Goal: Transaction & Acquisition: Book appointment/travel/reservation

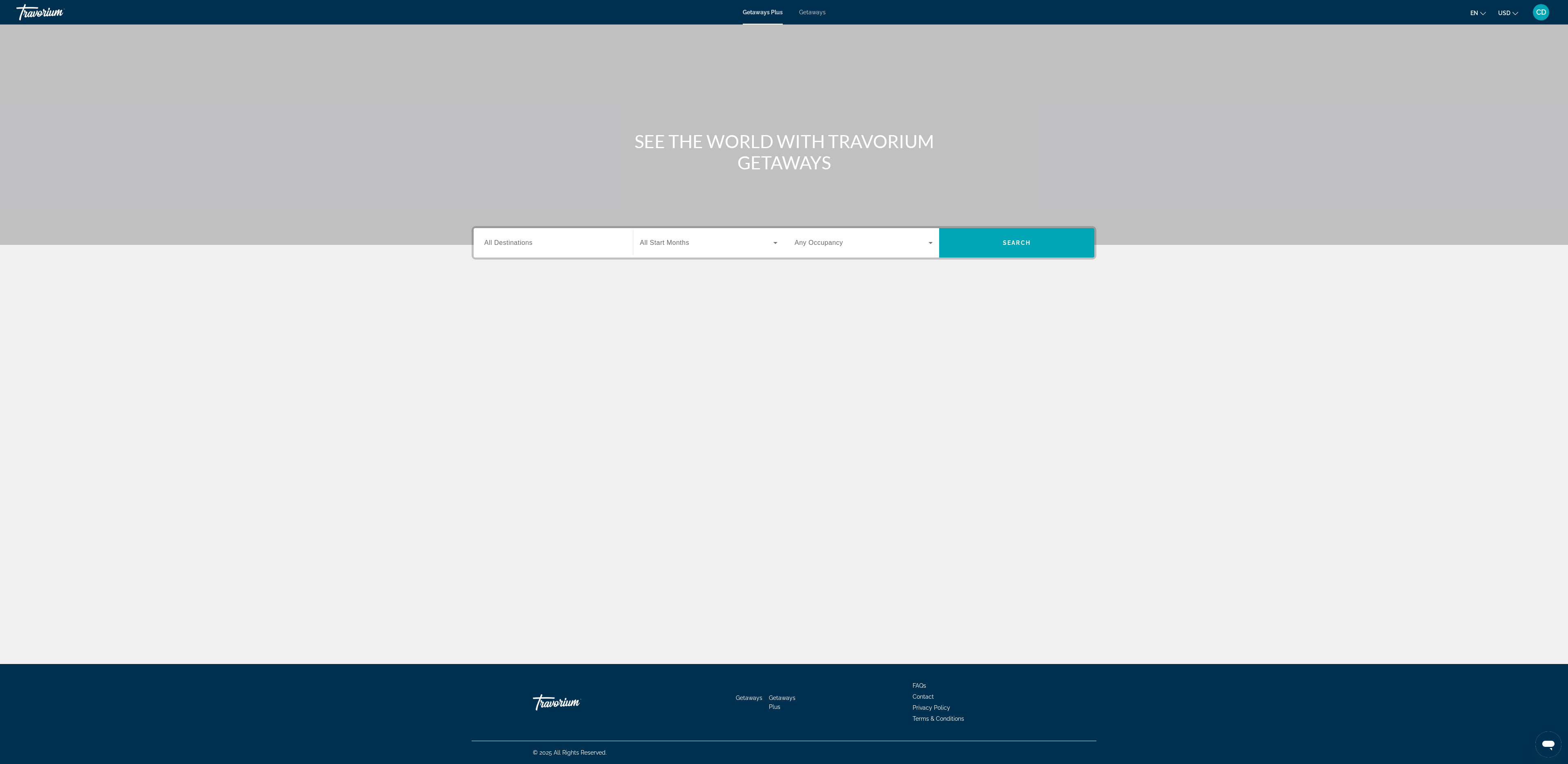
click at [590, 247] on div "Search widget" at bounding box center [553, 243] width 138 height 23
click at [557, 233] on div "Search widget" at bounding box center [553, 243] width 138 height 23
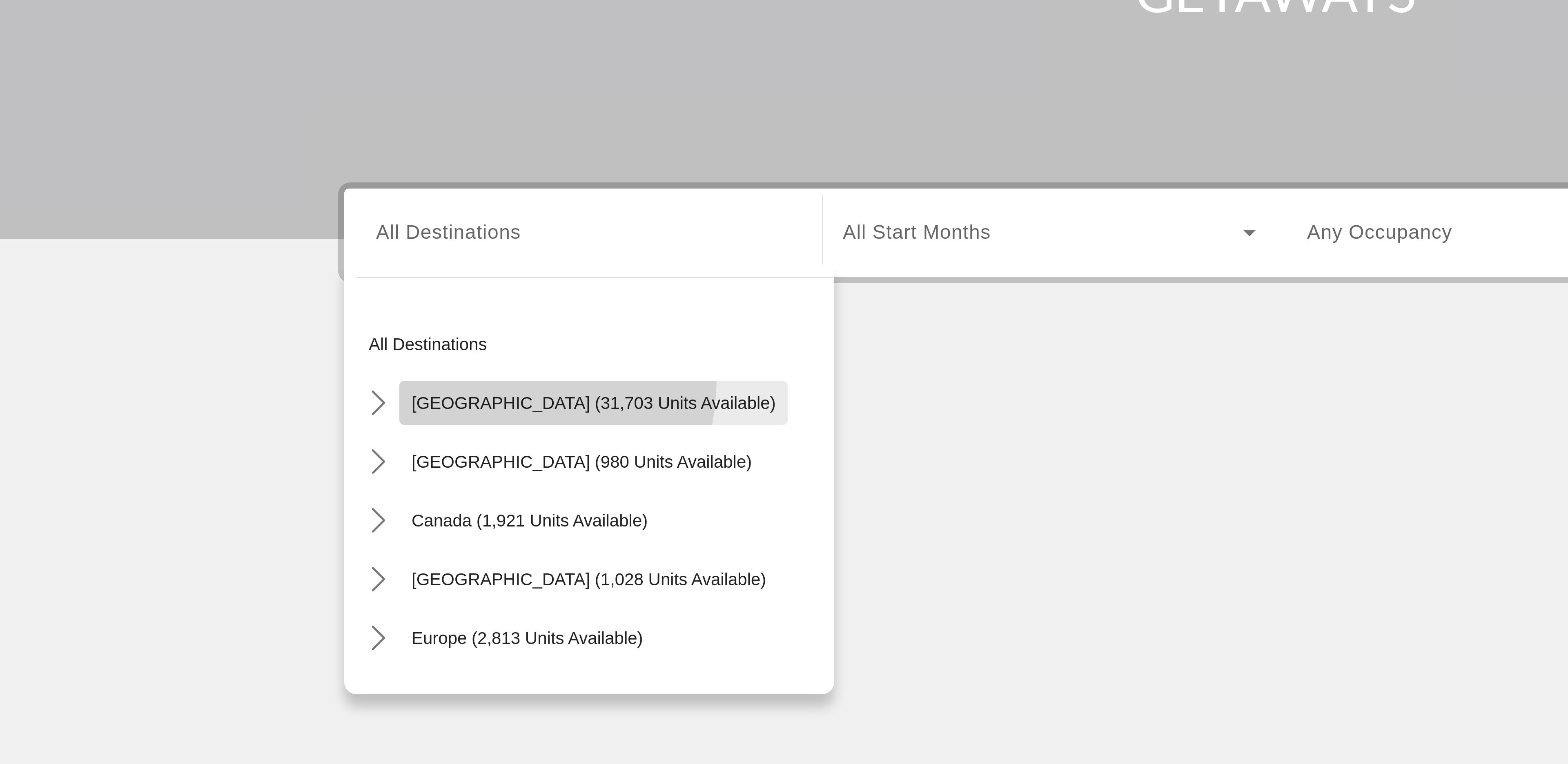
click at [508, 291] on span "Select destination: United States (31,703 units available)" at bounding box center [557, 299] width 129 height 20
type input "**********"
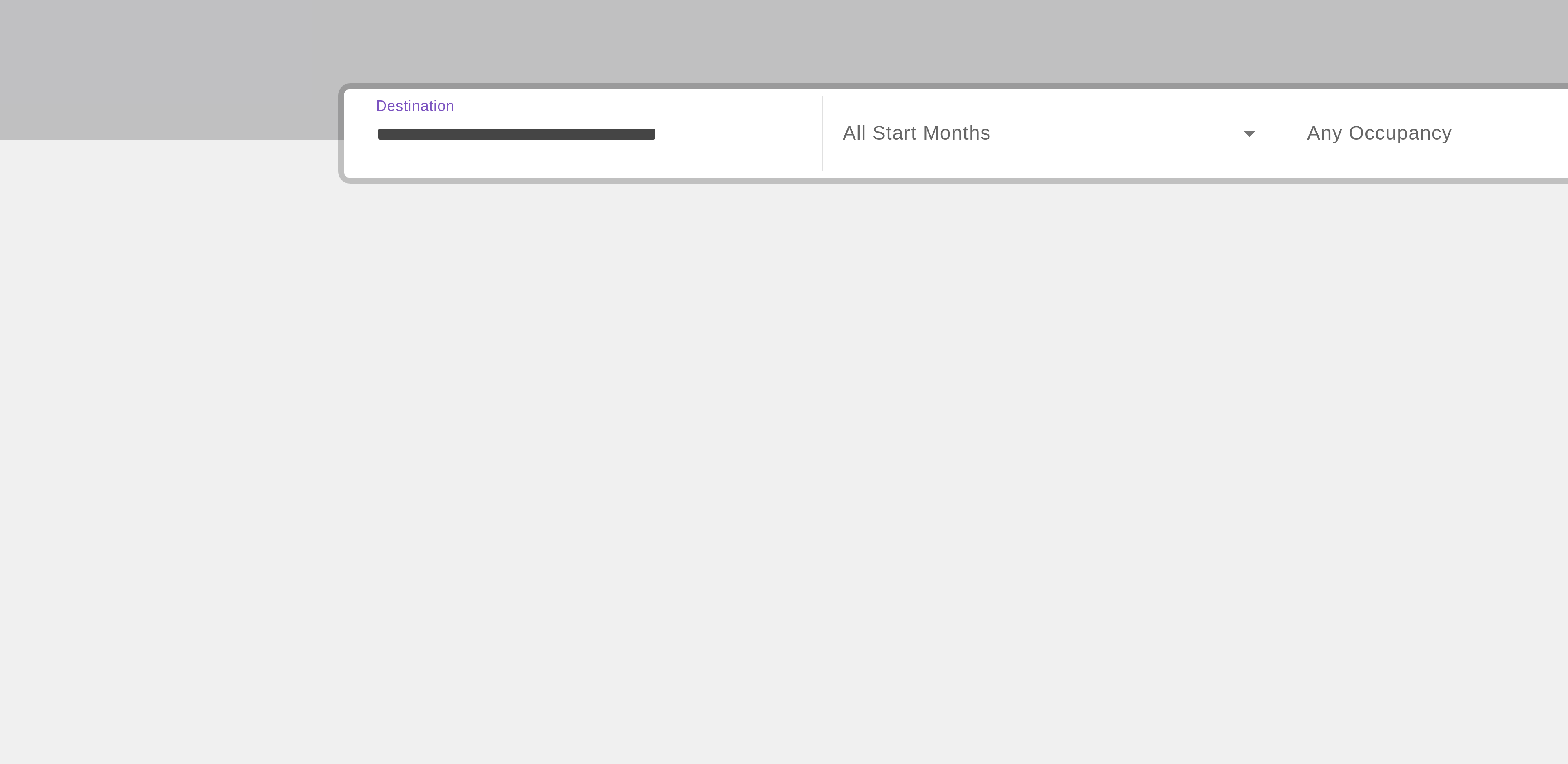
click at [686, 245] on span "All Start Months" at bounding box center [665, 242] width 50 height 7
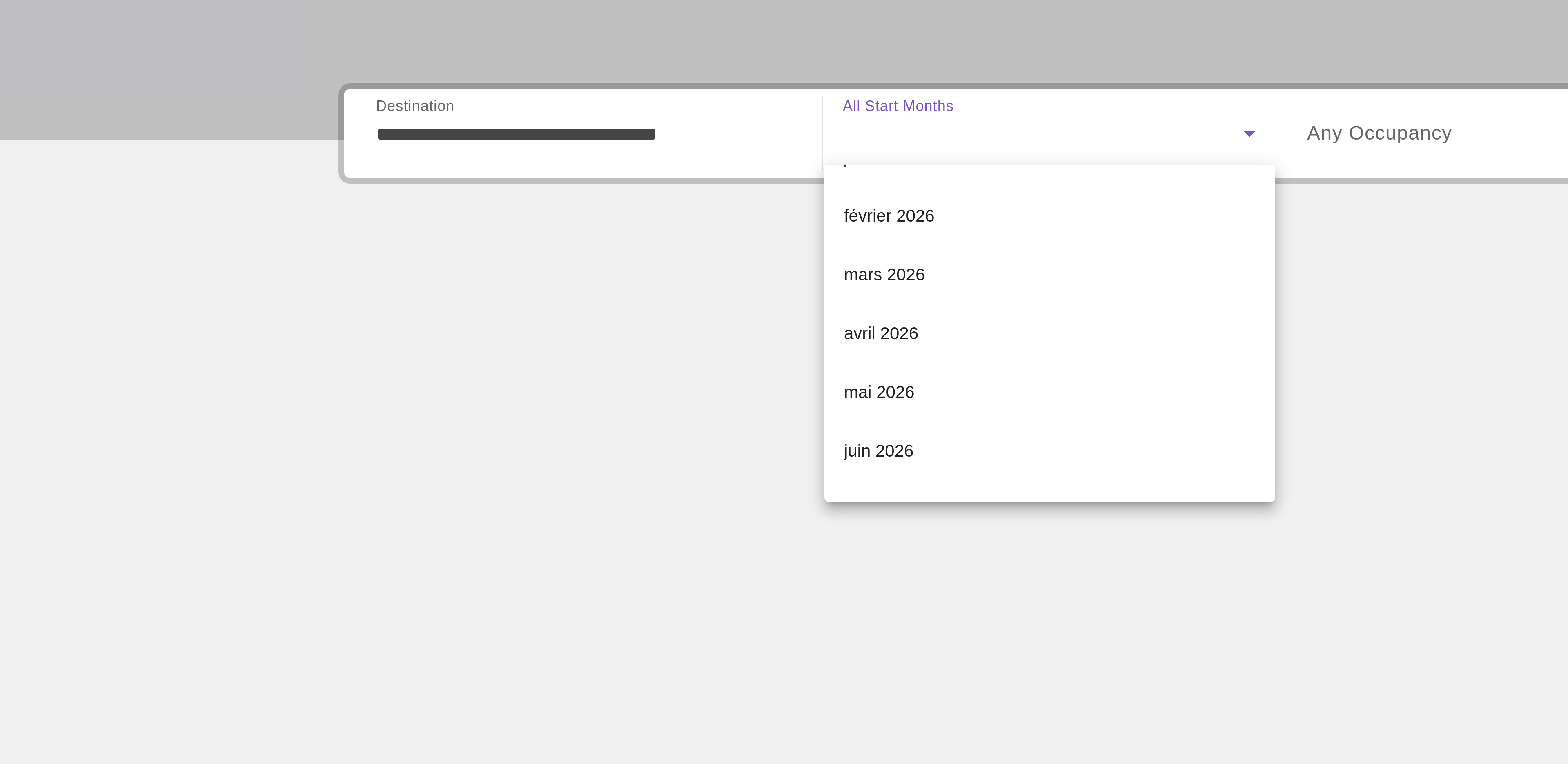
scroll to position [99, 0]
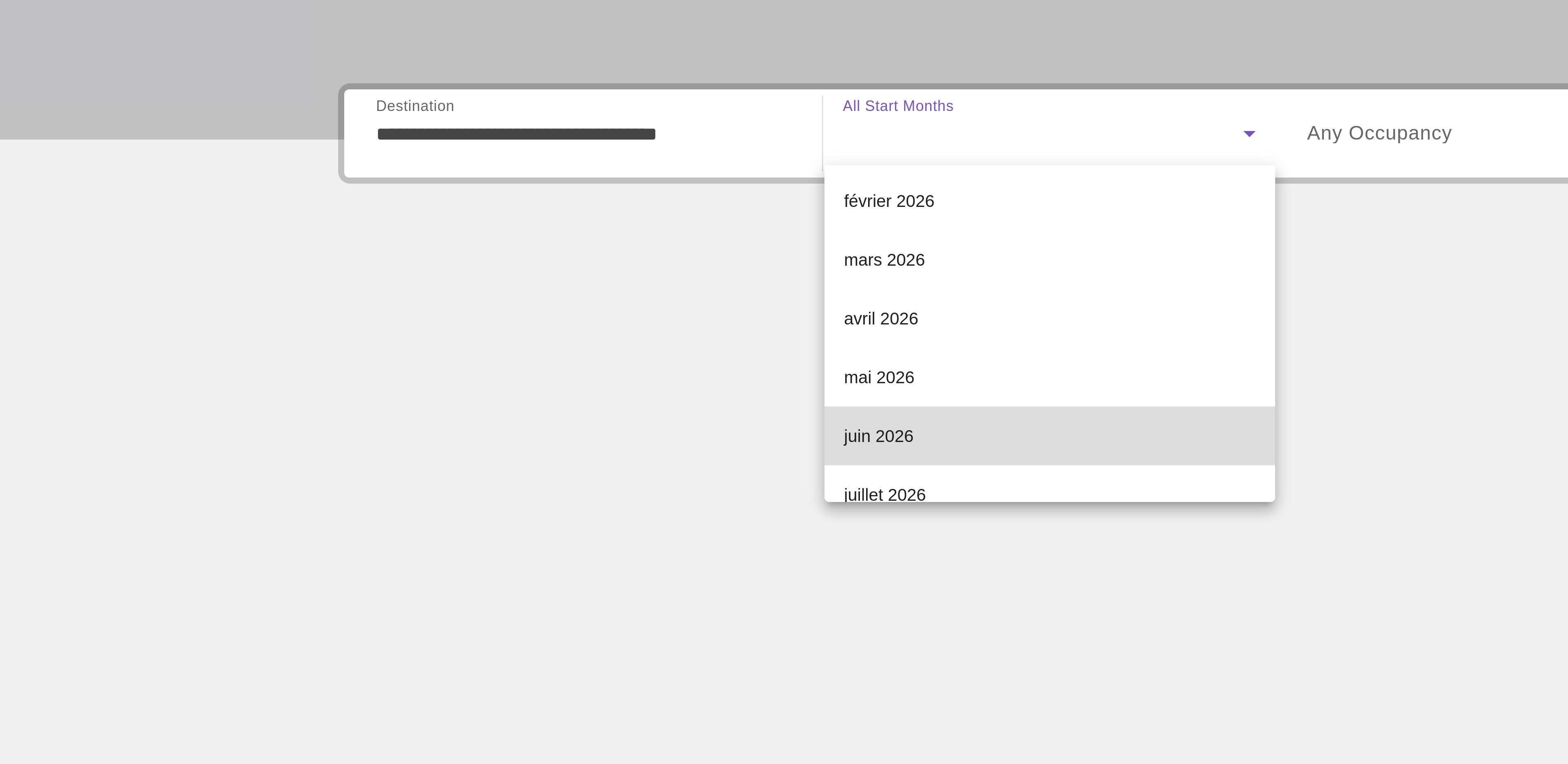
click at [661, 344] on span "juin 2026" at bounding box center [651, 344] width 23 height 10
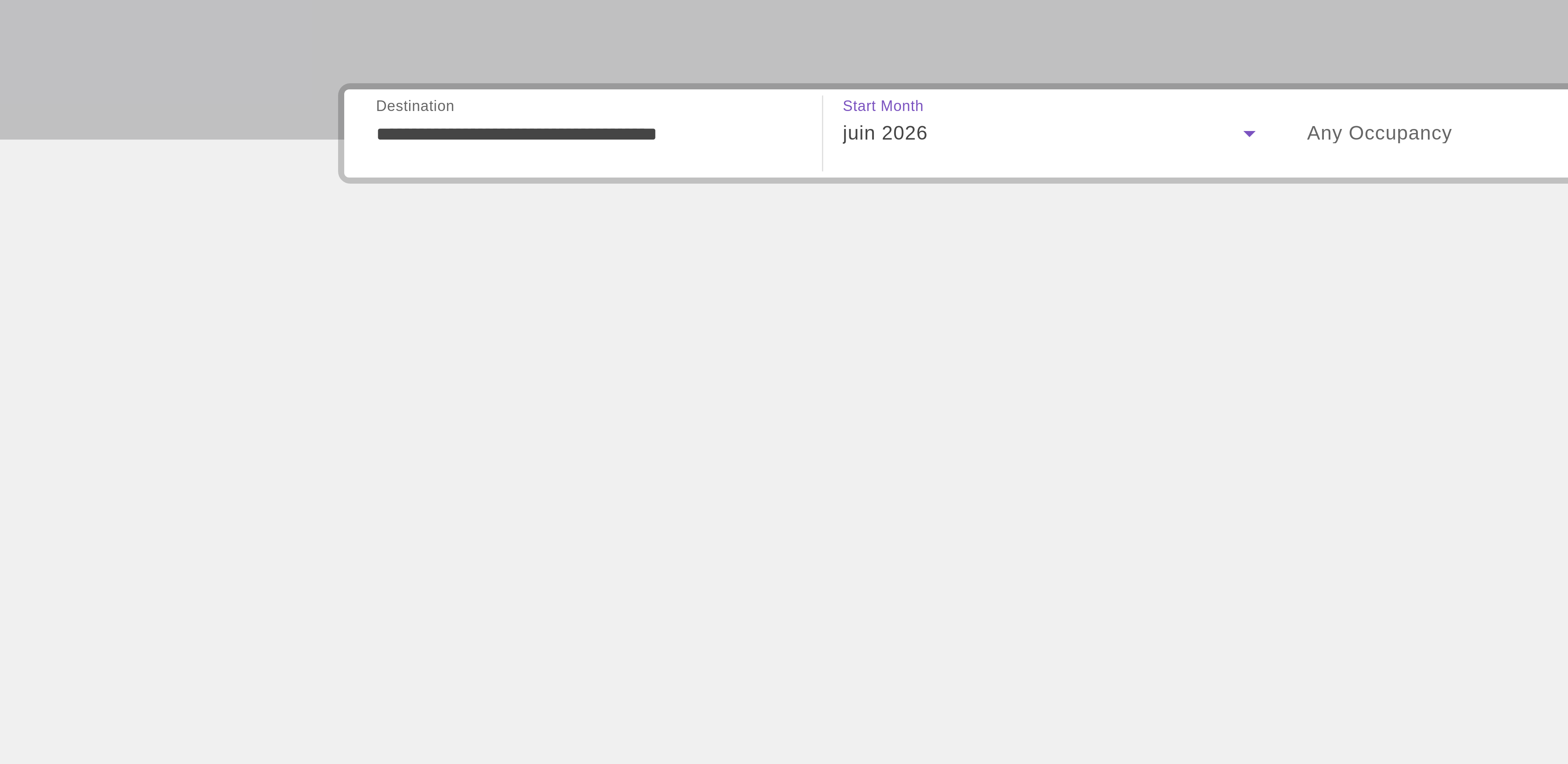
click at [826, 247] on div "Search widget" at bounding box center [863, 243] width 138 height 23
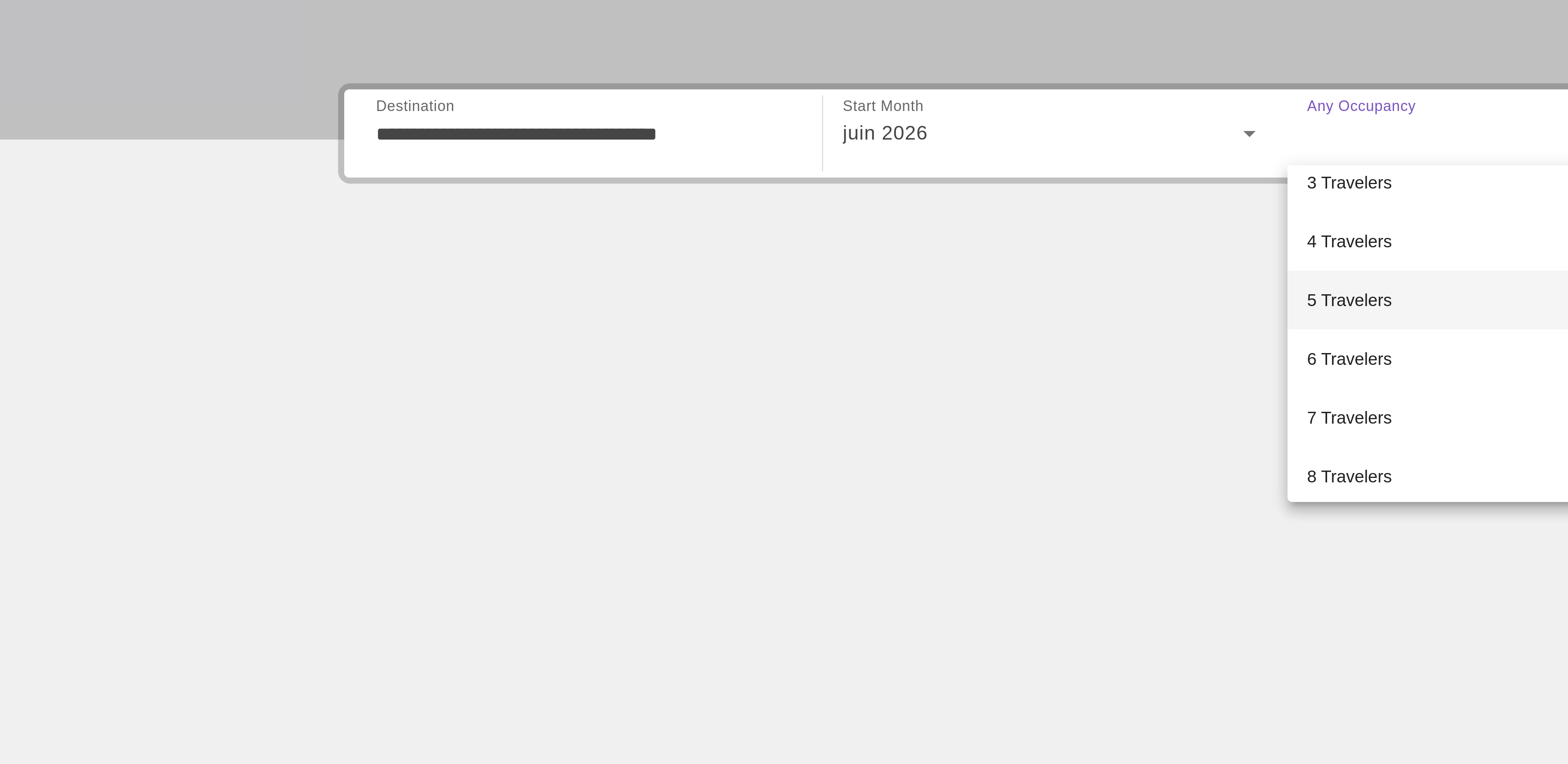
scroll to position [44, 0]
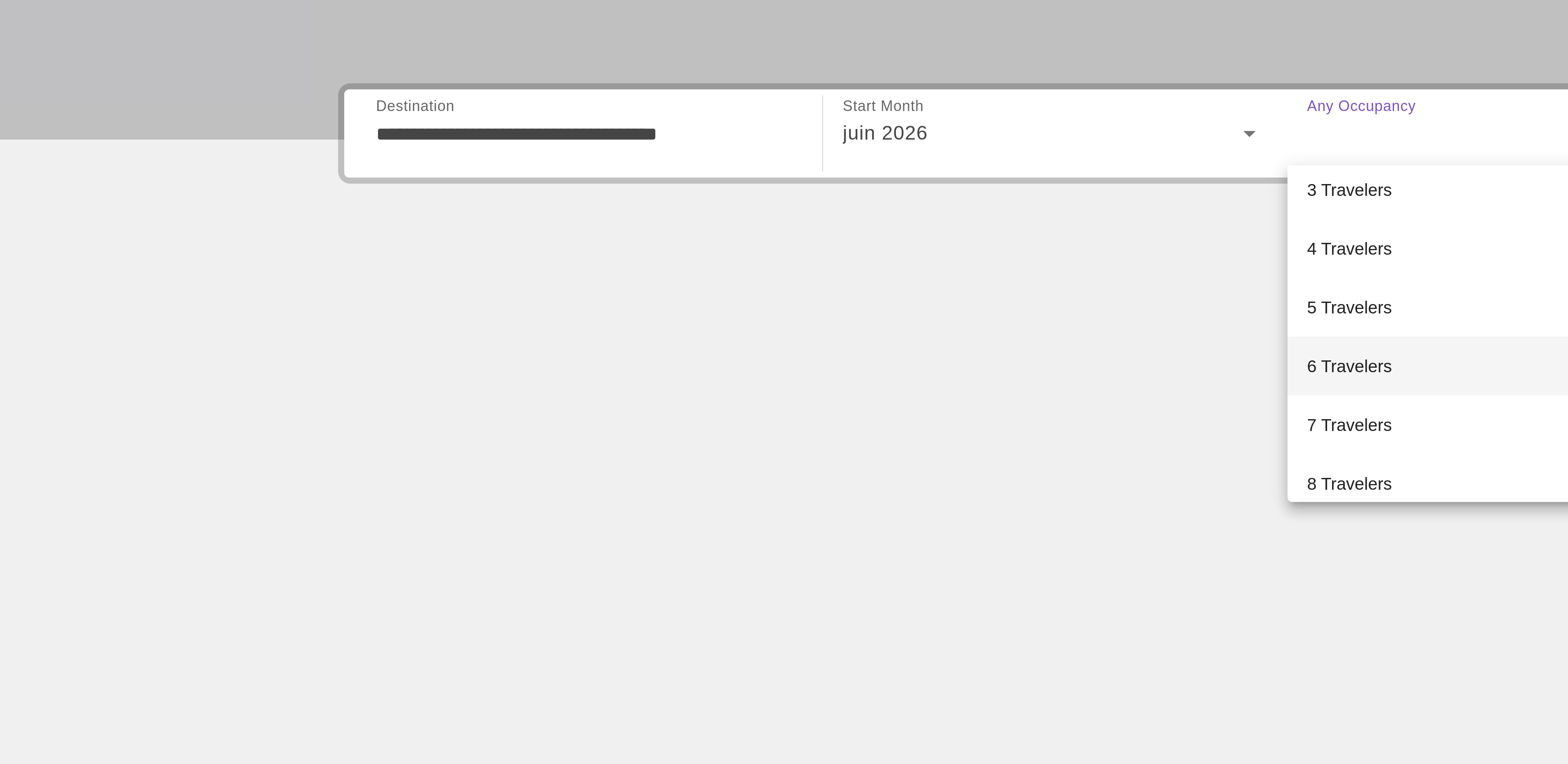
click at [811, 322] on span "6 Travelers" at bounding box center [808, 320] width 28 height 10
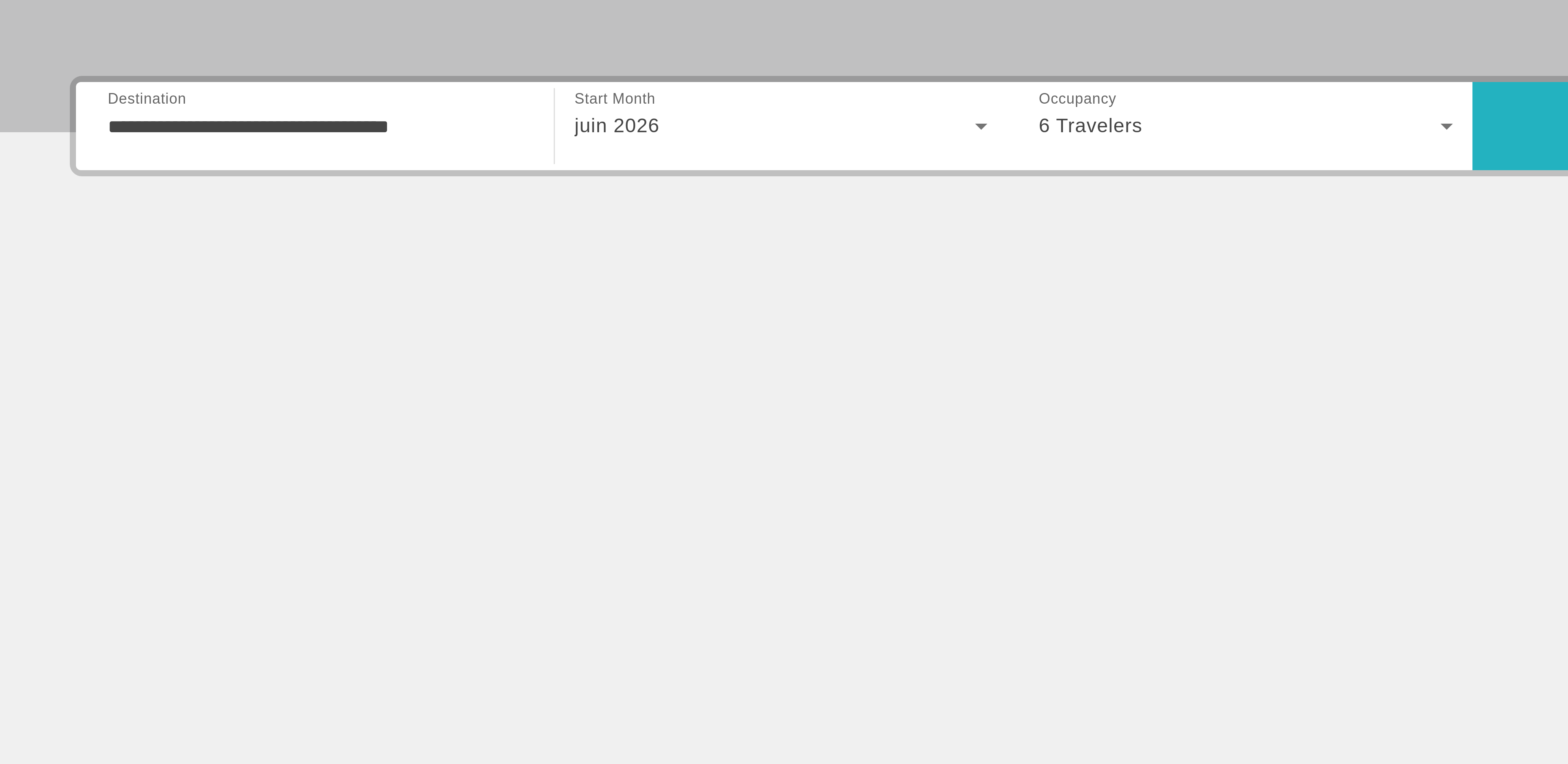
click at [968, 242] on span "Search" at bounding box center [1017, 243] width 155 height 20
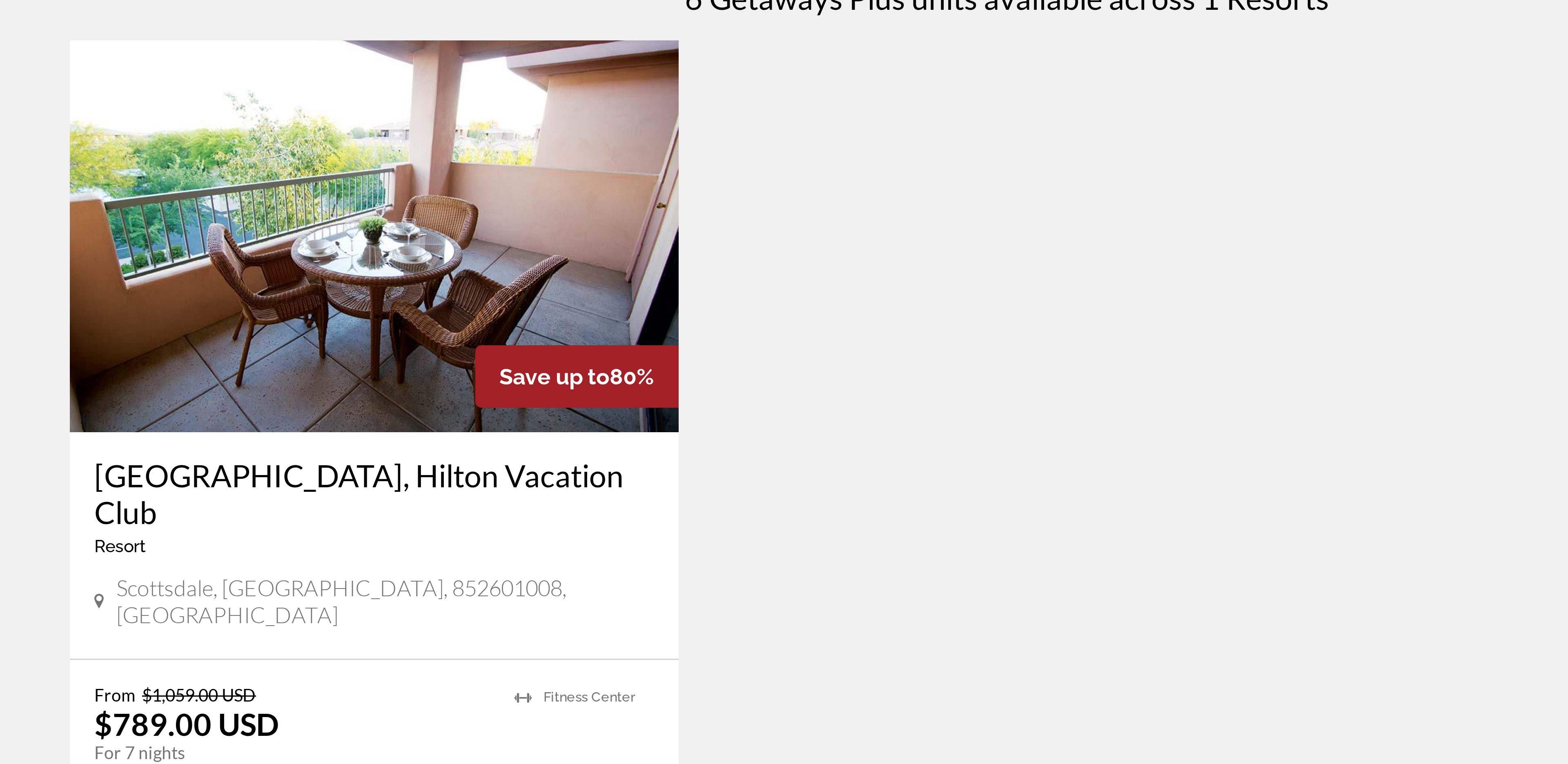
click at [565, 465] on div "[GEOGRAPHIC_DATA], [GEOGRAPHIC_DATA] - This is an adults only resort [GEOGRAPHI…" at bounding box center [573, 499] width 203 height 75
click at [532, 473] on h3 "[GEOGRAPHIC_DATA], Hilton Vacation Club" at bounding box center [573, 481] width 187 height 25
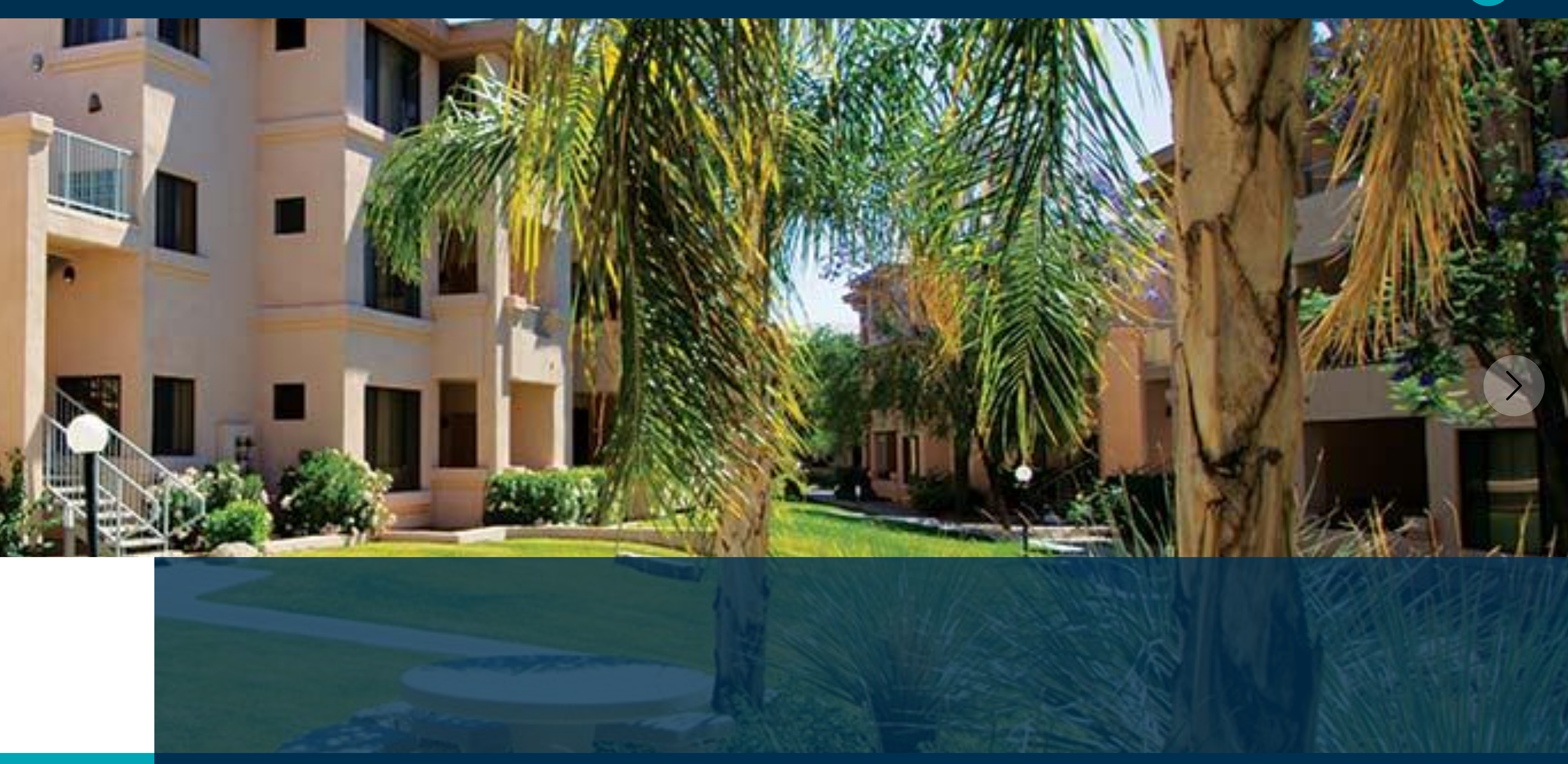
click at [1554, 147] on button "Next image" at bounding box center [1549, 147] width 20 height 20
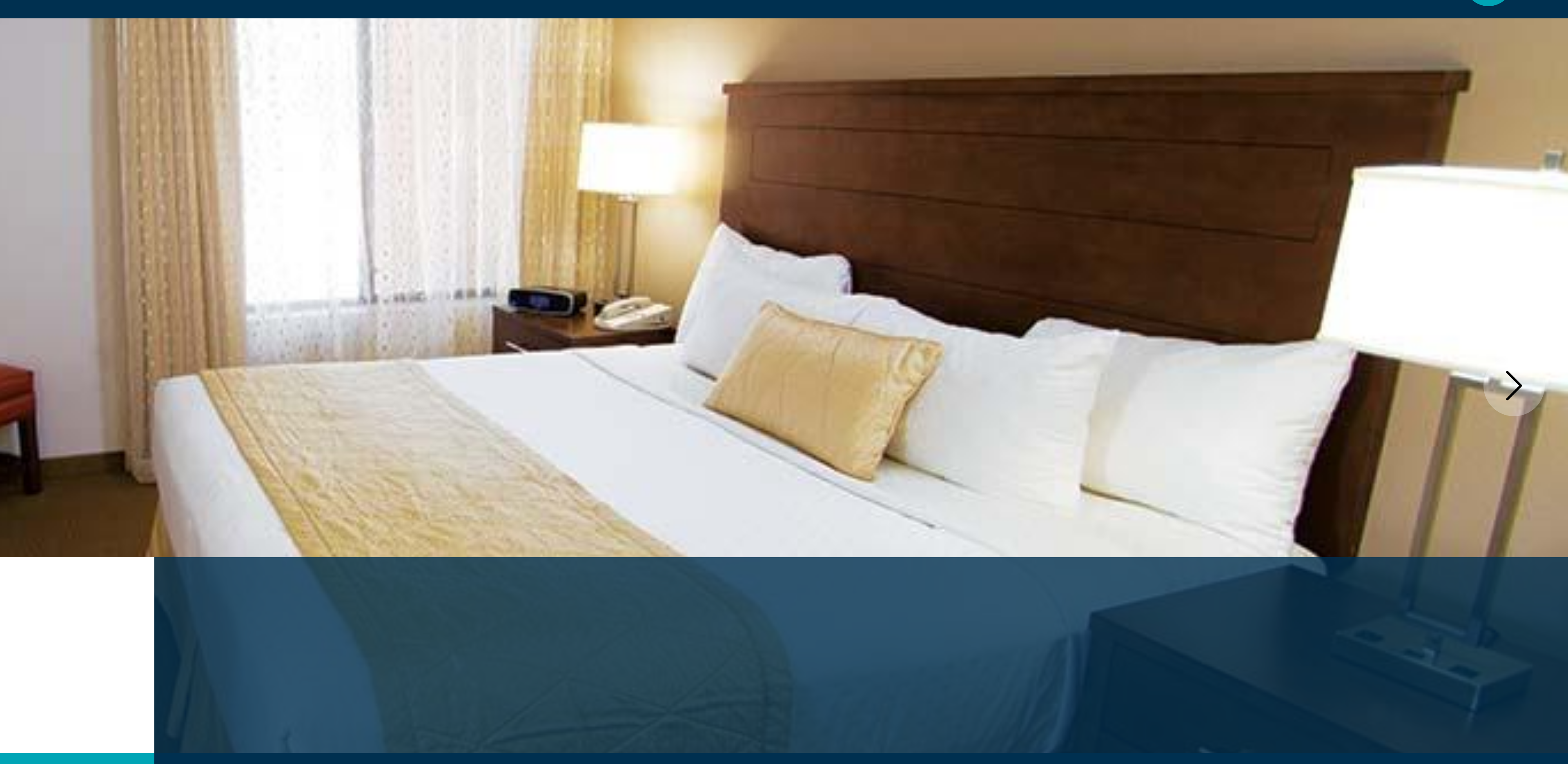
click at [1554, 147] on button "Next image" at bounding box center [1549, 147] width 20 height 20
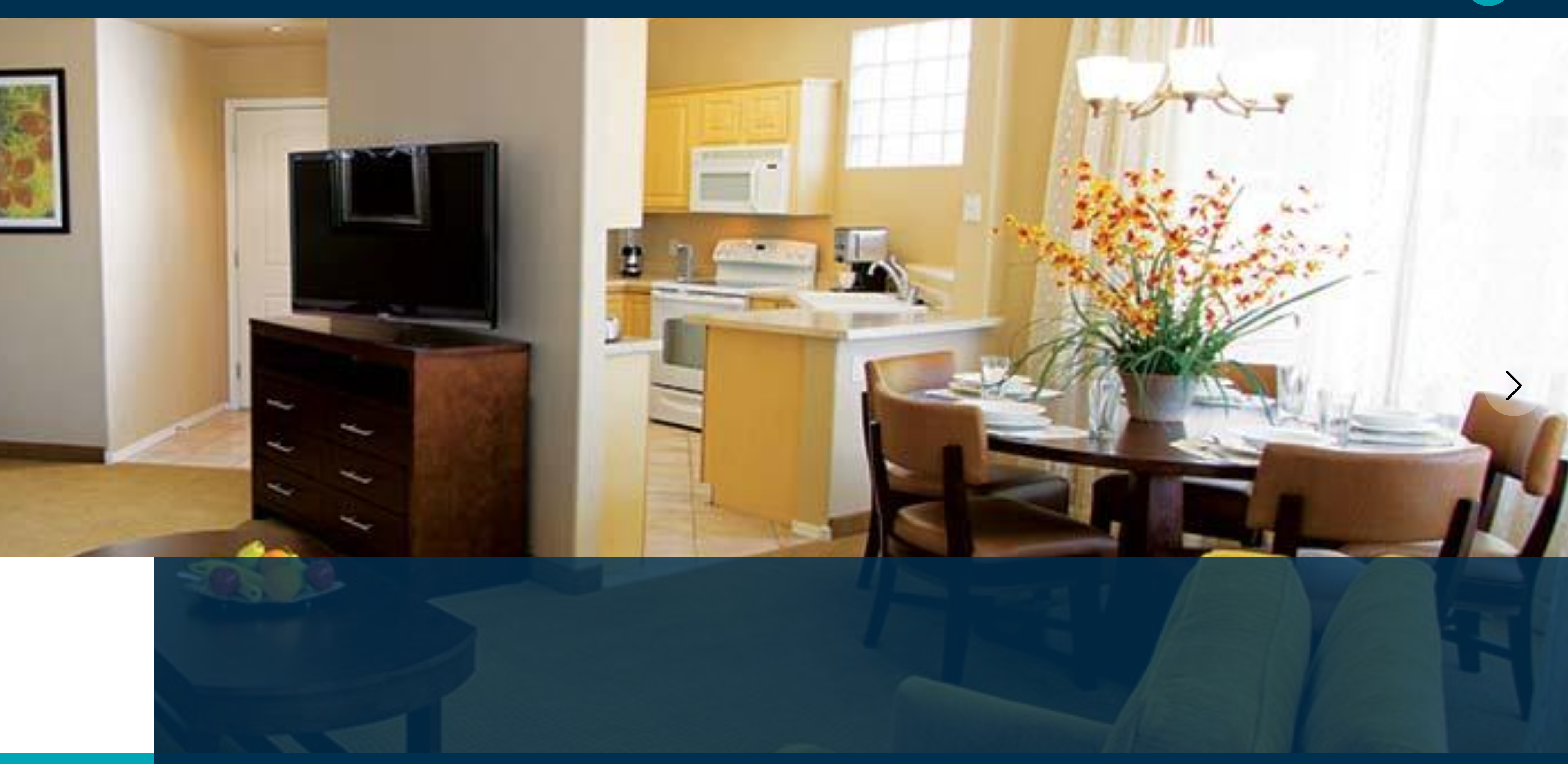
click at [1554, 147] on button "Next image" at bounding box center [1549, 147] width 20 height 20
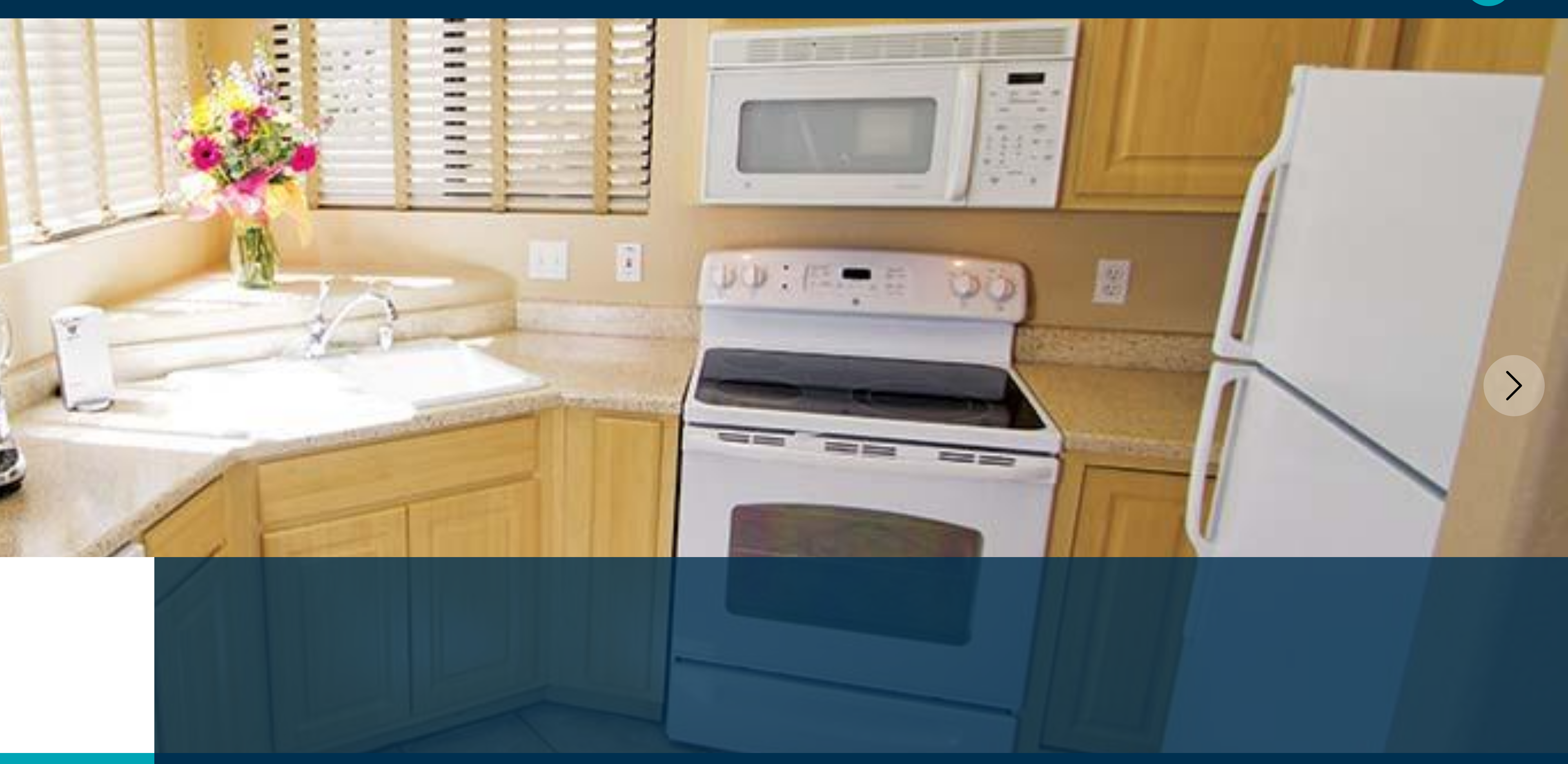
click at [1554, 155] on button "Next image" at bounding box center [1549, 147] width 20 height 20
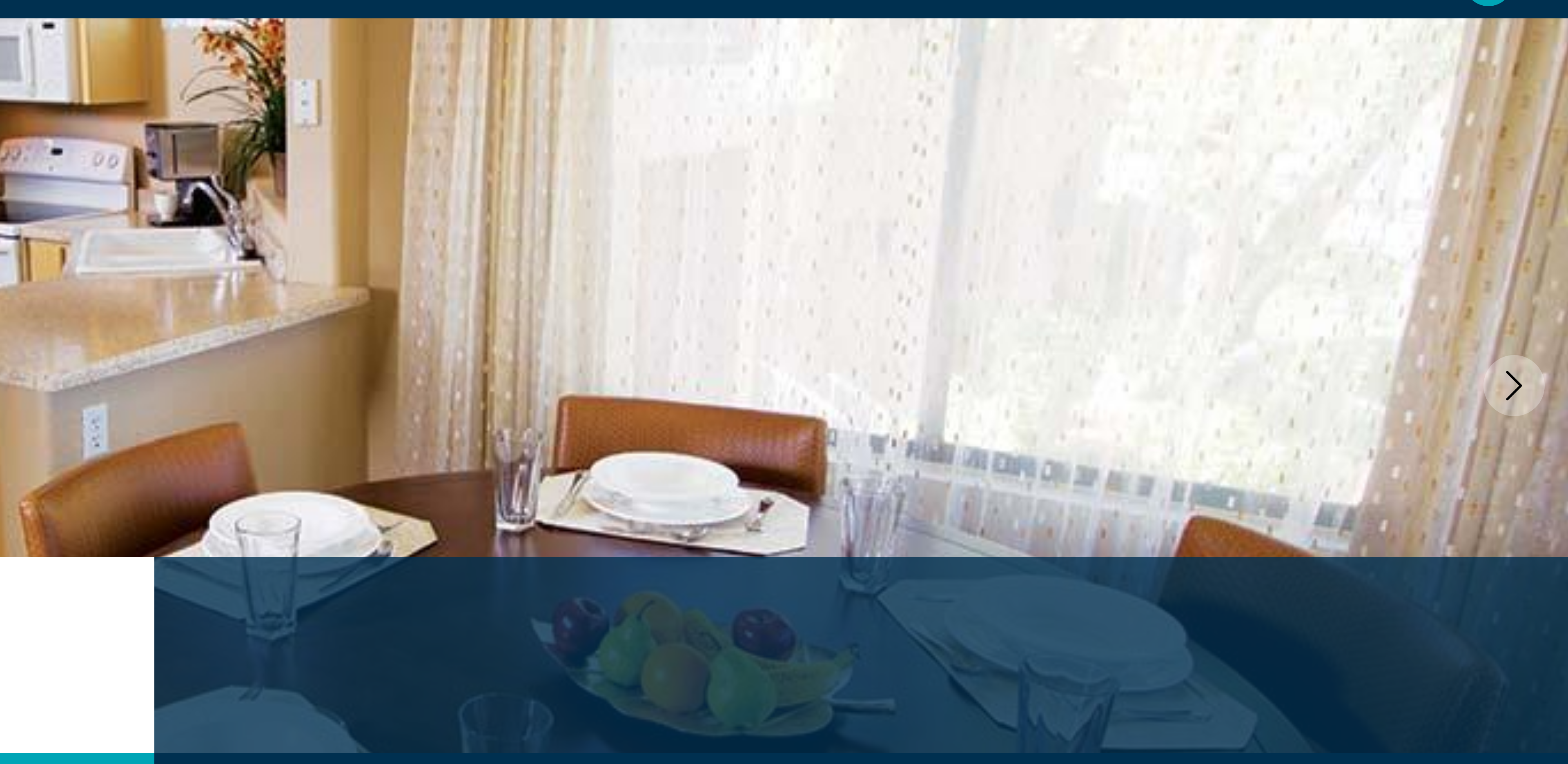
click at [1554, 155] on button "Next image" at bounding box center [1549, 147] width 20 height 20
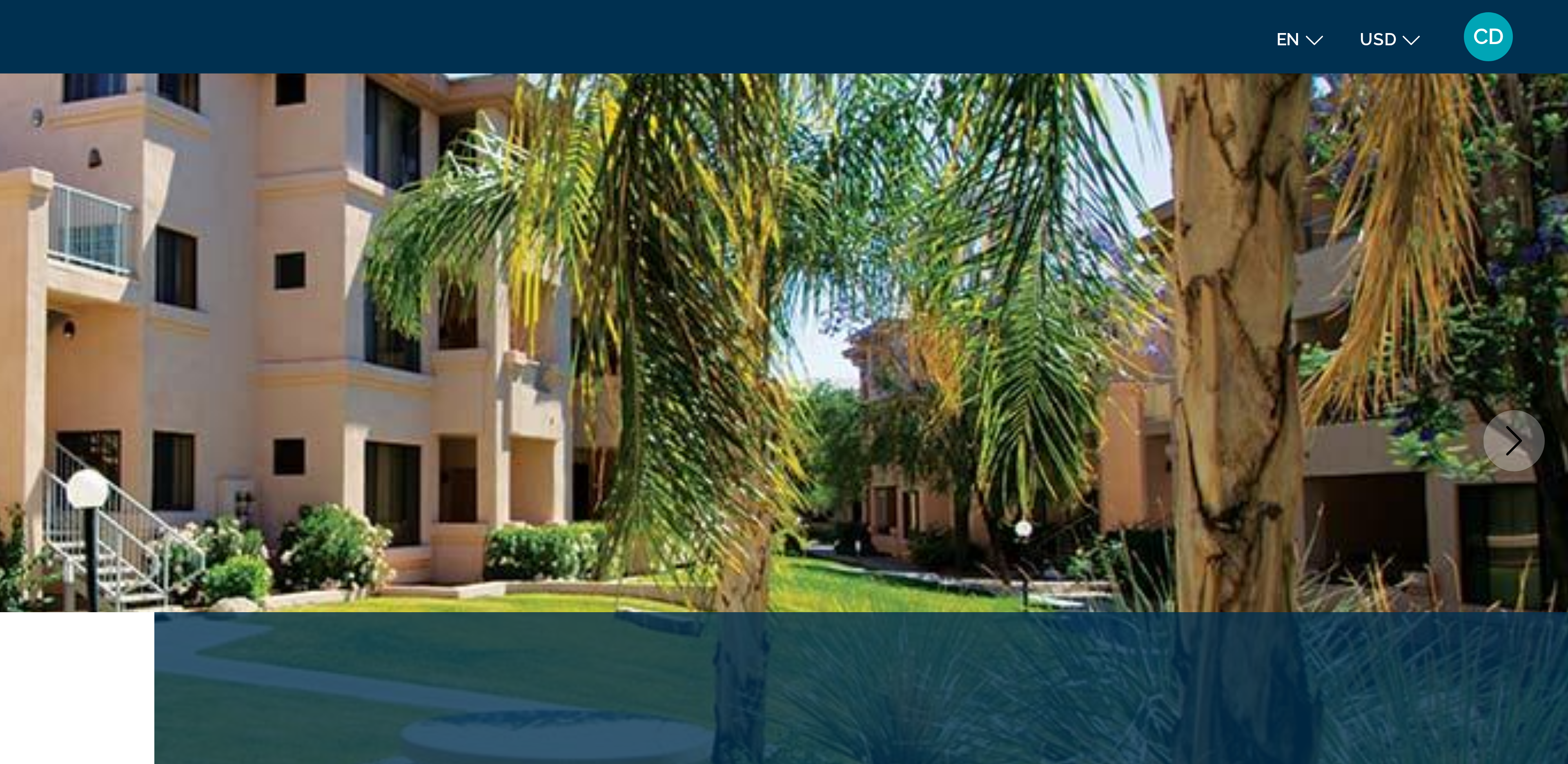
click at [1505, 14] on span "USD" at bounding box center [1504, 13] width 12 height 7
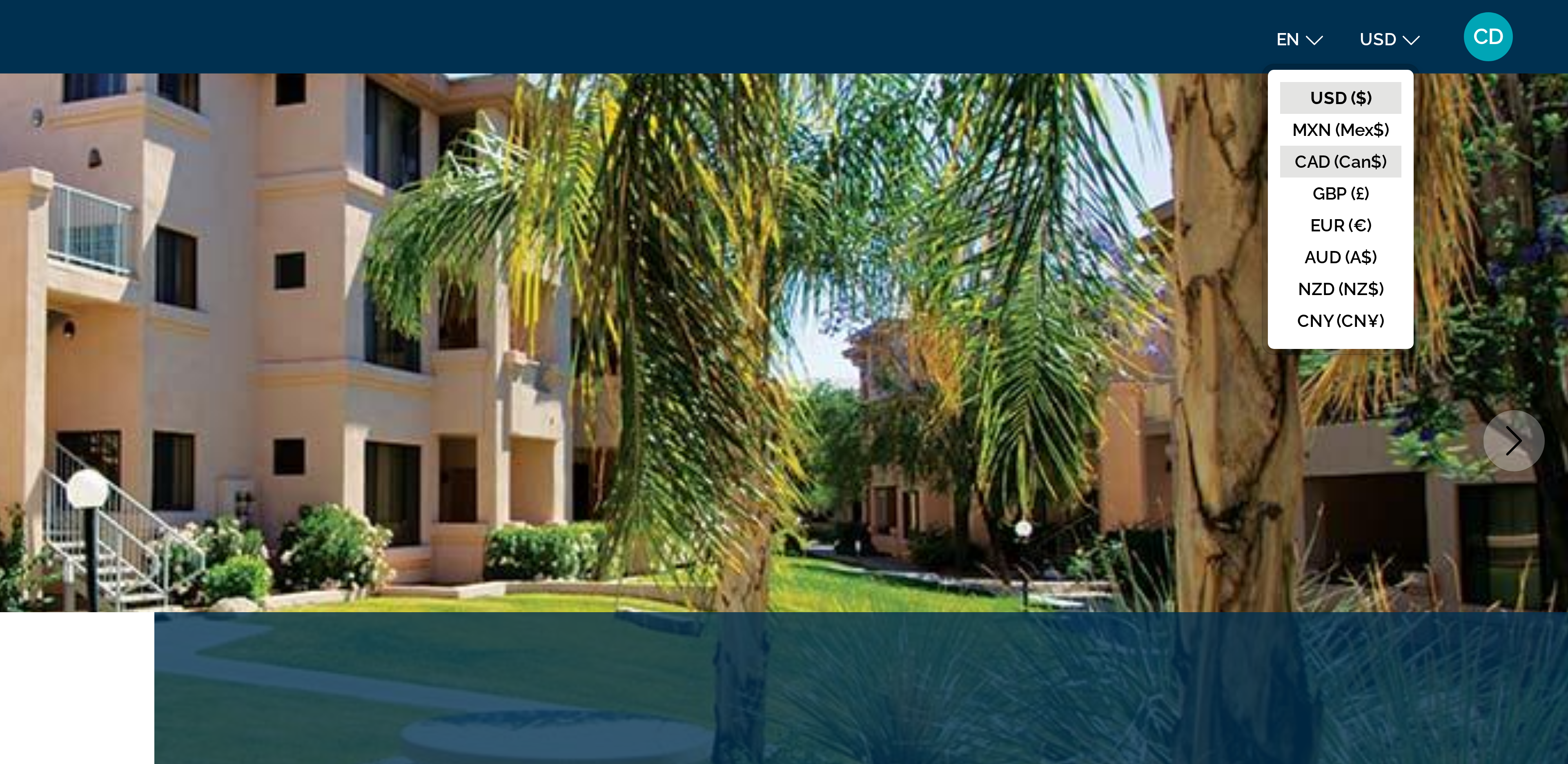
click at [1494, 53] on button "CAD (Can$)" at bounding box center [1491, 54] width 41 height 11
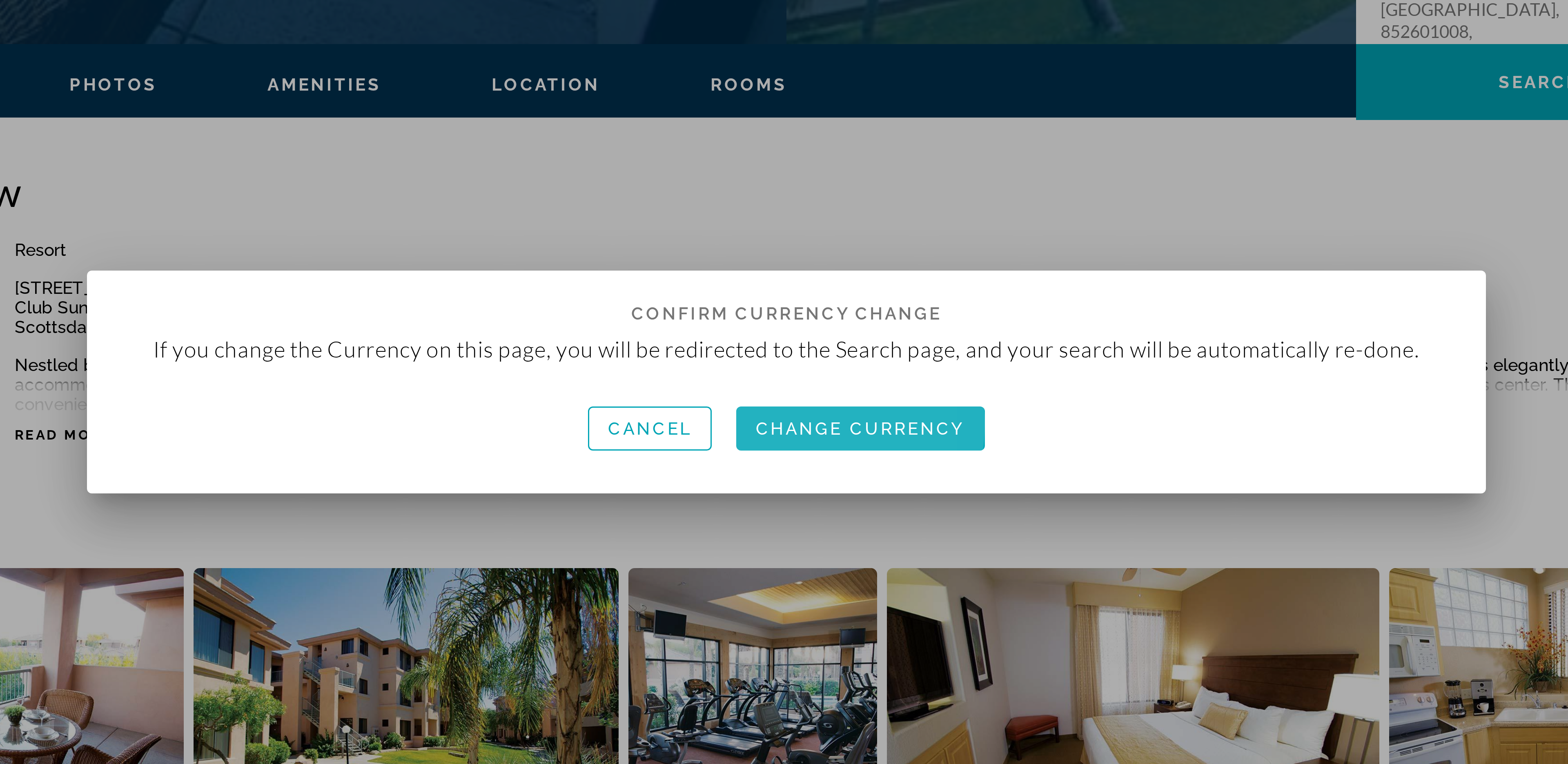
click at [794, 396] on span "Change Currency" at bounding box center [808, 397] width 70 height 7
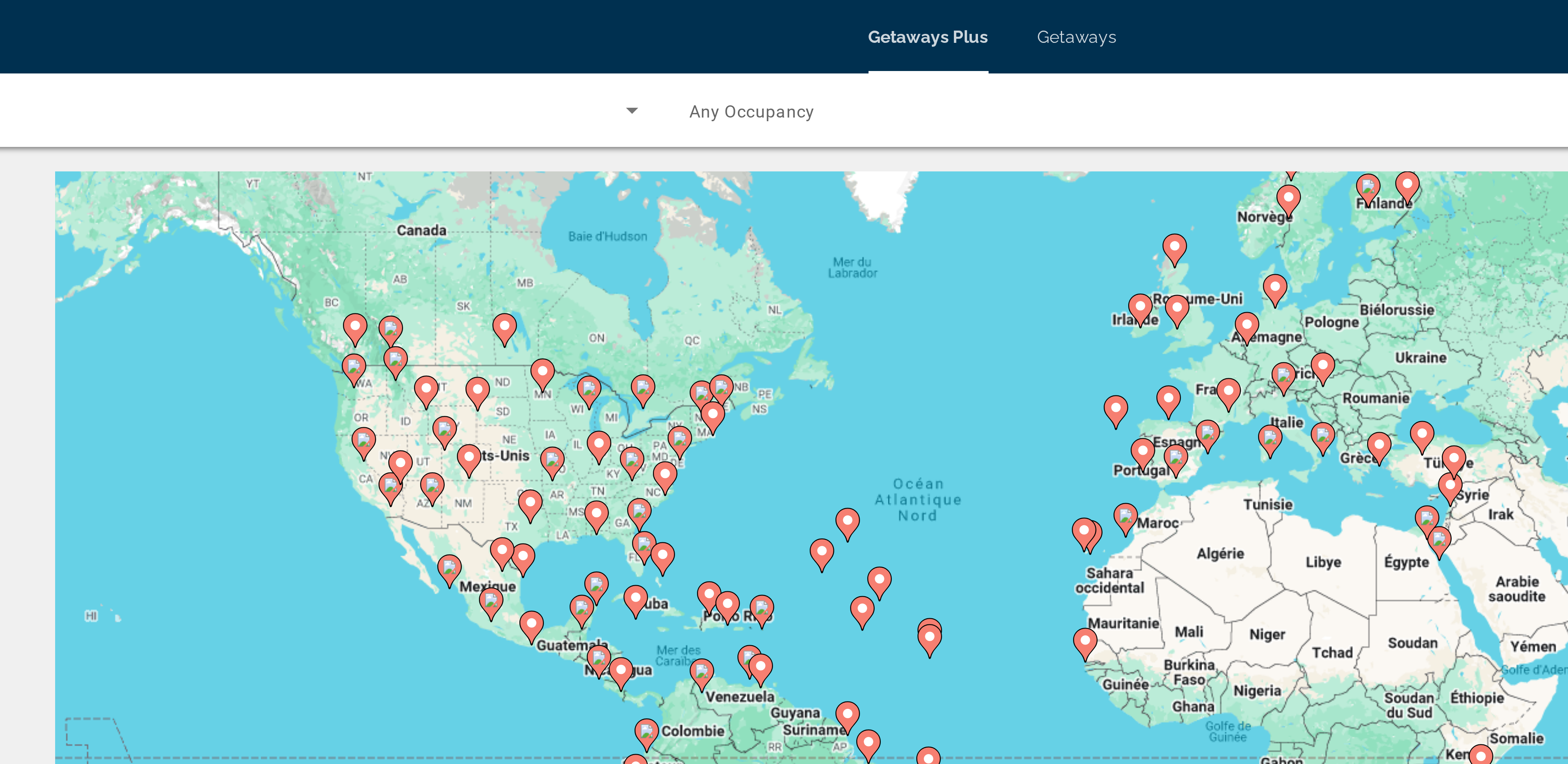
click at [669, 181] on image "Main content" at bounding box center [668, 181] width 5 height 5
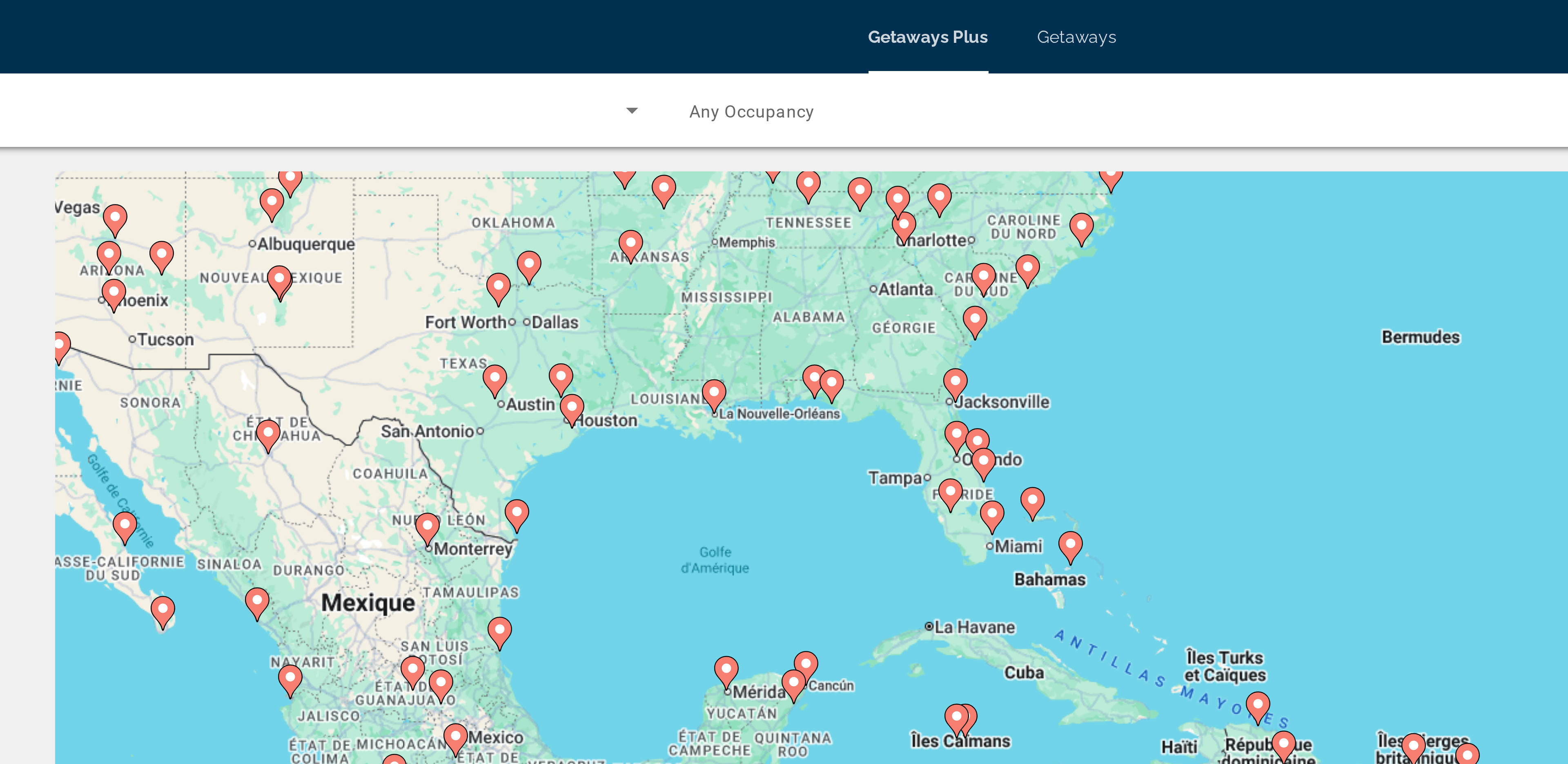
click at [775, 144] on gmp-advanced-marker "Main content" at bounding box center [778, 148] width 8 height 12
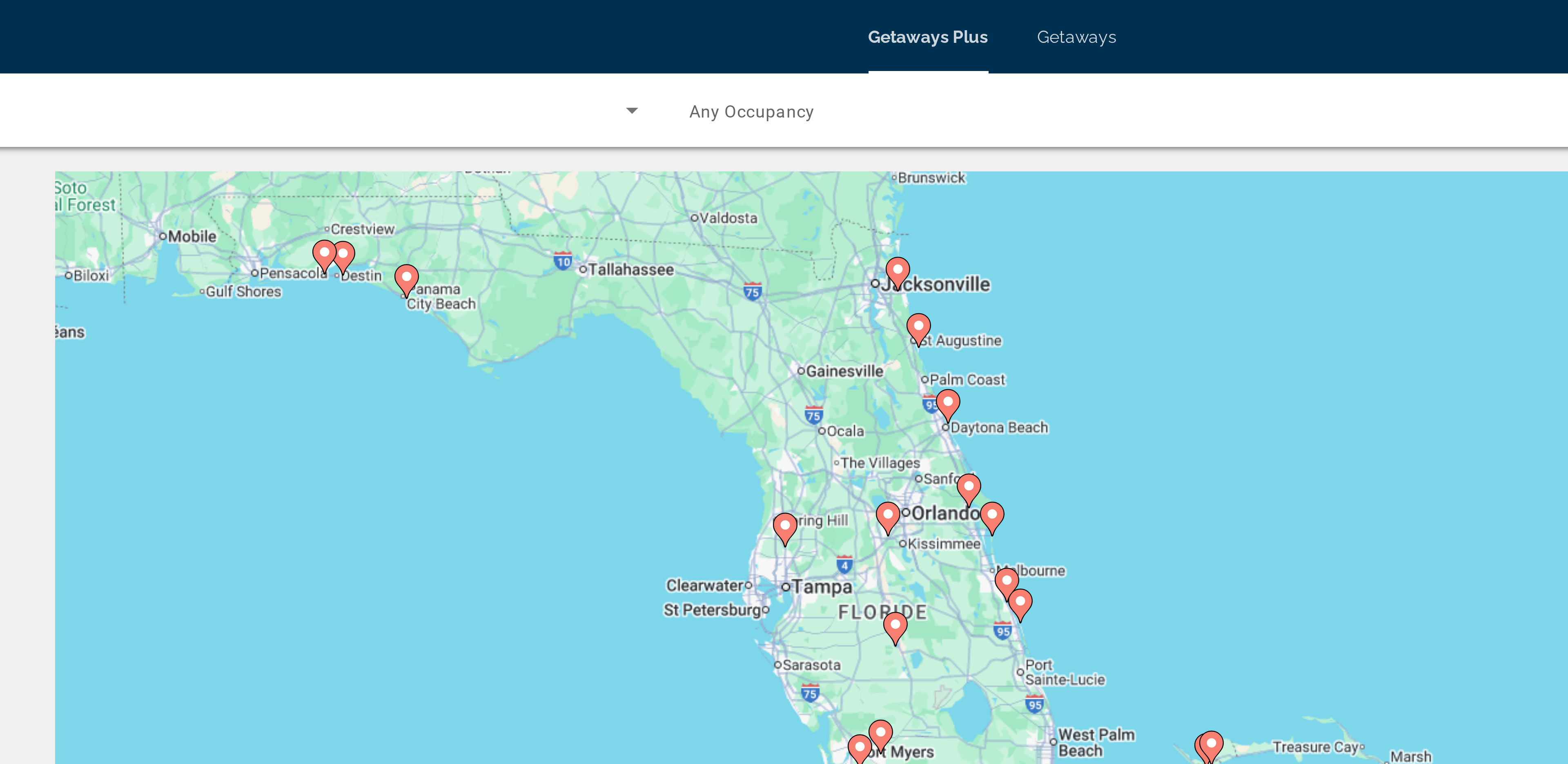
click at [775, 164] on image "Main content" at bounding box center [776, 162] width 5 height 5
type input "**********"
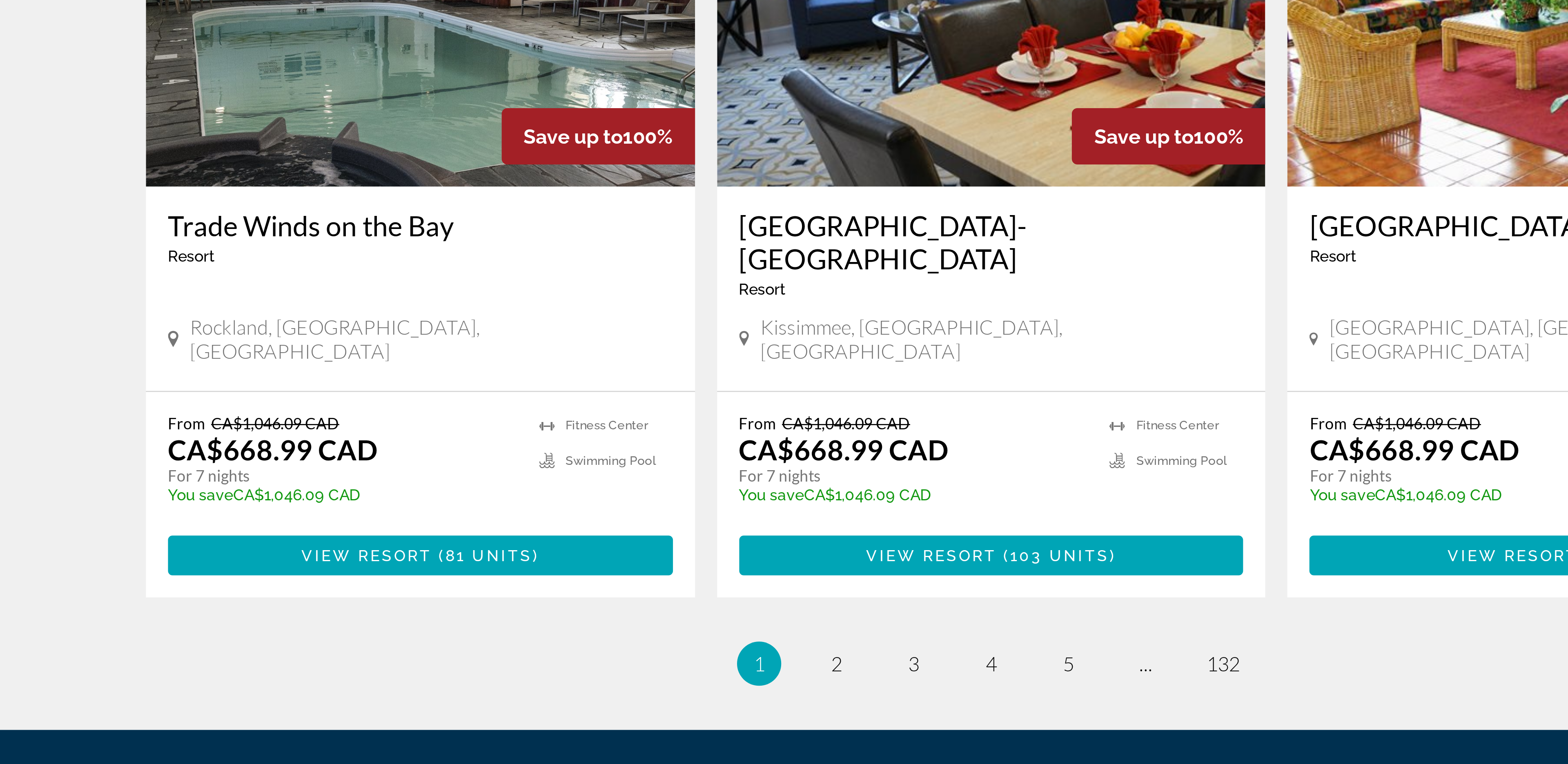
scroll to position [826, 0]
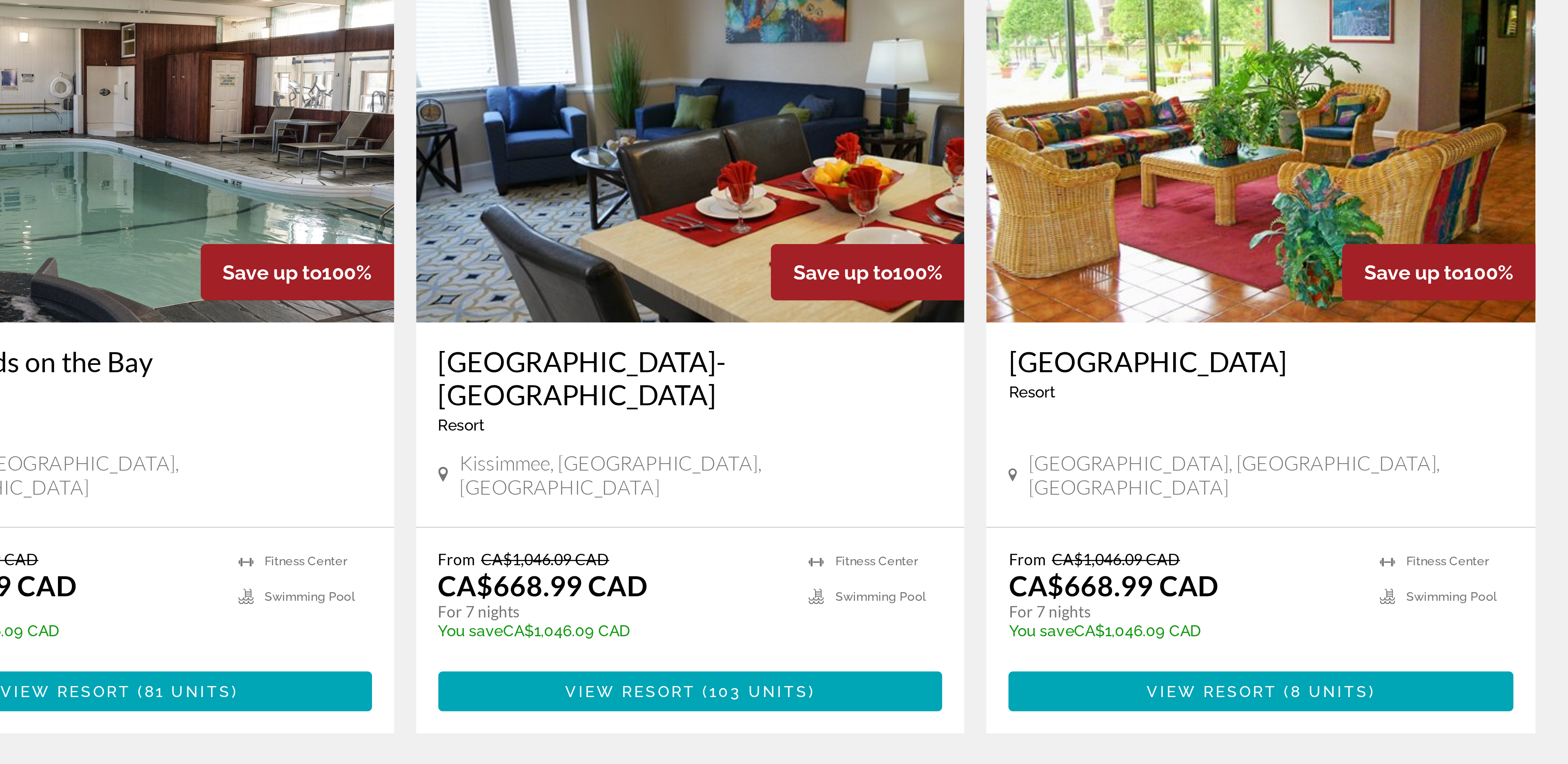
click at [728, 683] on span "2" at bounding box center [726, 687] width 4 height 9
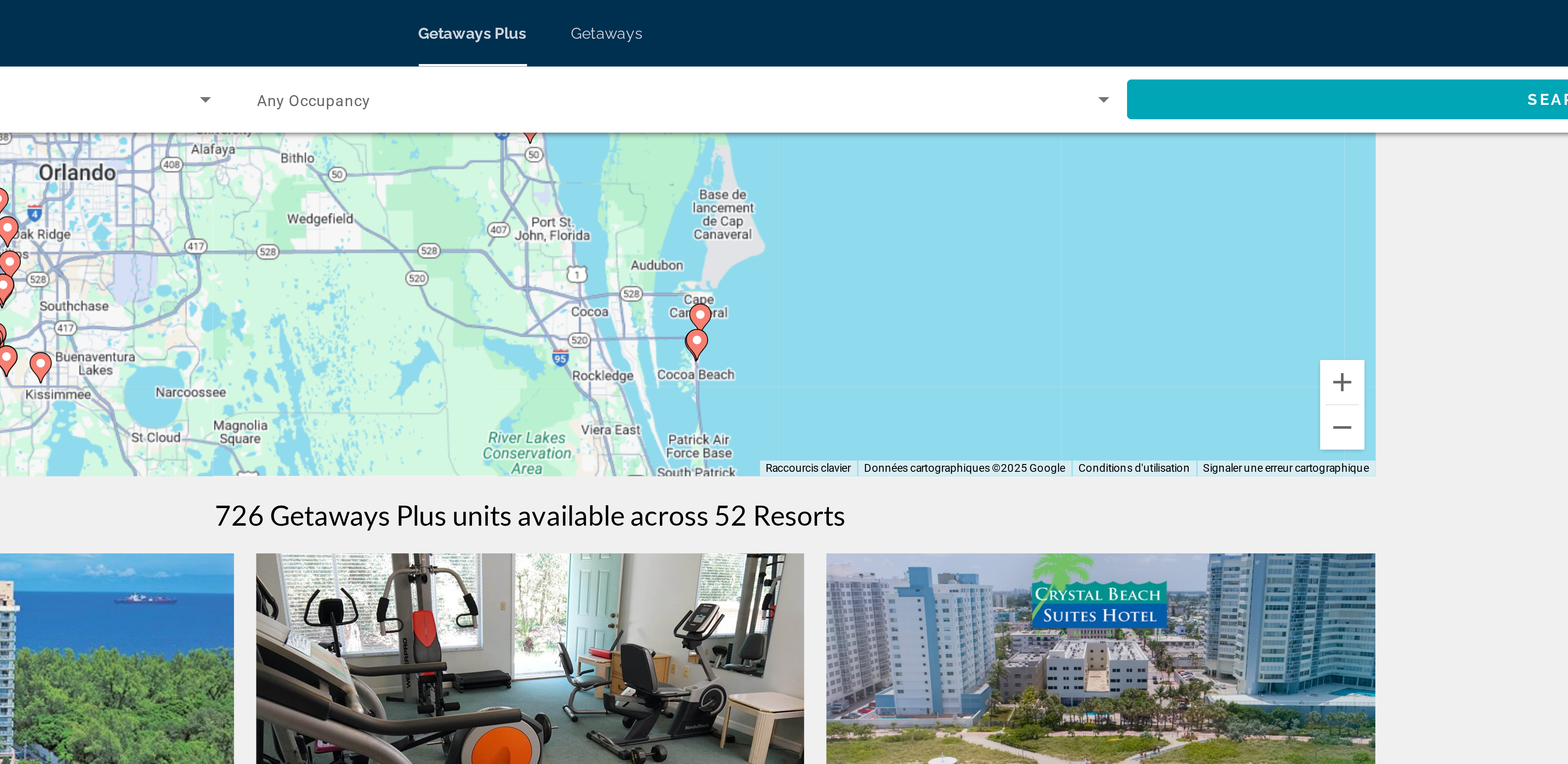
scroll to position [123, 0]
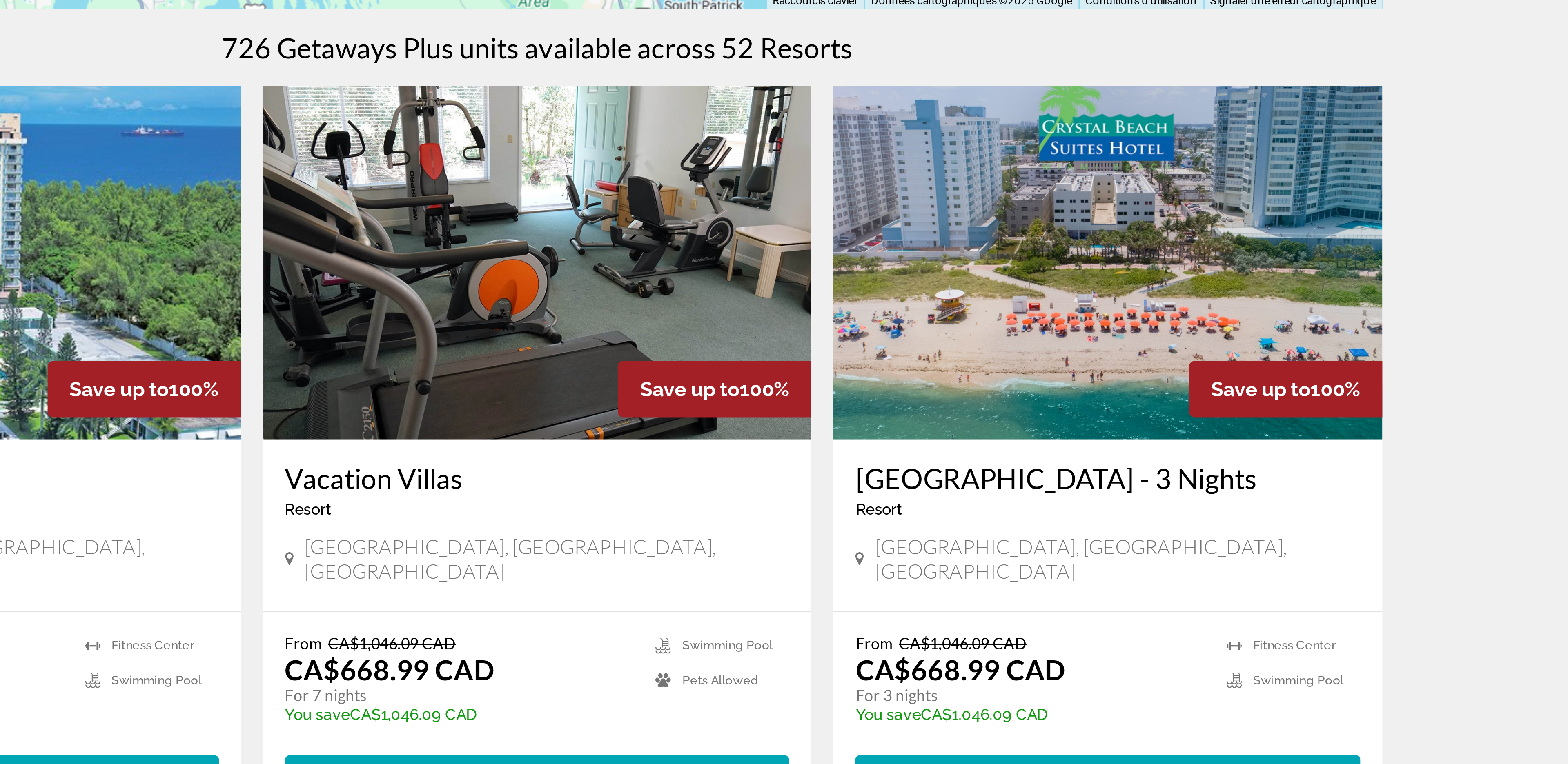
click at [926, 306] on img "Main content" at bounding box center [995, 272] width 203 height 131
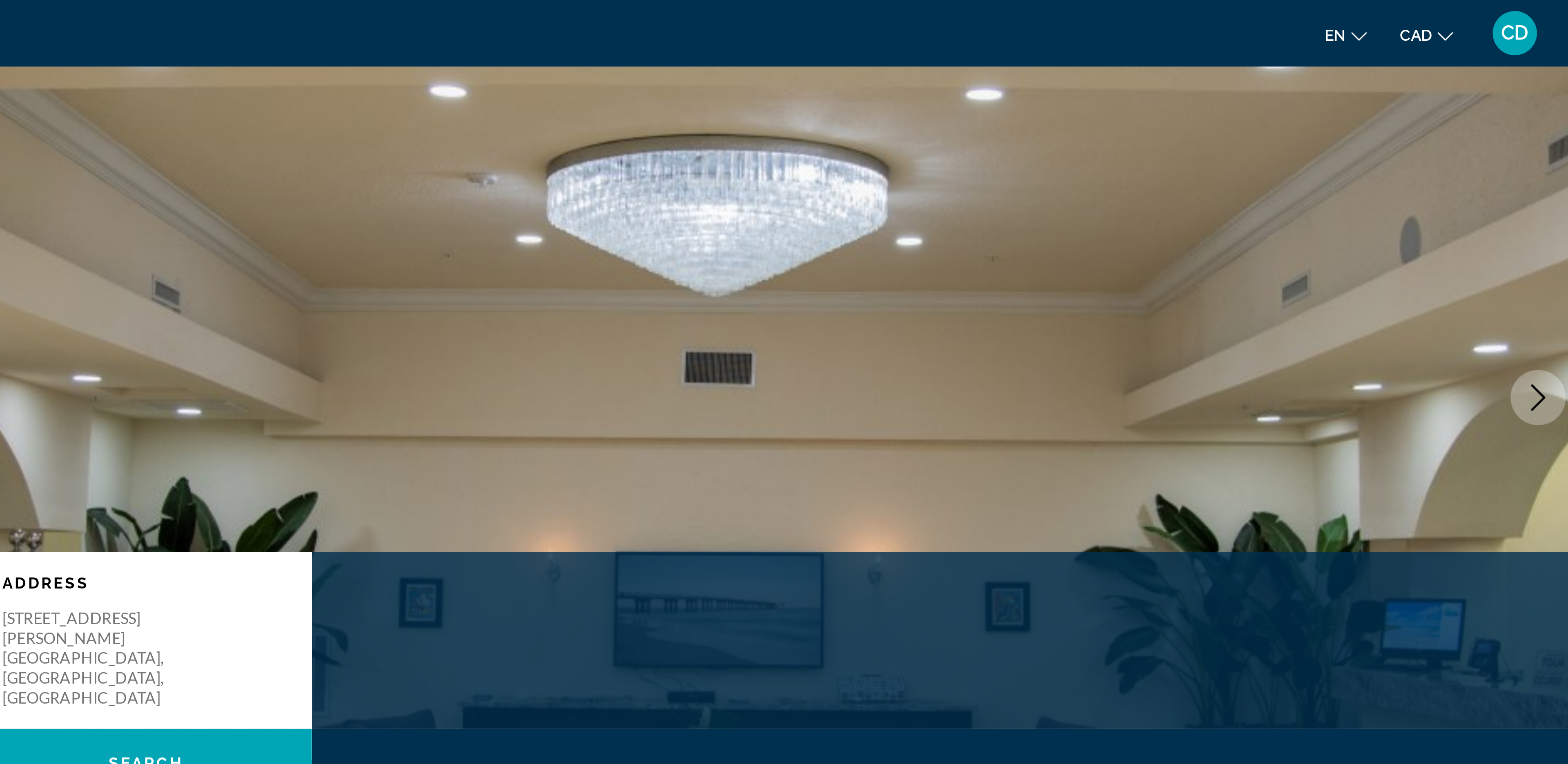
click at [1542, 148] on button "Next image" at bounding box center [1549, 147] width 20 height 20
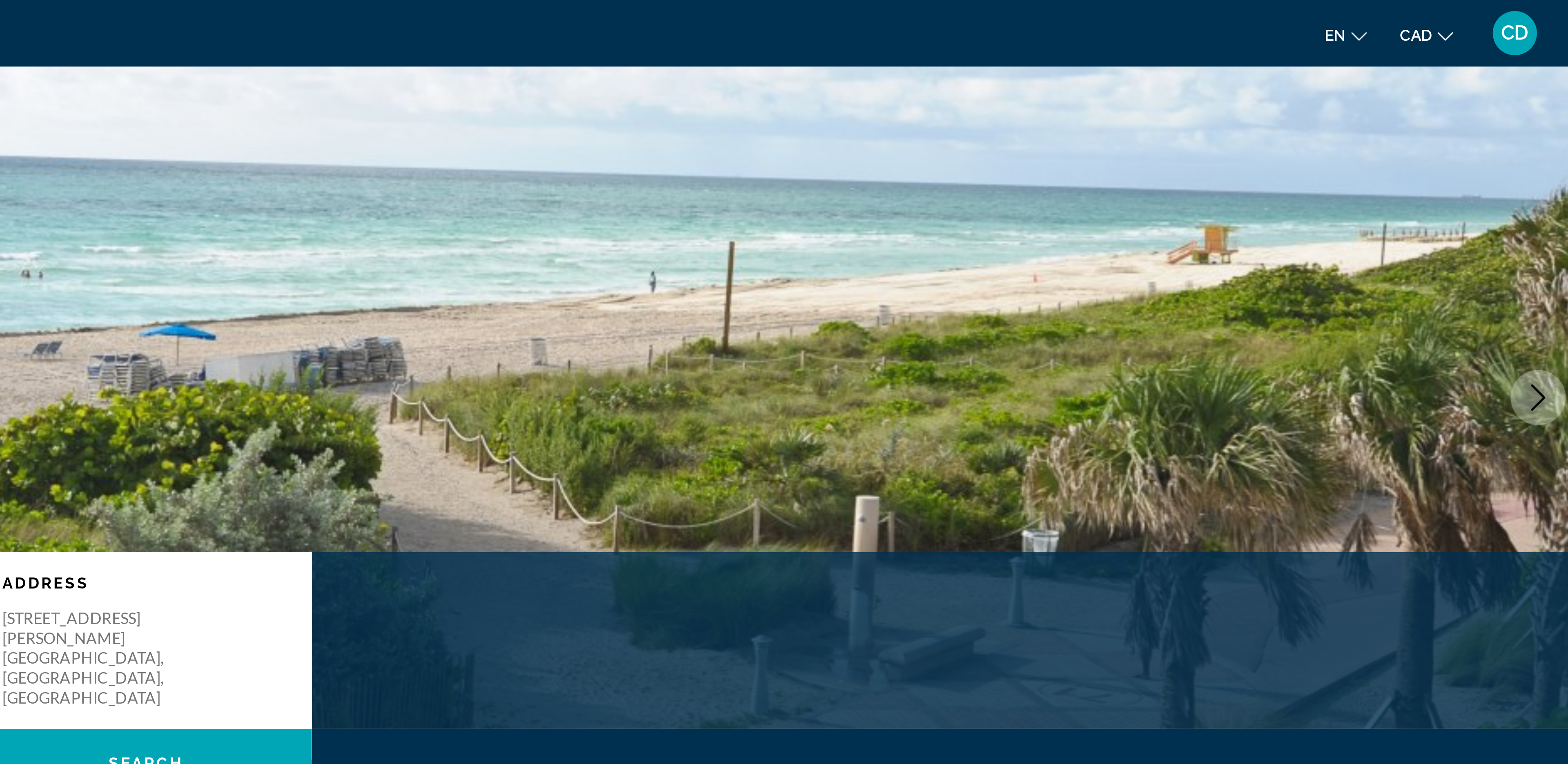
click at [1542, 148] on button "Next image" at bounding box center [1549, 147] width 20 height 20
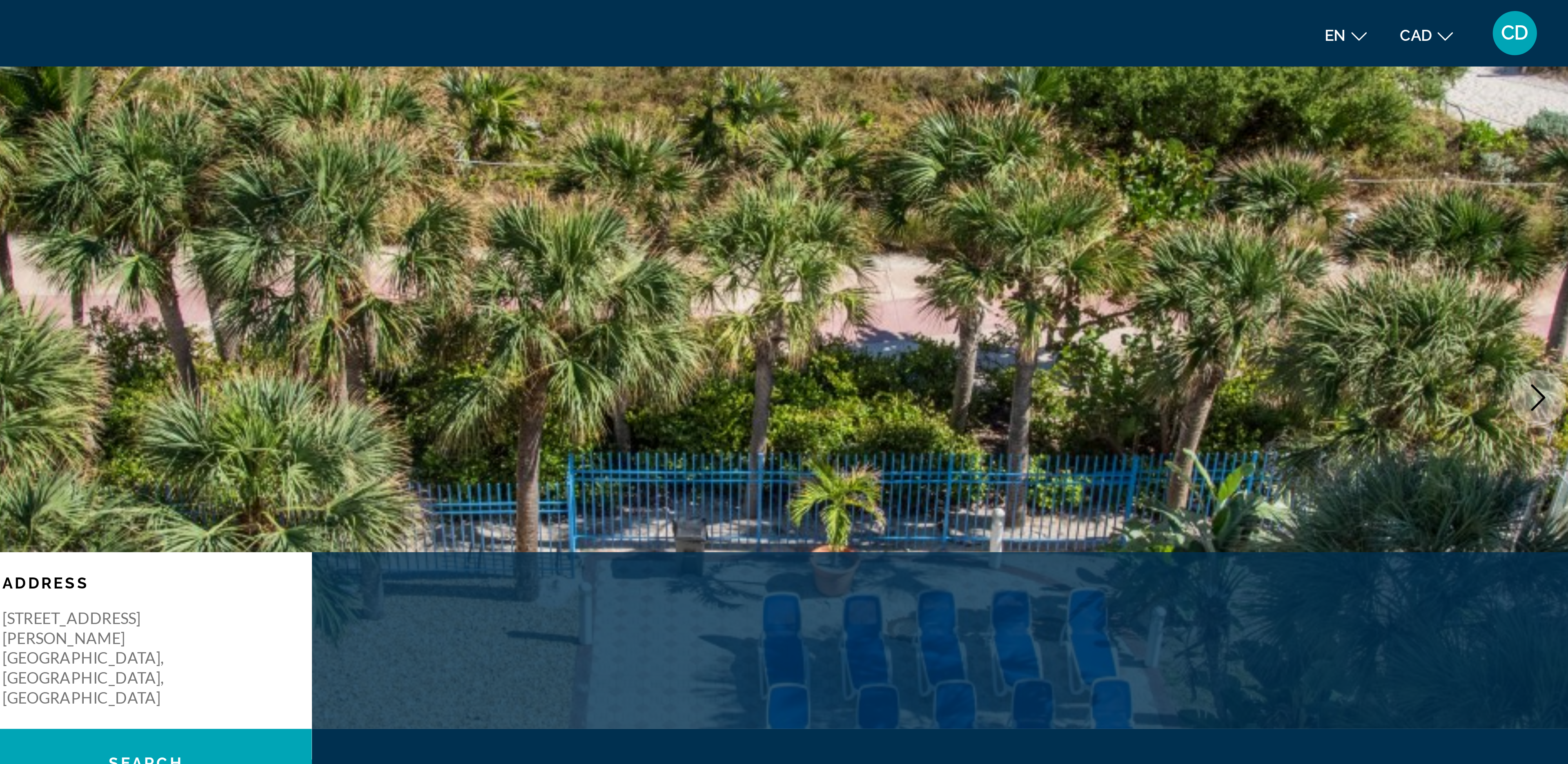
click at [1542, 148] on button "Next image" at bounding box center [1549, 147] width 20 height 20
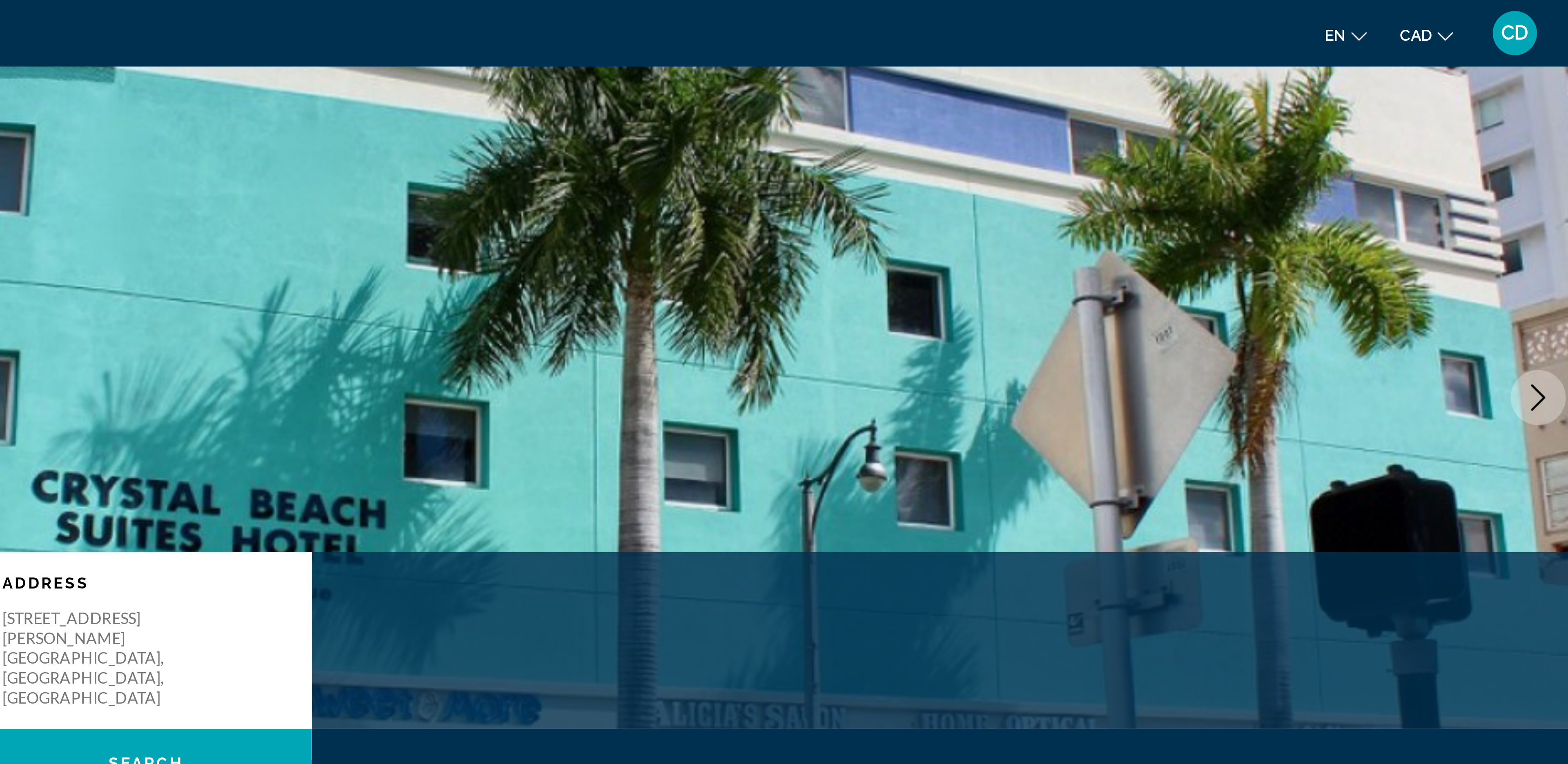
click at [1542, 148] on button "Next image" at bounding box center [1549, 147] width 20 height 20
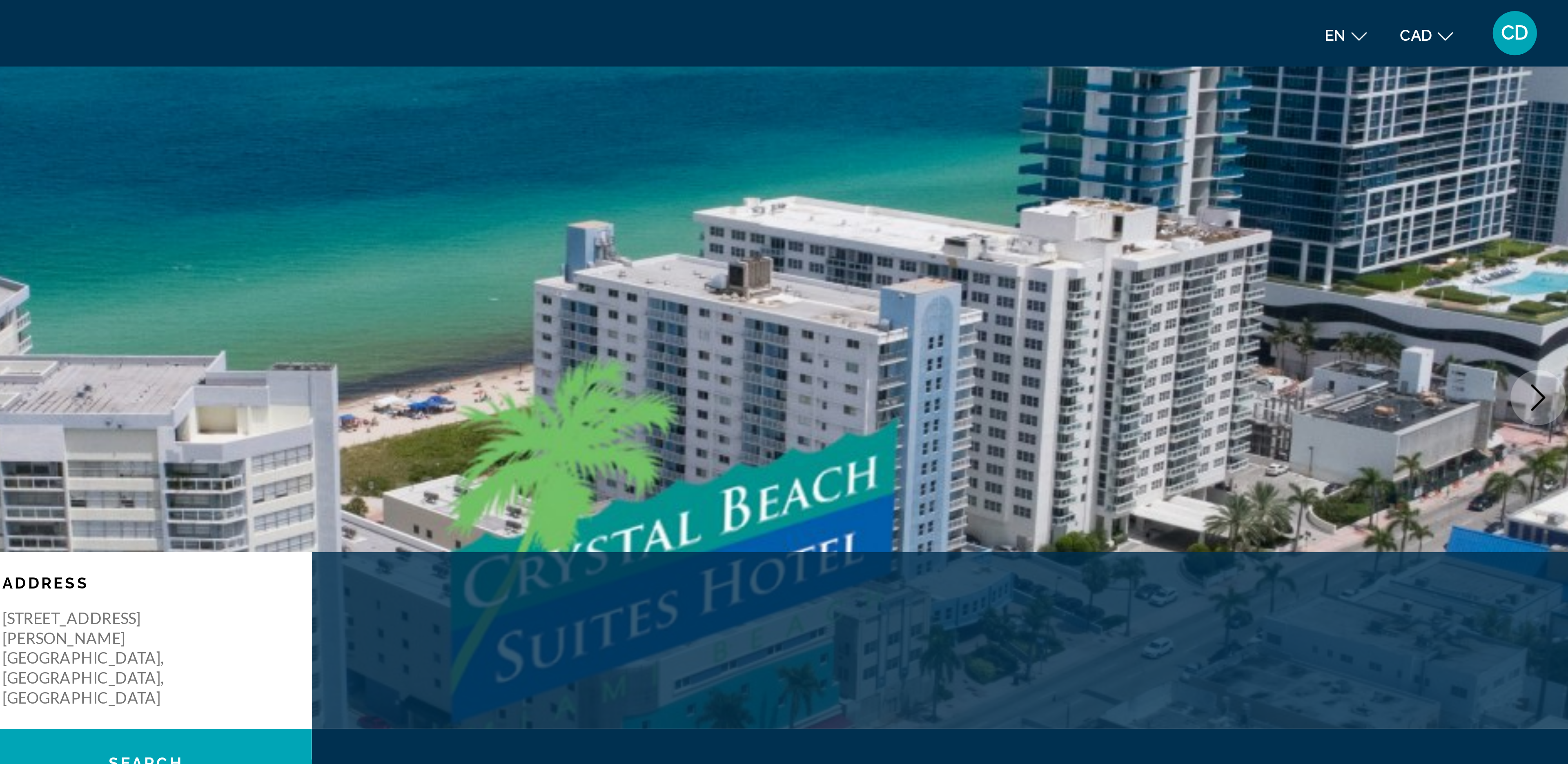
click at [1542, 148] on button "Next image" at bounding box center [1549, 147] width 20 height 20
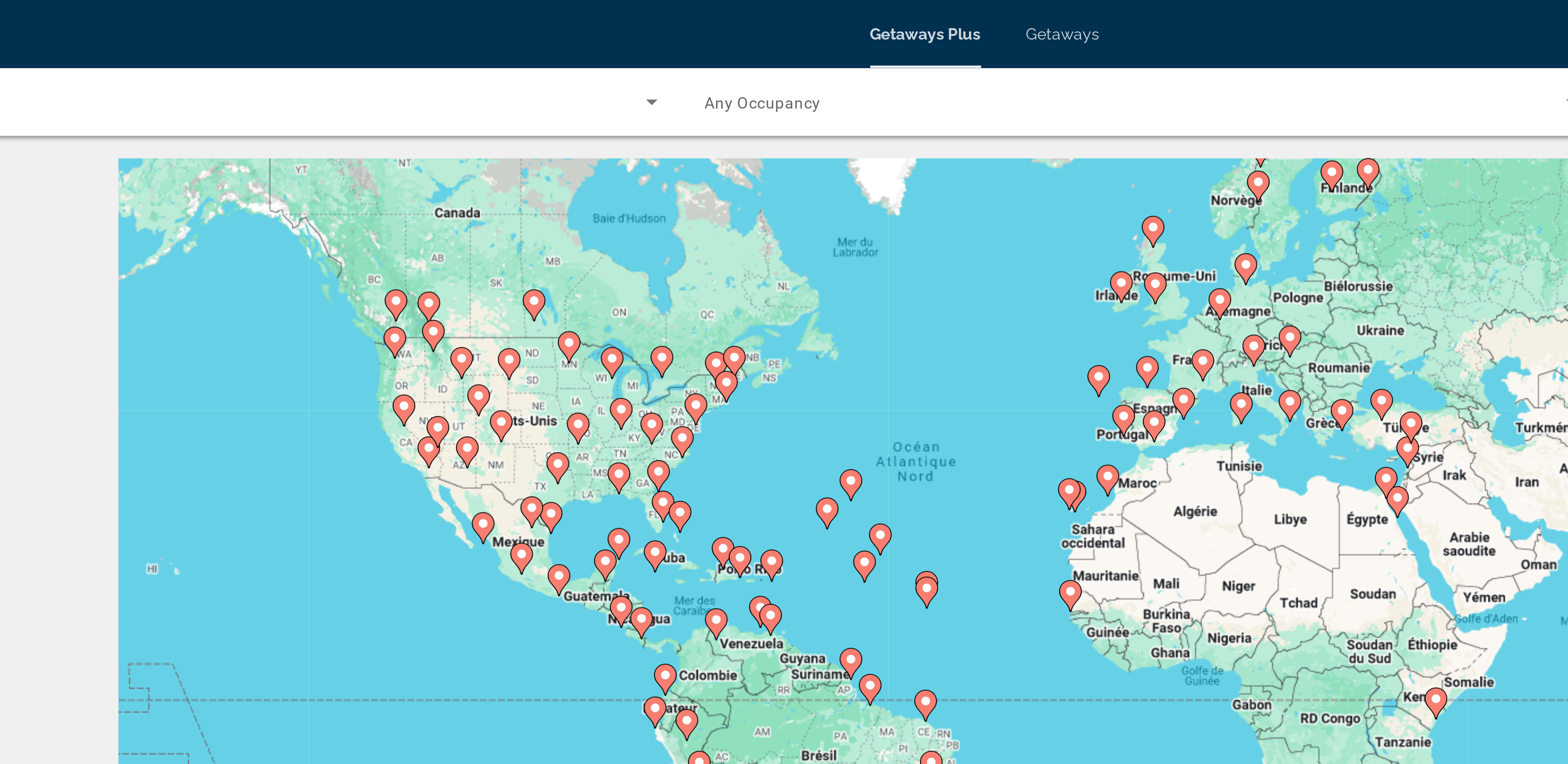
click at [768, 16] on div "Getaways Plus Getaways en English Español Français Italiano Português русский C…" at bounding box center [784, 12] width 1568 height 21
click at [713, 38] on span "Any Occupancy" at bounding box center [704, 37] width 42 height 7
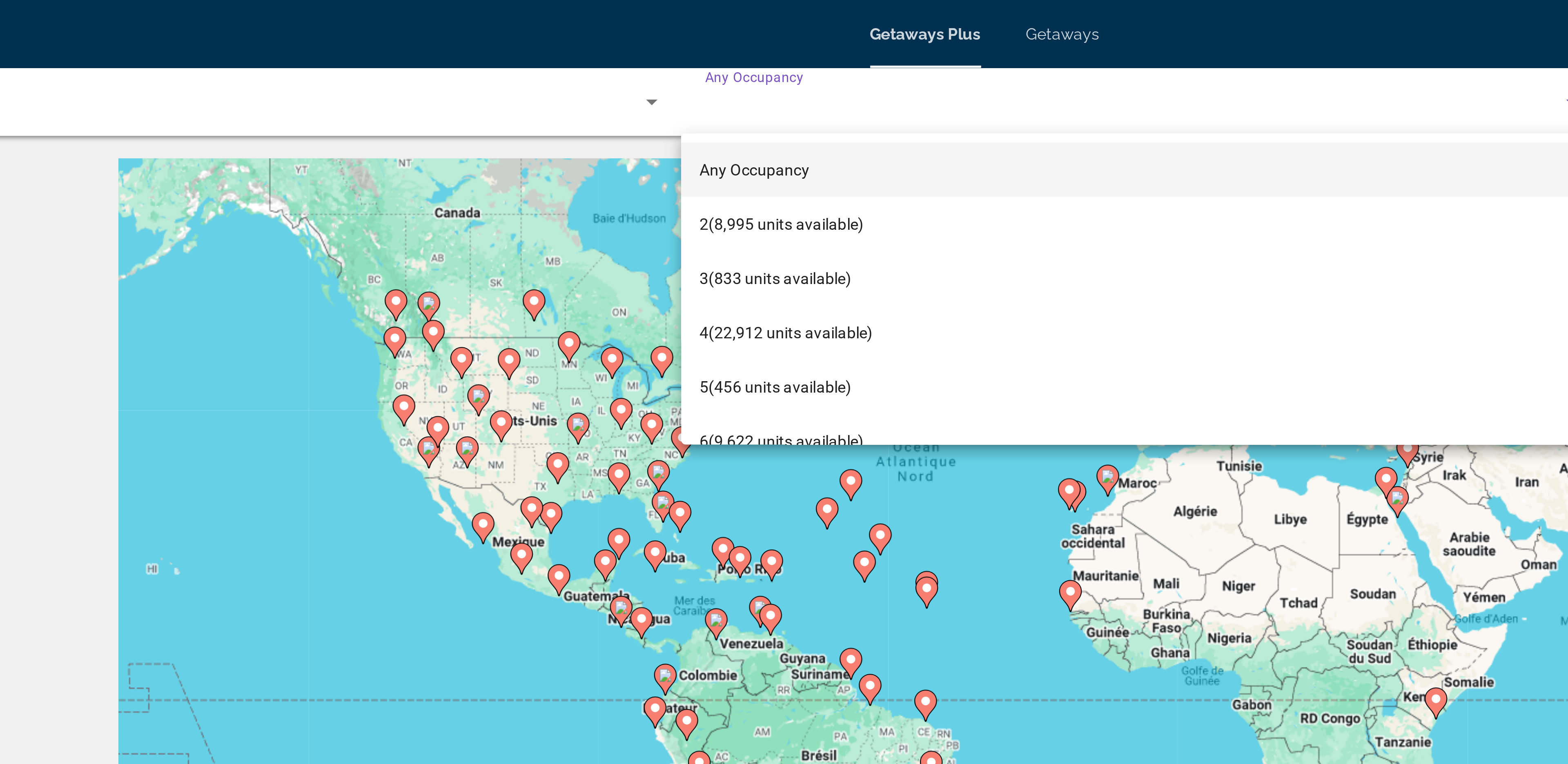
click at [766, 15] on div at bounding box center [784, 382] width 1568 height 764
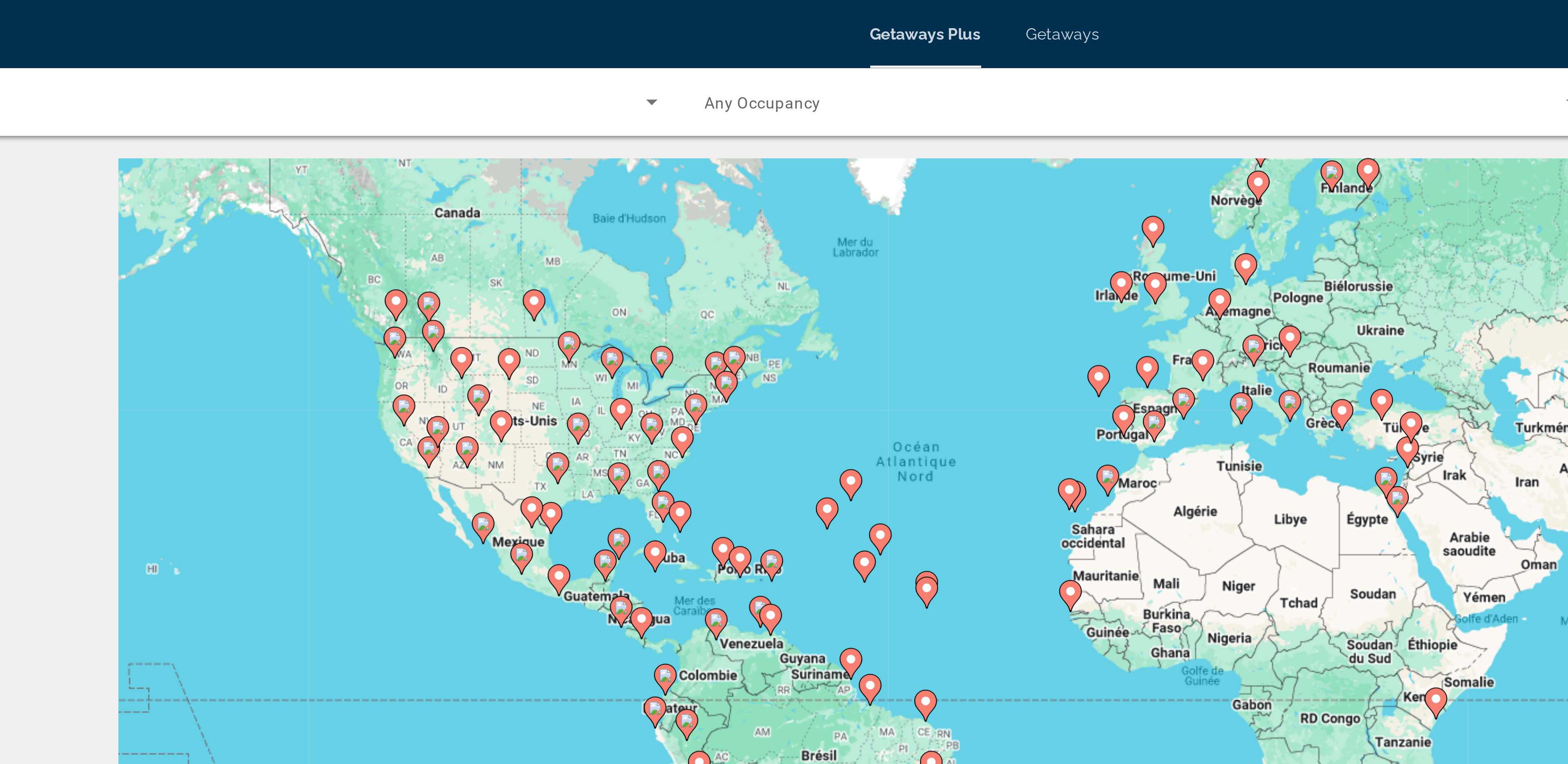
click at [809, 15] on span "Getaways" at bounding box center [811, 12] width 26 height 7
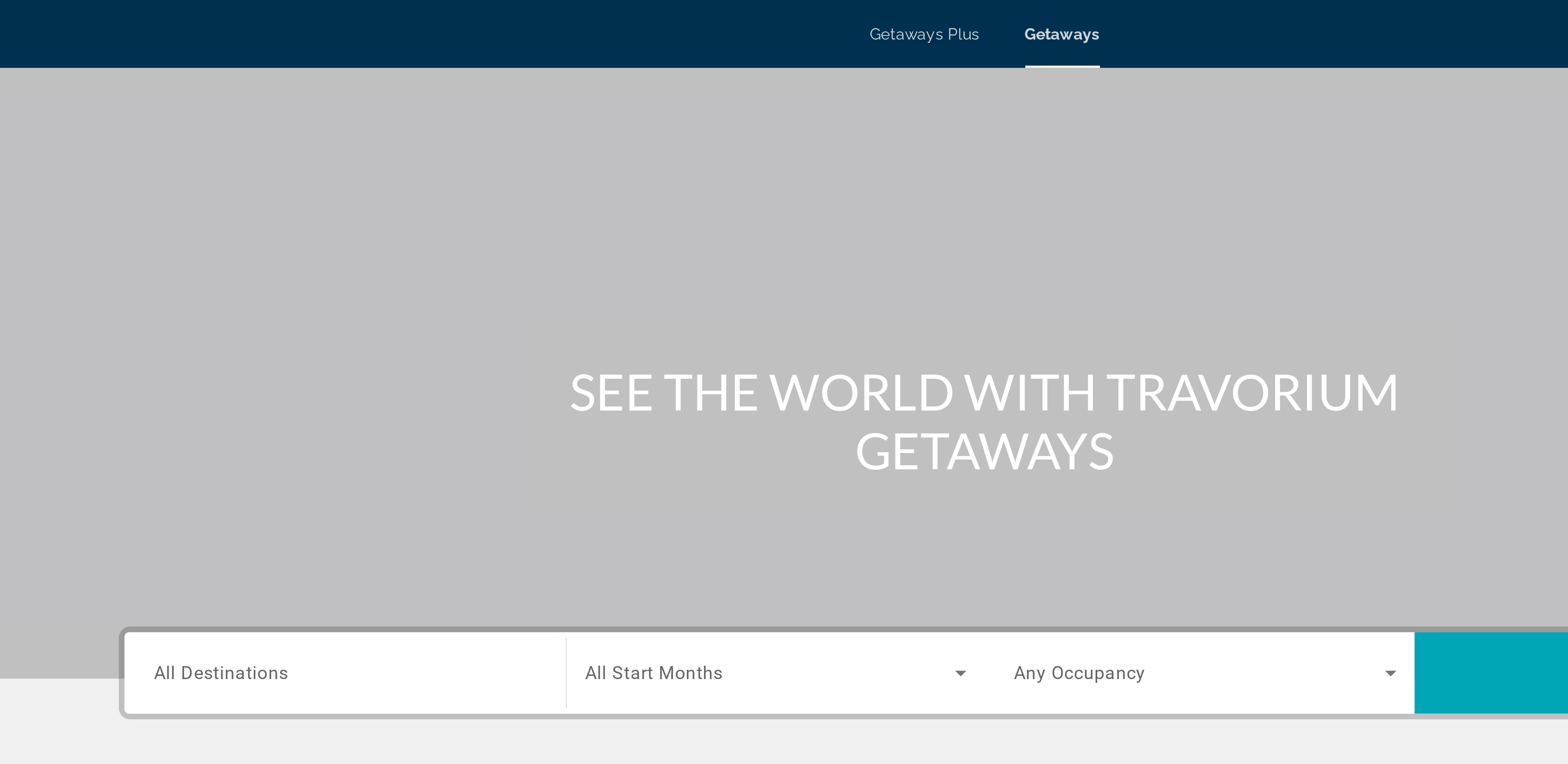
click at [775, 11] on span "Getaways Plus" at bounding box center [762, 12] width 40 height 7
click at [561, 234] on div "Search widget" at bounding box center [553, 243] width 138 height 23
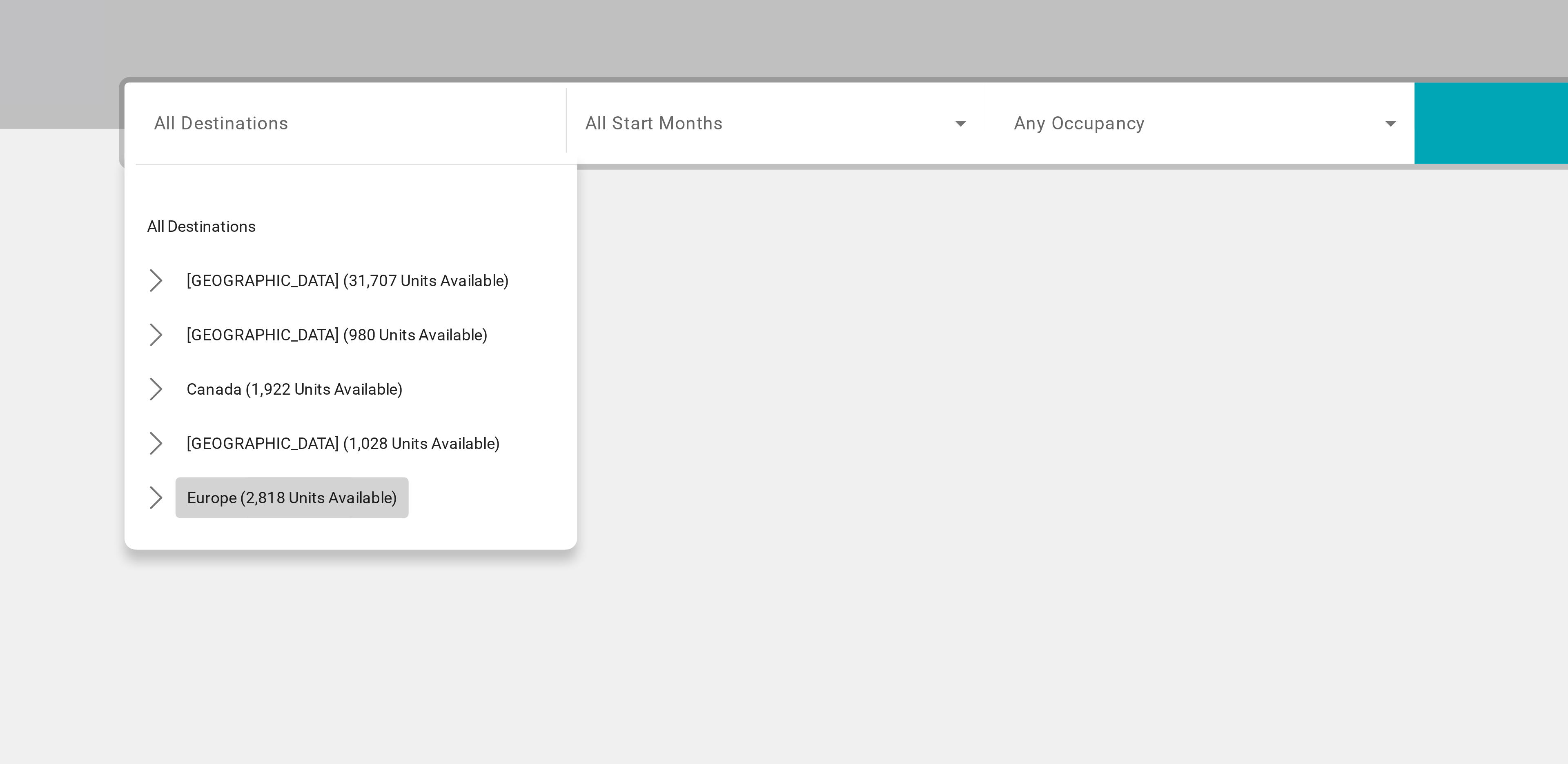
click at [528, 380] on span "Europe (2,818 units available)" at bounding box center [534, 377] width 76 height 7
type input "**********"
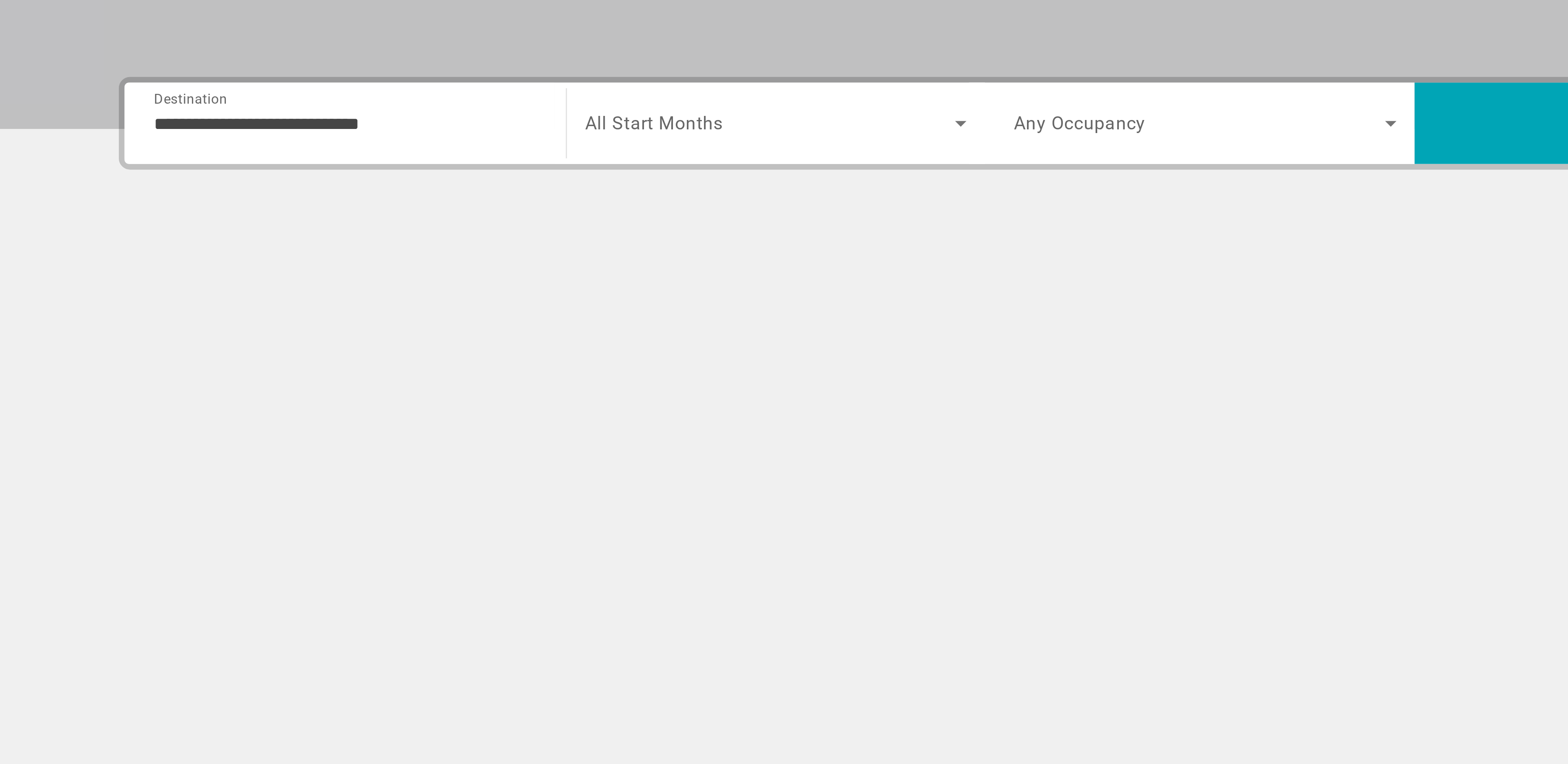
click at [750, 234] on div "Search widget" at bounding box center [708, 243] width 138 height 23
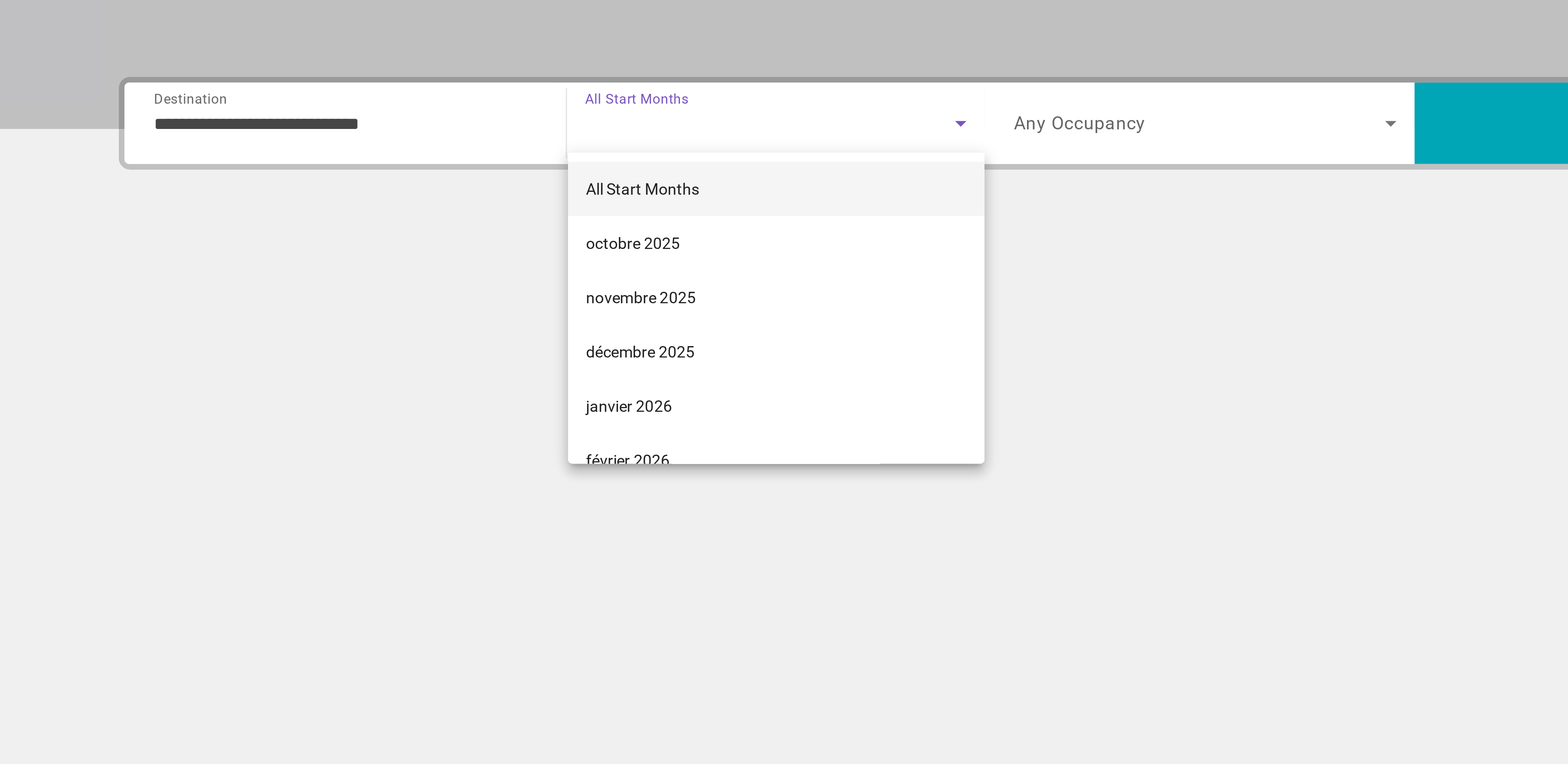
click at [750, 234] on div at bounding box center [784, 382] width 1568 height 764
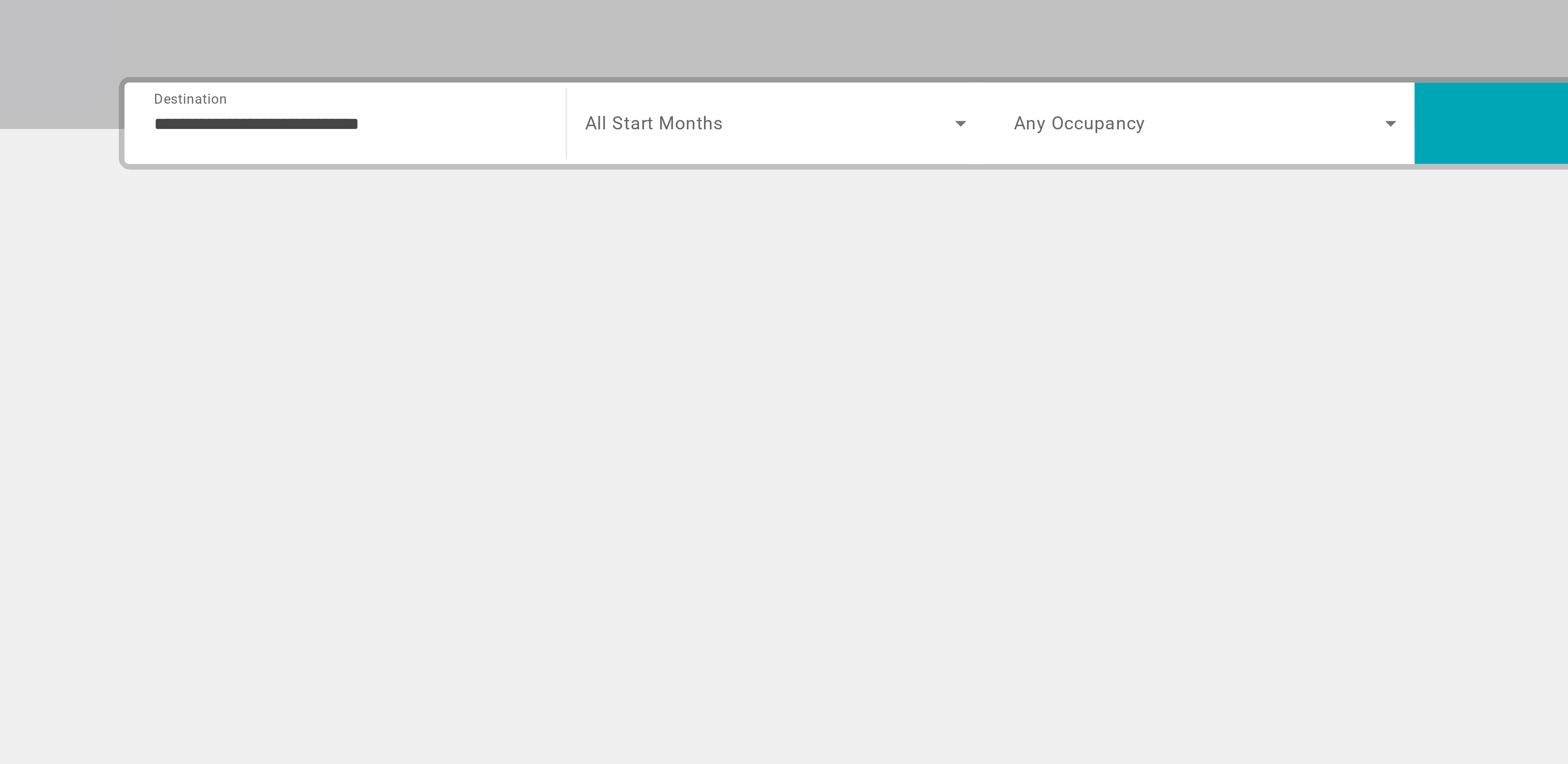
click at [786, 317] on div "Main content" at bounding box center [784, 310] width 625 height 61
click at [960, 245] on span "Search" at bounding box center [1017, 243] width 155 height 20
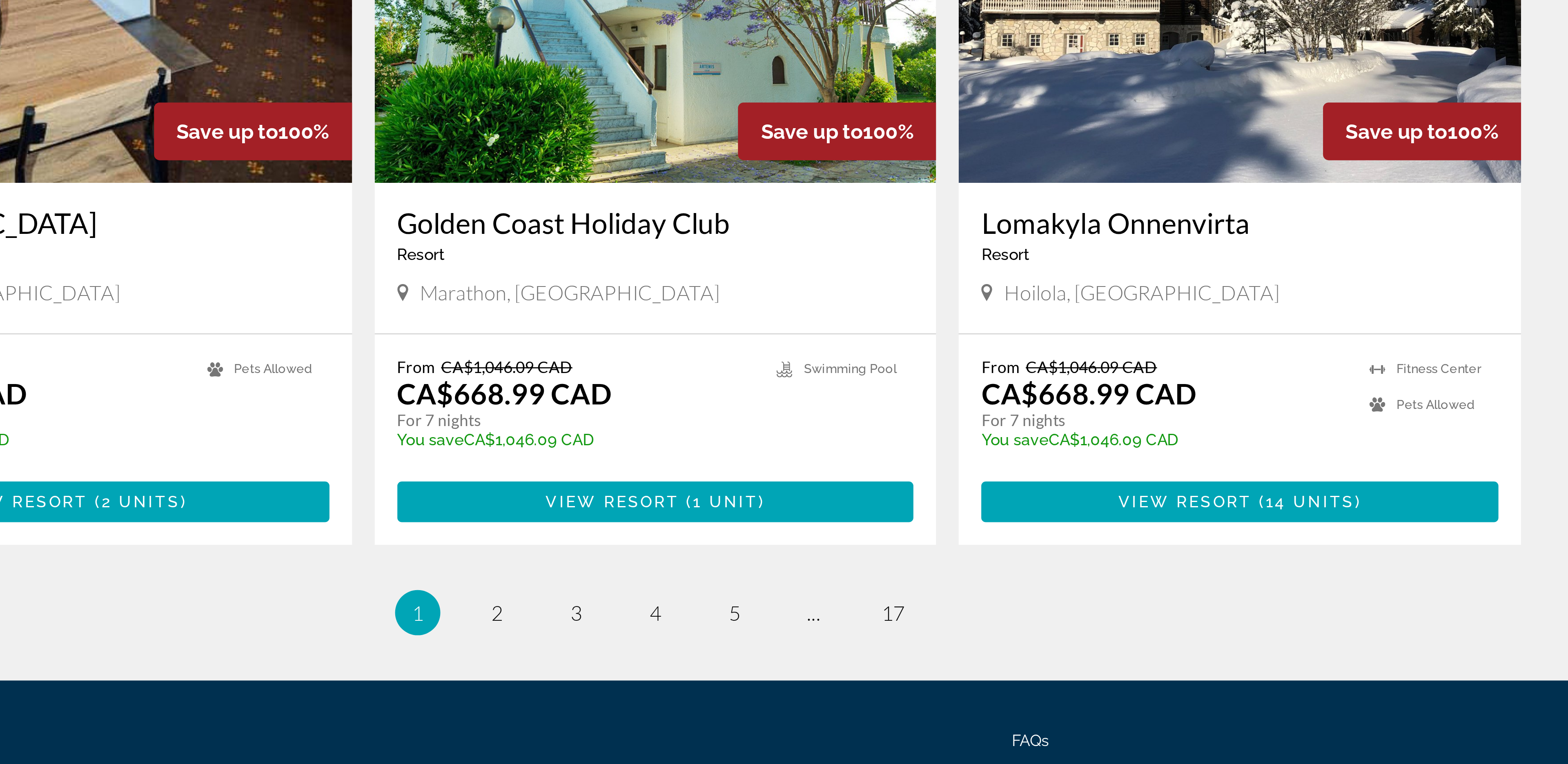
scroll to position [769, 0]
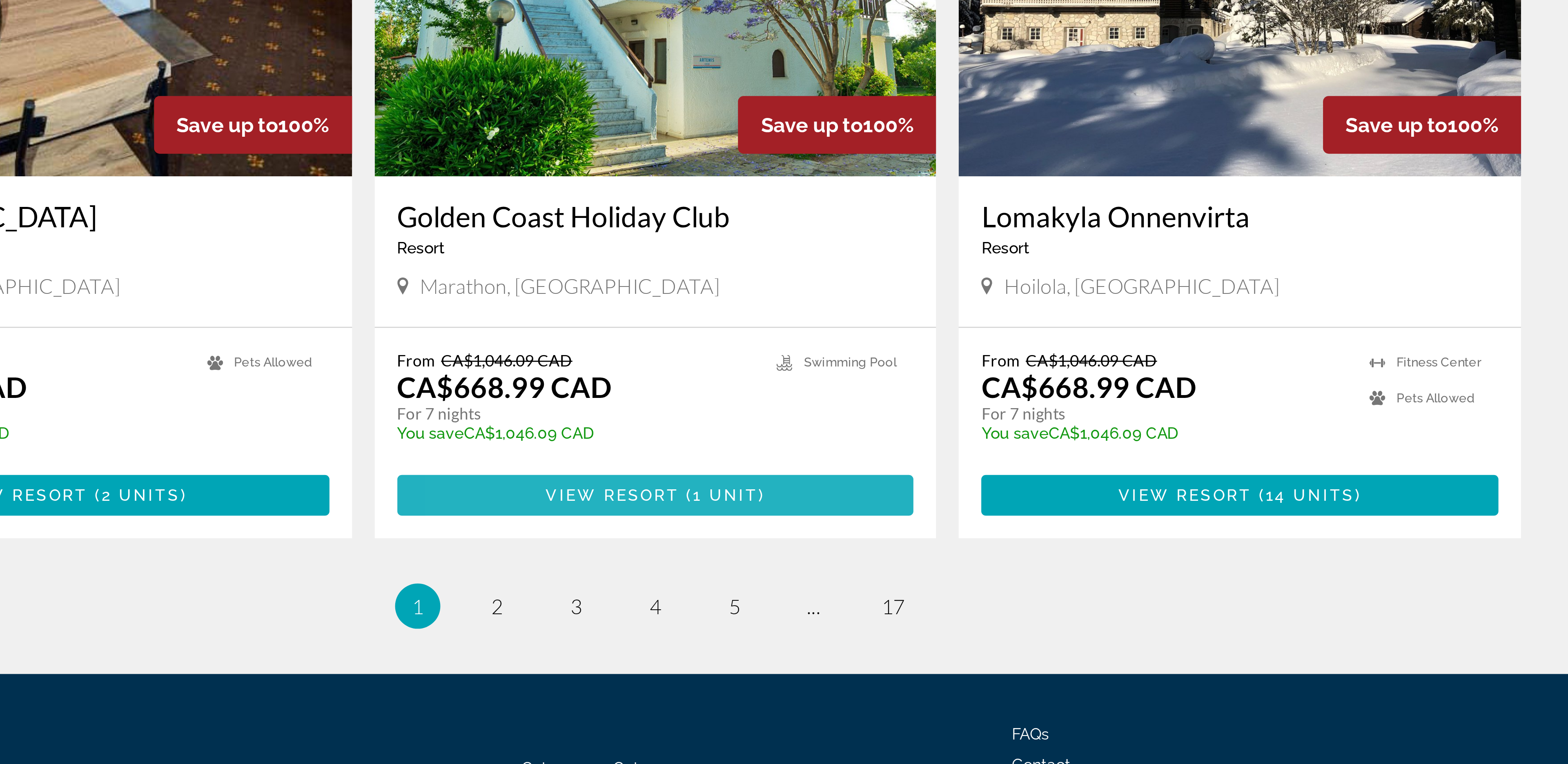
click at [770, 664] on span "View Resort" at bounding box center [769, 667] width 48 height 7
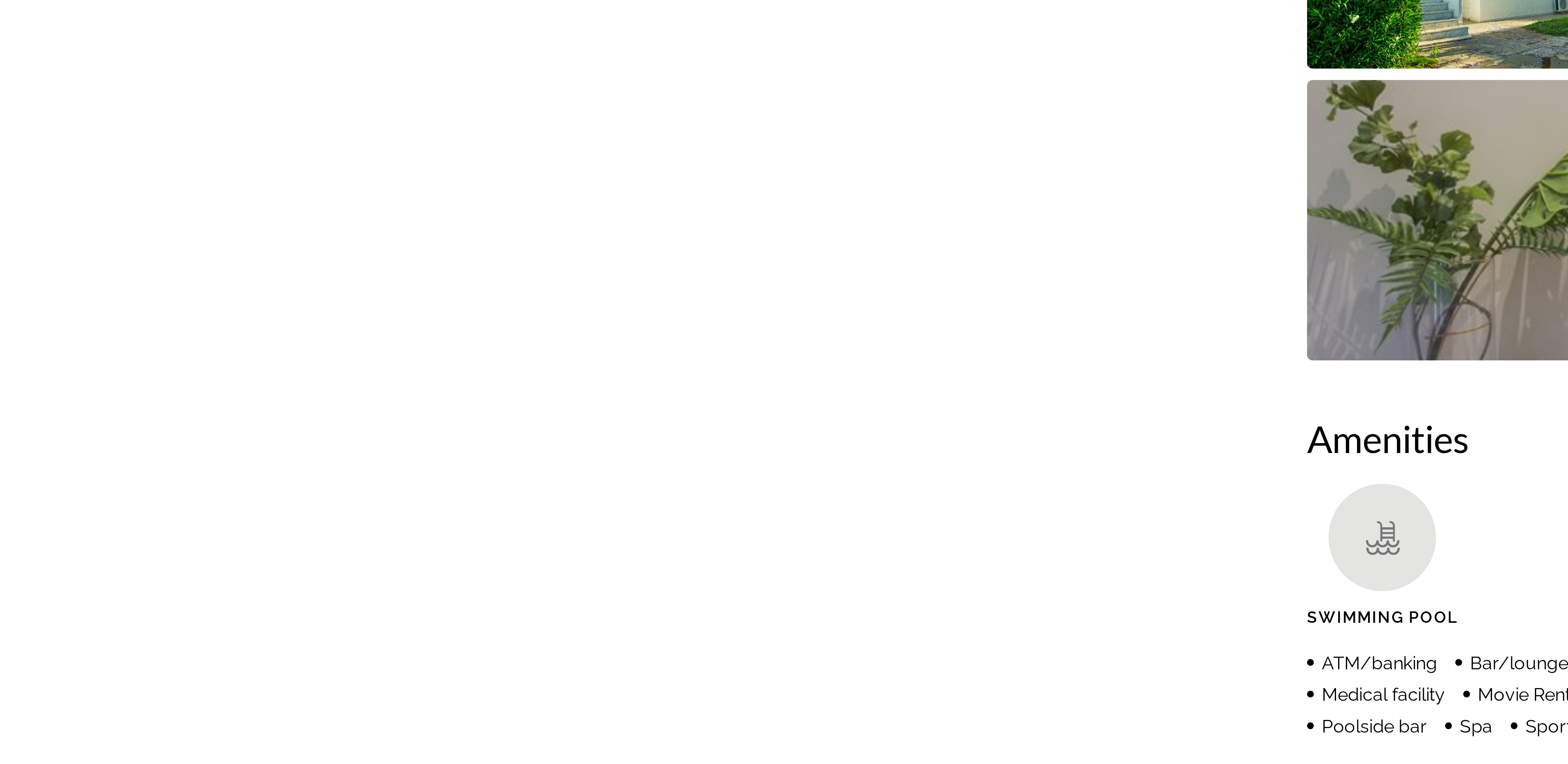
scroll to position [37, 0]
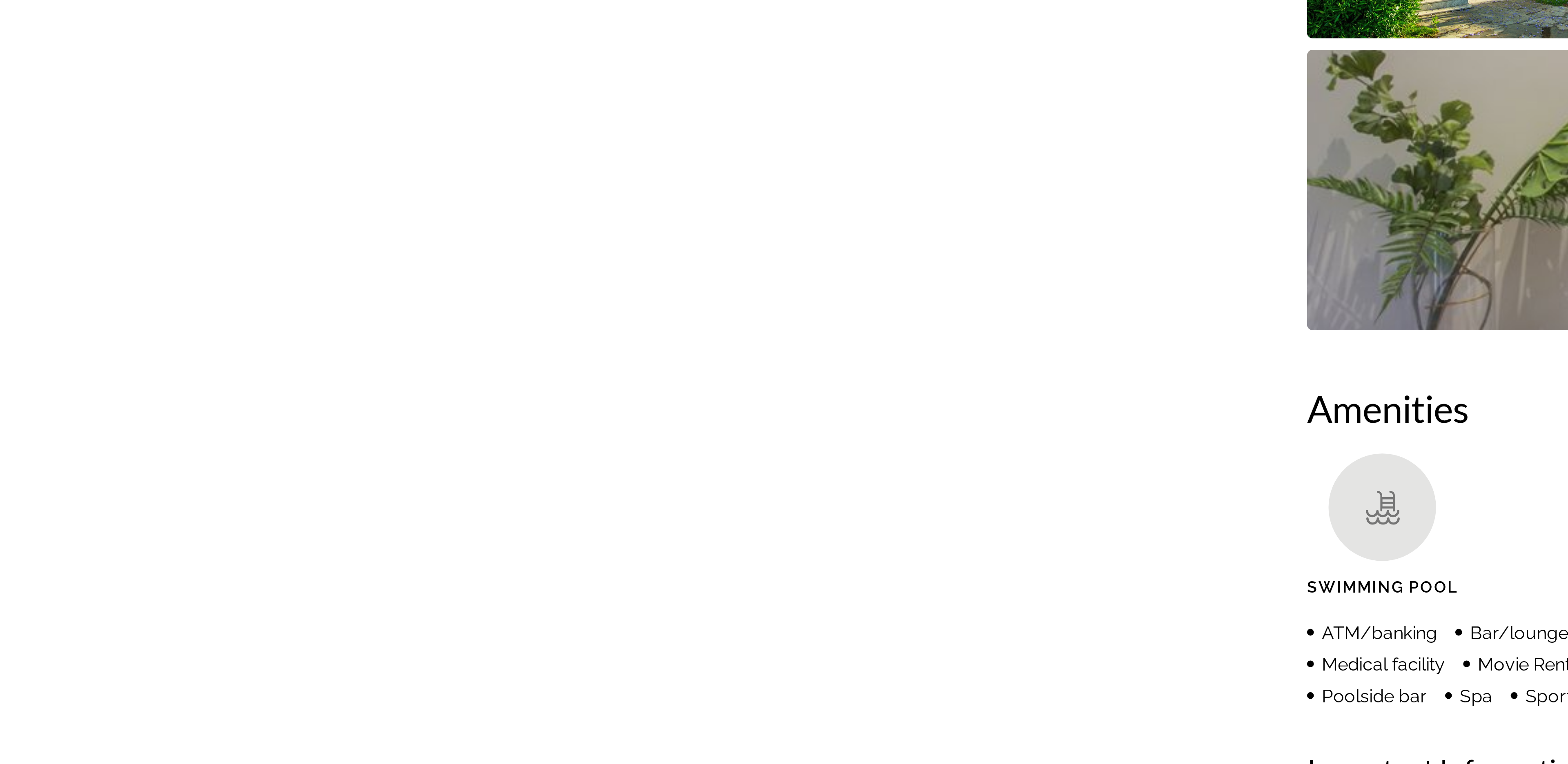
click at [508, 557] on img "Open full-screen image slider" at bounding box center [784, 556] width 625 height 102
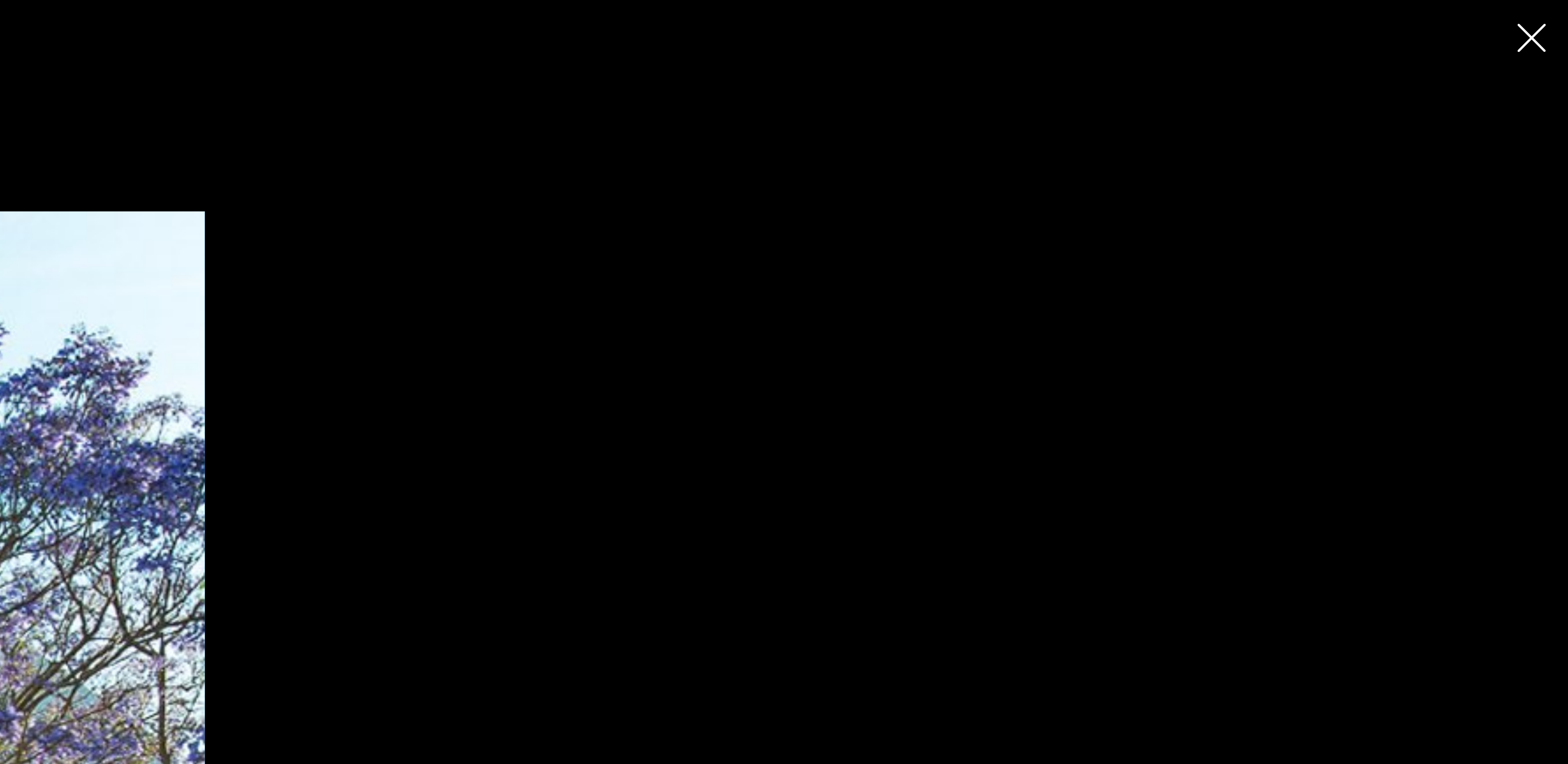
click at [1251, 261] on div "prev next" at bounding box center [784, 382] width 1568 height 764
click at [1054, 159] on img "Main content" at bounding box center [784, 382] width 584 height 611
click at [1553, 17] on icon "Close slideshow" at bounding box center [1554, 14] width 11 height 11
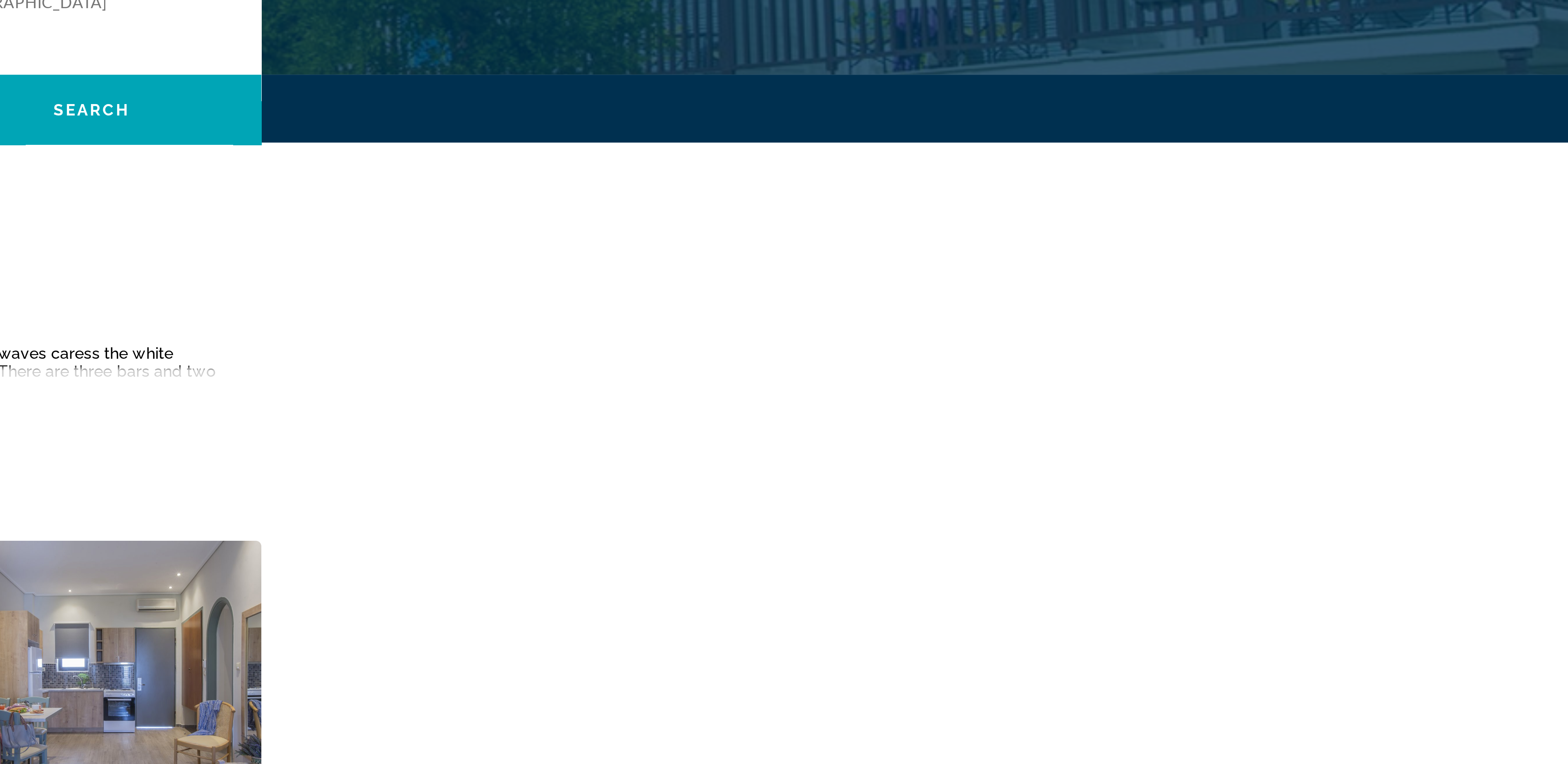
drag, startPoint x: 1428, startPoint y: 92, endPoint x: 1421, endPoint y: 291, distance: 199.1
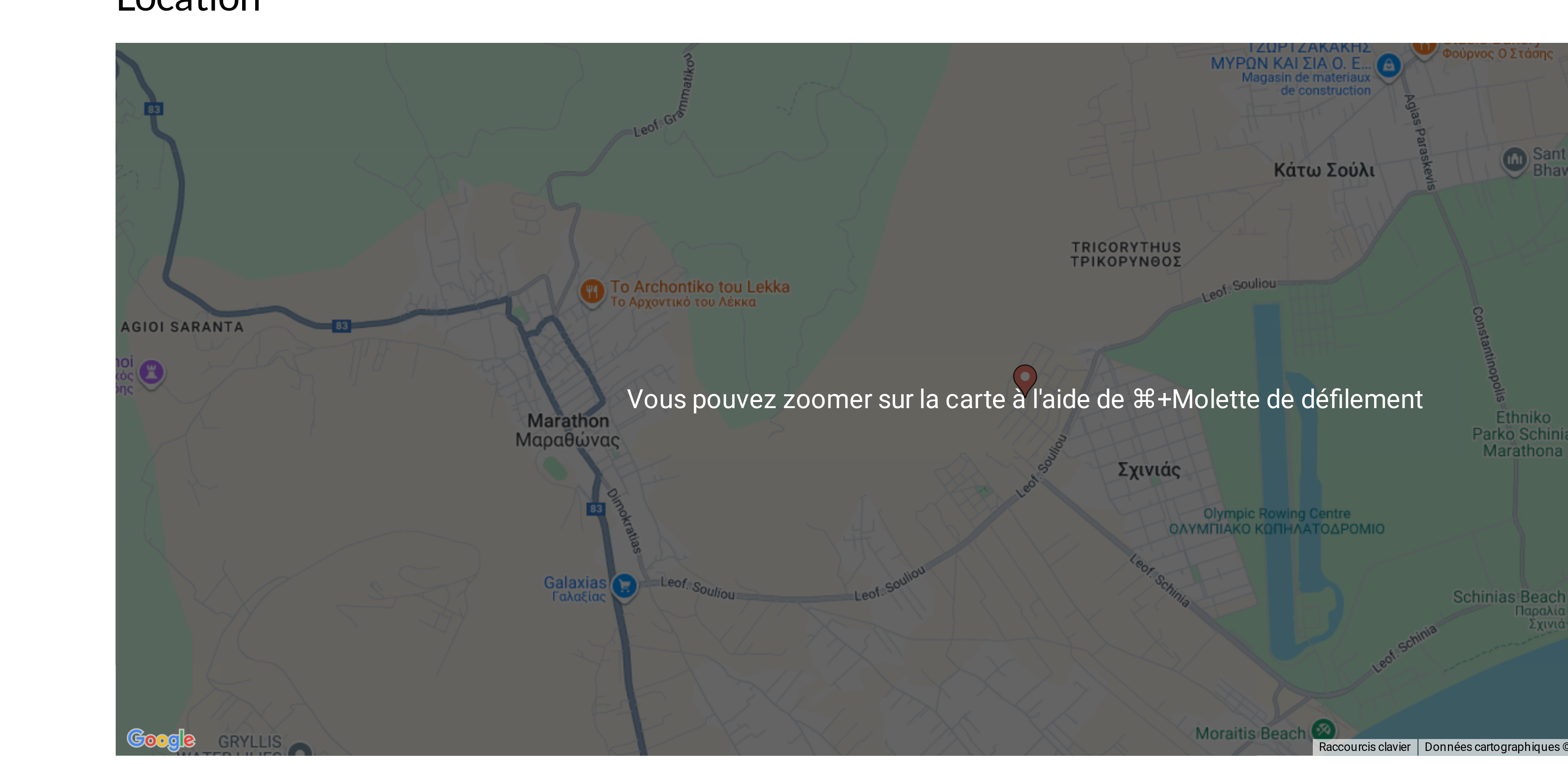
scroll to position [672, 0]
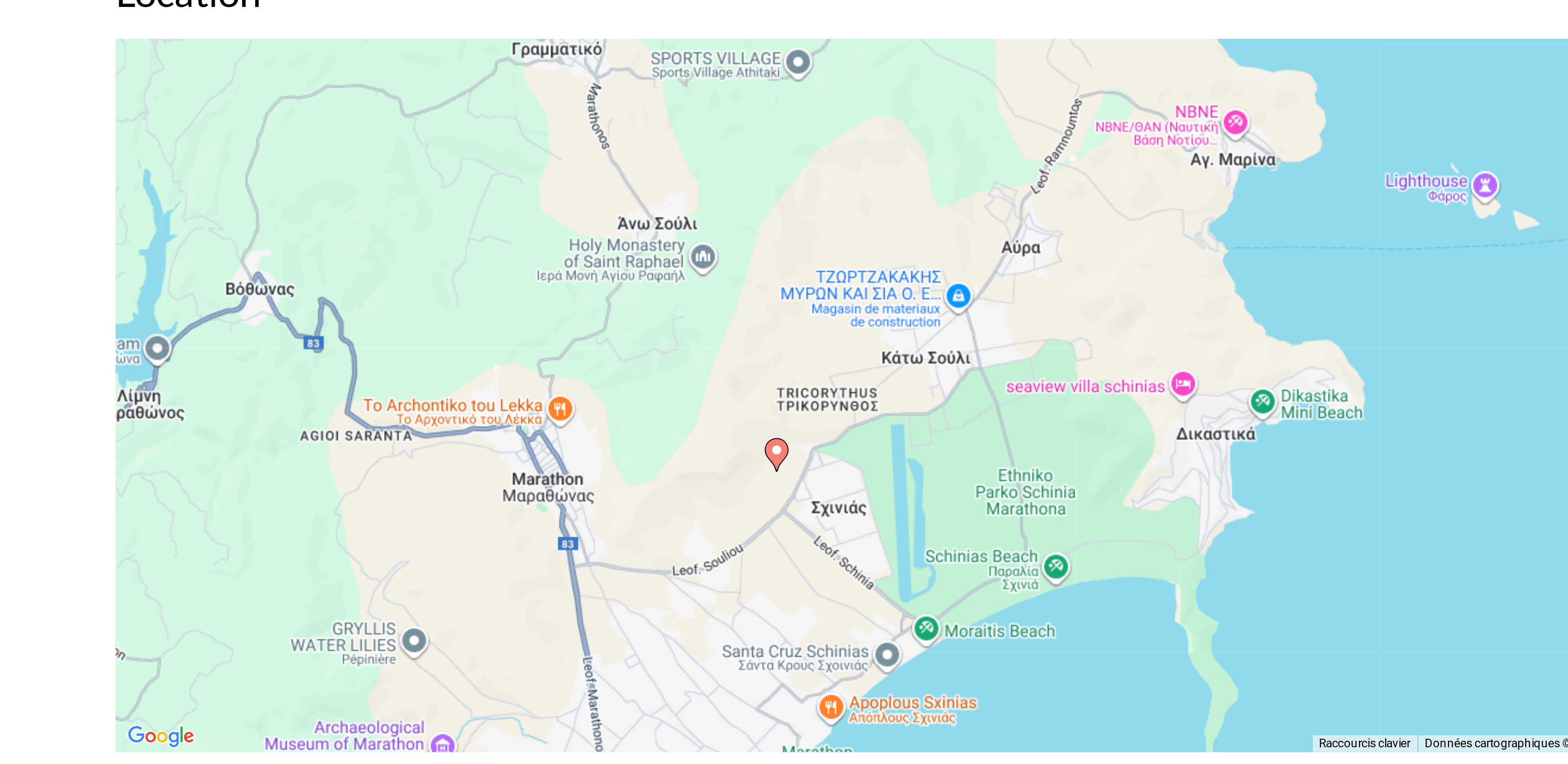
click at [618, 669] on div "Pour activer le glissement avec le clavier, appuyez sur Alt+Entrée. Une fois ce…" at bounding box center [784, 637] width 625 height 245
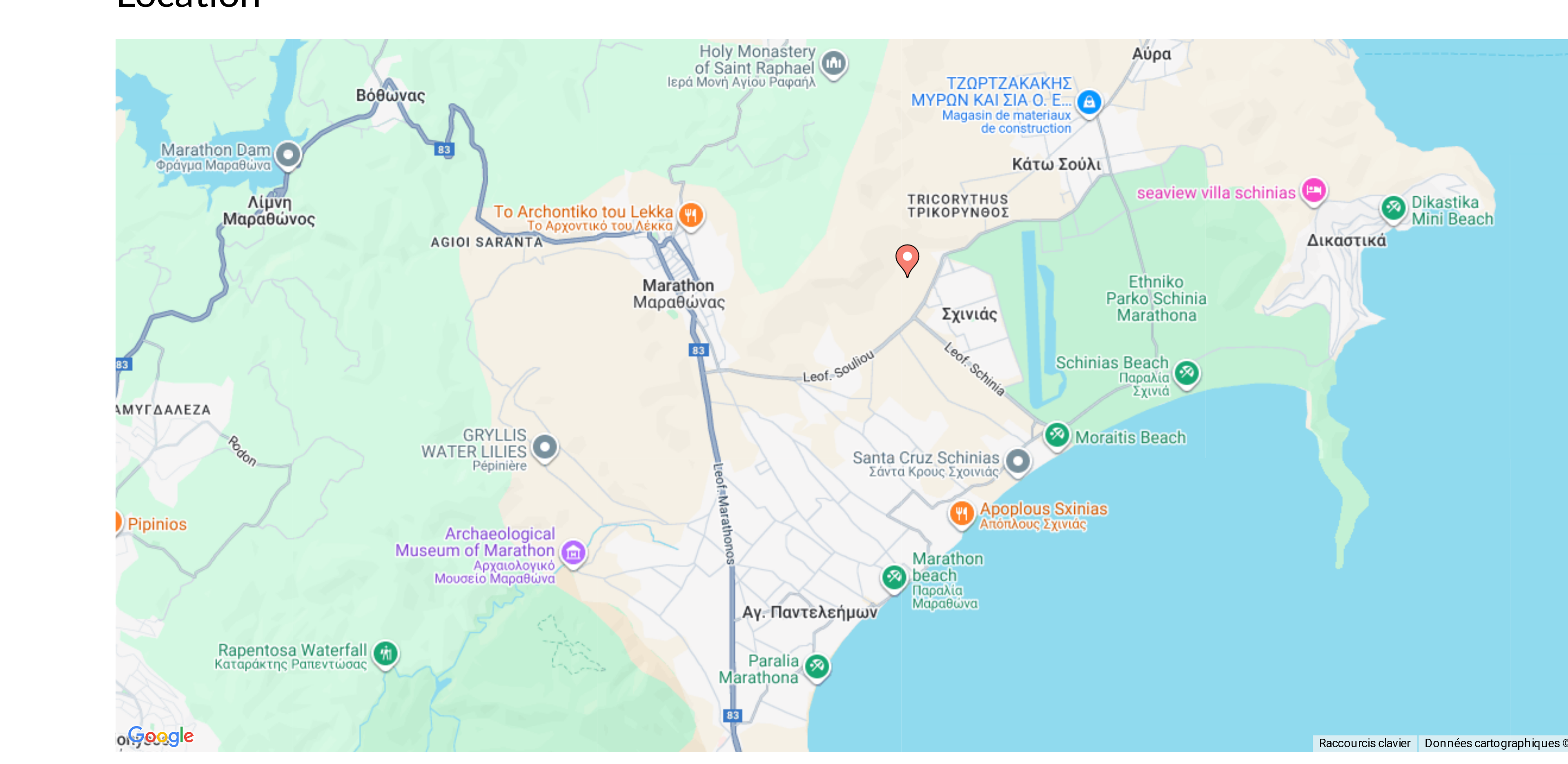
drag, startPoint x: 618, startPoint y: 669, endPoint x: 697, endPoint y: 565, distance: 130.6
click at [697, 565] on div "Pour activer le glissement avec le clavier, appuyez sur Alt+Entrée. Une fois ce…" at bounding box center [784, 637] width 625 height 245
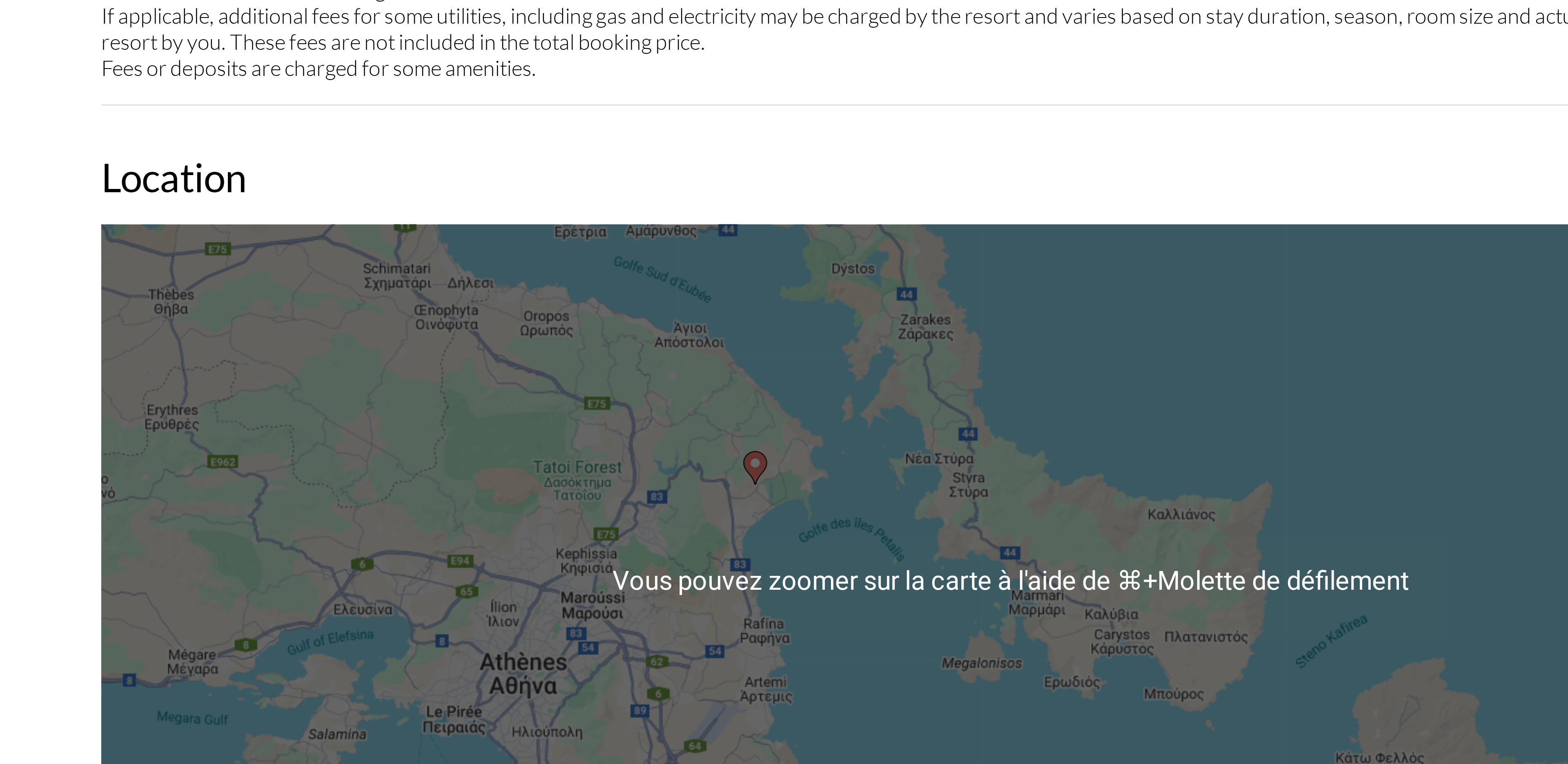
click at [695, 602] on div "Pour activer le glissement avec le clavier, appuyez sur Alt+Entrée. Une fois ce…" at bounding box center [784, 637] width 625 height 245
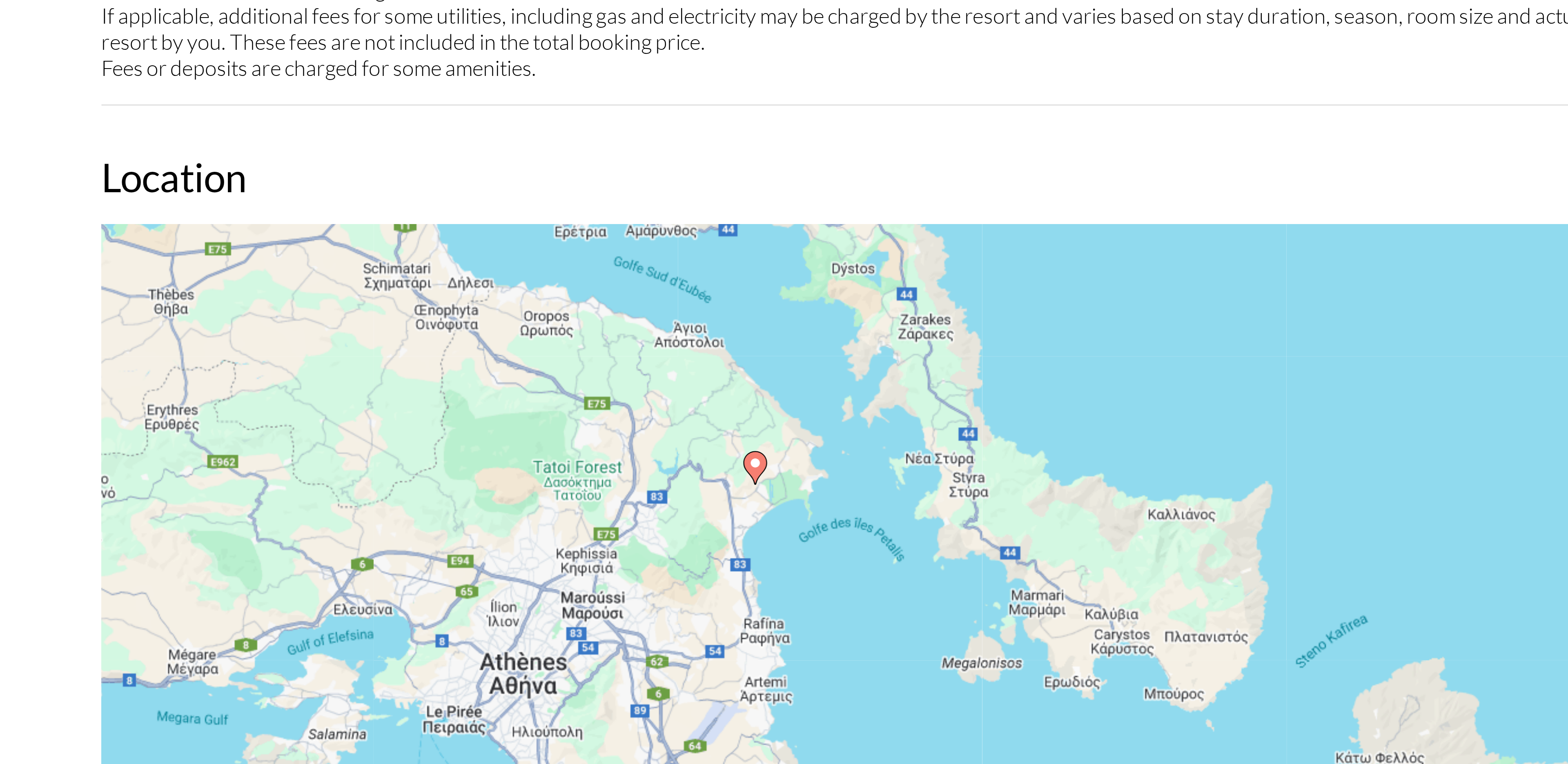
click at [694, 597] on icon "Main content" at bounding box center [696, 598] width 8 height 11
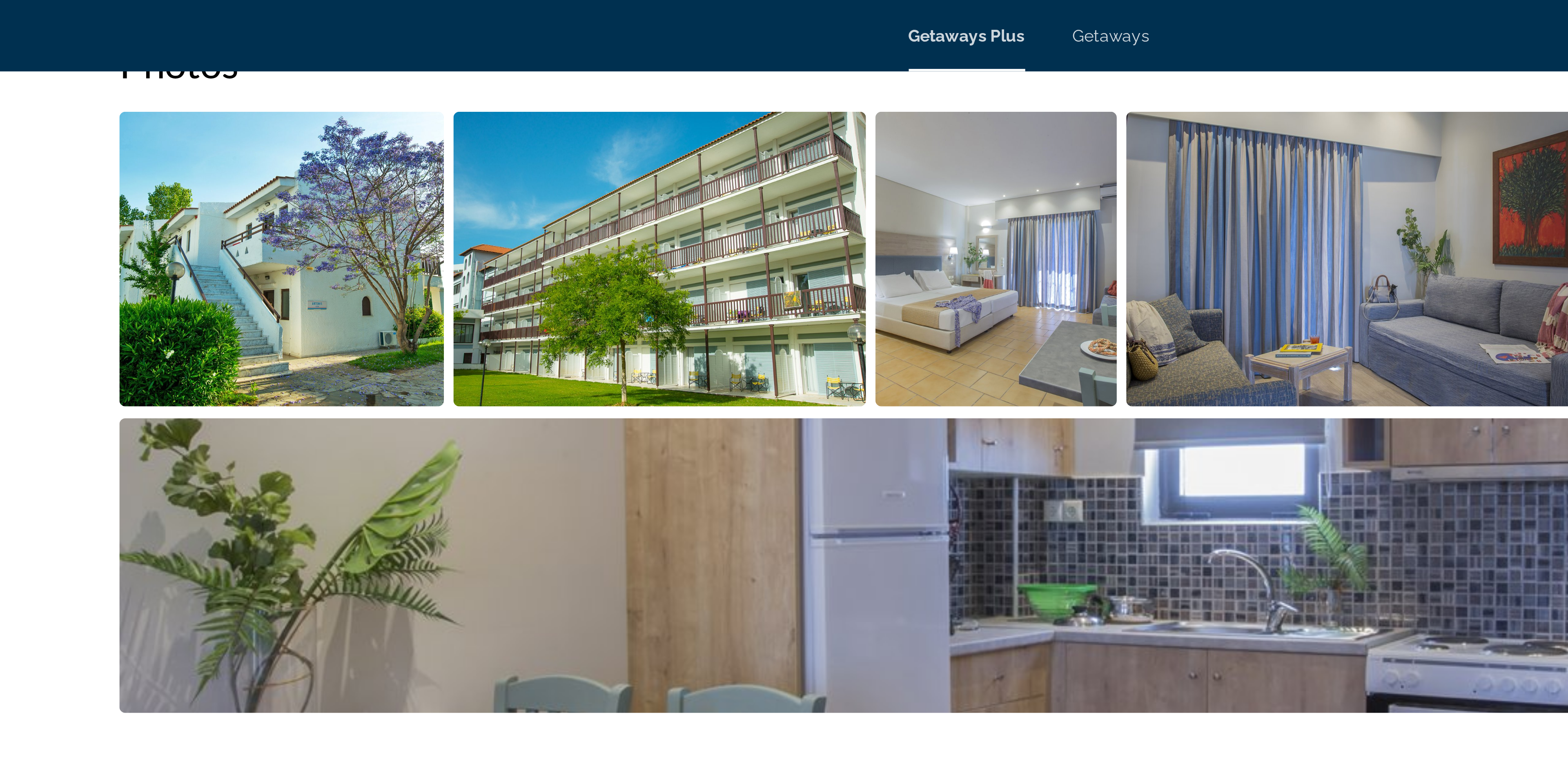
scroll to position [396, 0]
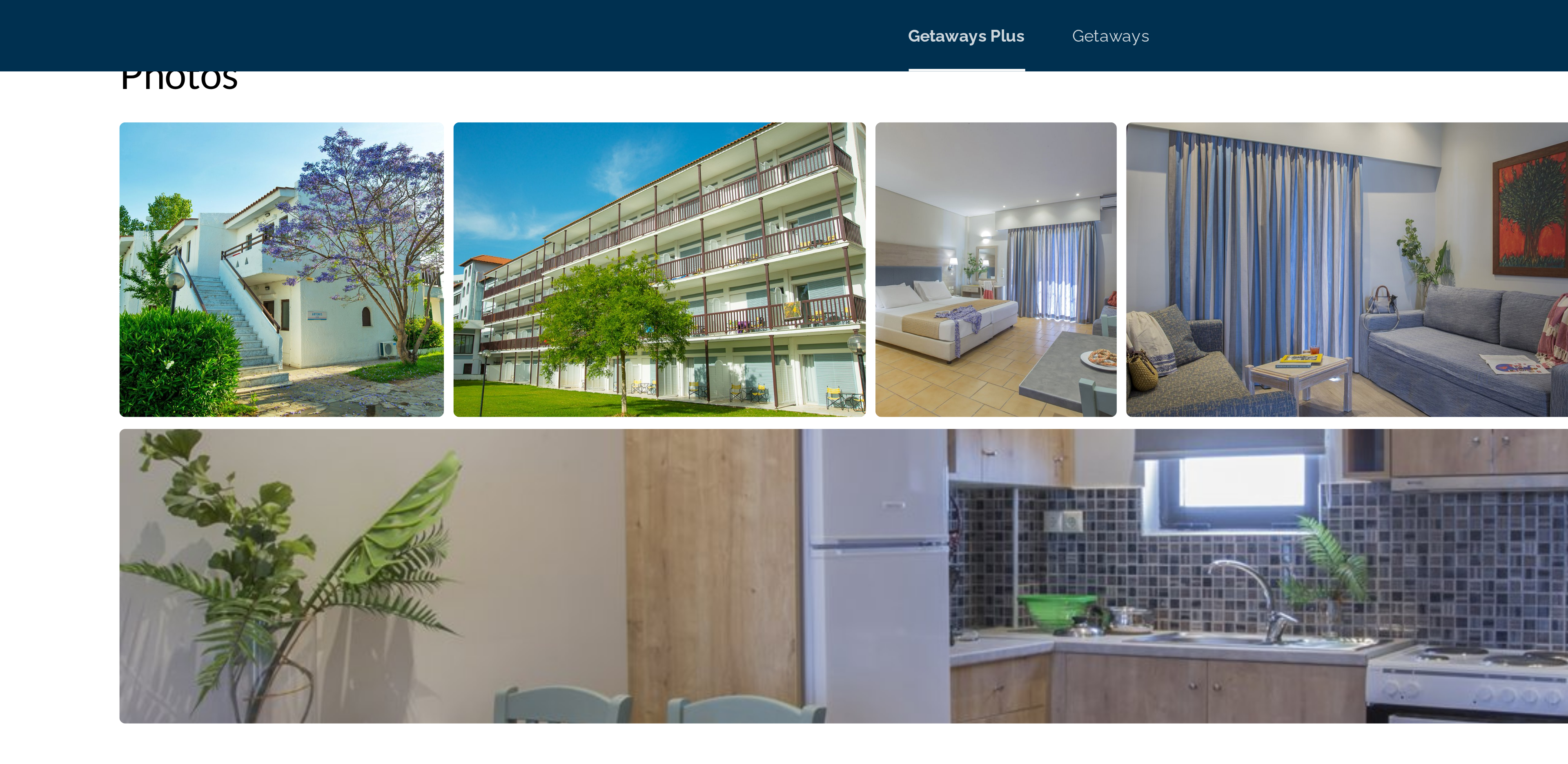
click at [735, 123] on img "Open full-screen image slider" at bounding box center [772, 92] width 83 height 102
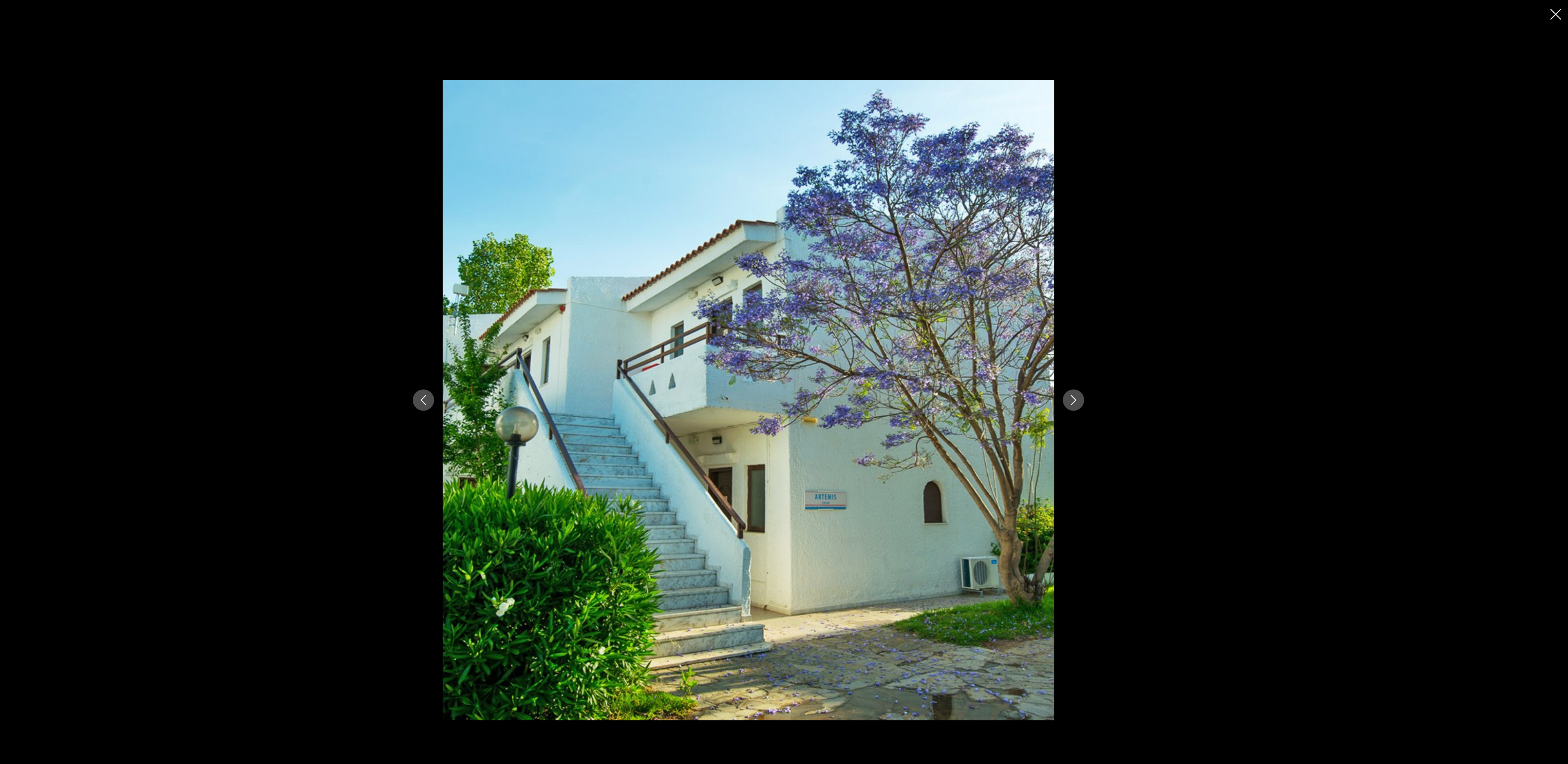
scroll to position [380, 0]
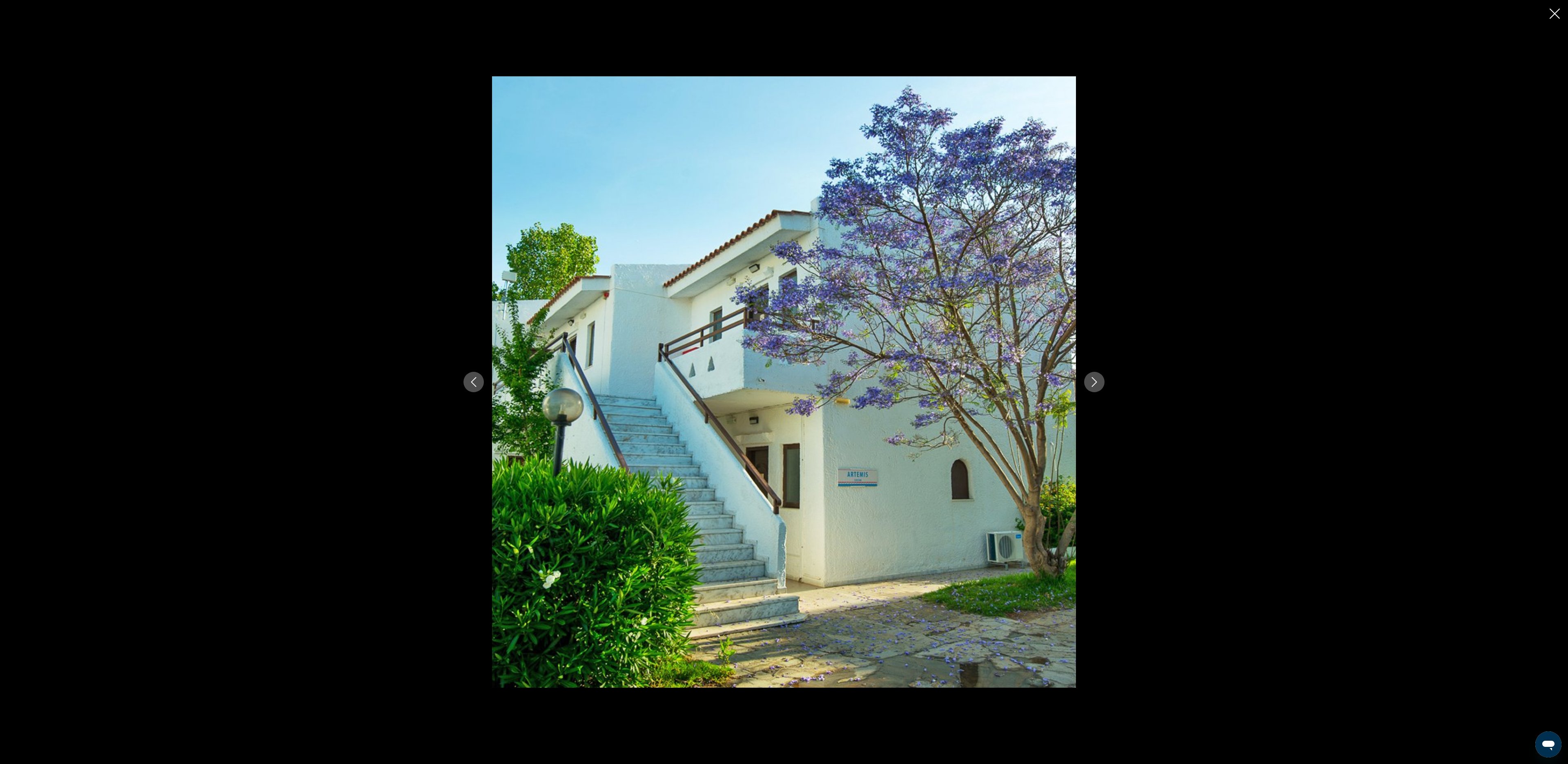
click at [1094, 383] on icon "Next image" at bounding box center [1093, 382] width 10 height 10
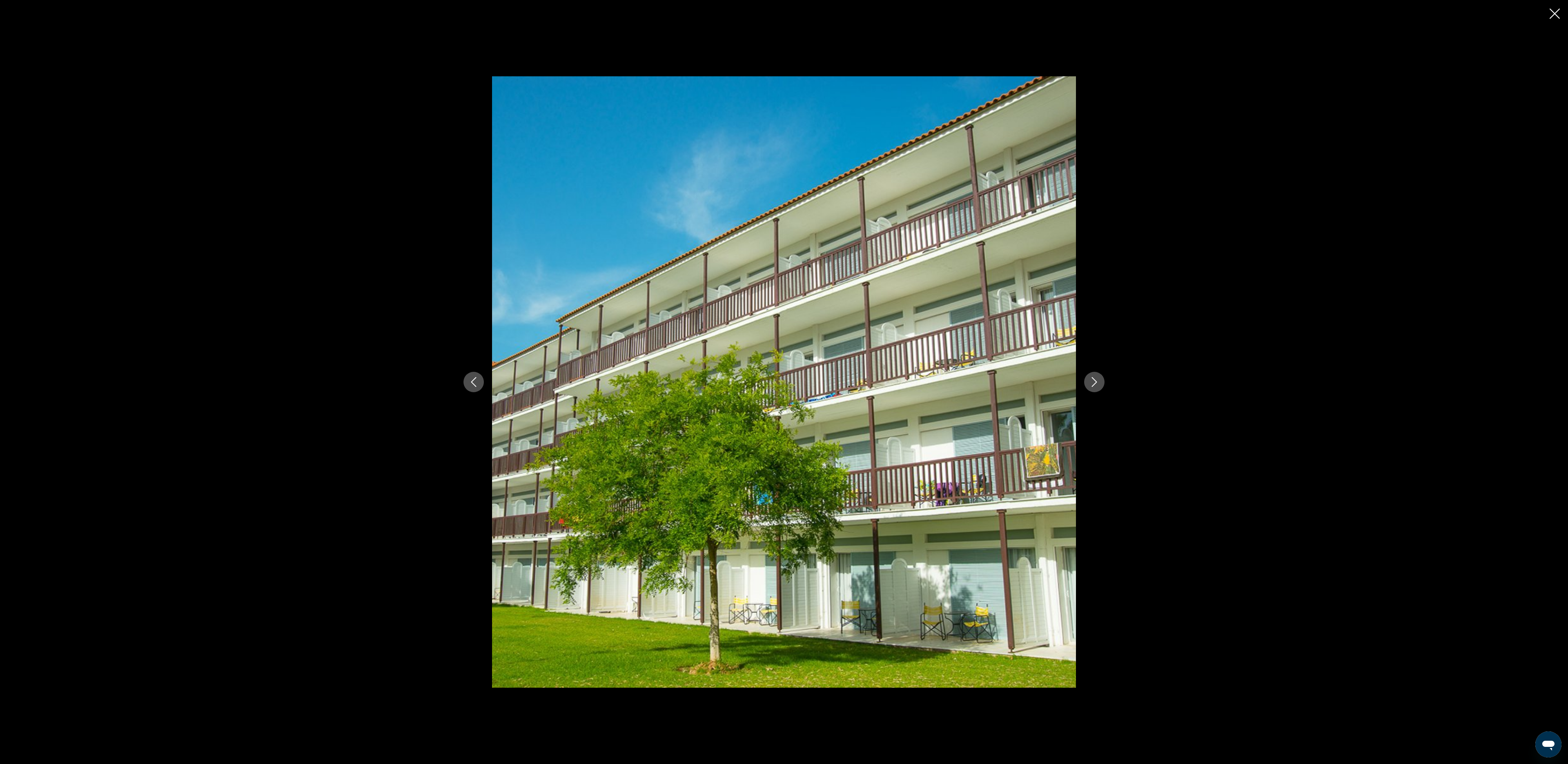
click at [1093, 377] on icon "Next image" at bounding box center [1093, 382] width 10 height 10
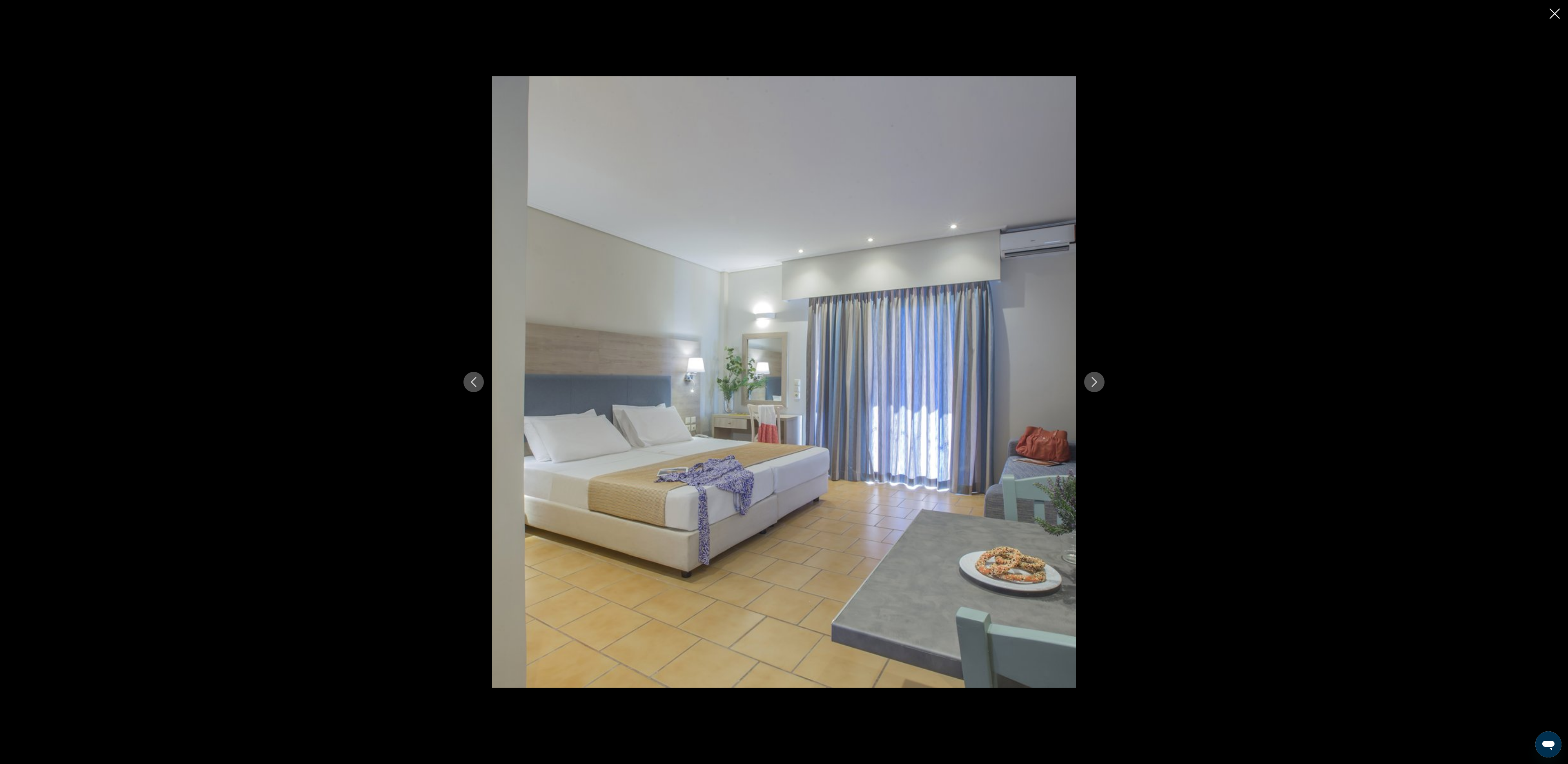
click at [1093, 377] on icon "Next image" at bounding box center [1093, 382] width 10 height 10
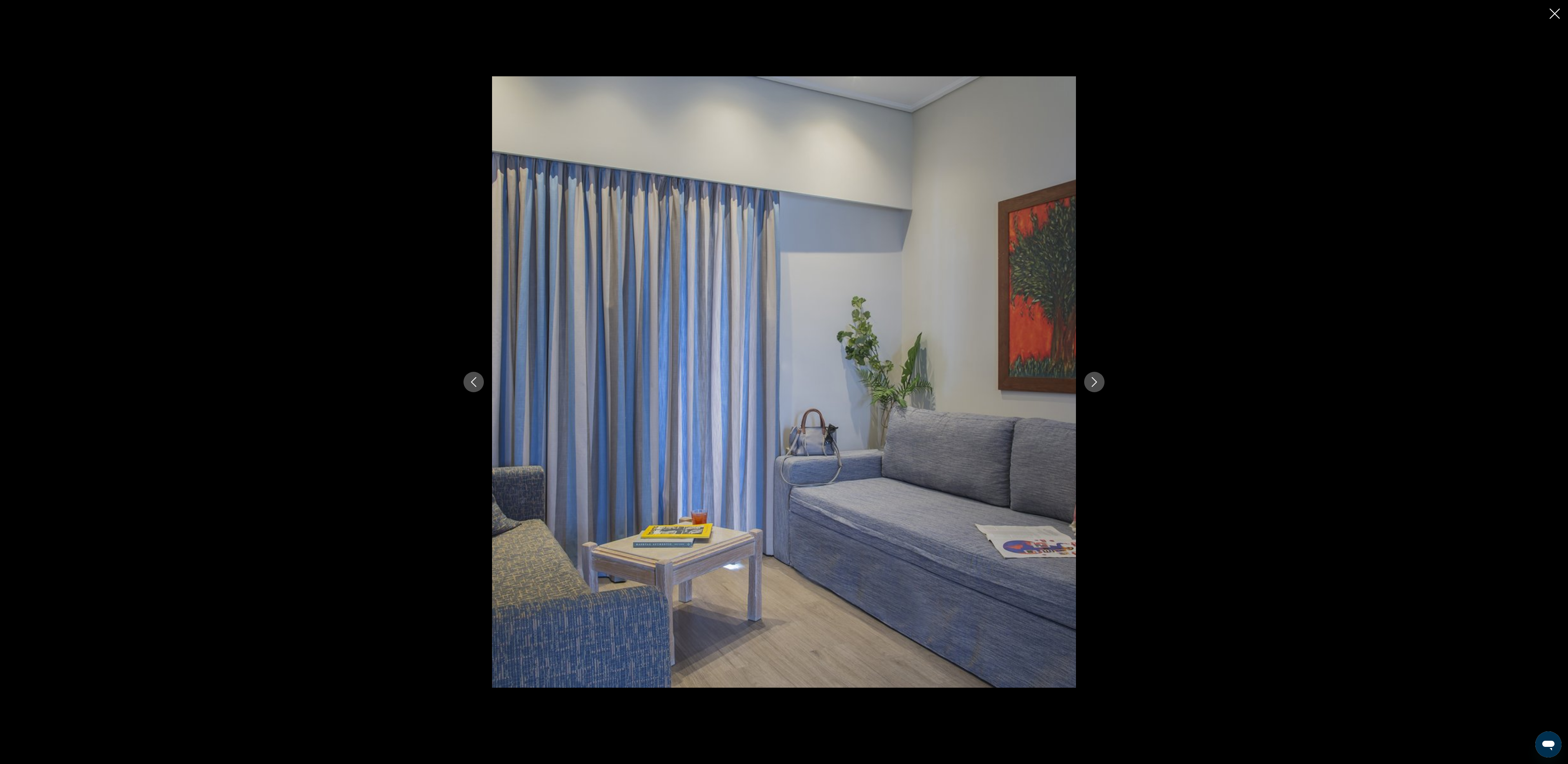
click at [1093, 377] on icon "Next image" at bounding box center [1093, 382] width 10 height 10
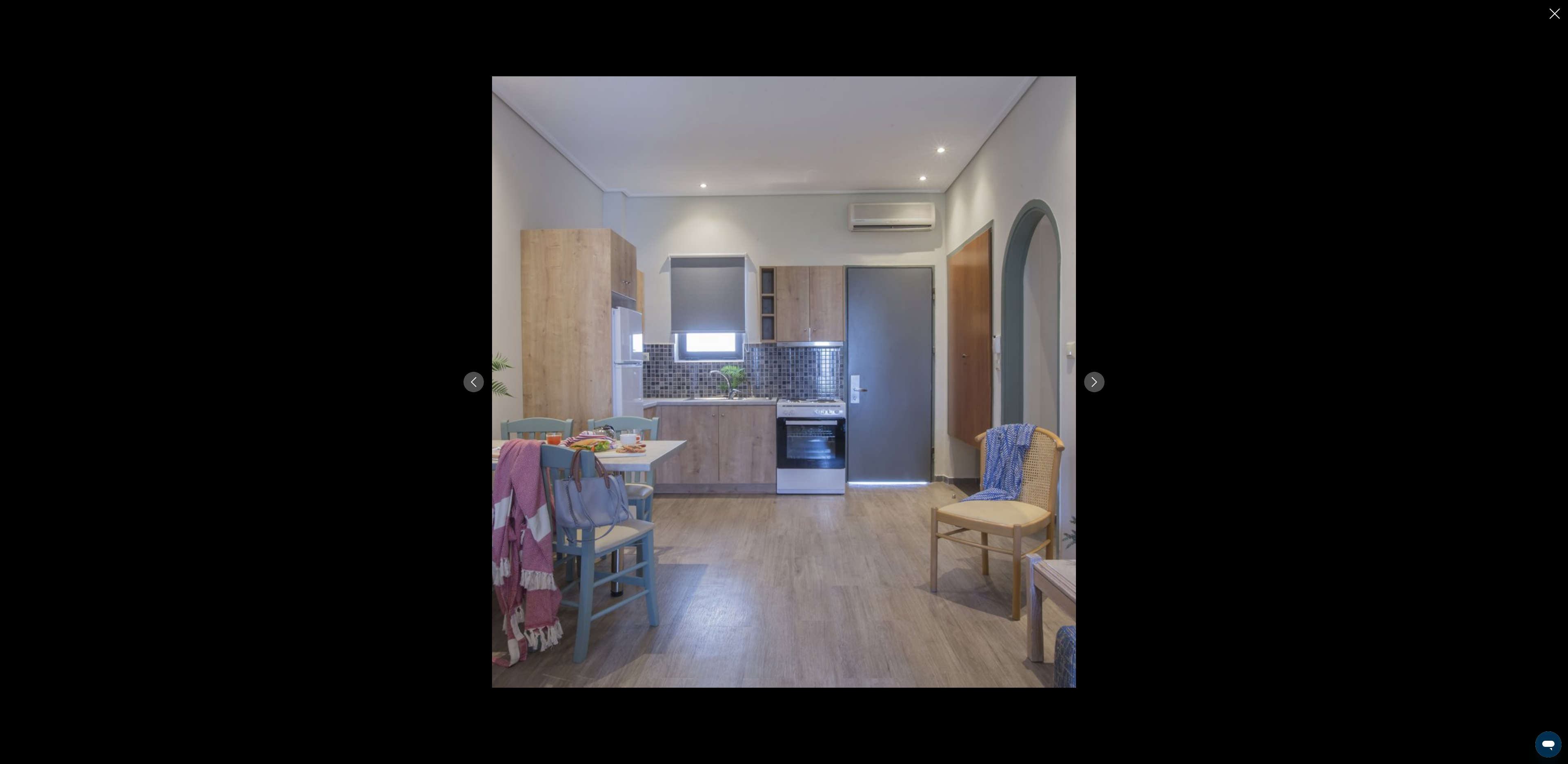
click at [1093, 377] on icon "Next image" at bounding box center [1093, 382] width 10 height 10
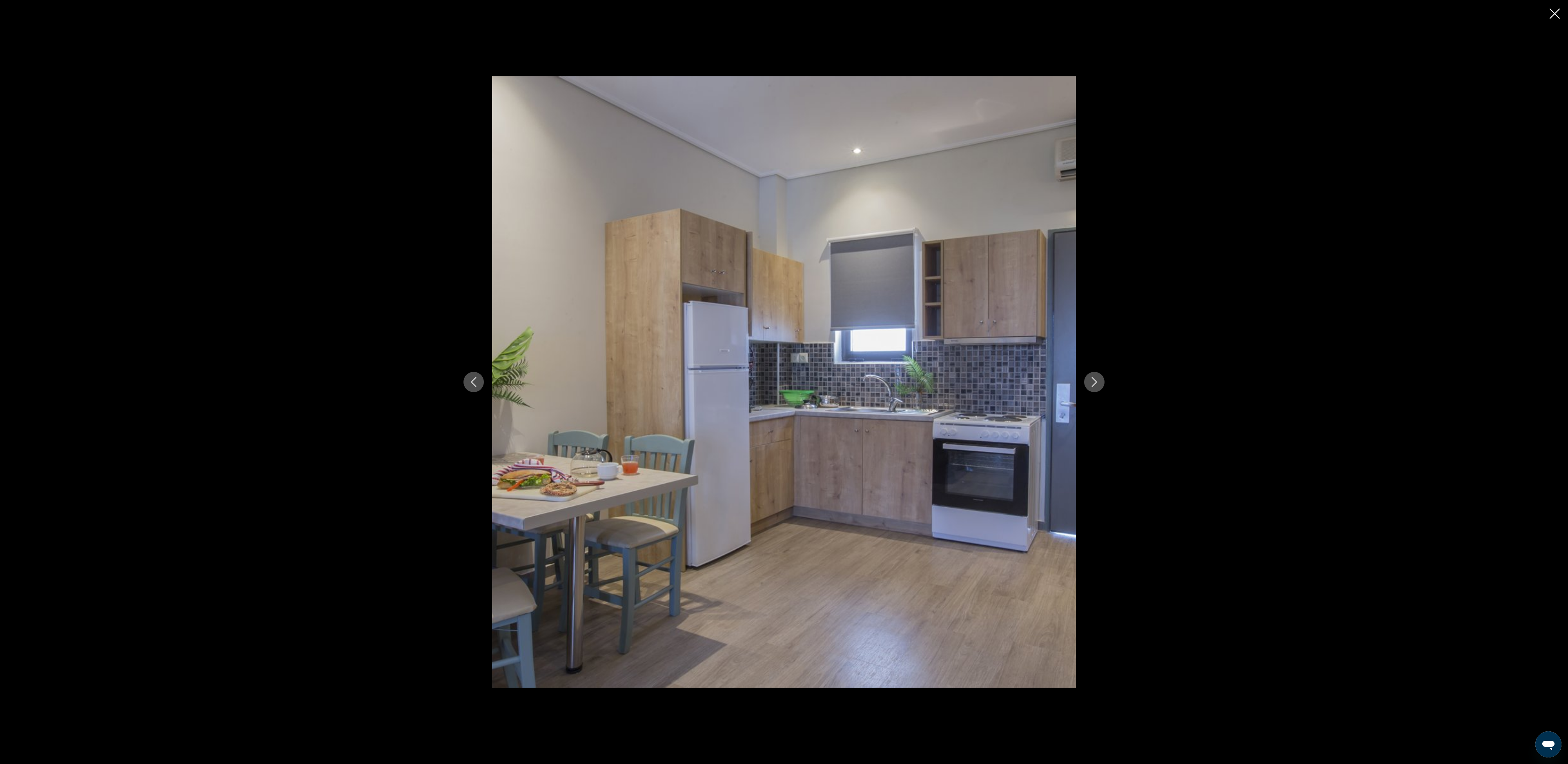
click at [1093, 377] on icon "Next image" at bounding box center [1093, 382] width 10 height 10
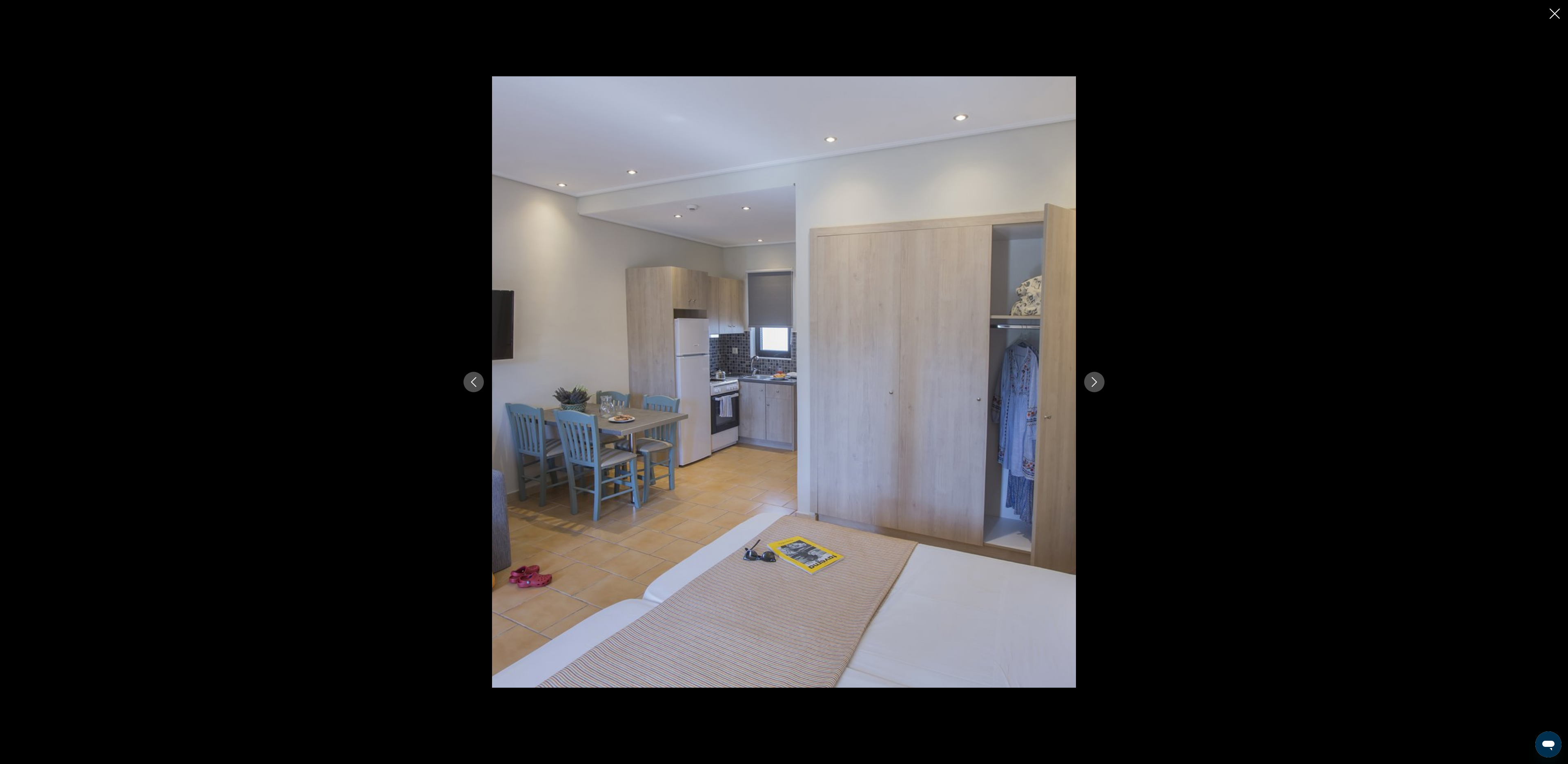
click at [1093, 377] on icon "Next image" at bounding box center [1093, 382] width 10 height 10
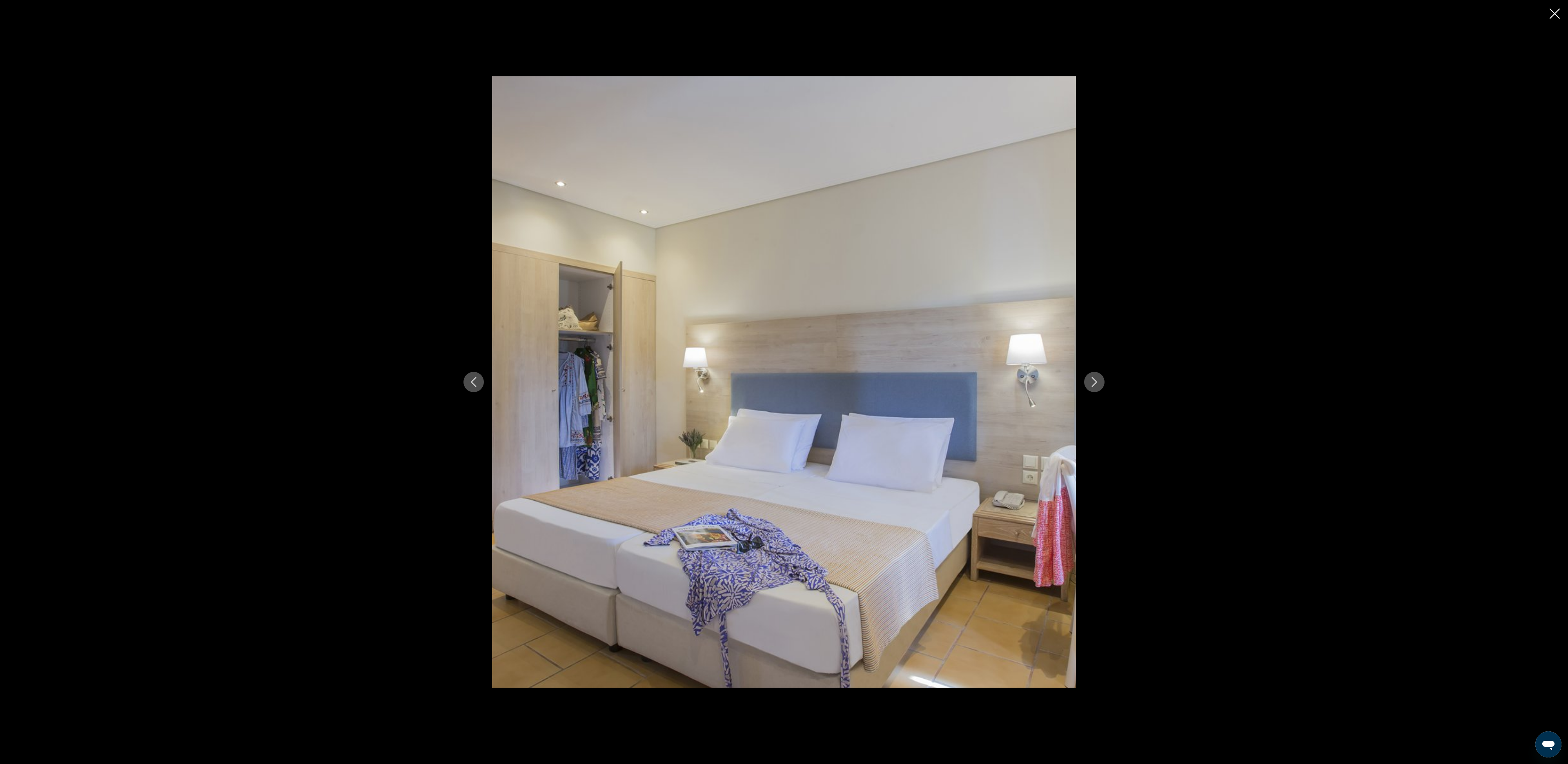
click at [1093, 377] on icon "Next image" at bounding box center [1093, 382] width 10 height 10
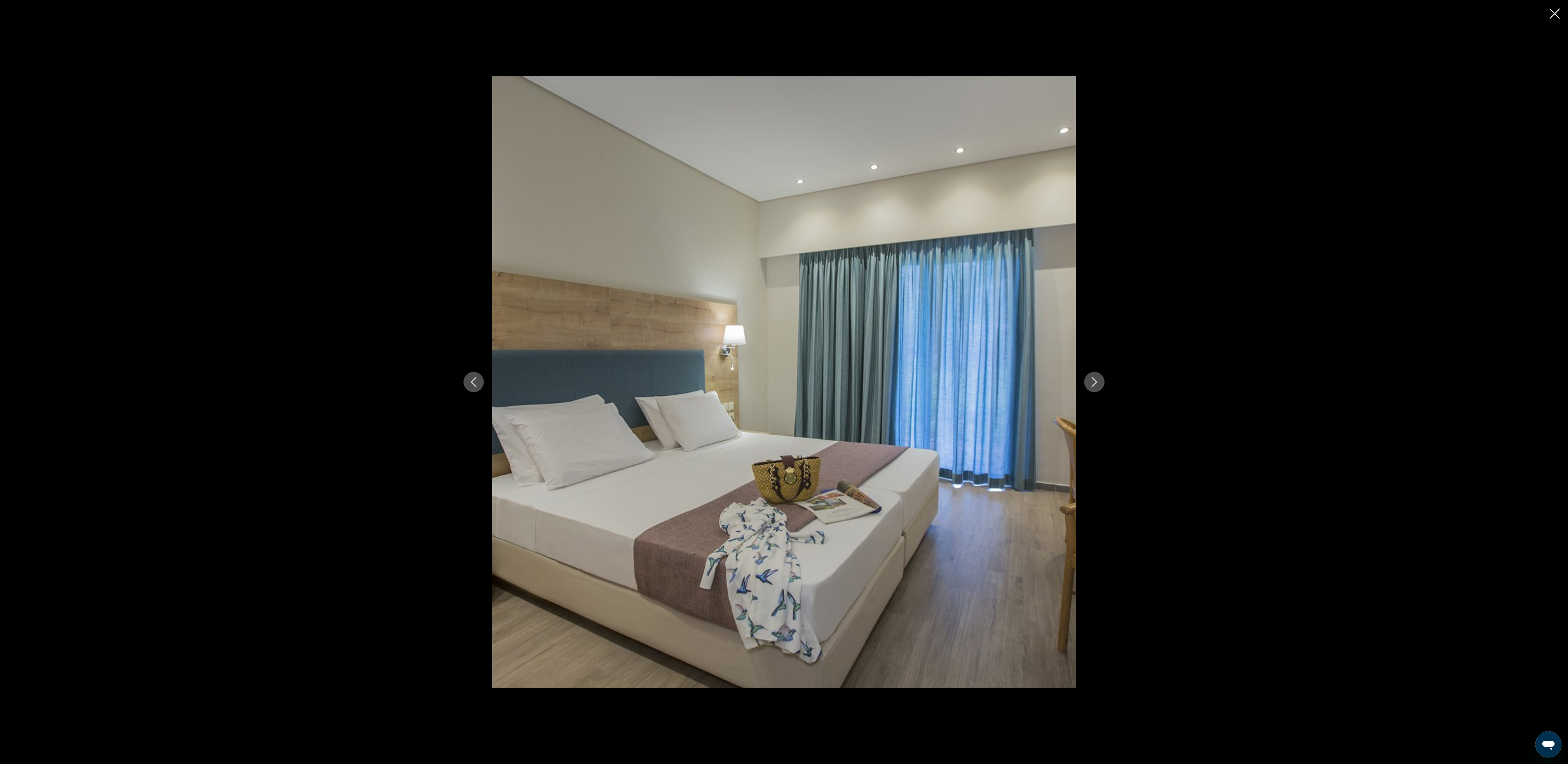
click at [1093, 377] on icon "Next image" at bounding box center [1093, 382] width 10 height 10
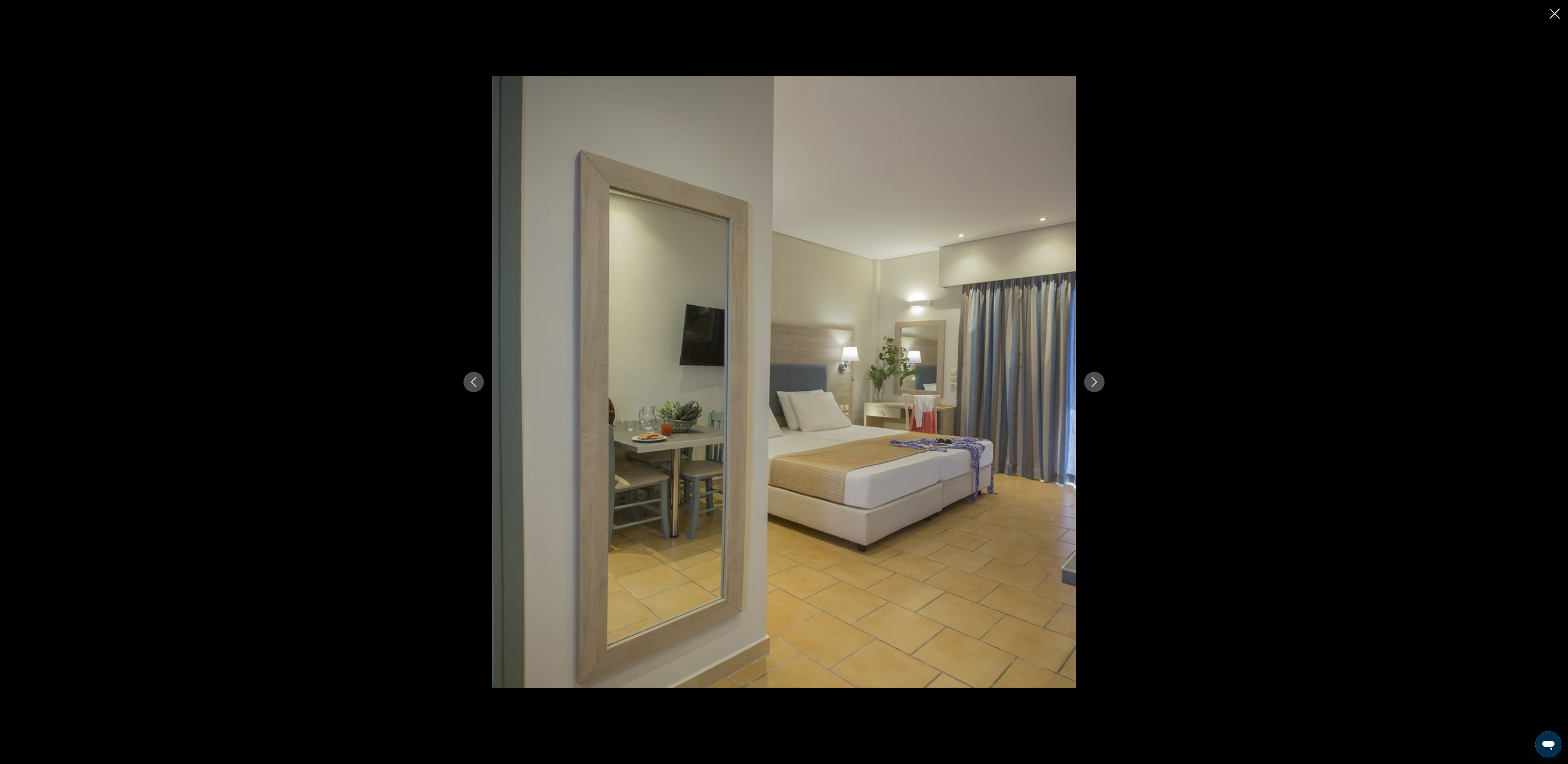
click at [1093, 377] on icon "Next image" at bounding box center [1093, 382] width 10 height 10
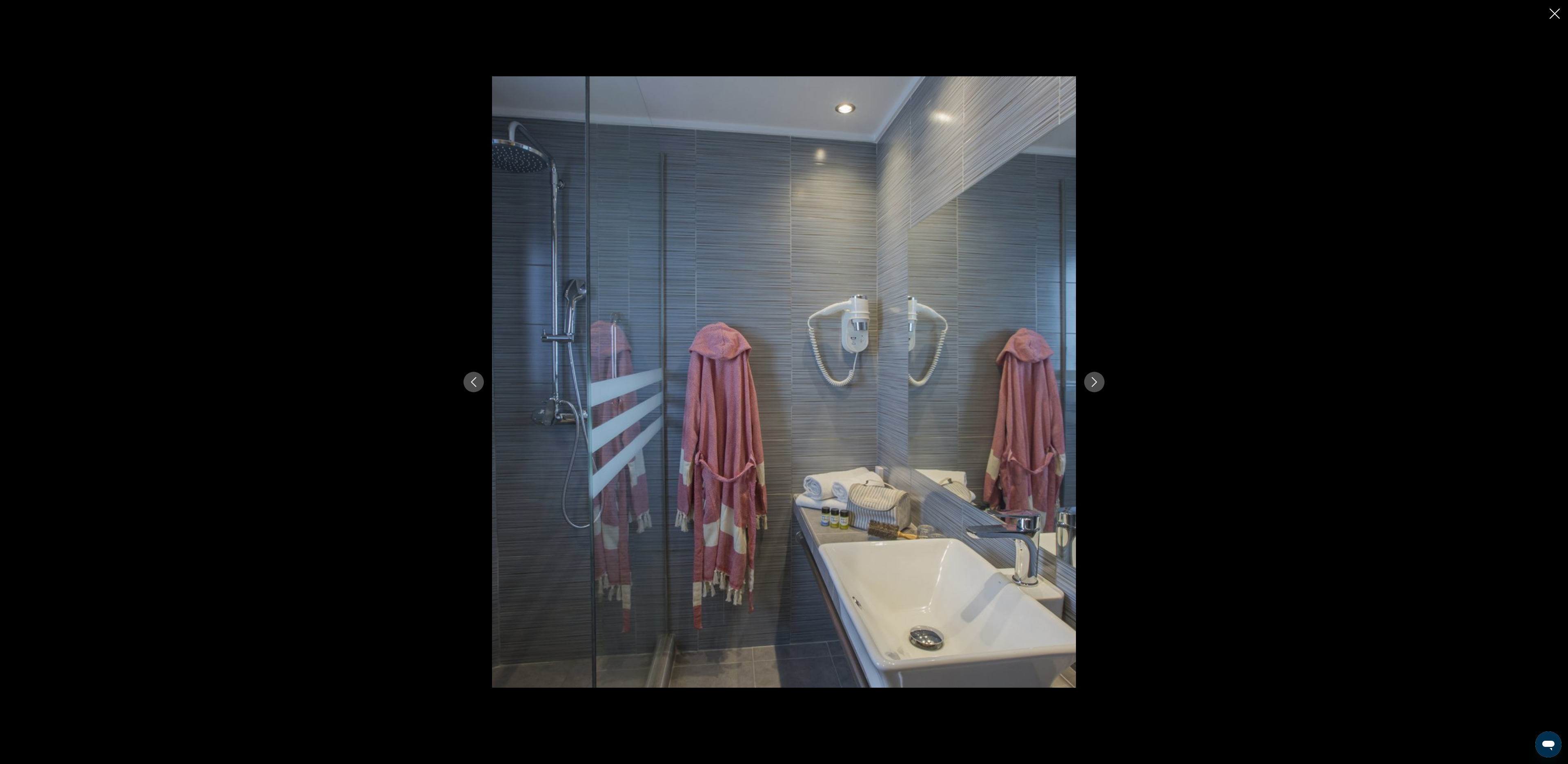
click at [1093, 377] on icon "Next image" at bounding box center [1093, 382] width 10 height 10
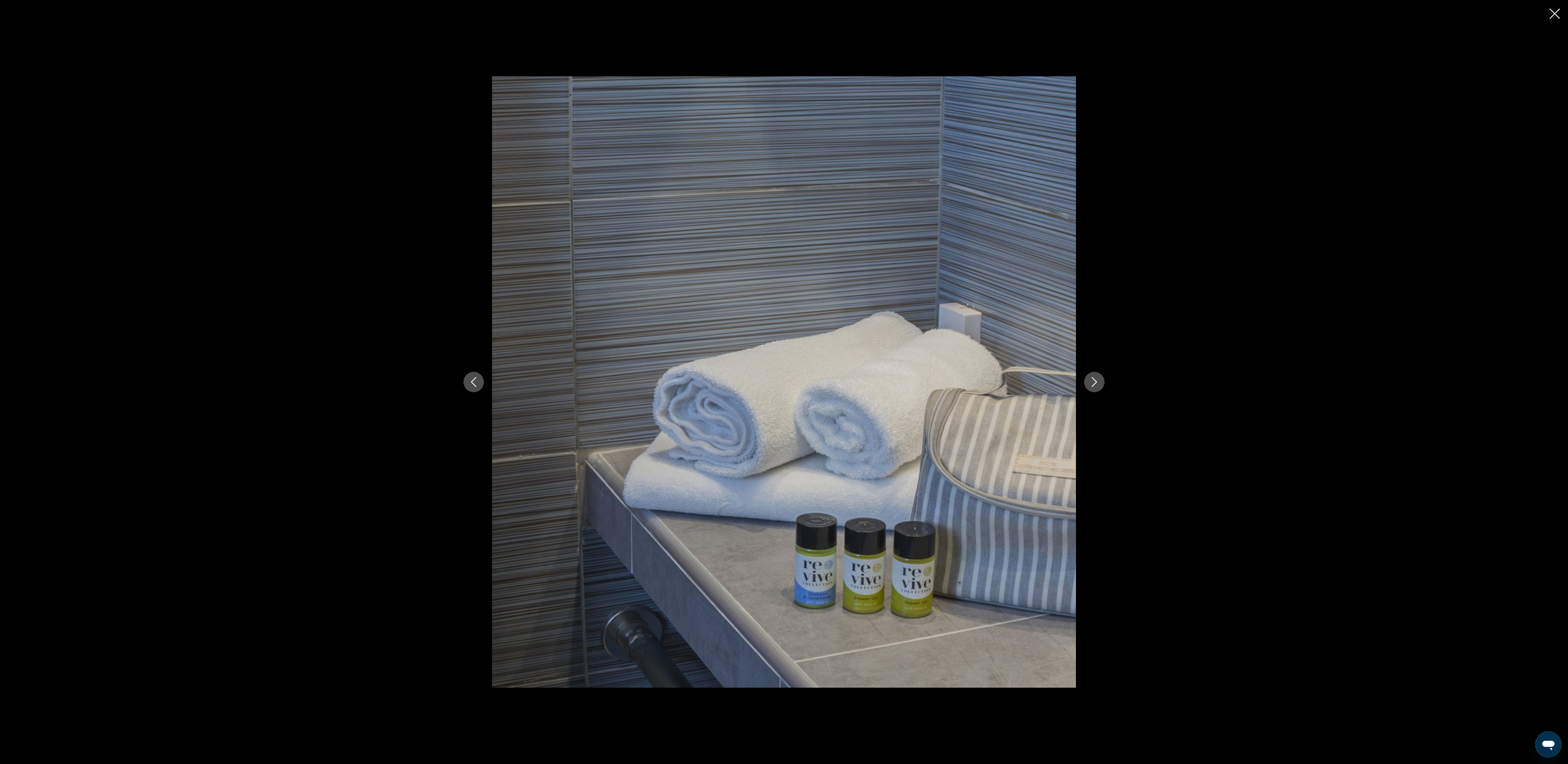
click at [1093, 377] on icon "Next image" at bounding box center [1093, 382] width 10 height 10
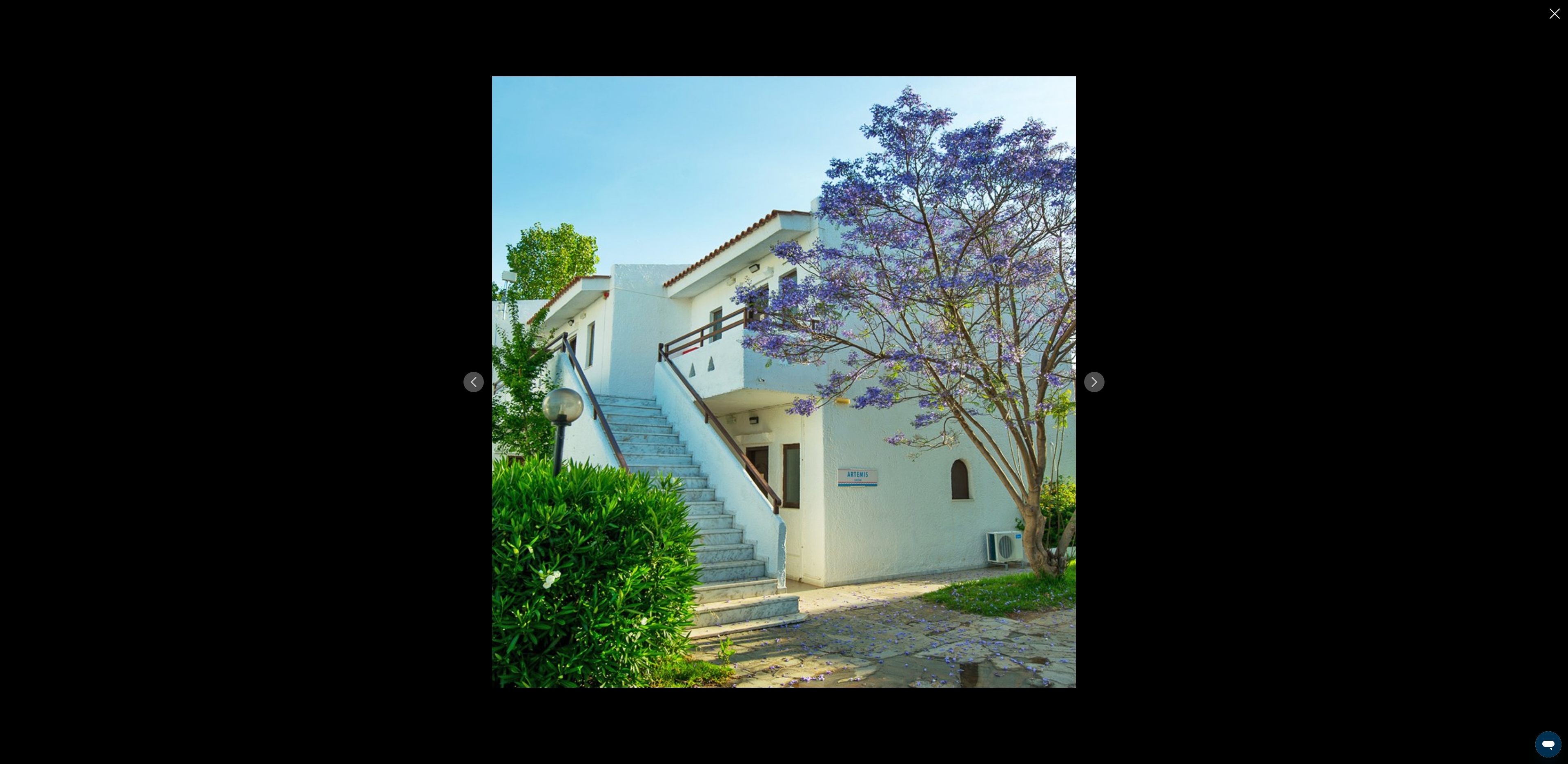
click at [1093, 377] on icon "Next image" at bounding box center [1093, 382] width 10 height 10
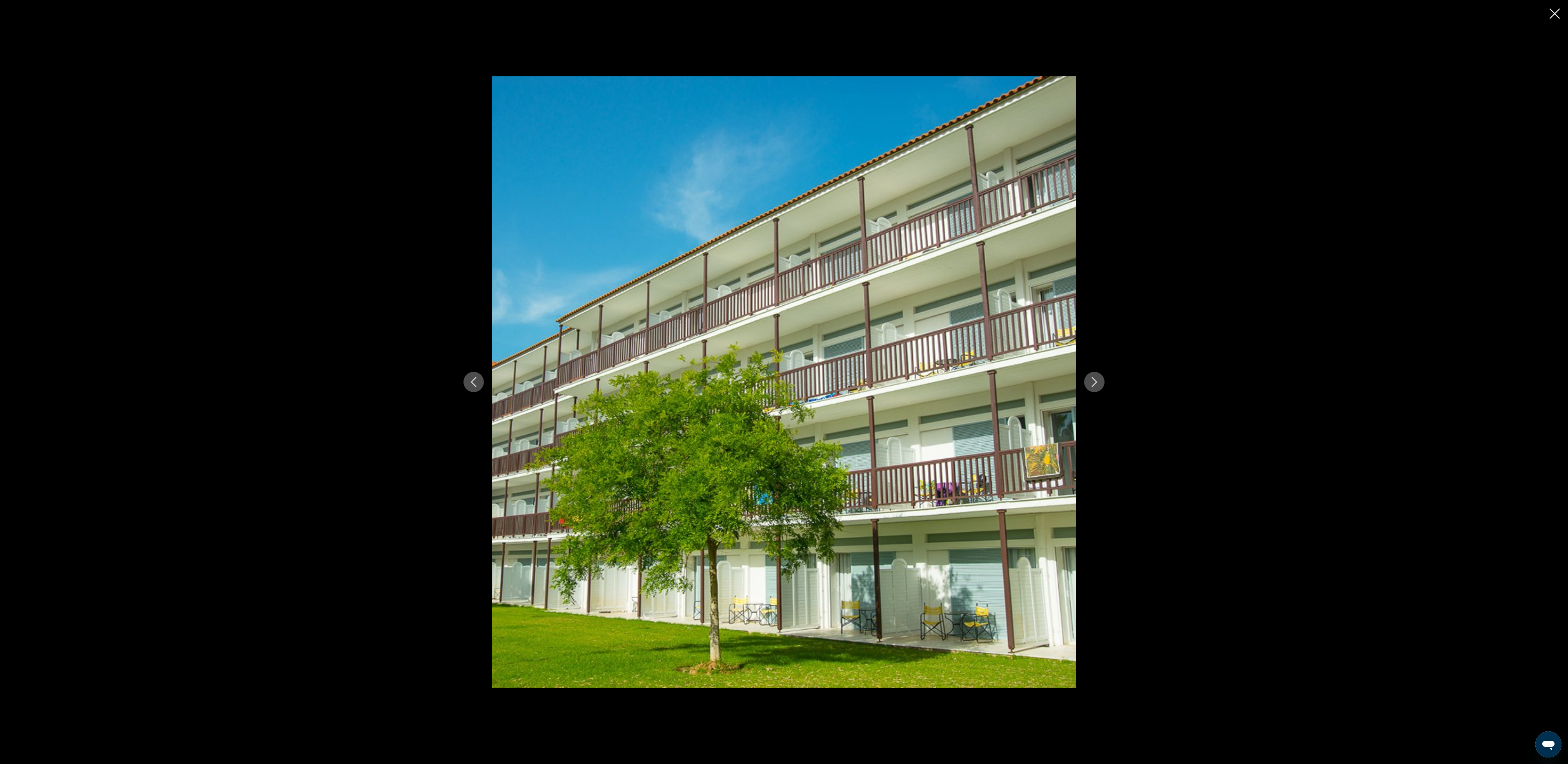
click at [1562, 13] on div "prev next" at bounding box center [784, 382] width 1568 height 764
click at [1560, 20] on div "prev next" at bounding box center [784, 382] width 1568 height 764
click at [1552, 21] on div "prev next" at bounding box center [784, 382] width 1568 height 764
click at [1553, 12] on icon "Close slideshow" at bounding box center [1554, 14] width 11 height 11
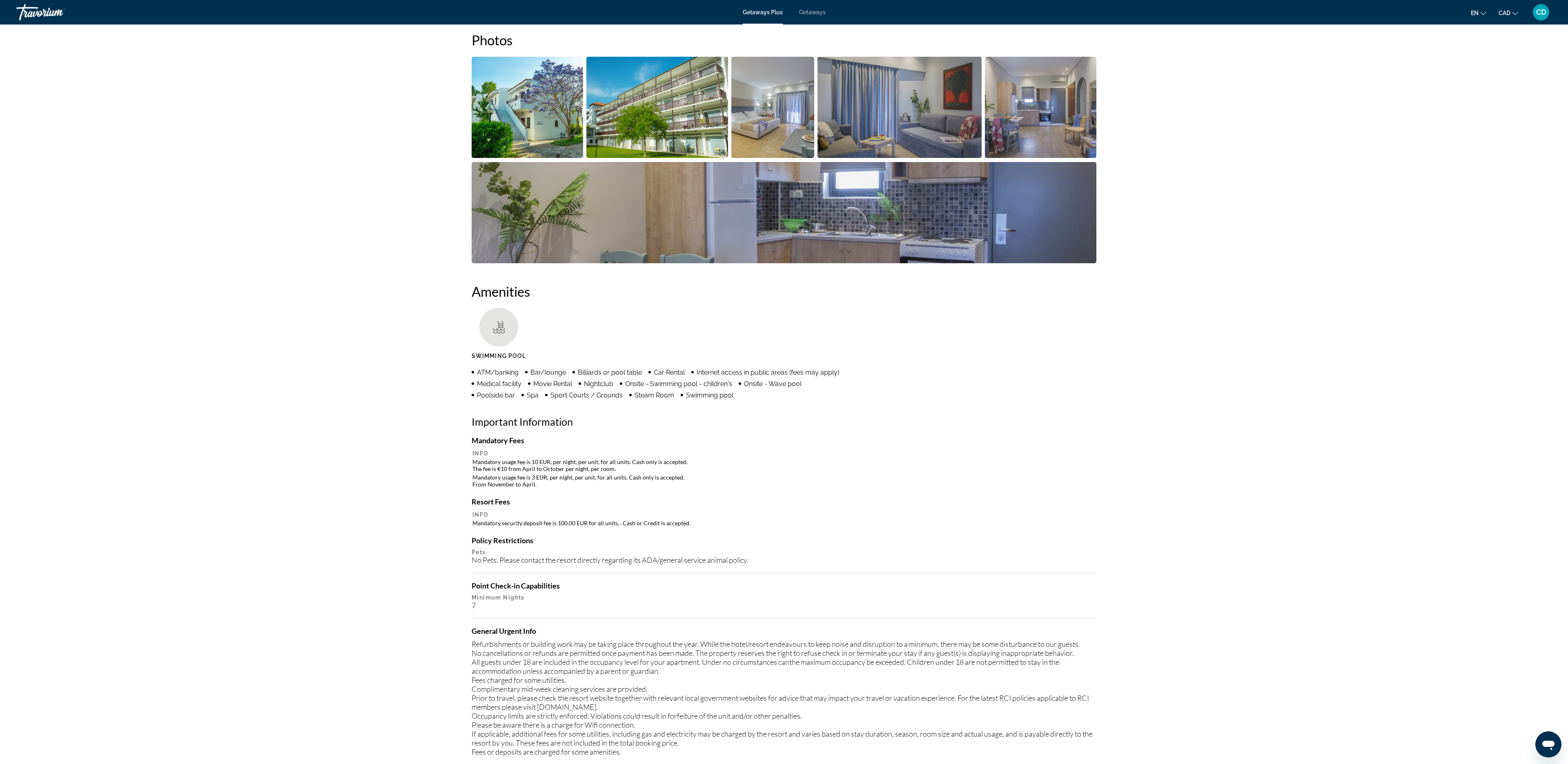
scroll to position [0, 0]
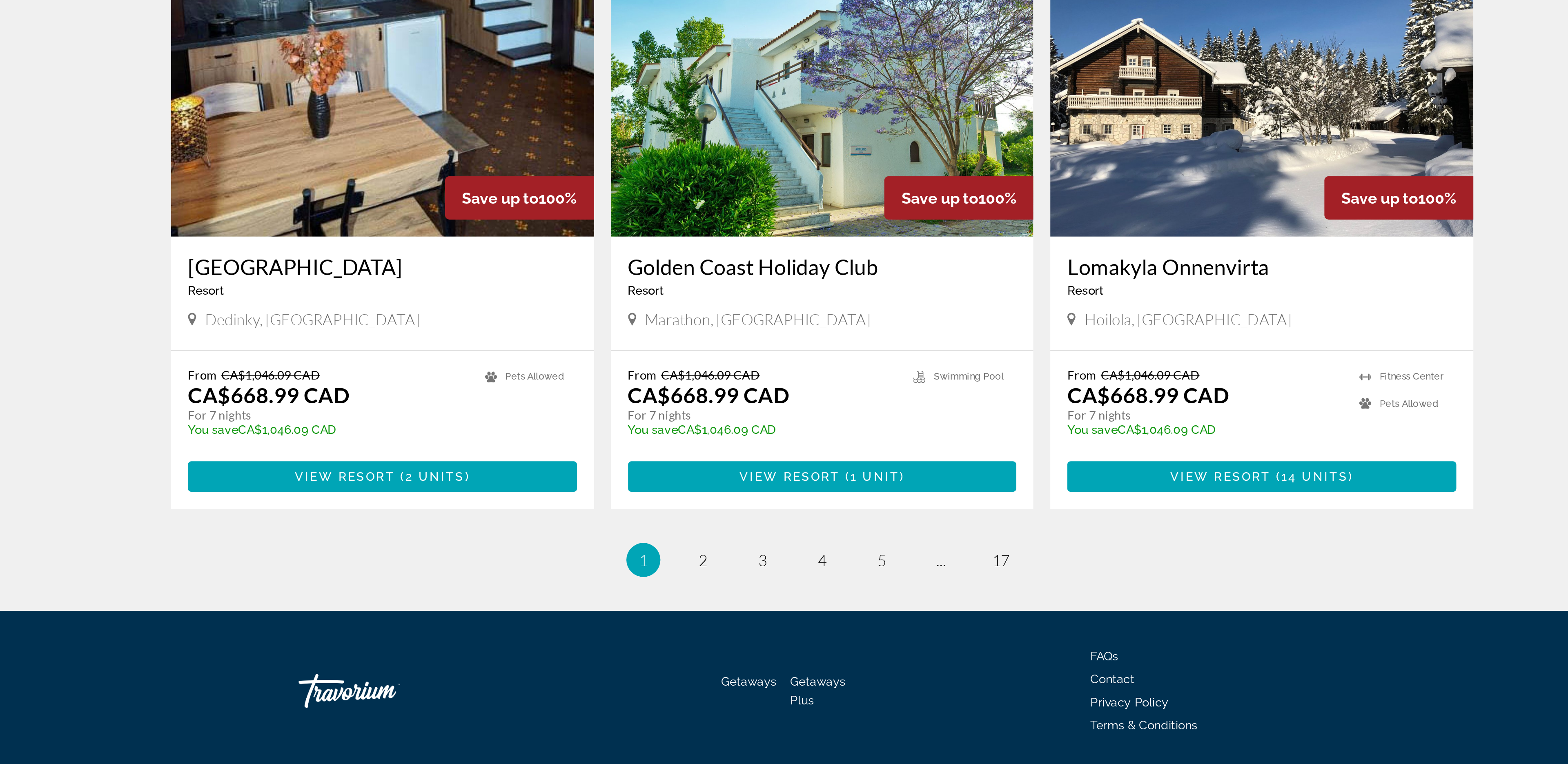
scroll to position [813, 0]
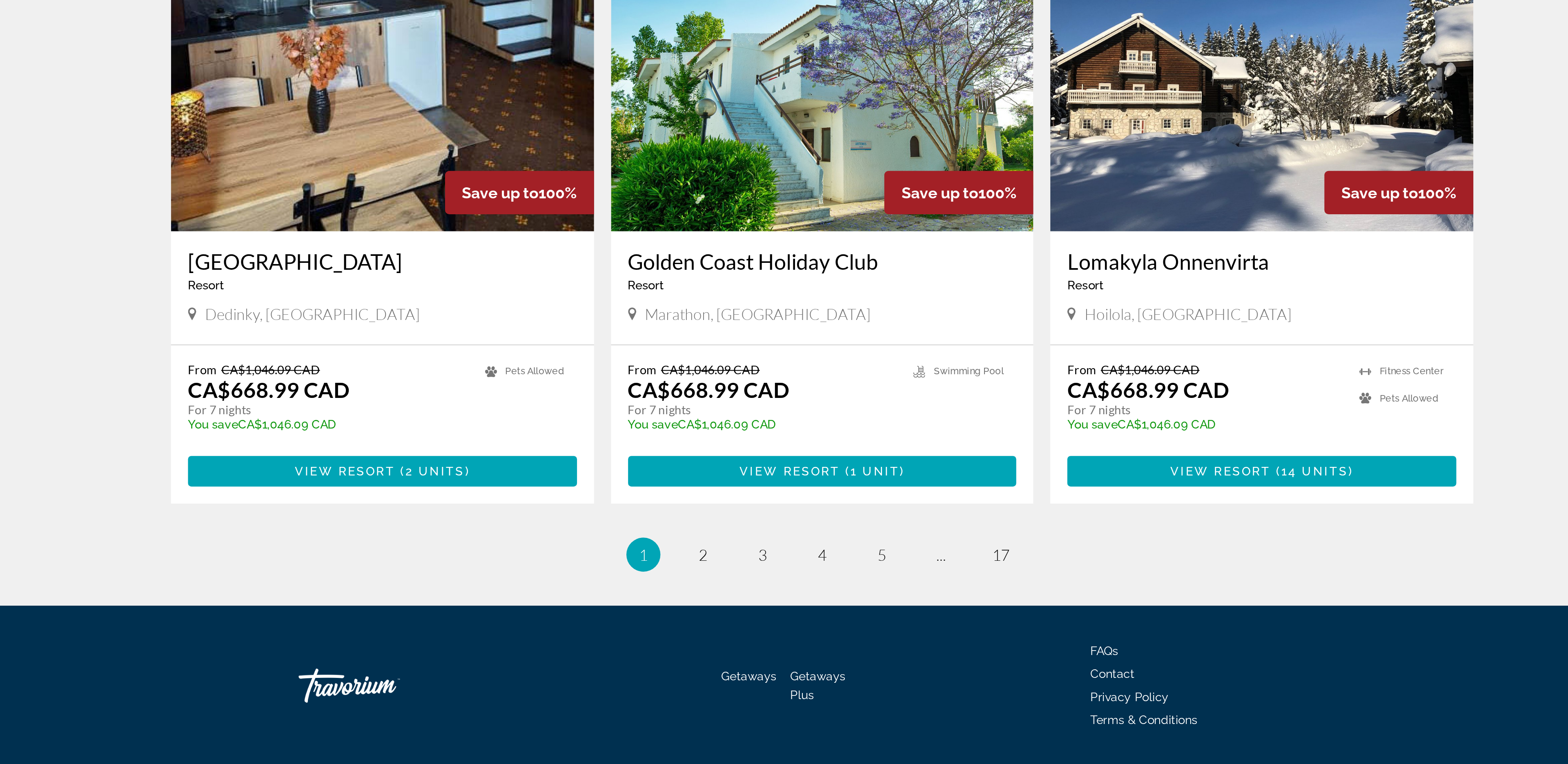
click at [728, 655] on li "page 2" at bounding box center [726, 663] width 17 height 17
click at [728, 659] on span "2" at bounding box center [726, 663] width 4 height 9
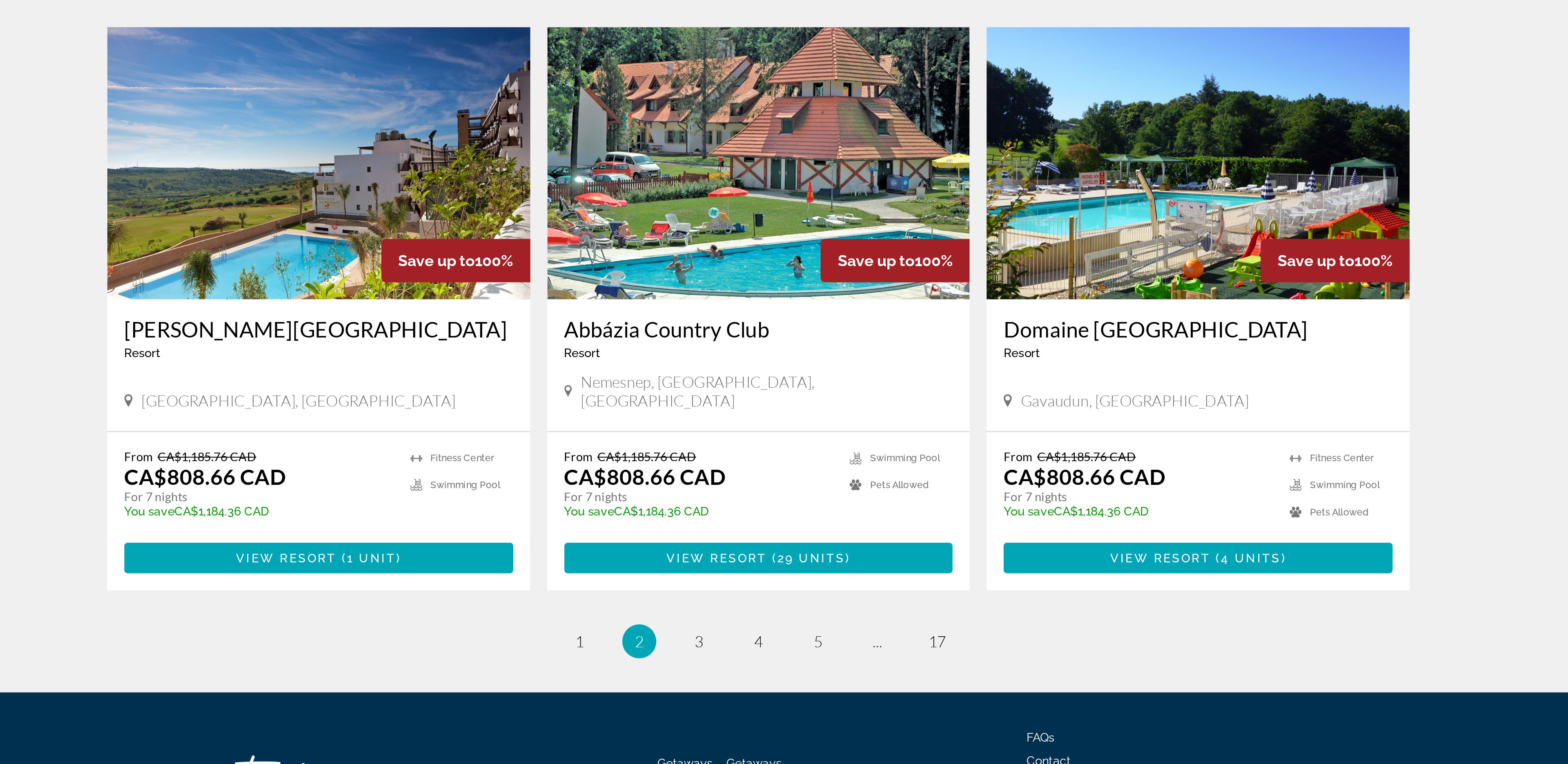
scroll to position [787, 0]
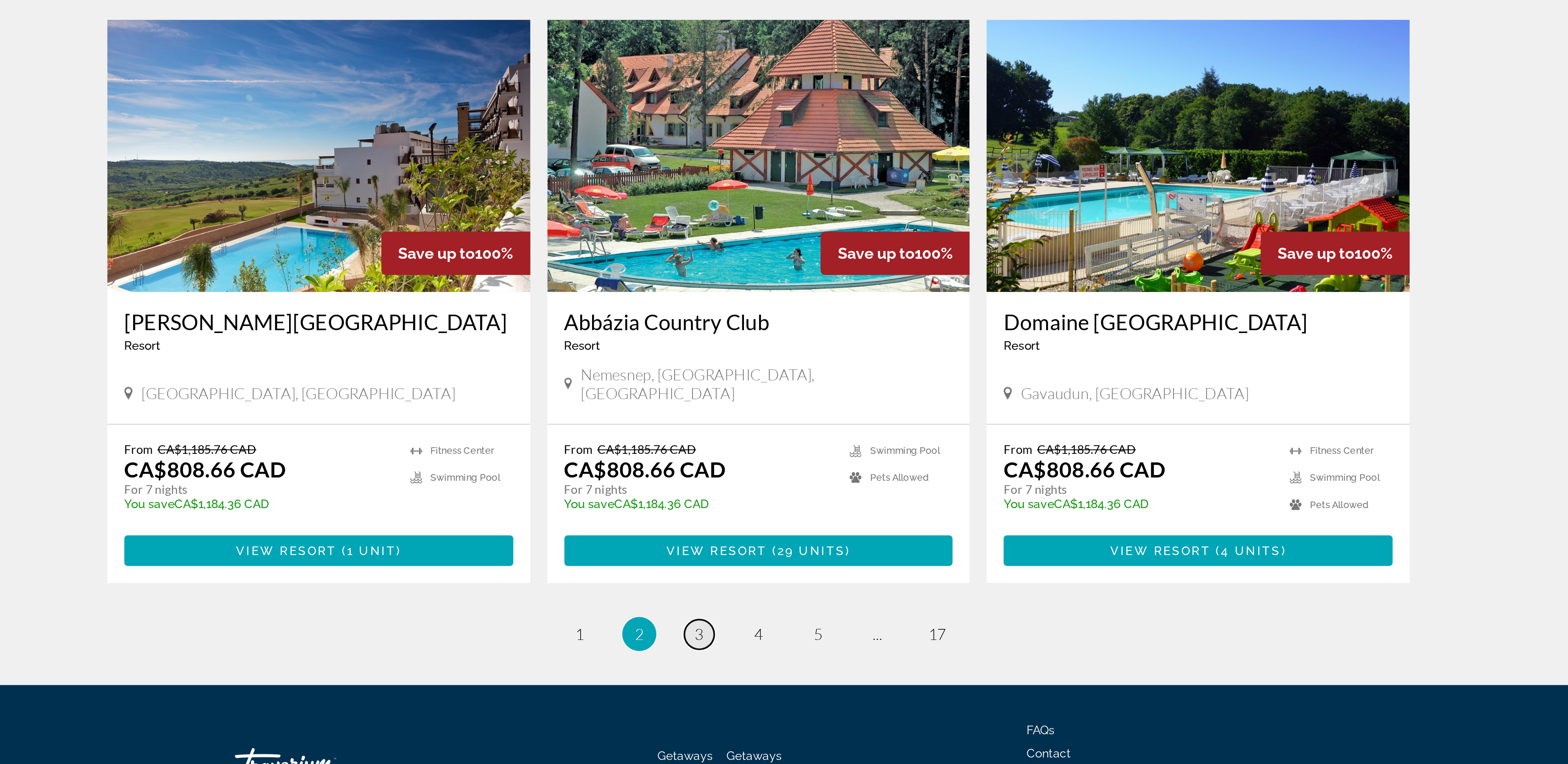
click at [754, 694] on link "page 3" at bounding box center [755, 701] width 14 height 14
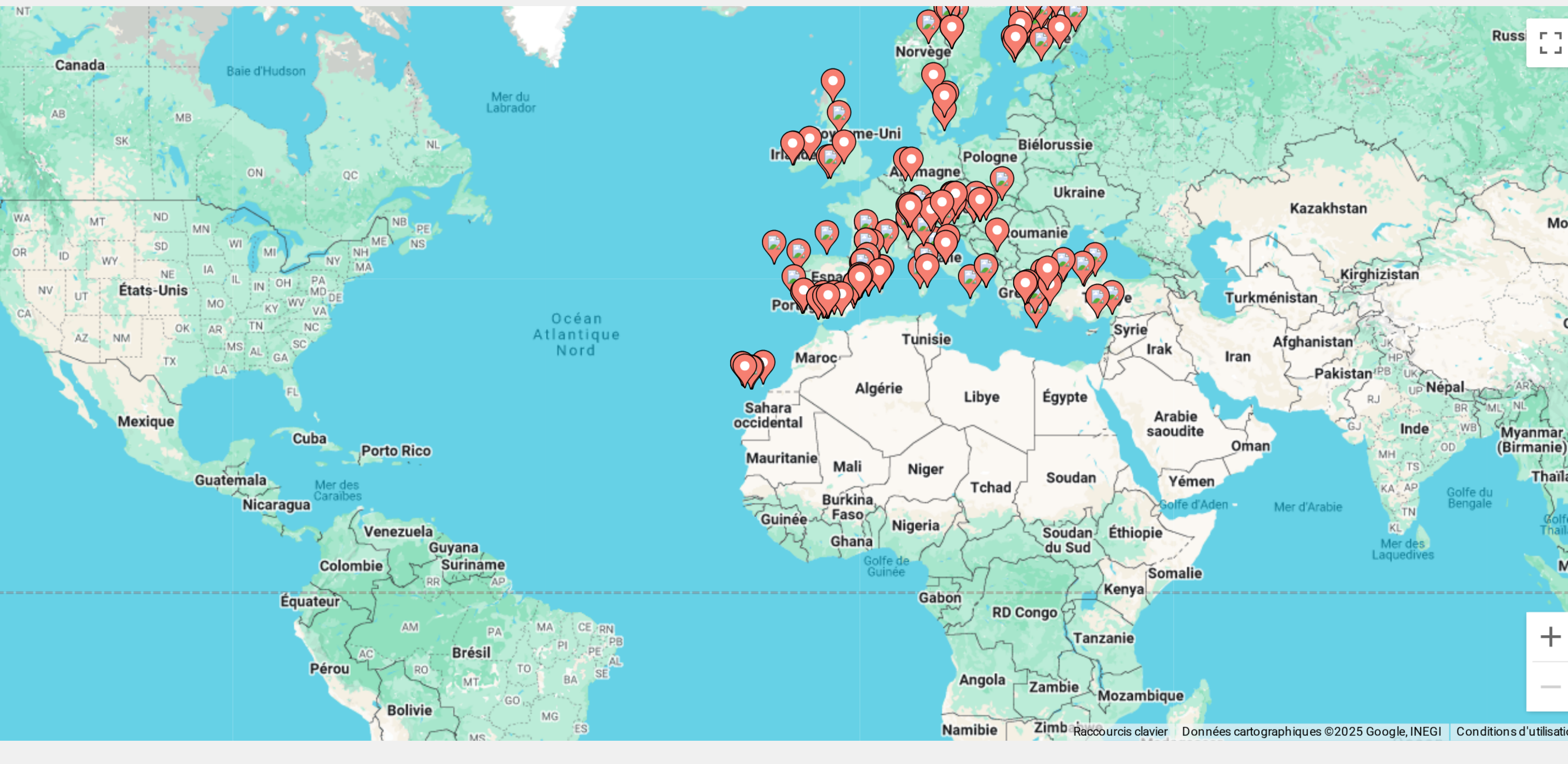
click at [910, 151] on image "Main content" at bounding box center [908, 149] width 5 height 5
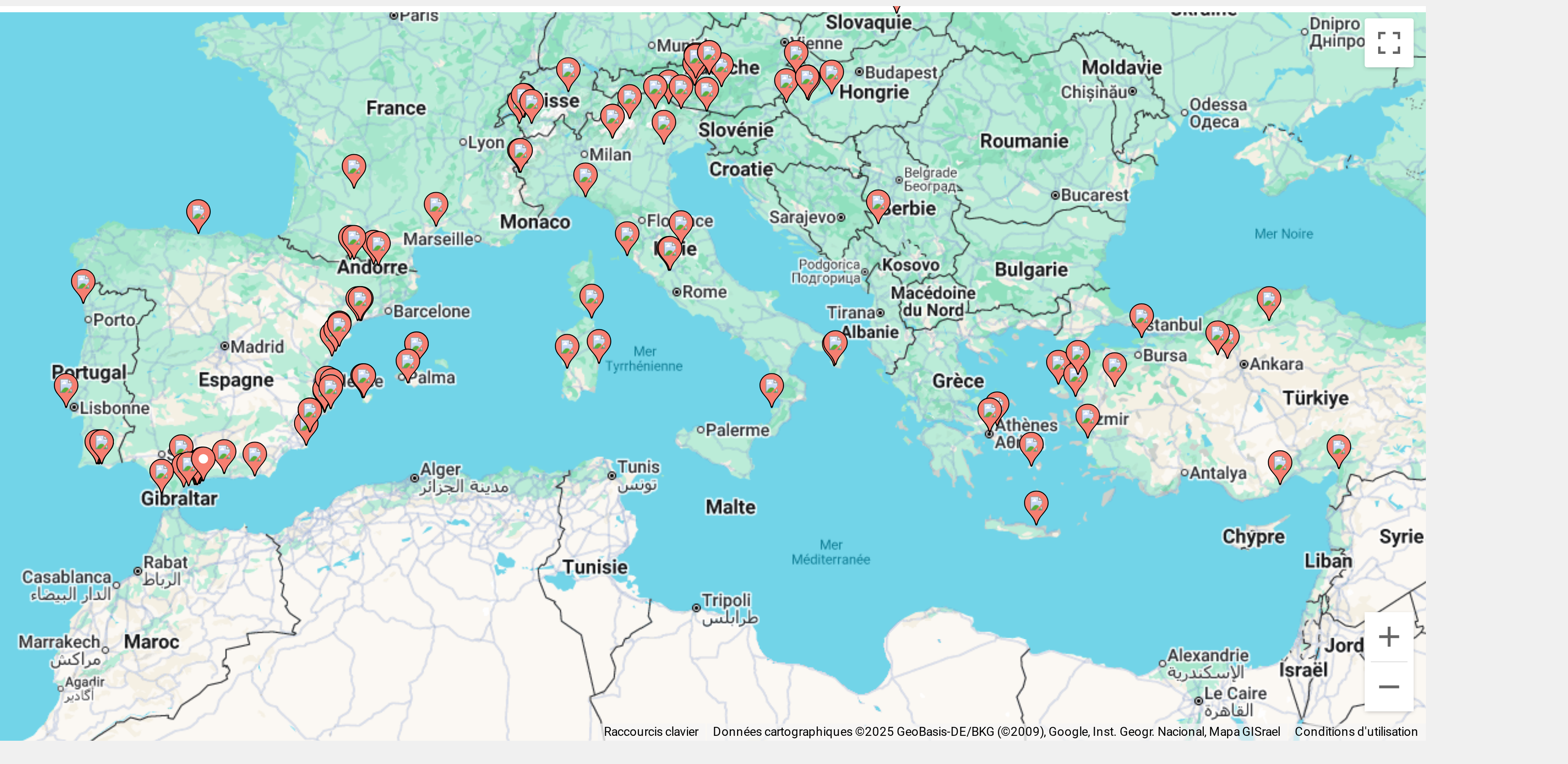
drag, startPoint x: 848, startPoint y: 155, endPoint x: 1039, endPoint y: 171, distance: 191.7
click at [1039, 171] on div "Pour activer le glissement avec le clavier, appuyez sur Alt+Entrée. Une fois ce…" at bounding box center [784, 180] width 625 height 245
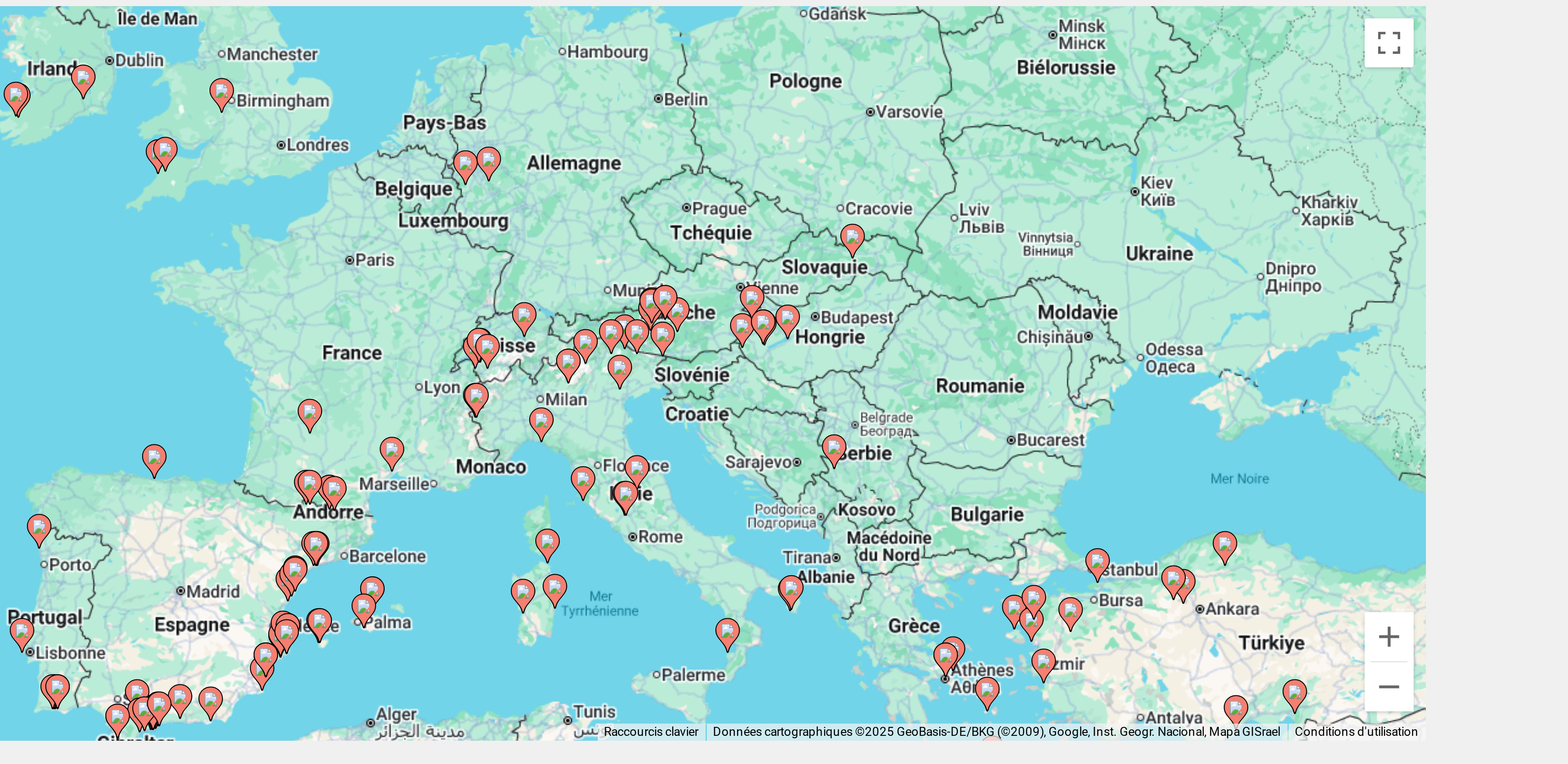
drag, startPoint x: 778, startPoint y: 158, endPoint x: 741, endPoint y: 245, distance: 94.5
click at [741, 245] on div "Pour activer le glissement avec le clavier, appuyez sur Alt+Entrée. Une fois ce…" at bounding box center [784, 180] width 625 height 245
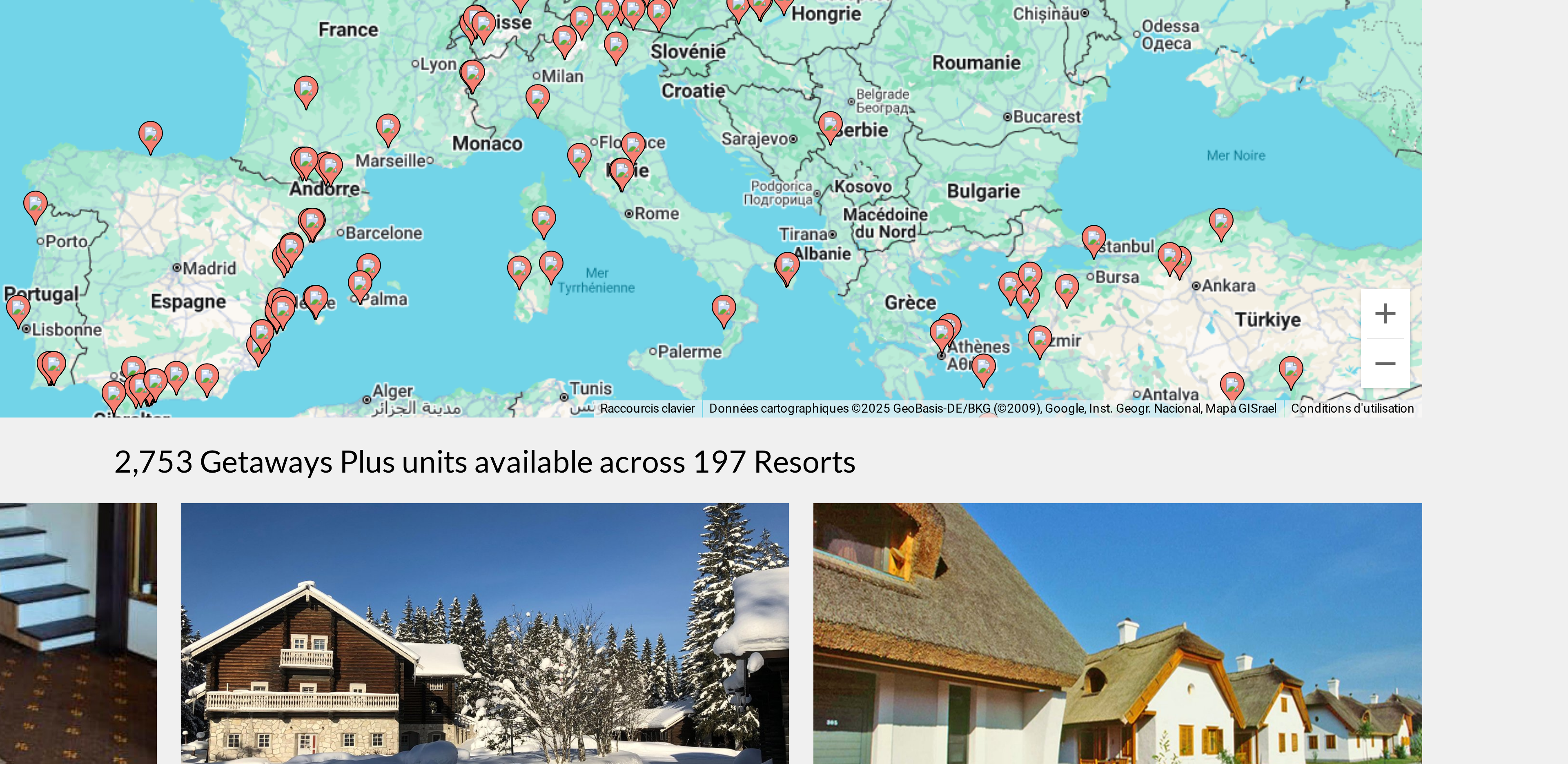
click at [933, 274] on icon "Main content" at bounding box center [936, 275] width 8 height 11
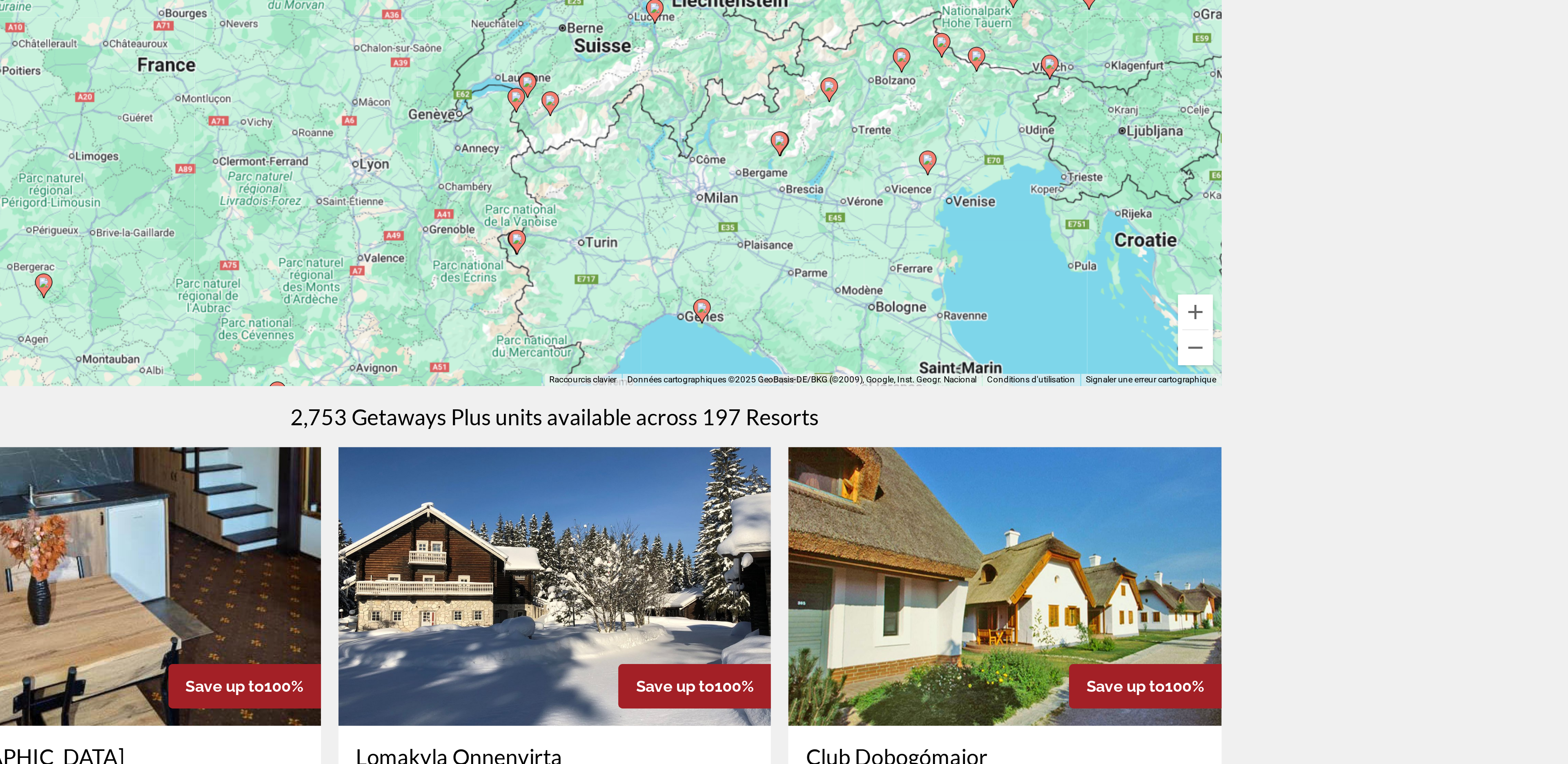
click at [845, 234] on div "Pour naviguer, appuyez sur les touches fléchées. Pour activer le glissement ave…" at bounding box center [784, 180] width 625 height 245
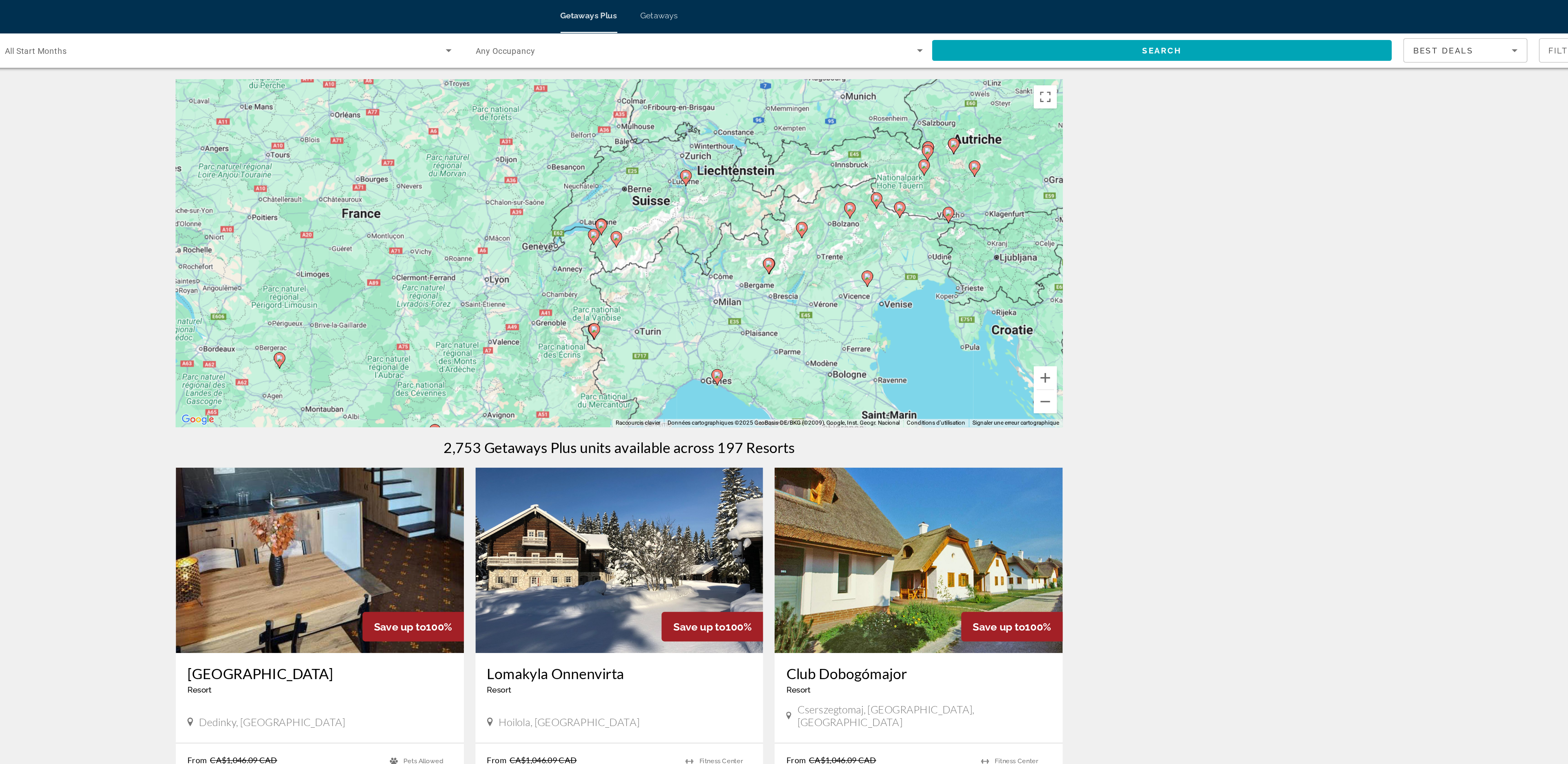
click at [835, 237] on div "Pour activer le glissement avec le clavier, appuyez sur Alt+Entrée. Une fois ce…" at bounding box center [784, 180] width 625 height 245
click at [1084, 67] on button "Passer en plein écran" at bounding box center [1084, 69] width 17 height 17
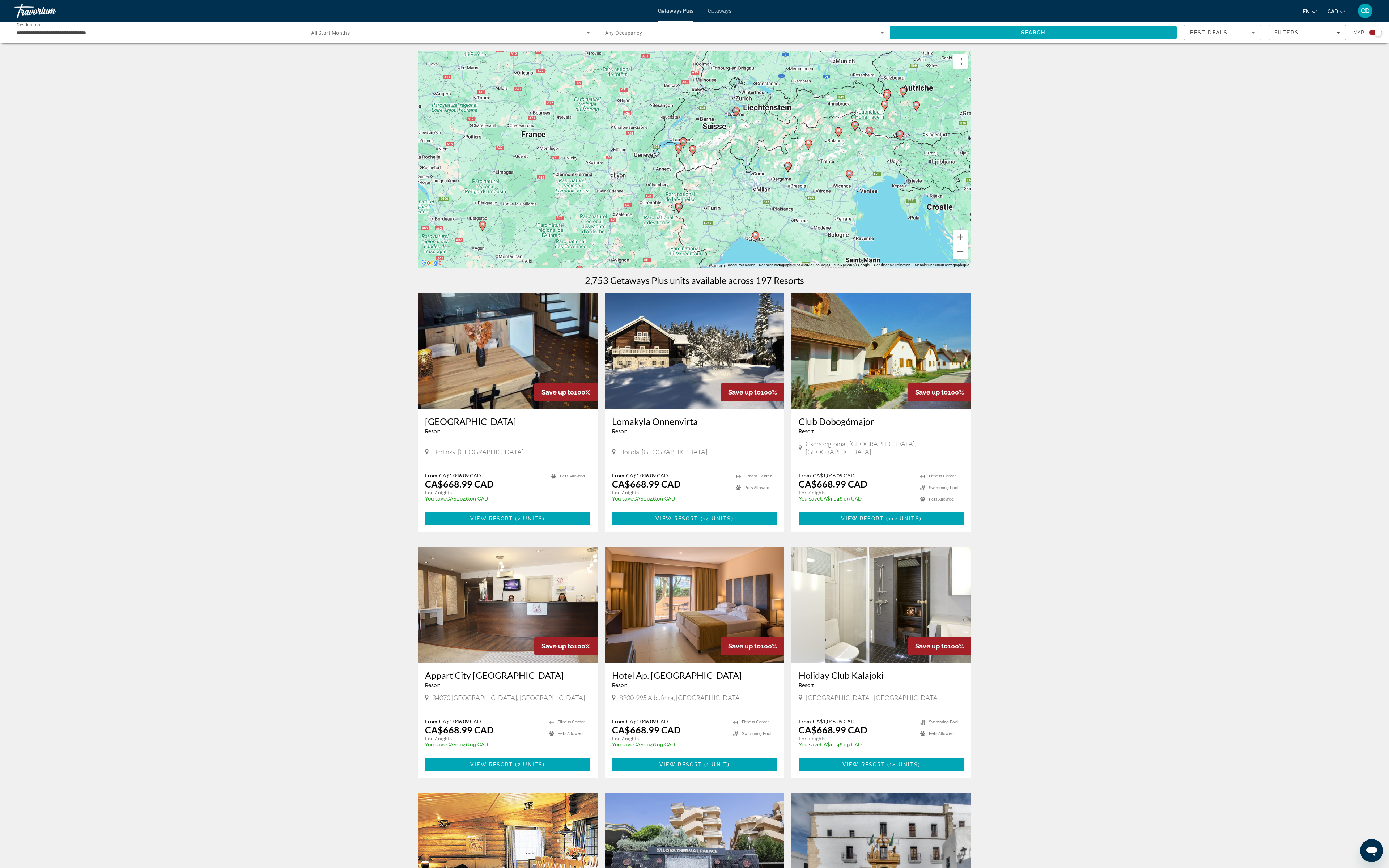
click at [1052, 441] on gmp-advanced-marker "Main content" at bounding box center [1050, 435] width 7 height 11
type input "**********"
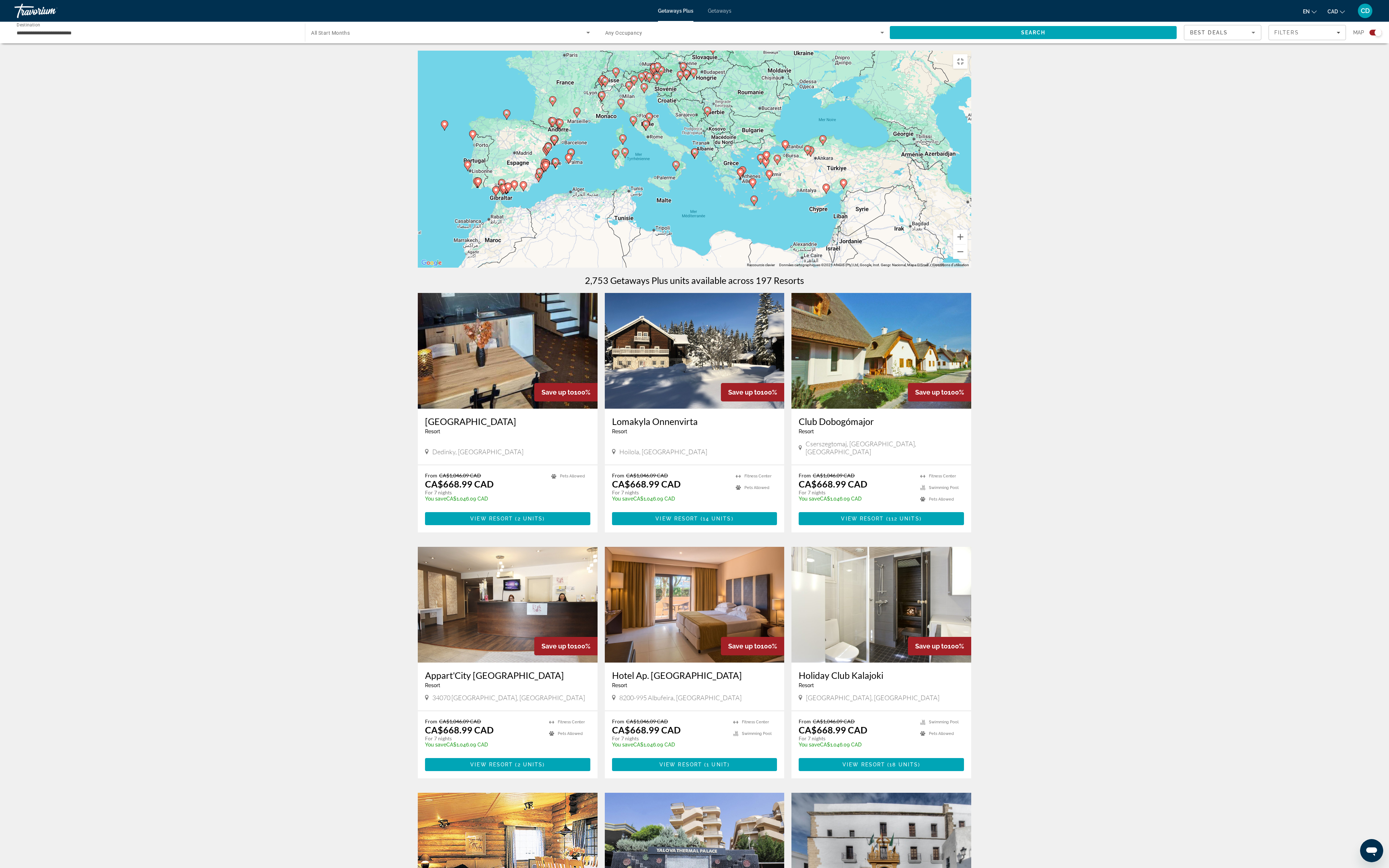
click at [732, 268] on div "Pour naviguer, appuyez sur les touches fléchées. Pour activer le glissement ave…" at bounding box center [694, 159] width 554 height 217
drag, startPoint x: 552, startPoint y: 531, endPoint x: 570, endPoint y: 539, distance: 19.7
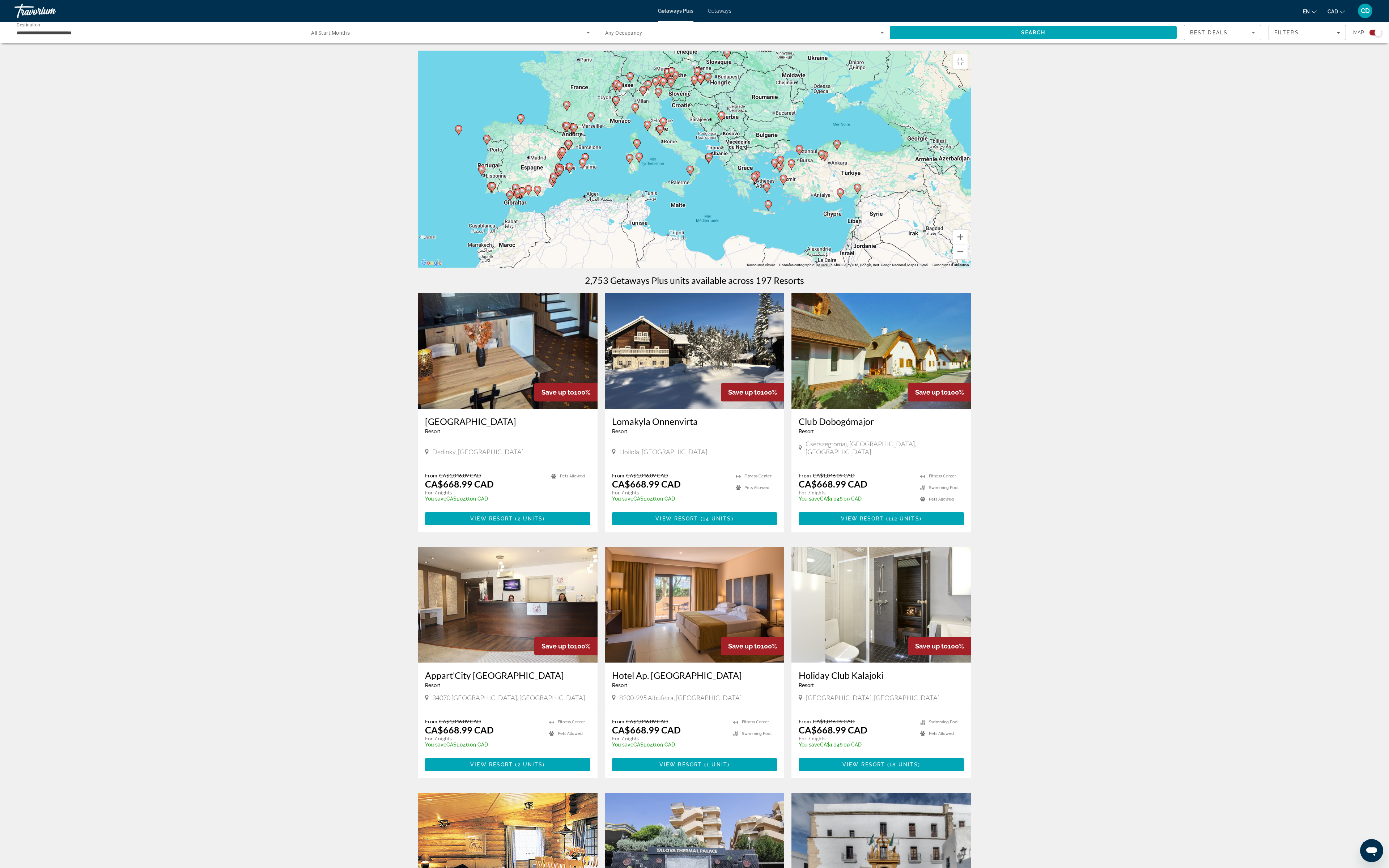
click at [971, 268] on div "Pour activer le glissement avec le clavier, appuyez sur Alt+Entrée. Une fois ce…" at bounding box center [694, 159] width 554 height 217
click at [691, 268] on div "Pour activer le glissement avec le clavier, appuyez sur Alt+Entrée. Une fois ce…" at bounding box center [694, 159] width 554 height 217
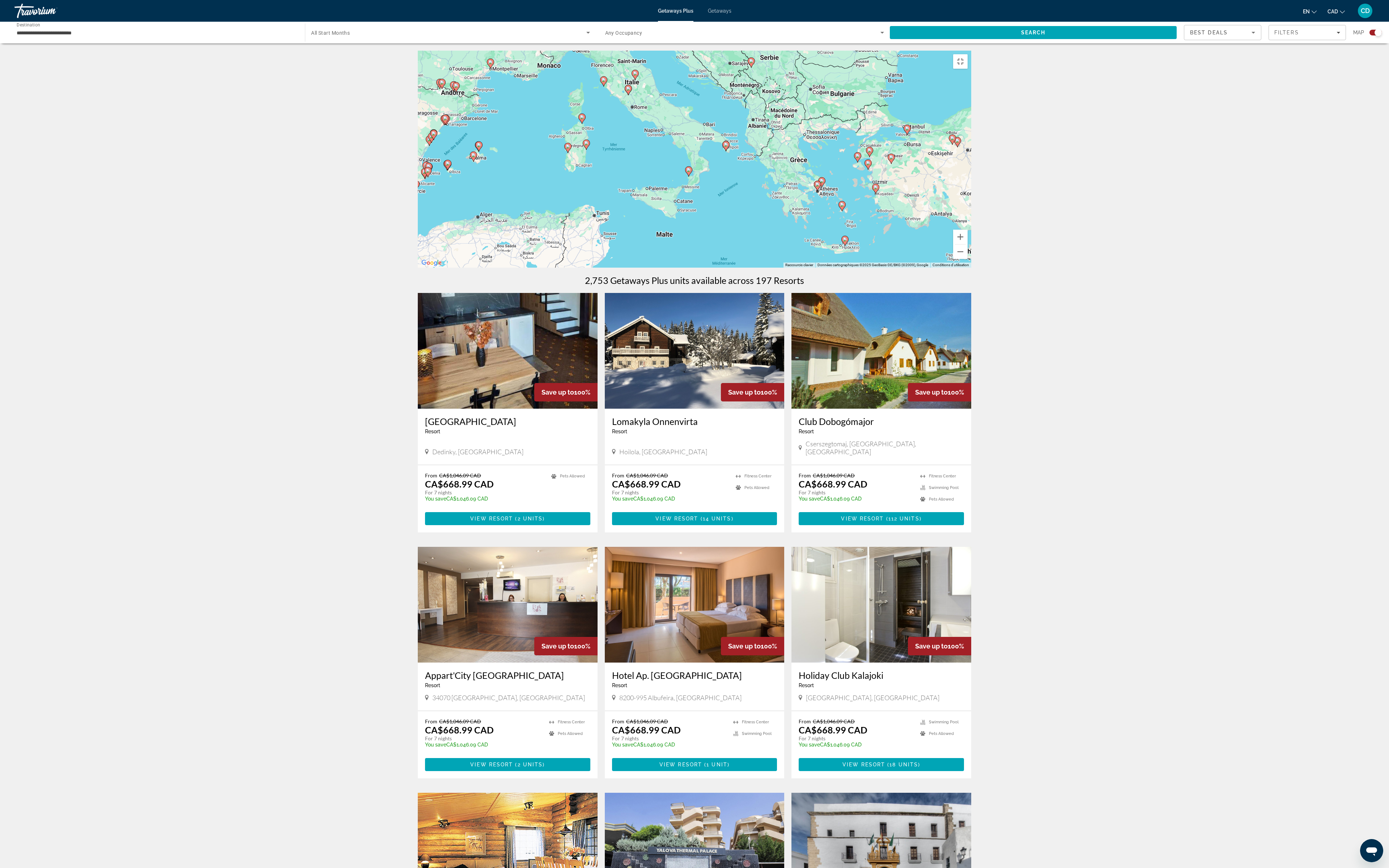
drag, startPoint x: 284, startPoint y: 596, endPoint x: 731, endPoint y: 817, distance: 498.6
click at [722, 268] on div "Pour activer le glissement avec le clavier, appuyez sur Alt+Entrée. Une fois ce…" at bounding box center [694, 159] width 554 height 217
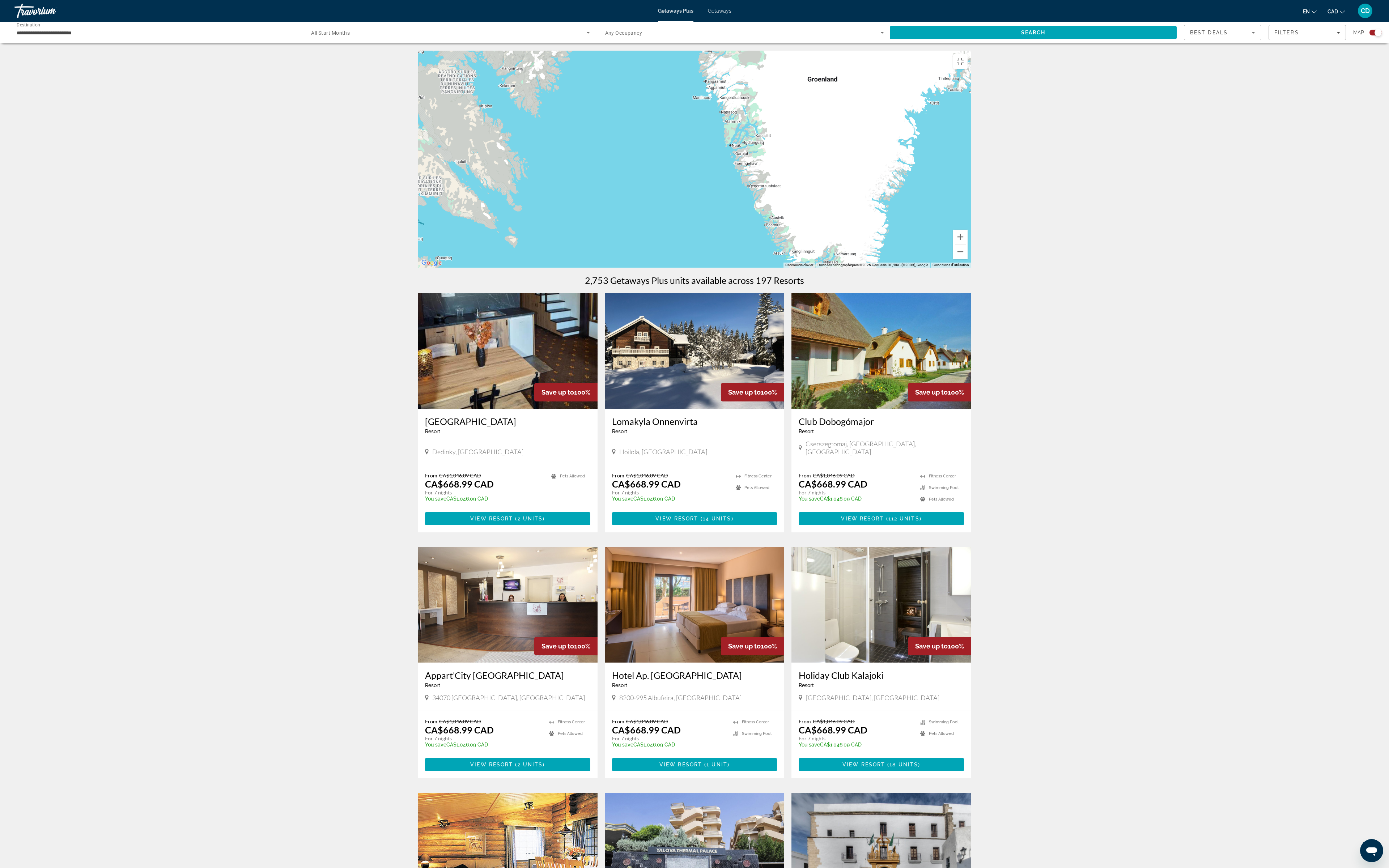
click at [967, 54] on button "Passer en plein écran" at bounding box center [960, 61] width 15 height 15
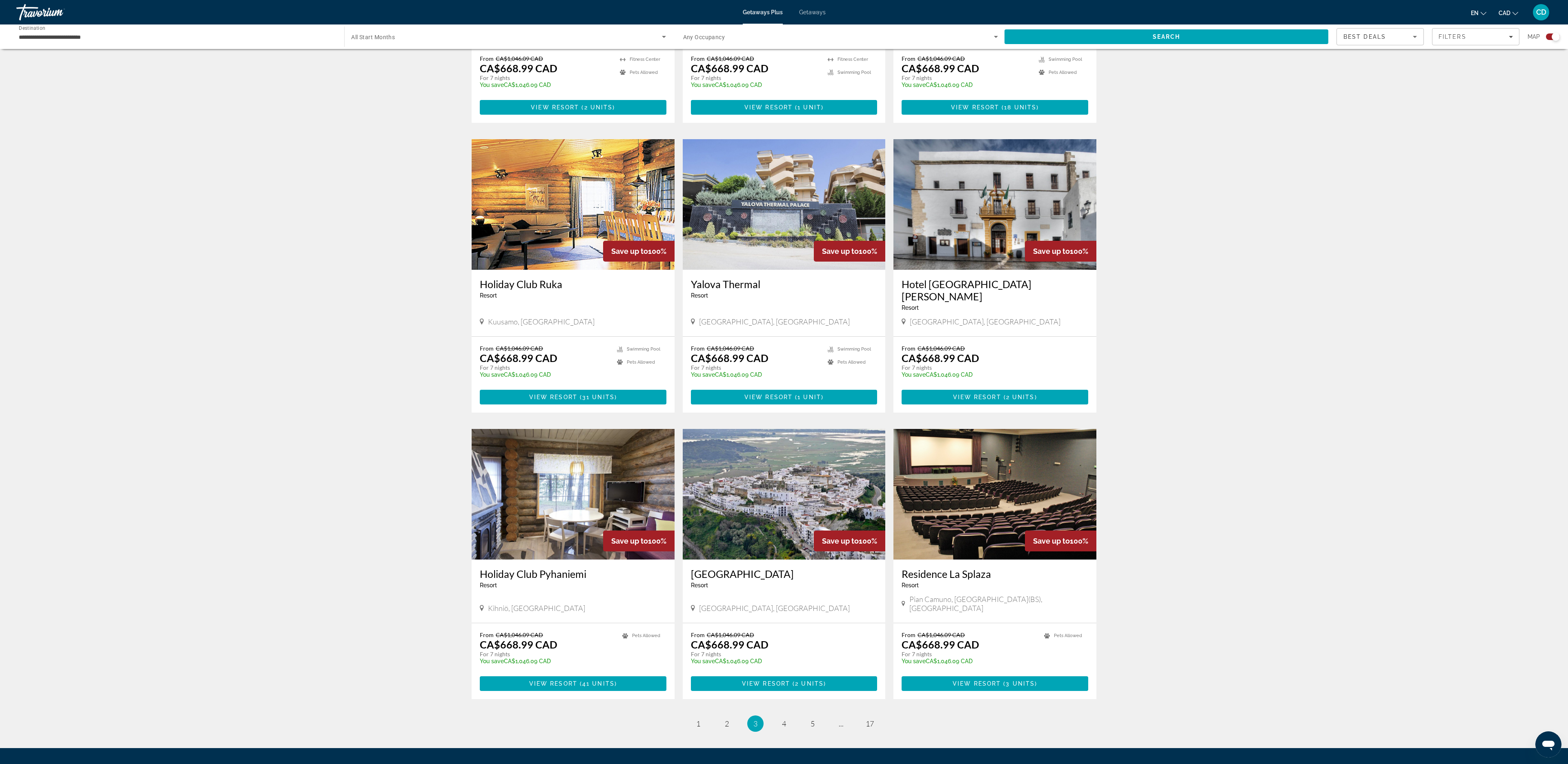
scroll to position [813, 0]
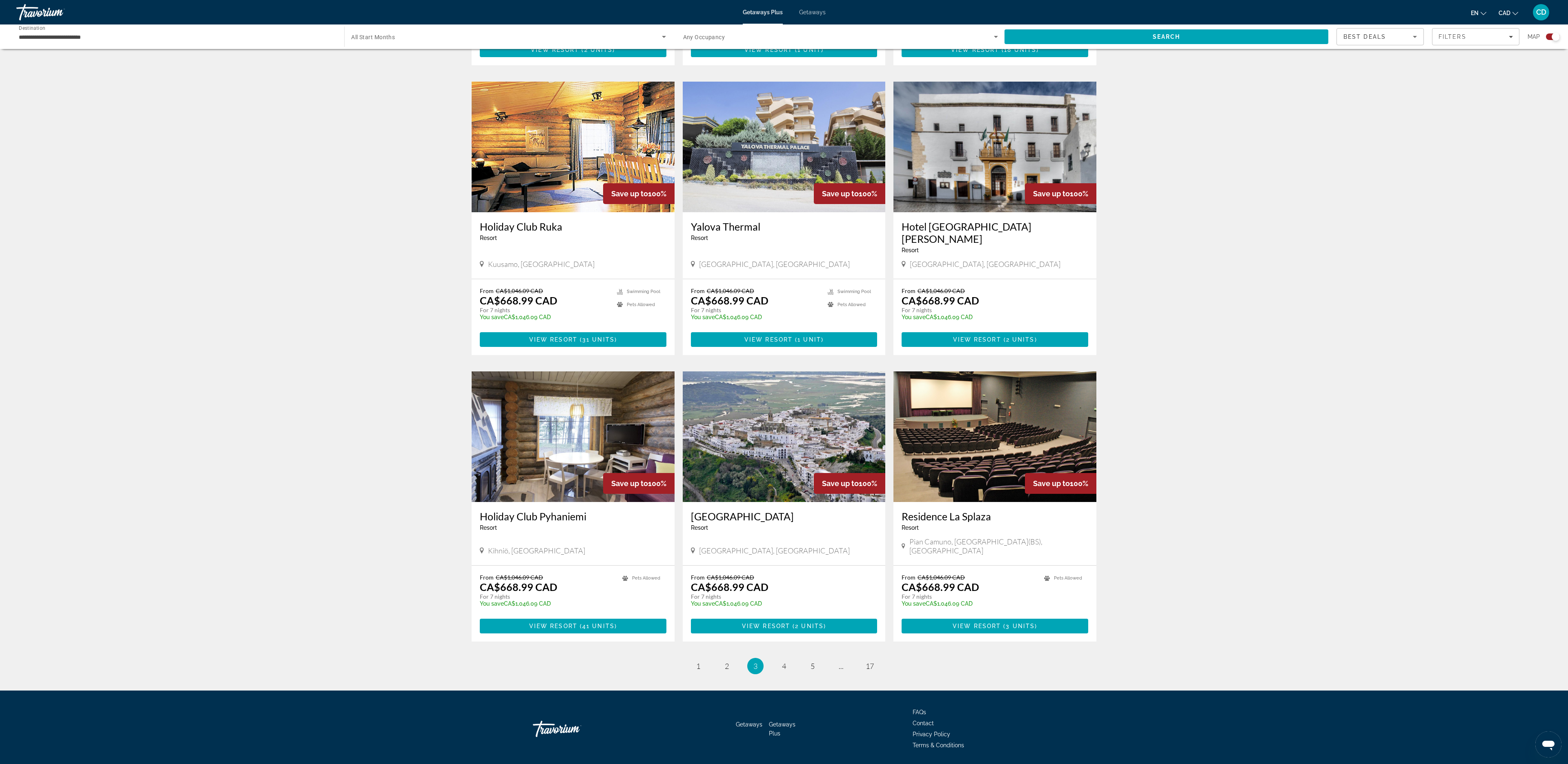
click at [792, 469] on img "Main content" at bounding box center [784, 437] width 203 height 131
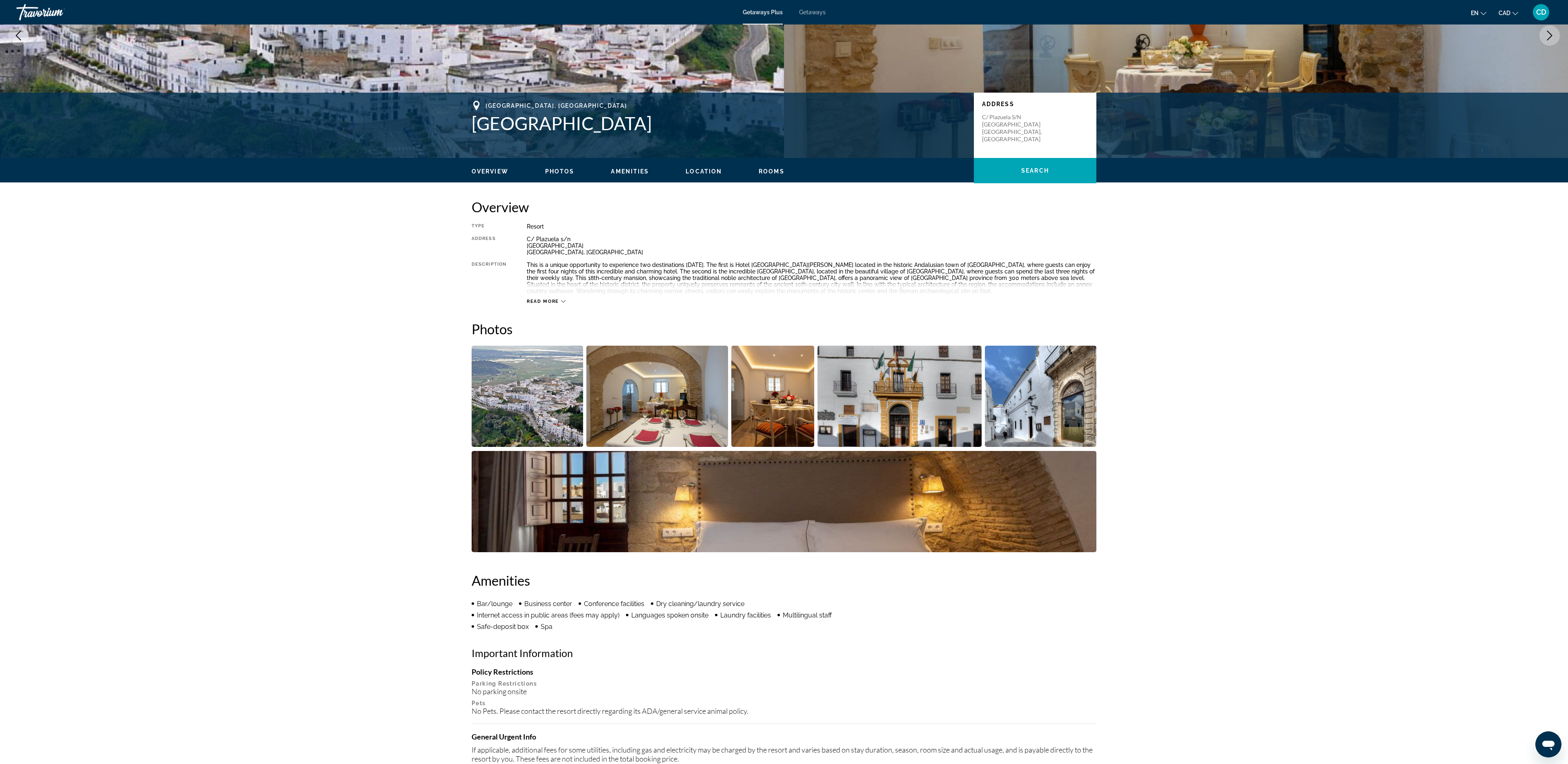
scroll to position [114, 0]
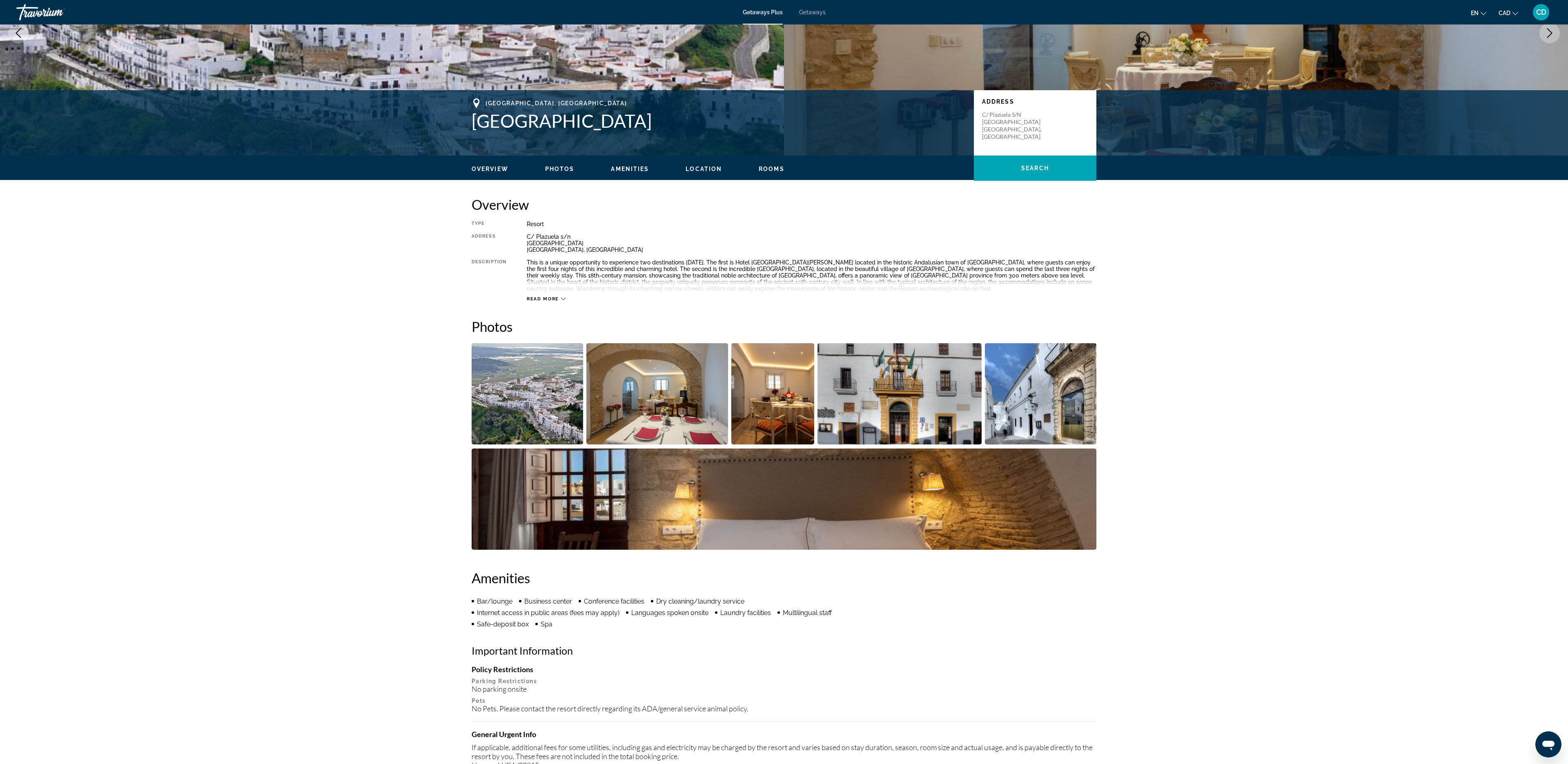
click at [714, 377] on img "Open full-screen image slider" at bounding box center [657, 394] width 142 height 102
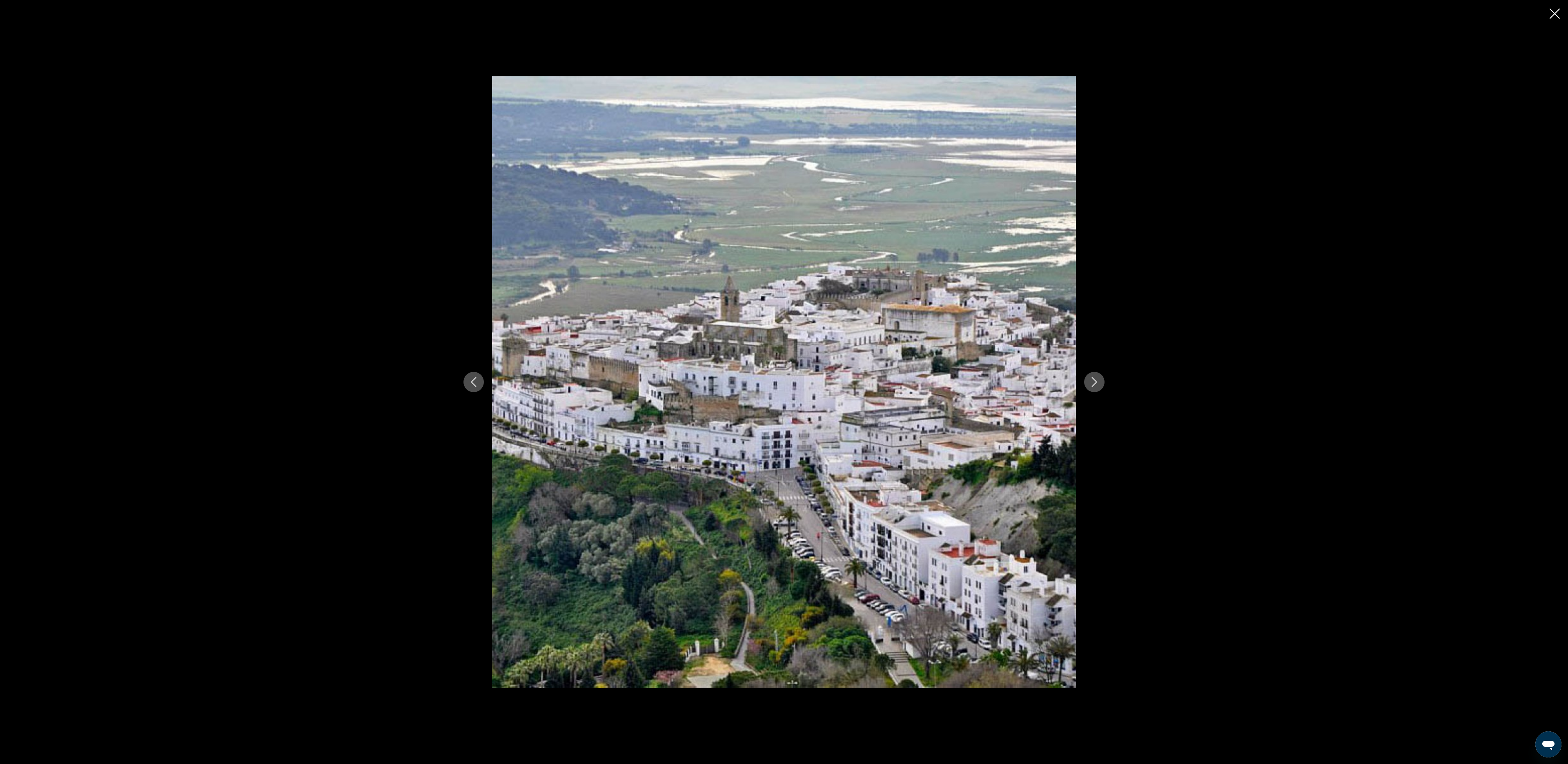
scroll to position [101, 0]
click at [1091, 362] on div "prev next" at bounding box center [784, 382] width 657 height 611
click at [1095, 381] on icon "Next image" at bounding box center [1094, 382] width 5 height 10
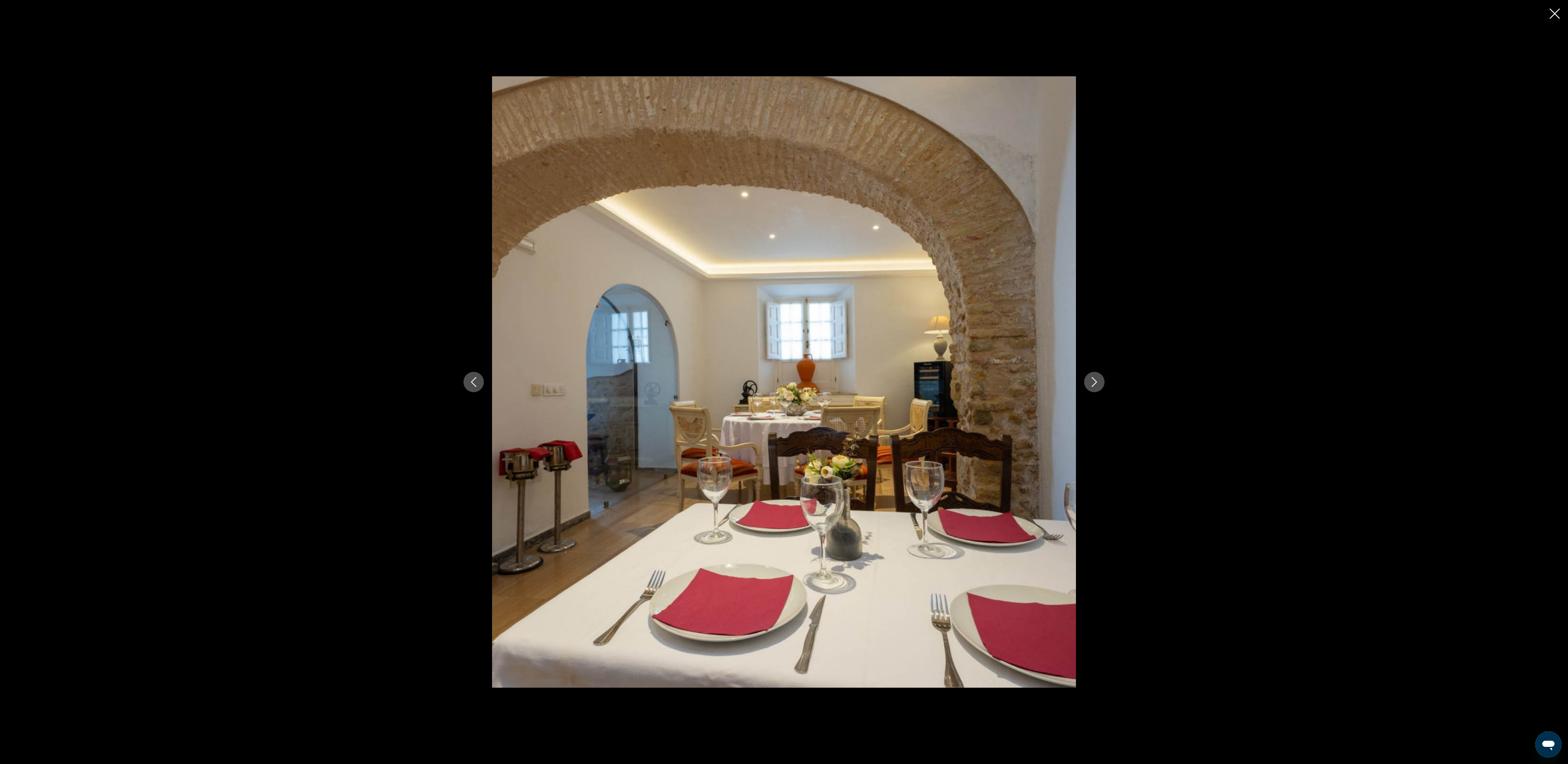
click at [1095, 381] on icon "Next image" at bounding box center [1094, 382] width 5 height 10
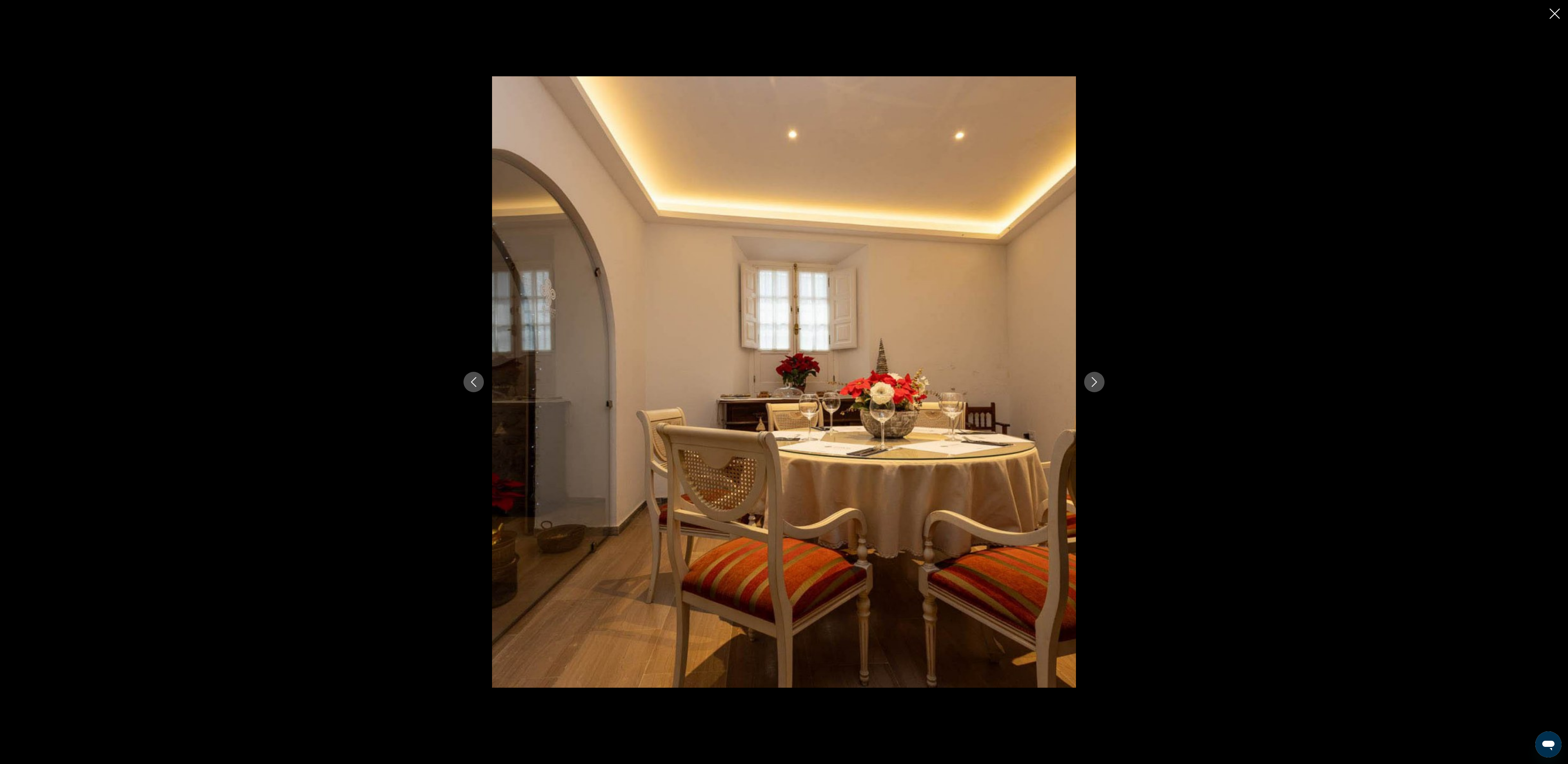
click at [1095, 381] on icon "Next image" at bounding box center [1094, 382] width 5 height 10
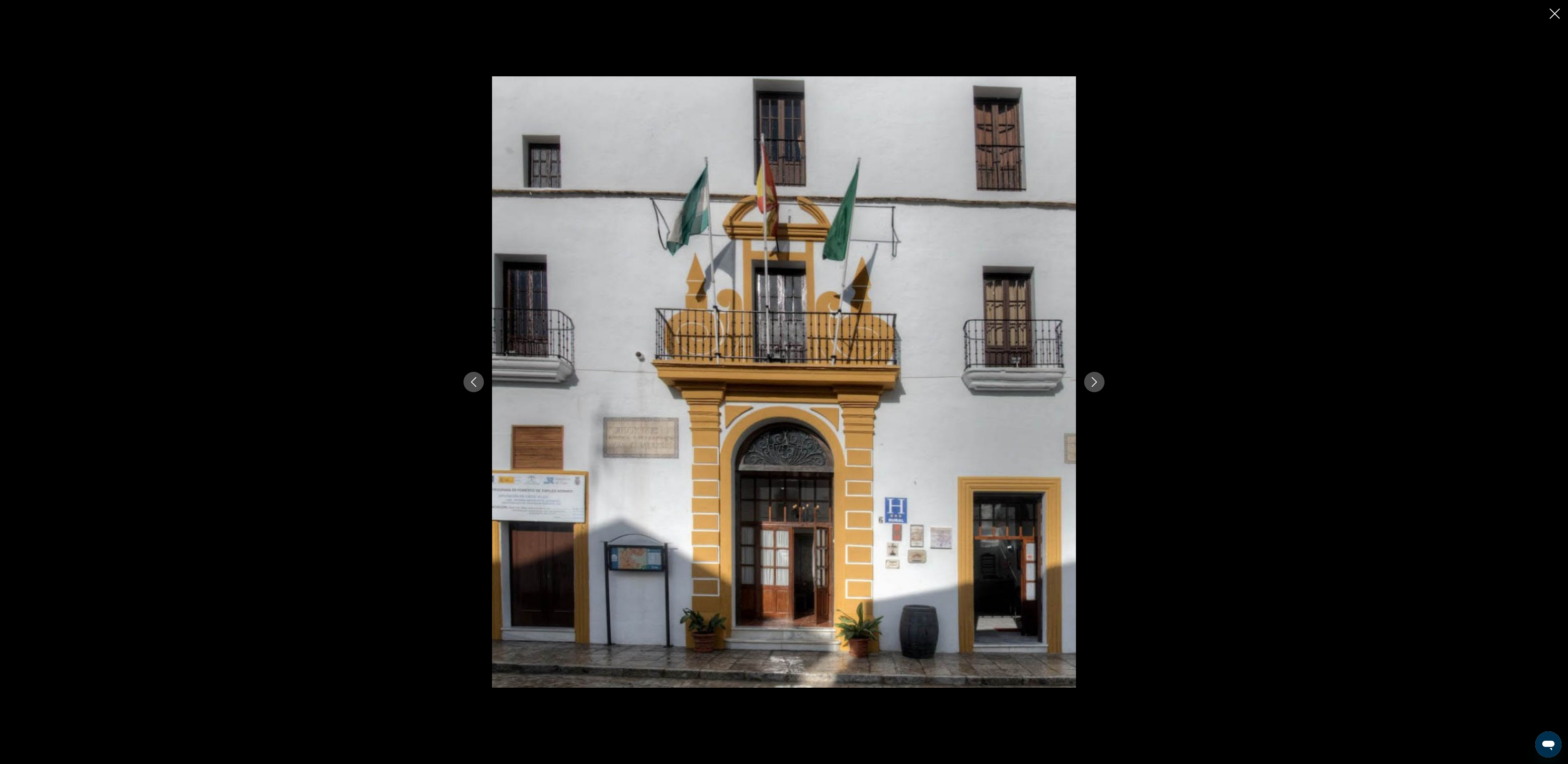
click at [1095, 381] on icon "Next image" at bounding box center [1094, 382] width 5 height 10
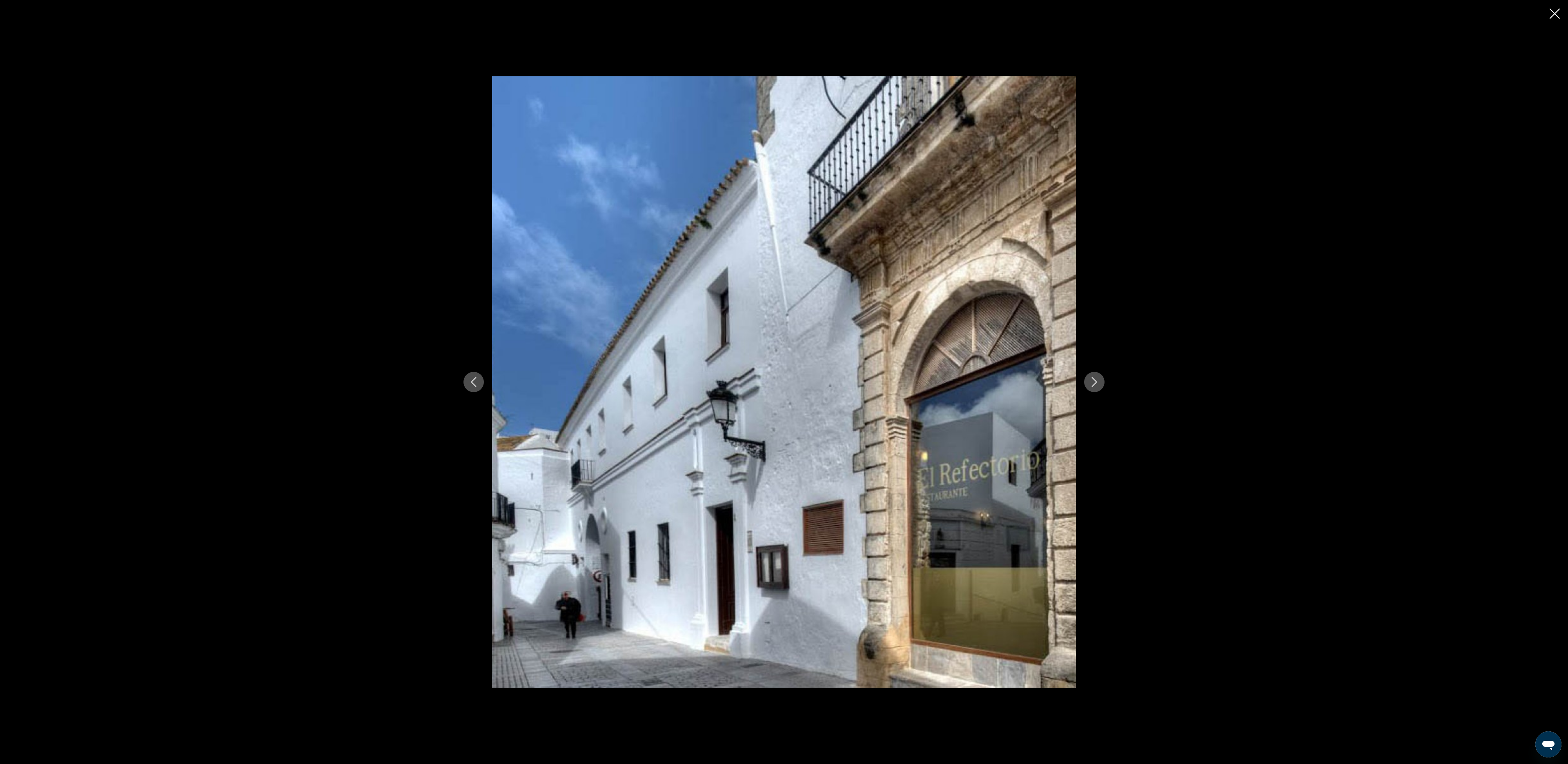
click at [1095, 381] on icon "Next image" at bounding box center [1094, 382] width 5 height 10
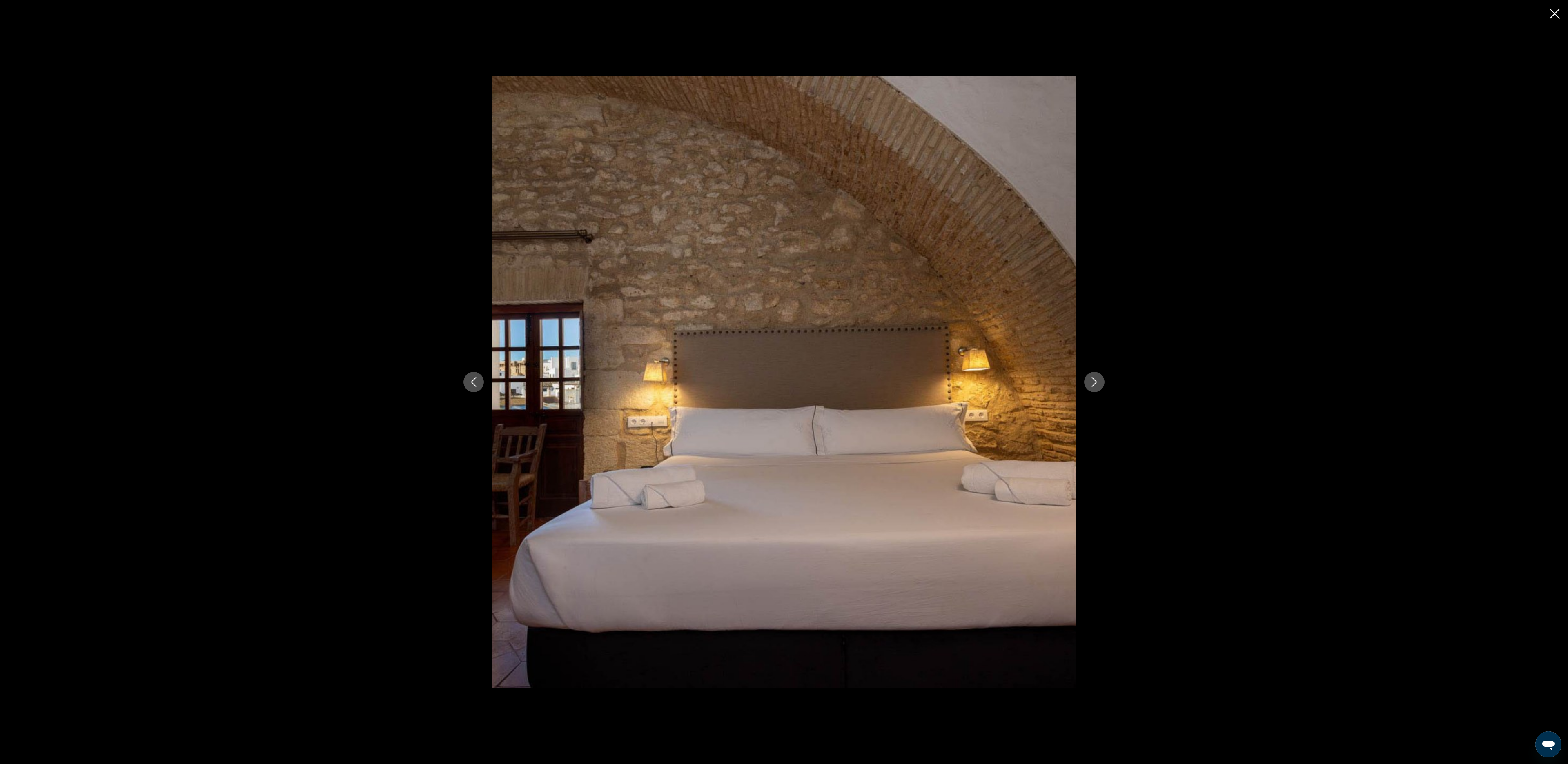
click at [1095, 381] on icon "Next image" at bounding box center [1094, 382] width 5 height 10
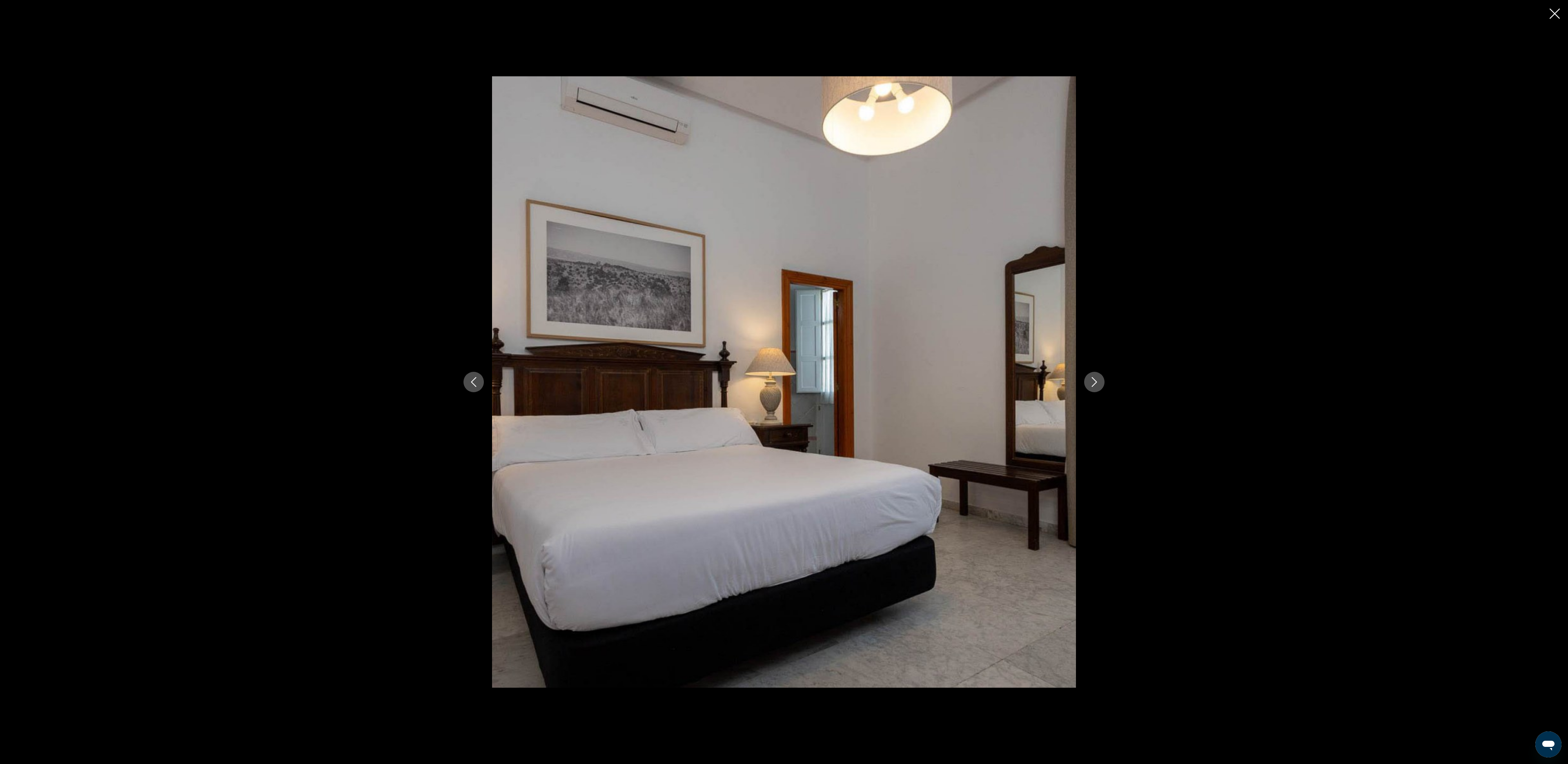
click at [1095, 380] on icon "Next image" at bounding box center [1094, 382] width 5 height 10
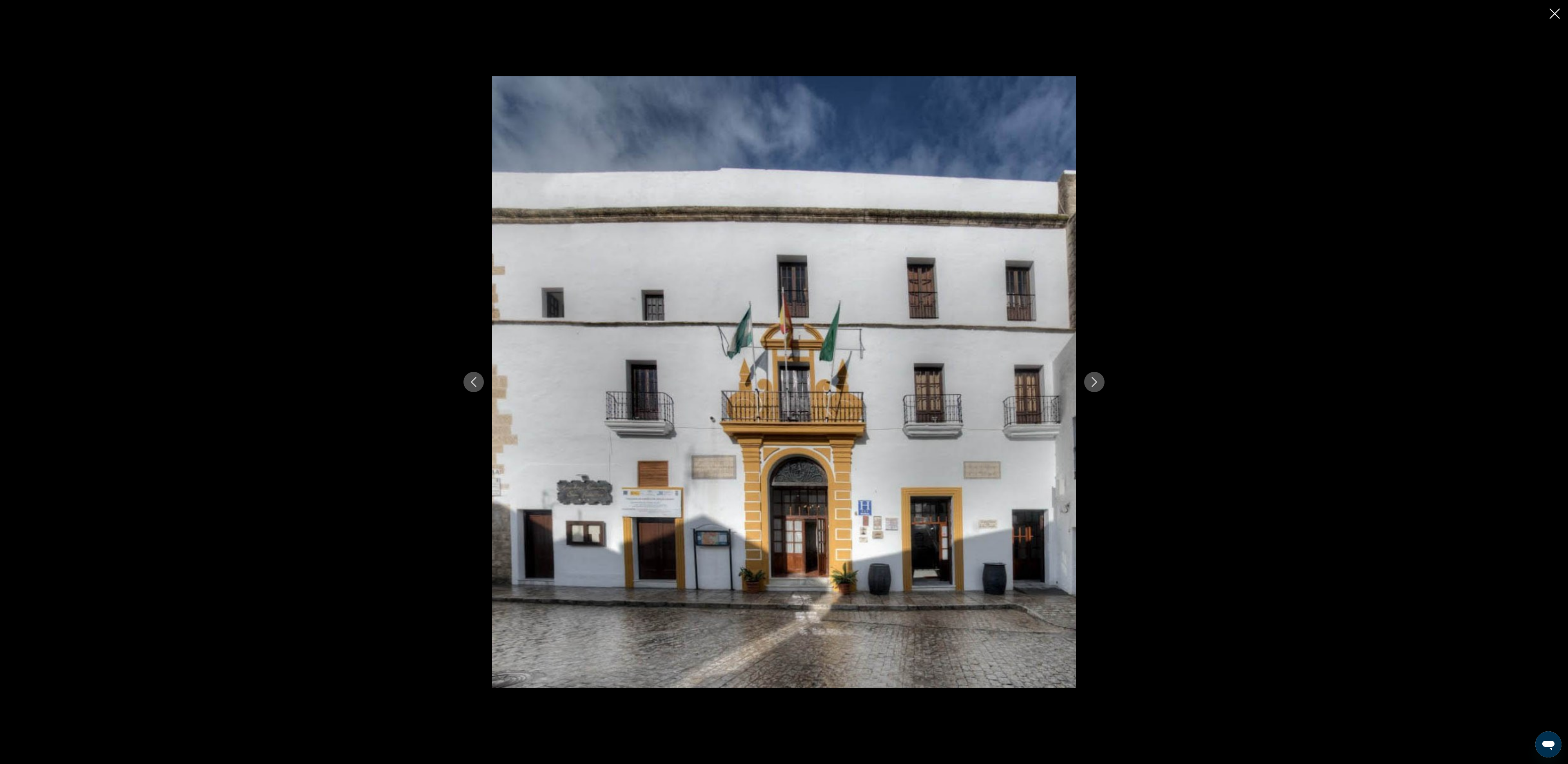
click at [1095, 380] on icon "Next image" at bounding box center [1094, 382] width 5 height 10
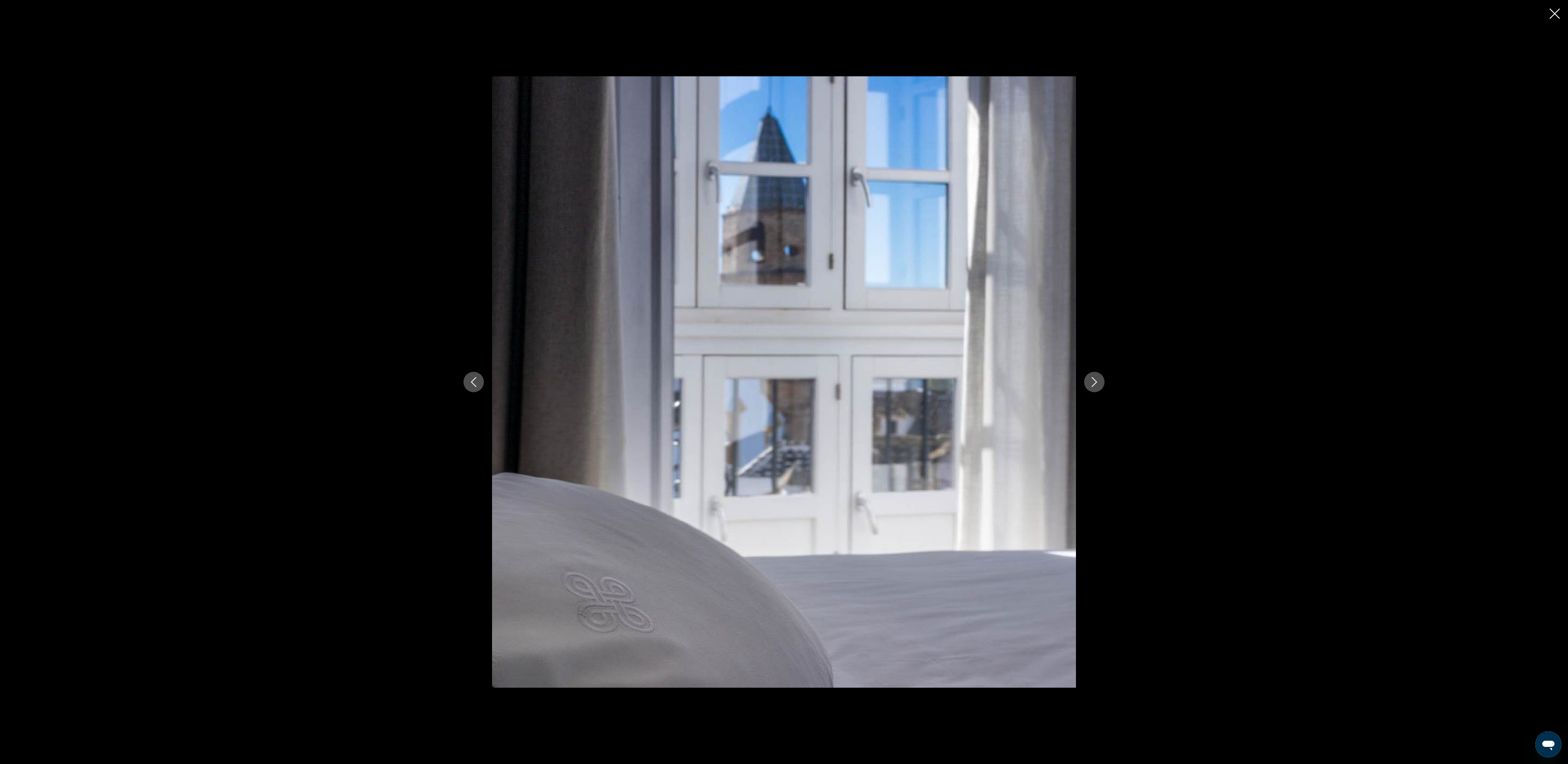
click at [1556, 17] on icon "Close slideshow" at bounding box center [1554, 14] width 11 height 11
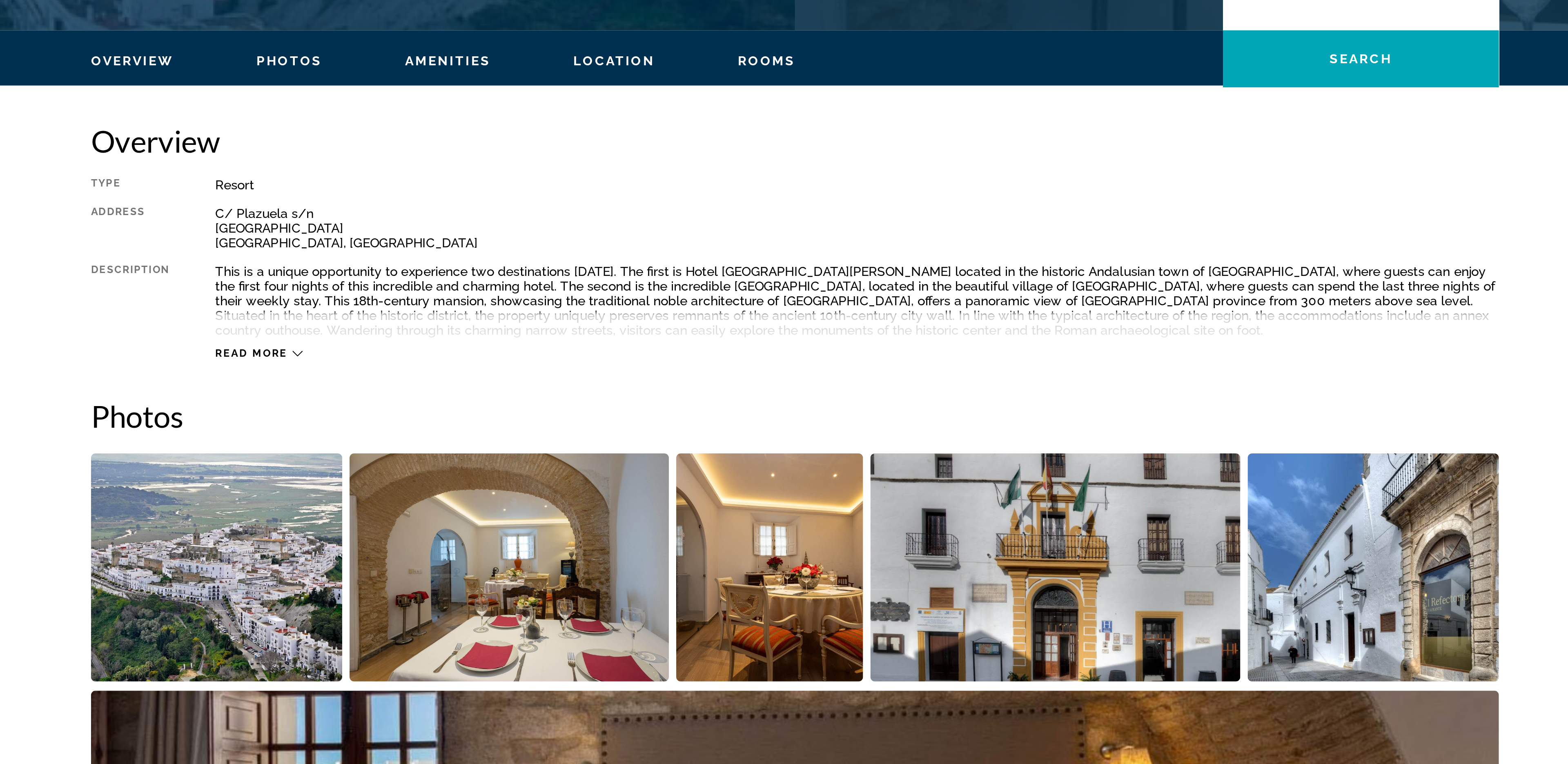
click at [709, 189] on div "Overview Photos Amenities Location Rooms Search" at bounding box center [784, 182] width 657 height 26
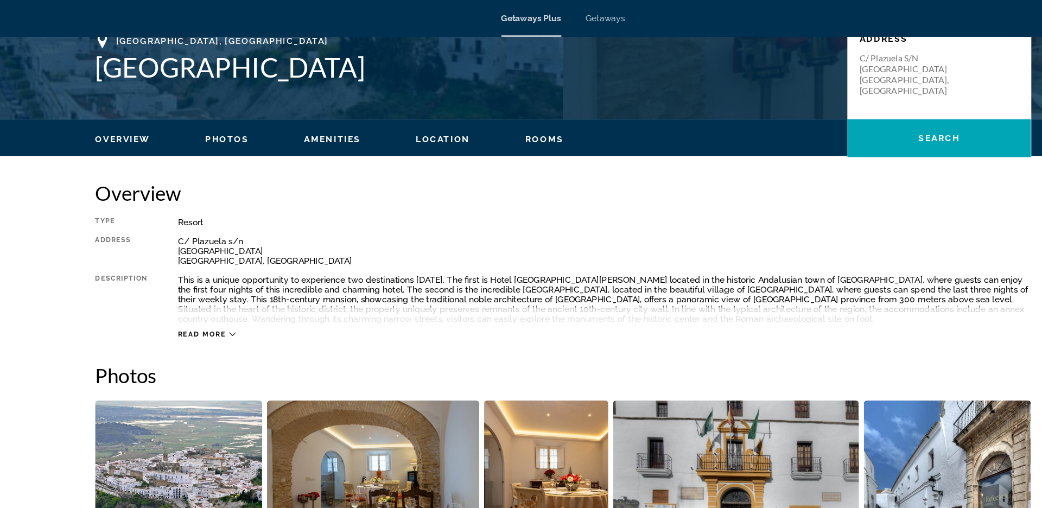
scroll to position [0, 0]
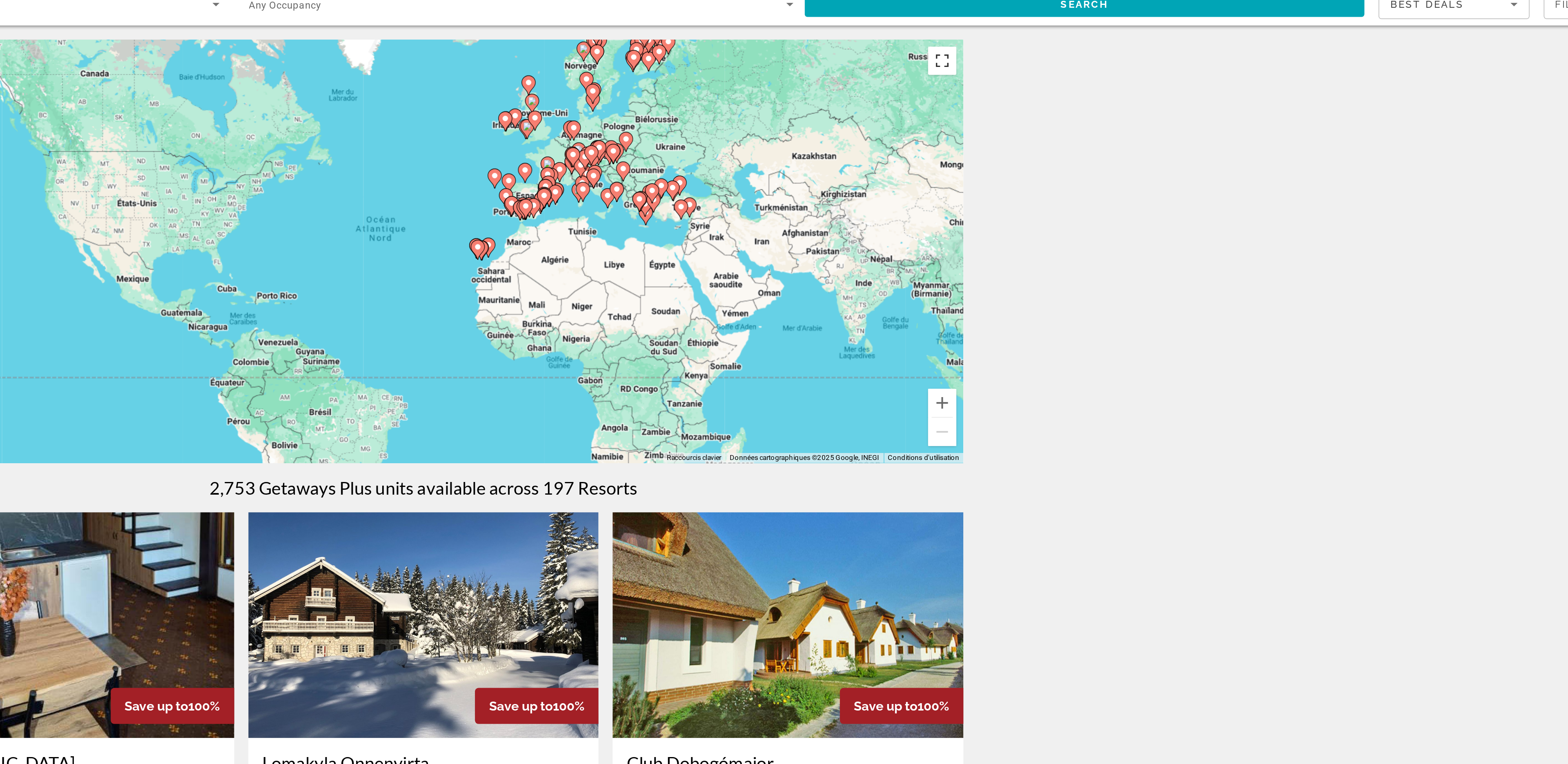
click at [1084, 66] on button "Passer en plein écran" at bounding box center [1084, 69] width 17 height 17
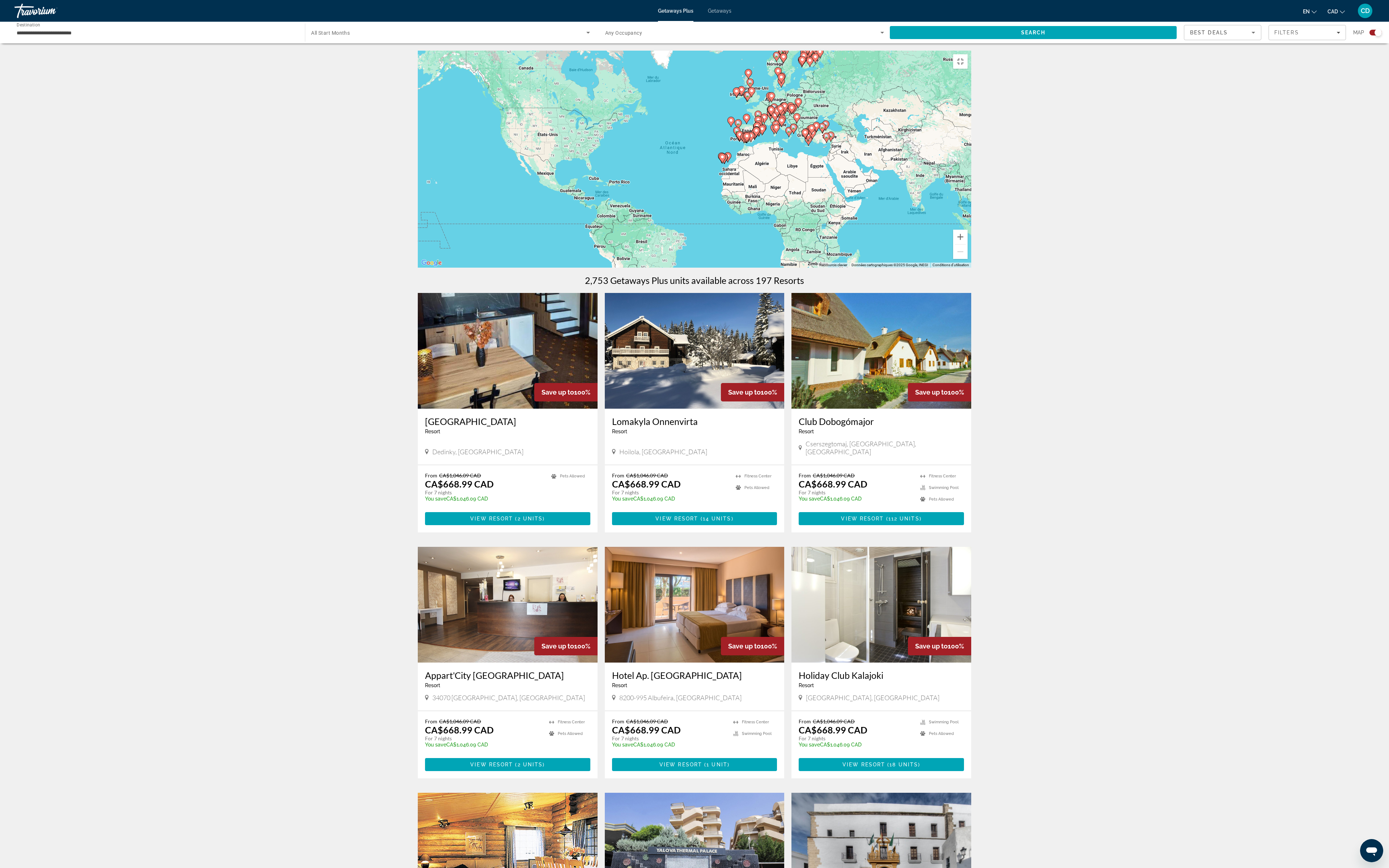
drag, startPoint x: 791, startPoint y: 338, endPoint x: 813, endPoint y: 311, distance: 34.8
click at [813, 268] on div "Pour activer le glissement avec le clavier, appuyez sur Alt+Entrée. Une fois ce…" at bounding box center [694, 159] width 554 height 217
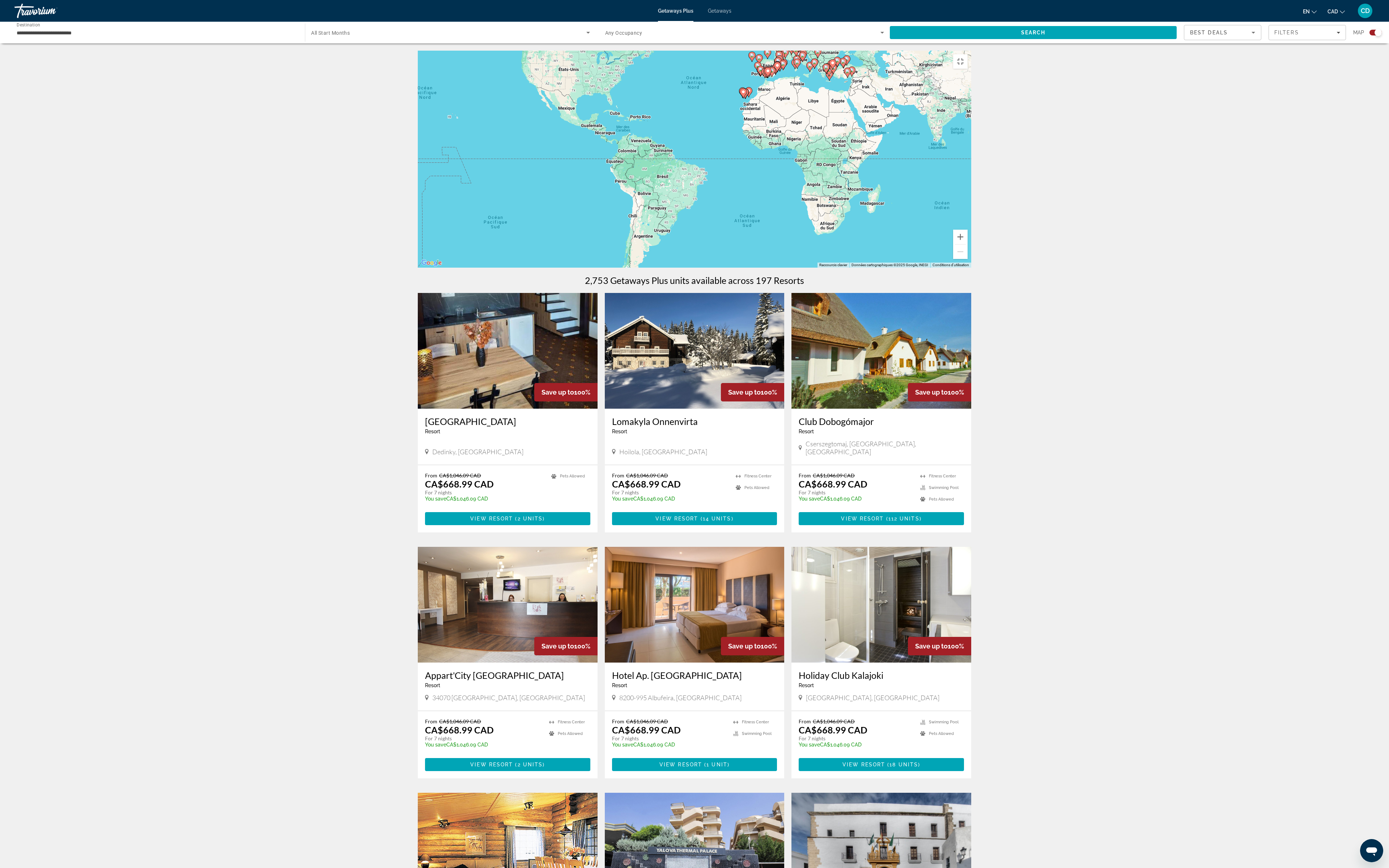
drag, startPoint x: 815, startPoint y: 302, endPoint x: 808, endPoint y: 310, distance: 10.6
click at [808, 159] on div "Main content" at bounding box center [971, 159] width 554 height 0
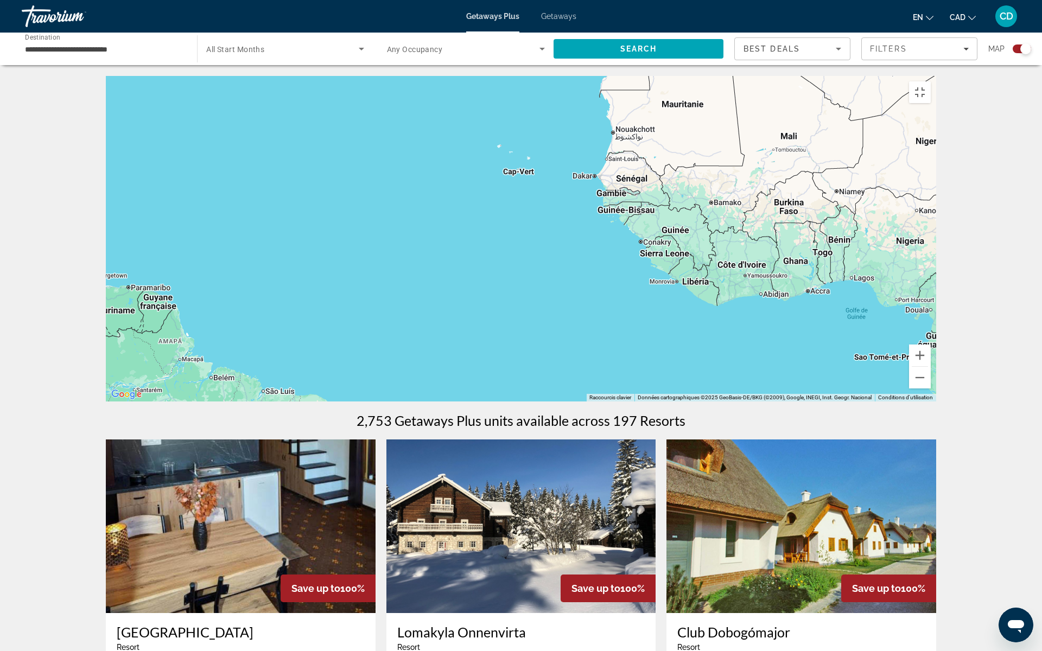
drag, startPoint x: 664, startPoint y: 162, endPoint x: 511, endPoint y: 259, distance: 181.5
click at [511, 252] on div "Pour activer le glissement avec le clavier, appuyez sur Alt+Entrée. Une fois ce…" at bounding box center [521, 239] width 831 height 326
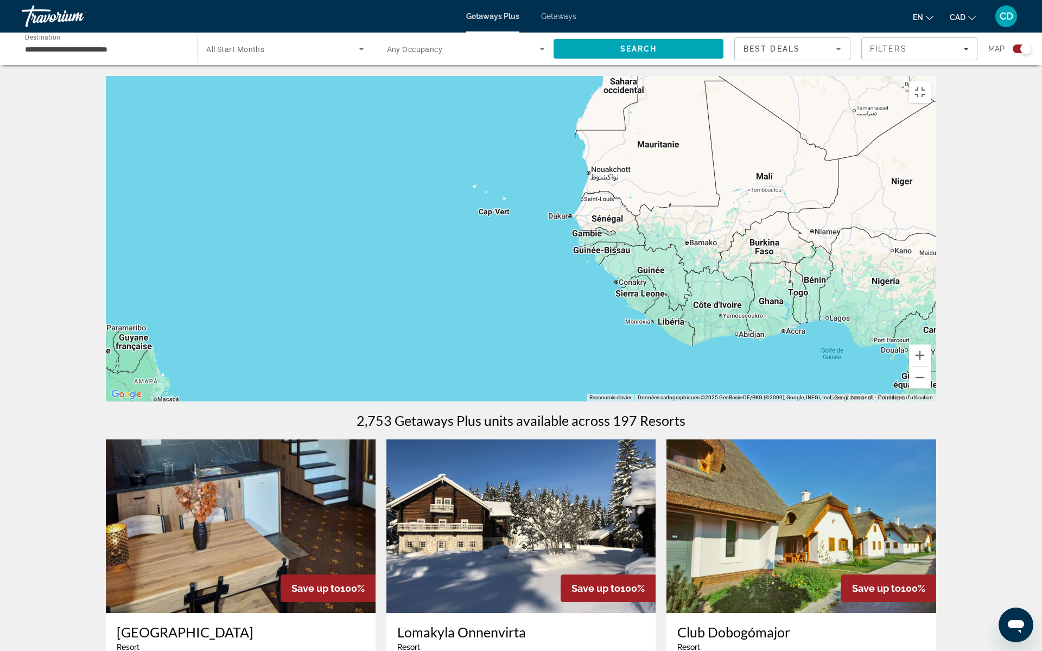
drag, startPoint x: 511, startPoint y: 259, endPoint x: 318, endPoint y: 473, distance: 287.9
click at [320, 402] on div "Pour activer le glissement avec le clavier, appuyez sur Alt+Entrée. Une fois ce…" at bounding box center [521, 239] width 831 height 326
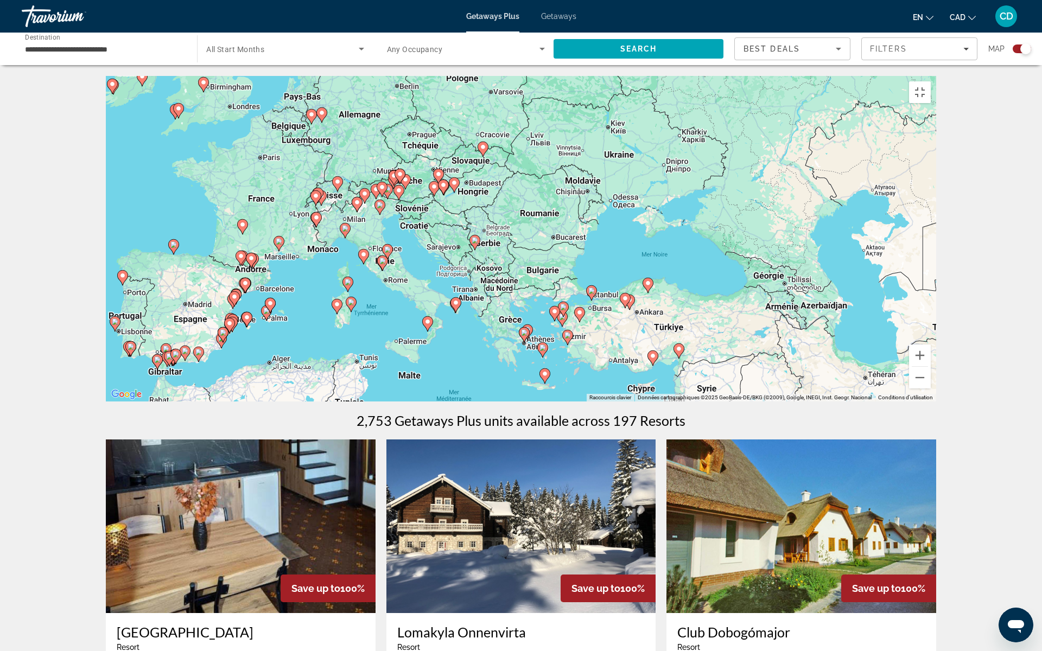
drag, startPoint x: 651, startPoint y: 371, endPoint x: 428, endPoint y: 389, distance: 223.3
click at [542, 384] on icon "Main content" at bounding box center [544, 376] width 11 height 15
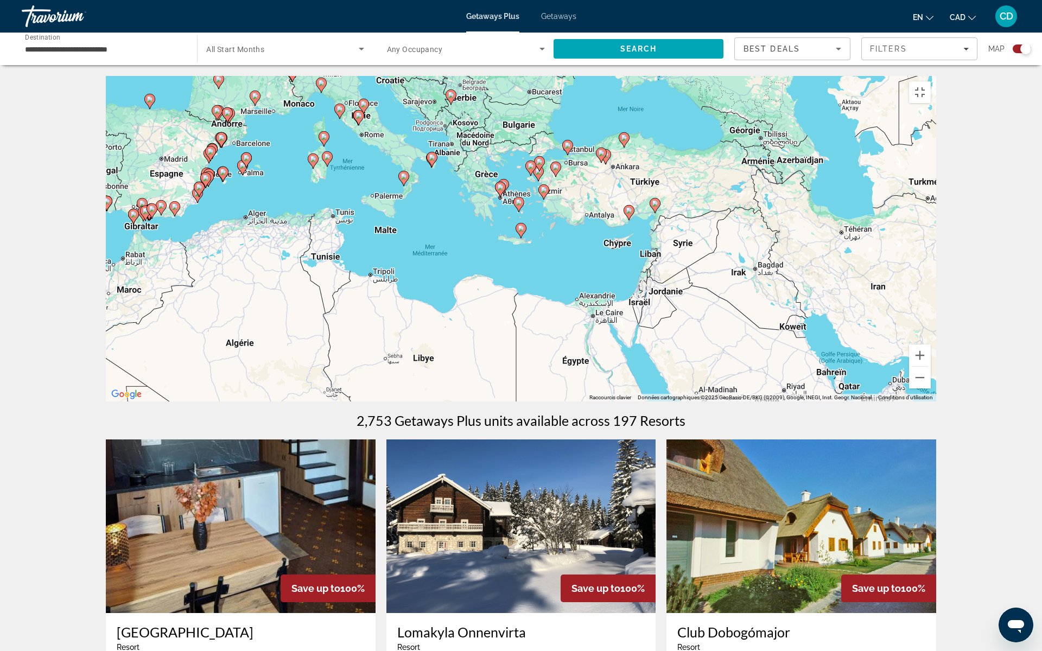
click at [525, 326] on div "Pour naviguer, appuyez sur les touches fléchées. Pour activer le glissement ave…" at bounding box center [521, 239] width 831 height 326
click at [524, 238] on g "Main content" at bounding box center [521, 230] width 11 height 15
click at [524, 232] on image "Main content" at bounding box center [521, 228] width 7 height 7
type input "**********"
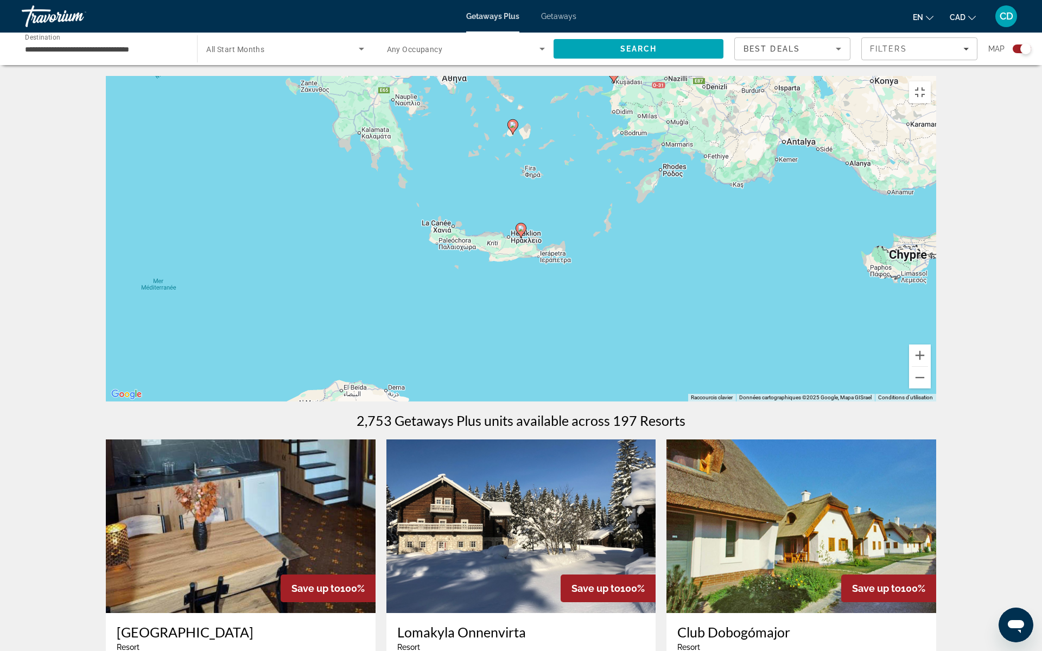
click at [524, 232] on image "Main content" at bounding box center [521, 228] width 7 height 7
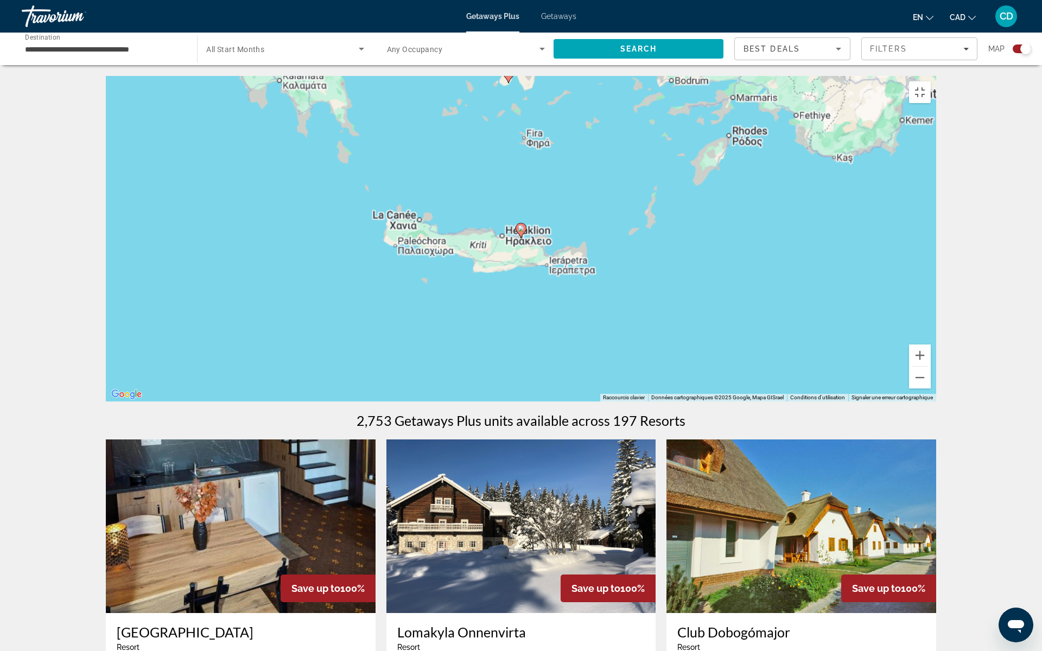
click at [524, 232] on image "Main content" at bounding box center [521, 228] width 7 height 7
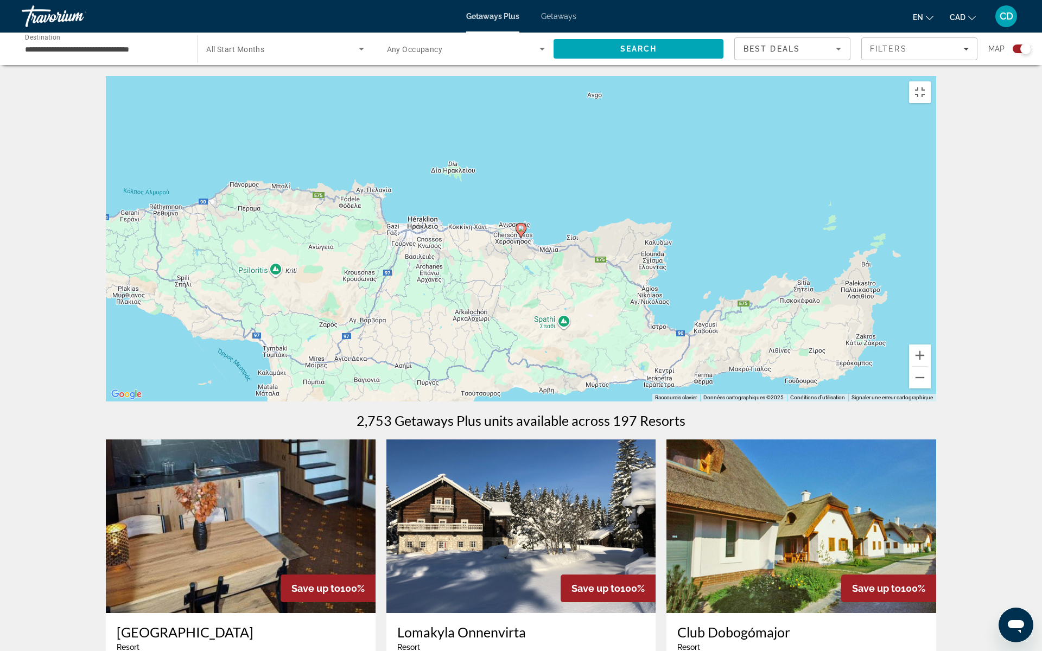
click at [524, 232] on image "Main content" at bounding box center [521, 228] width 7 height 7
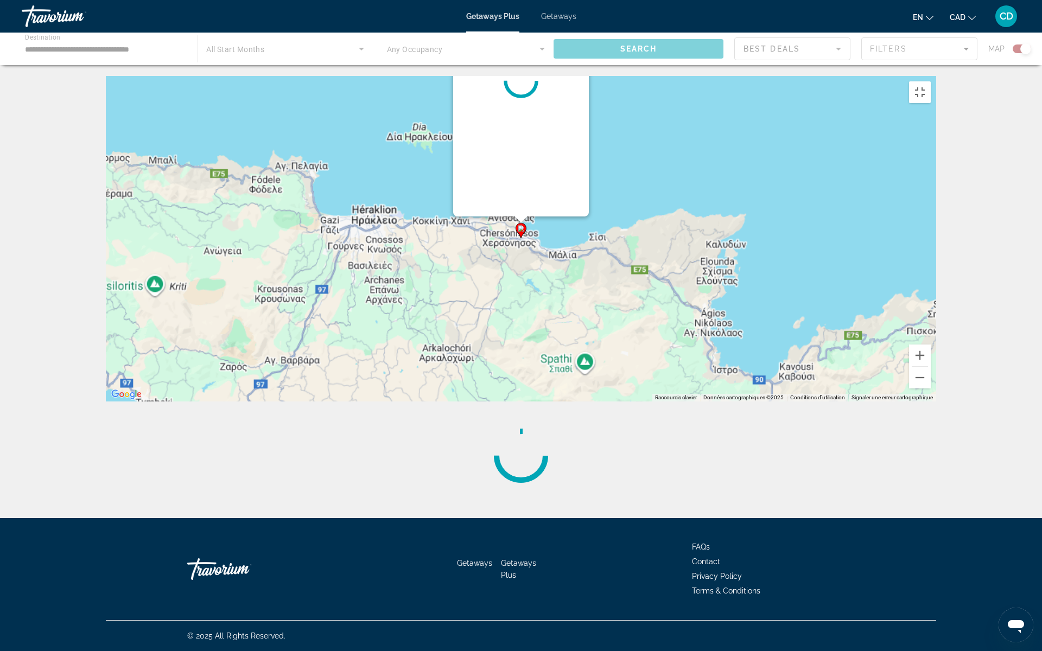
click at [524, 232] on image "Main content" at bounding box center [521, 228] width 7 height 7
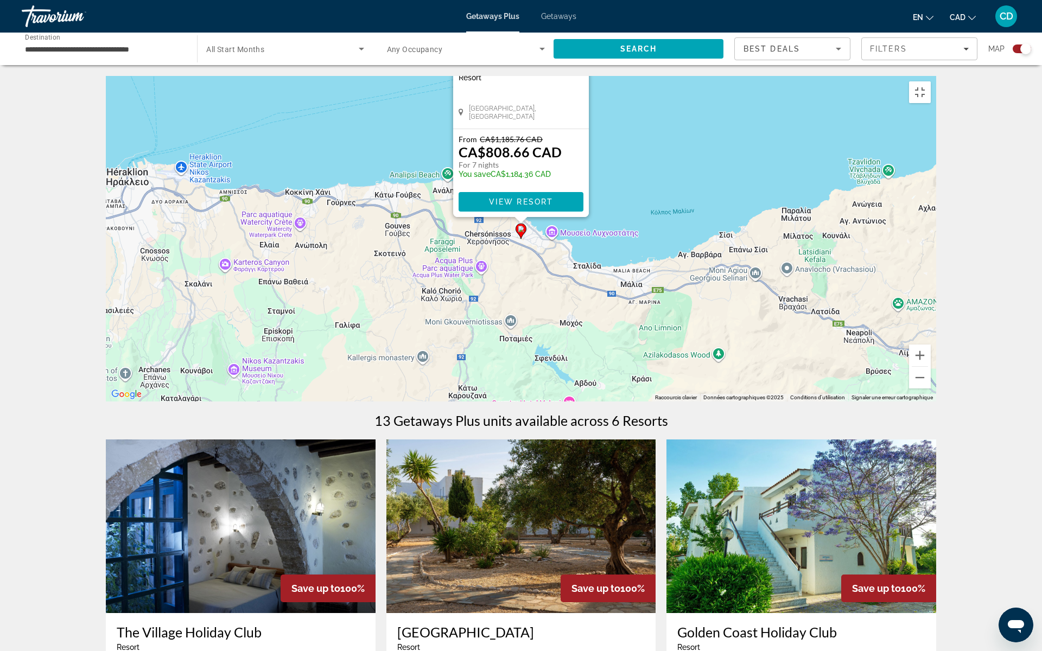
click at [504, 121] on span "[GEOGRAPHIC_DATA], [GEOGRAPHIC_DATA]" at bounding box center [526, 112] width 115 height 16
click at [503, 206] on span "View Resort" at bounding box center [521, 202] width 64 height 9
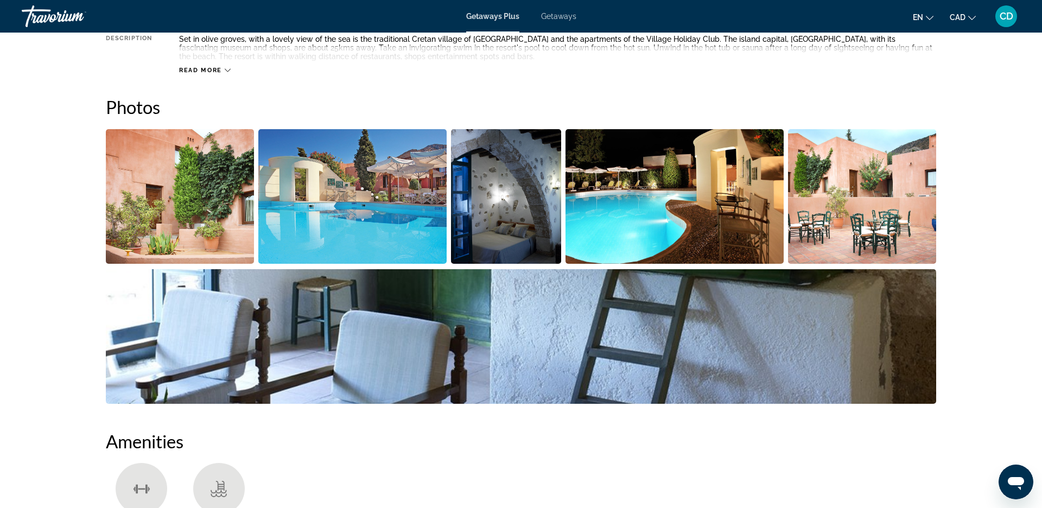
scroll to position [445, 0]
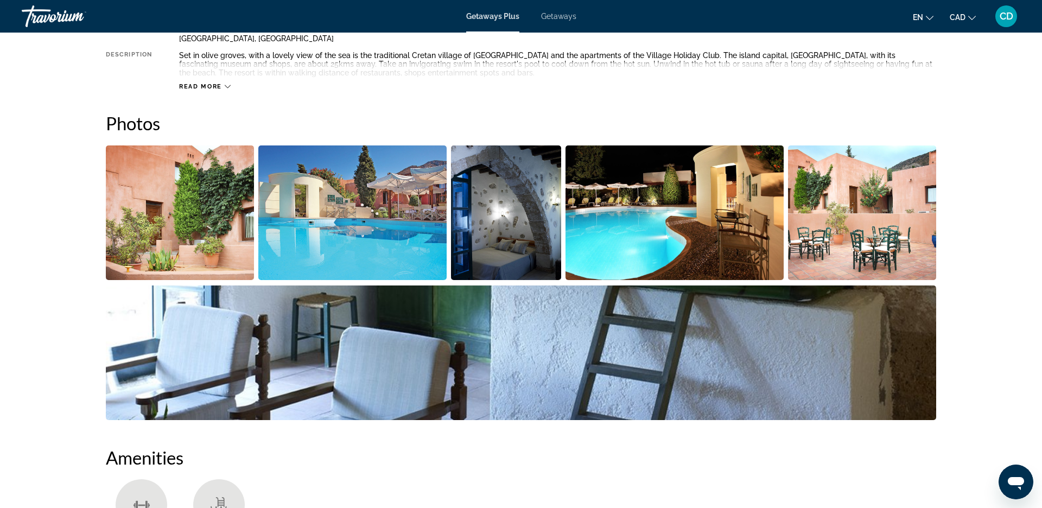
click at [498, 255] on img "Open full-screen image slider" at bounding box center [506, 212] width 110 height 135
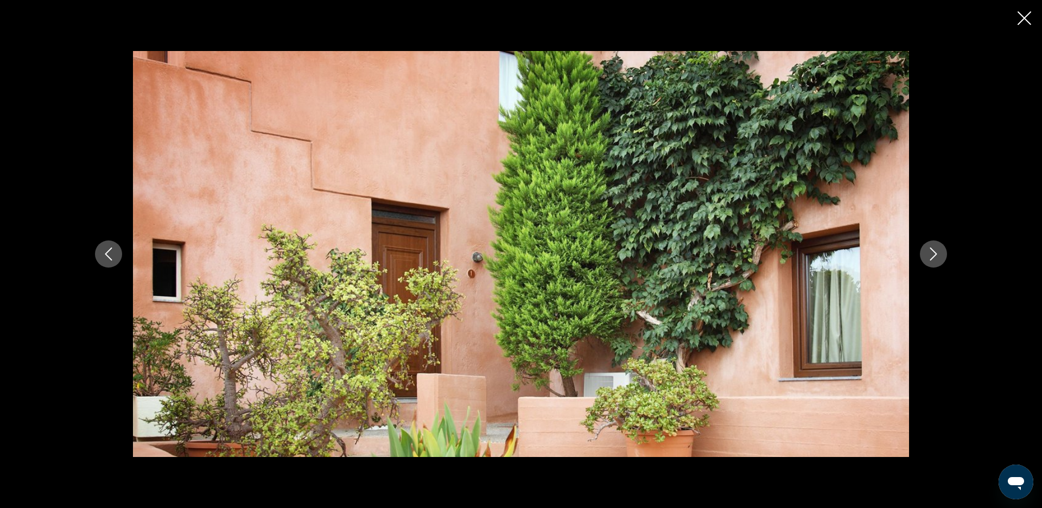
click at [930, 259] on icon "Next image" at bounding box center [933, 254] width 7 height 13
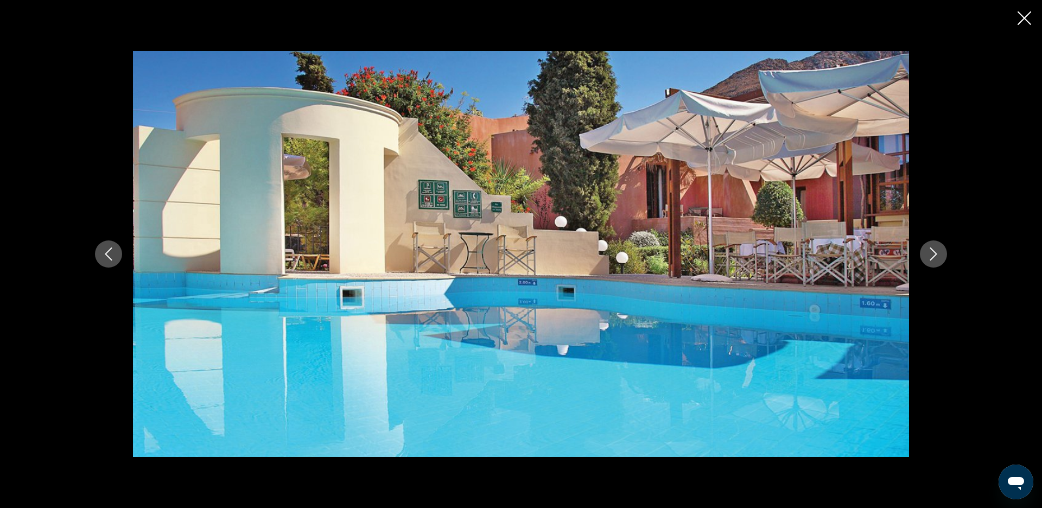
click at [942, 268] on div "prev next" at bounding box center [521, 254] width 874 height 407
click at [924, 250] on button "Next image" at bounding box center [933, 253] width 27 height 27
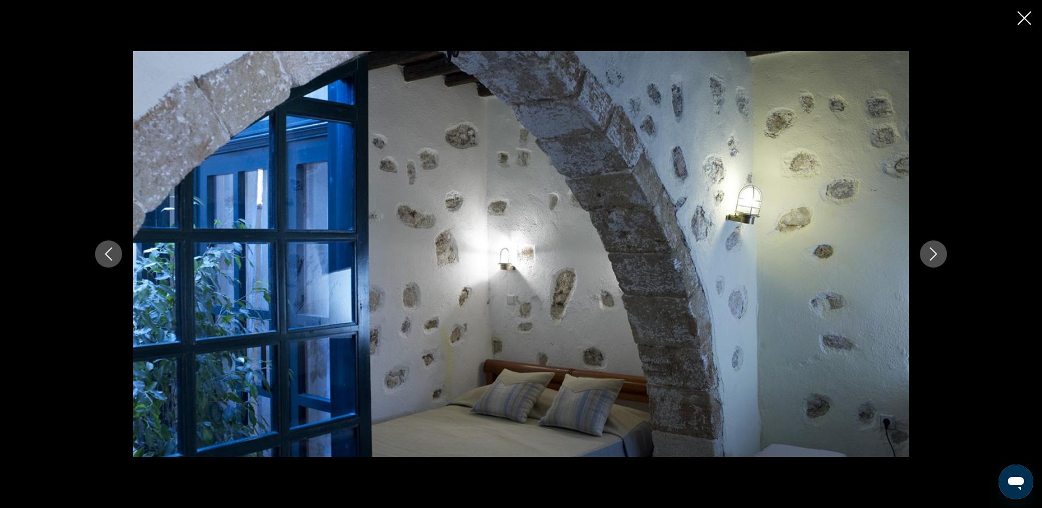
click at [928, 255] on icon "Next image" at bounding box center [933, 254] width 13 height 13
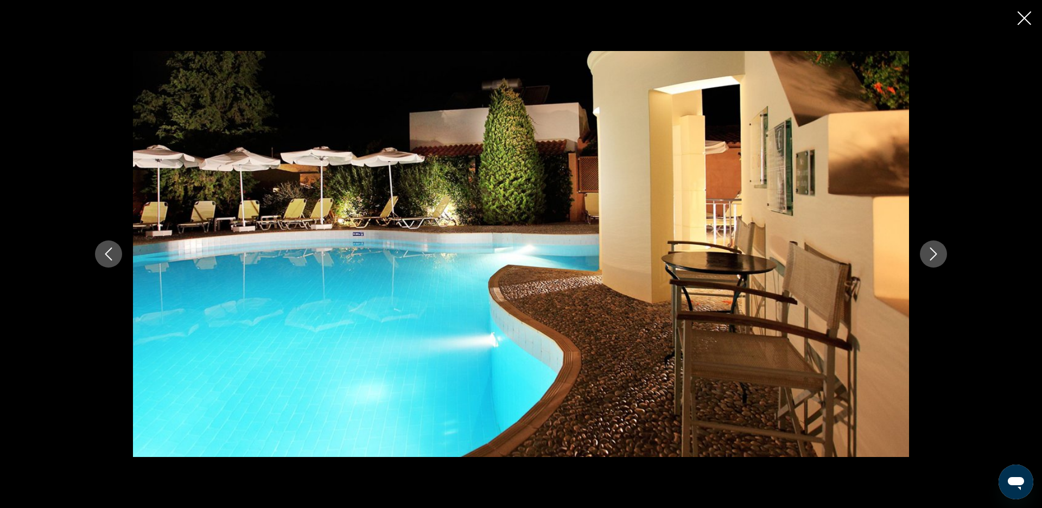
click at [929, 256] on icon "Next image" at bounding box center [933, 254] width 13 height 13
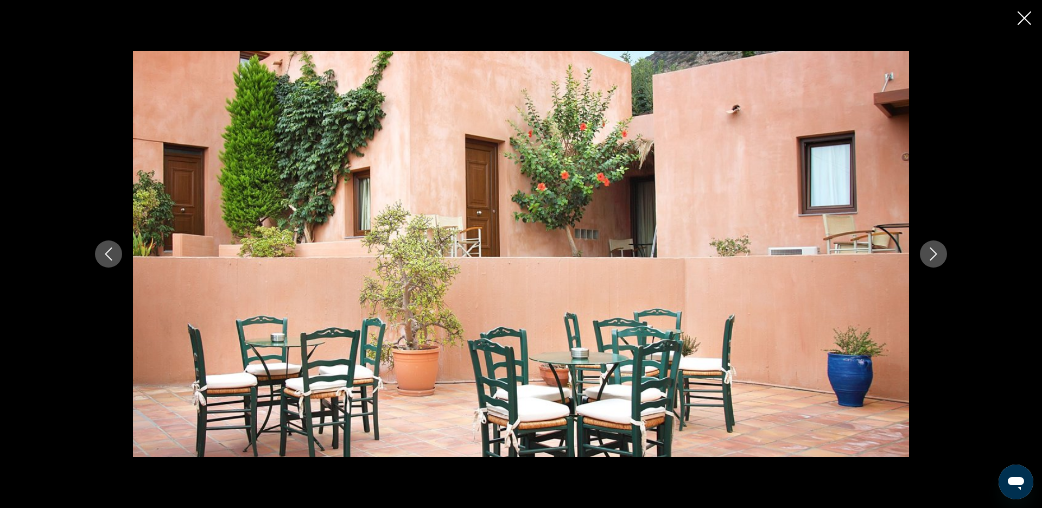
click at [930, 257] on icon "Next image" at bounding box center [933, 254] width 13 height 13
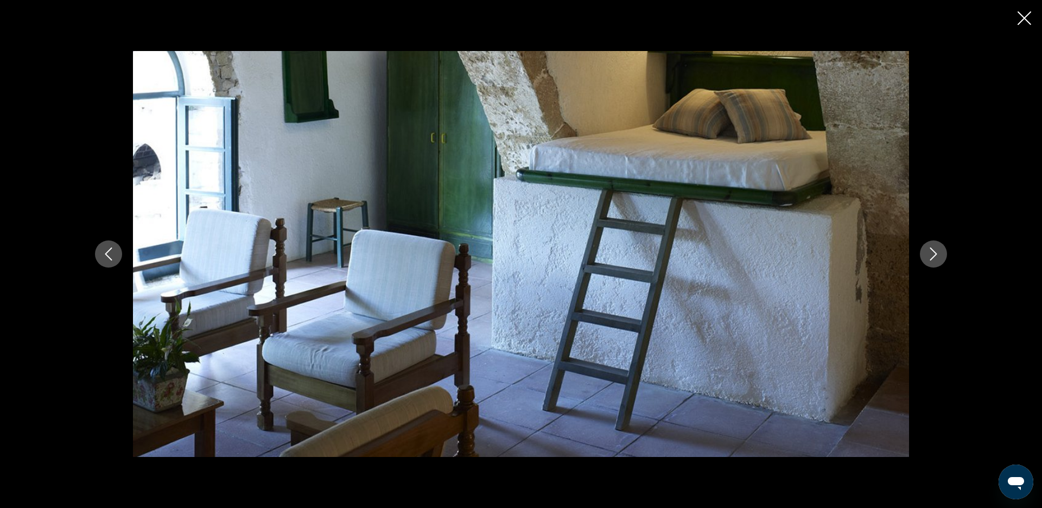
click at [1023, 22] on icon "Close slideshow" at bounding box center [1025, 18] width 14 height 14
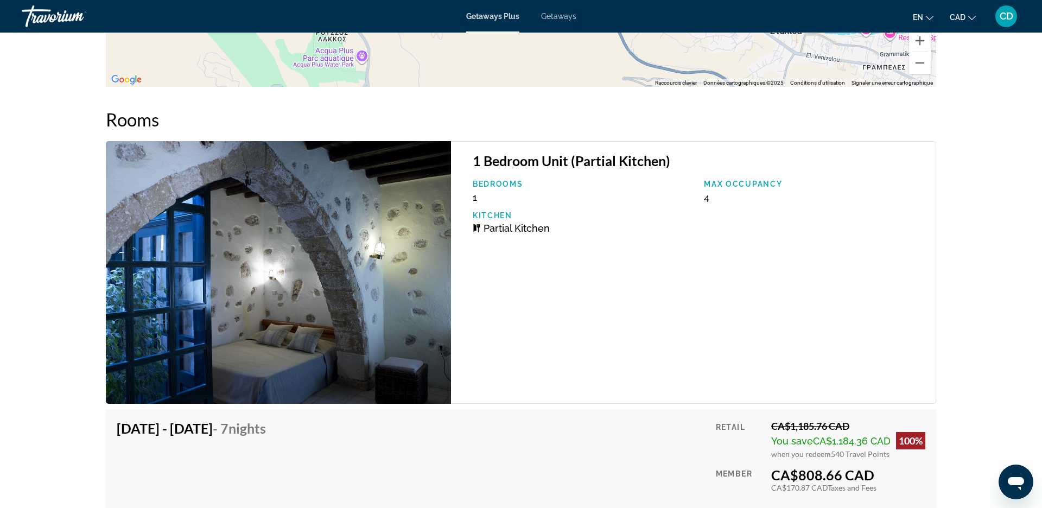
scroll to position [1738, 0]
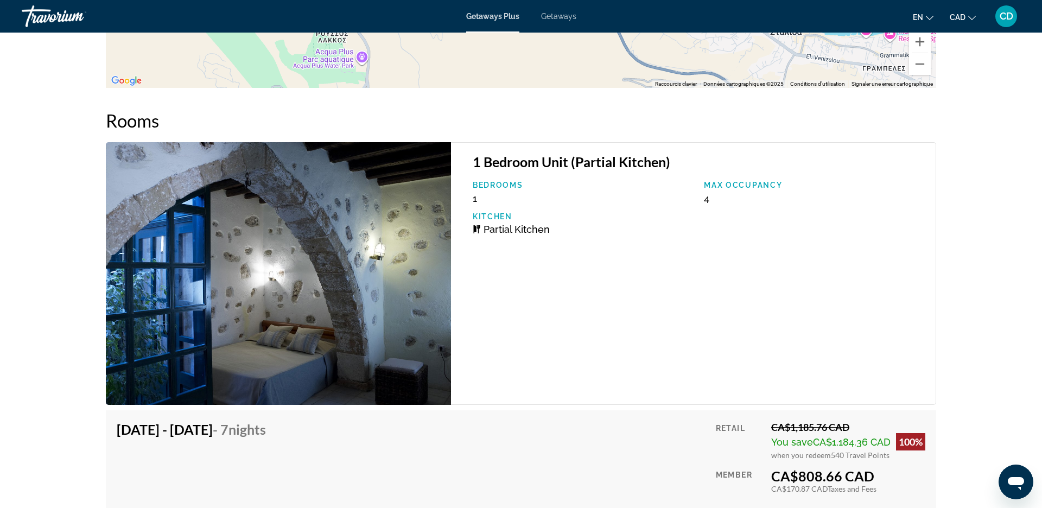
click at [501, 231] on span "Partial Kitchen" at bounding box center [517, 229] width 66 height 11
click at [340, 262] on img "Main content" at bounding box center [278, 273] width 345 height 263
click at [310, 314] on img "Main content" at bounding box center [278, 273] width 345 height 263
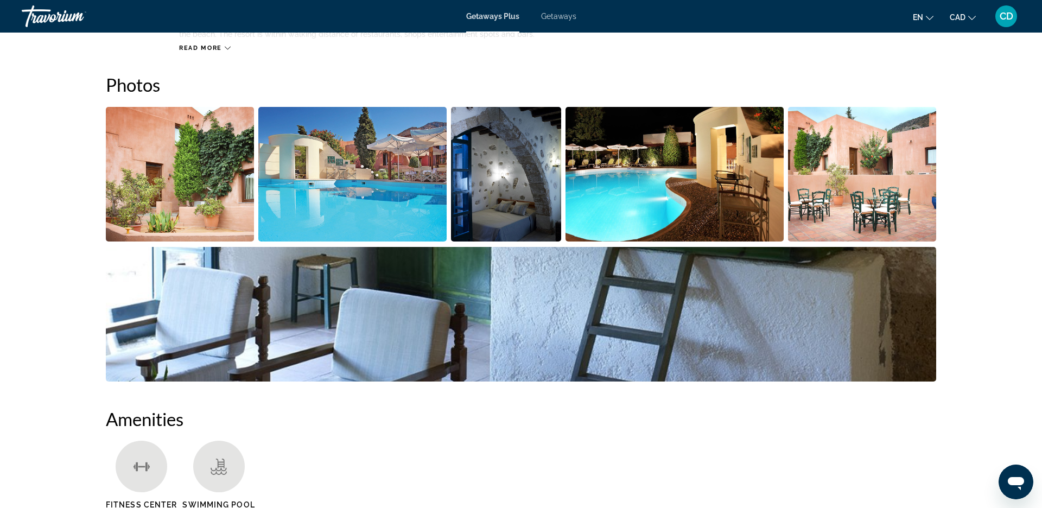
scroll to position [470, 0]
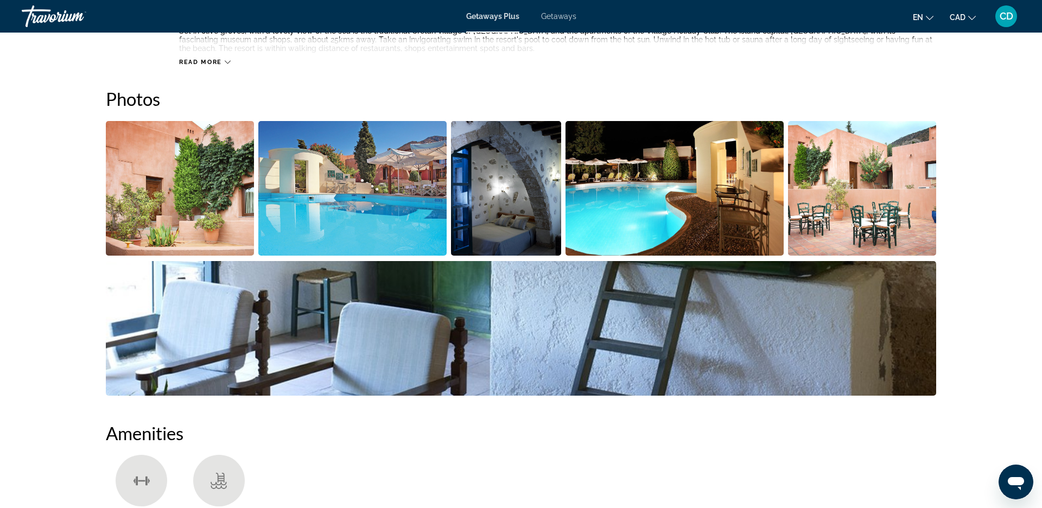
click at [724, 338] on img "Open full-screen image slider" at bounding box center [521, 328] width 831 height 135
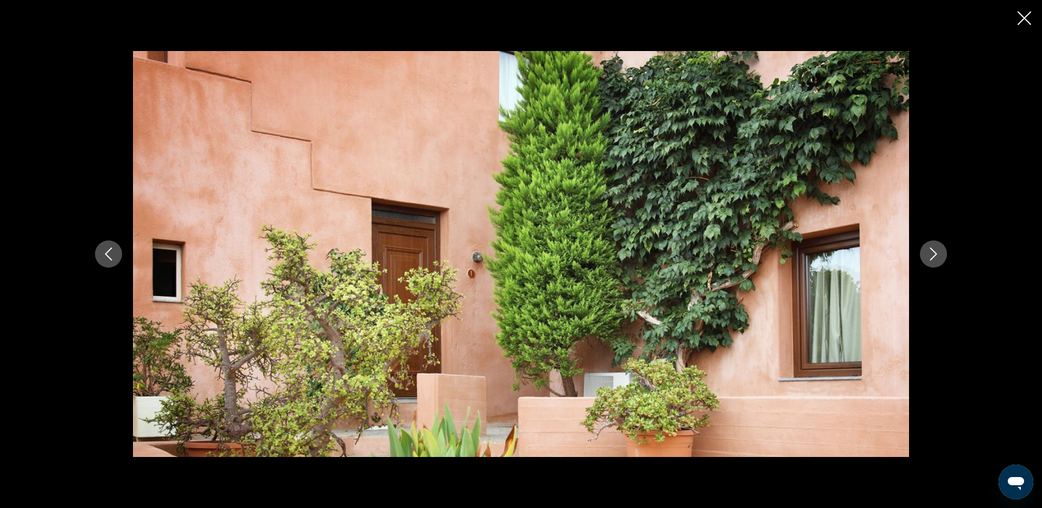
click at [935, 257] on icon "Next image" at bounding box center [933, 254] width 13 height 13
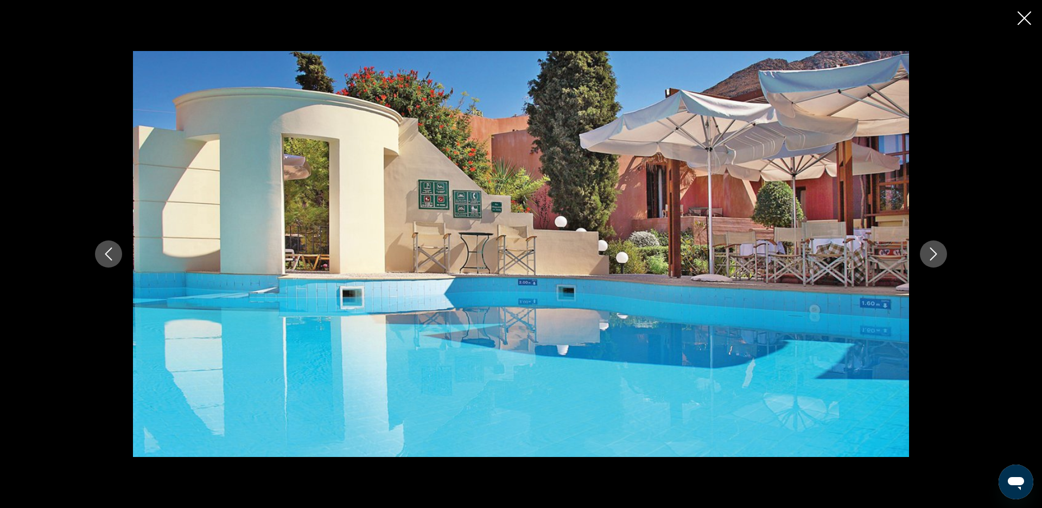
click at [935, 257] on icon "Next image" at bounding box center [933, 254] width 13 height 13
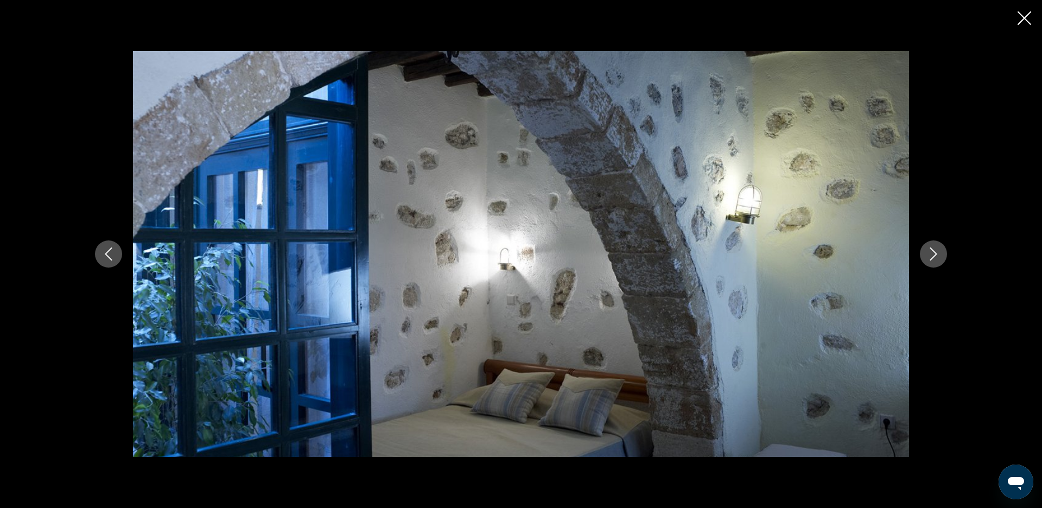
click at [935, 257] on icon "Next image" at bounding box center [933, 254] width 13 height 13
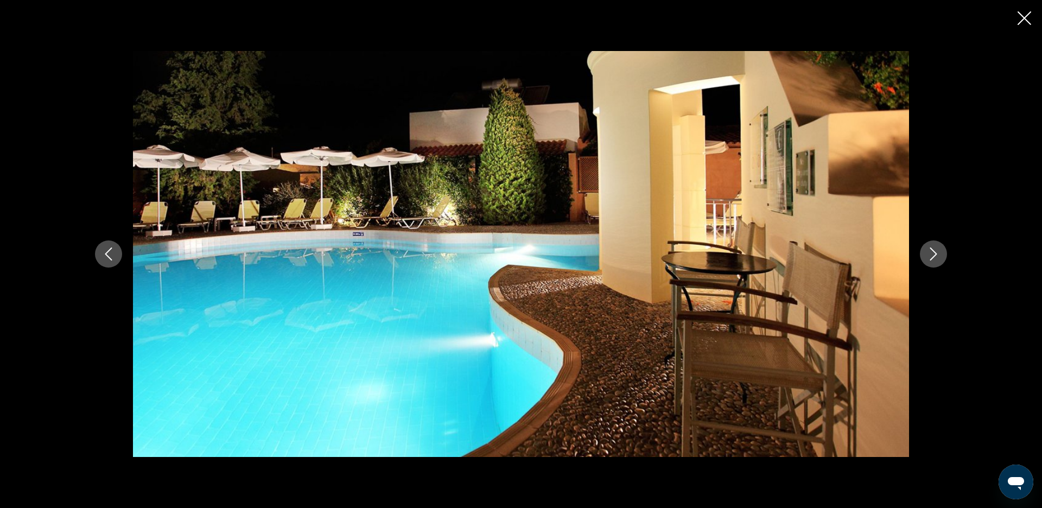
click at [935, 257] on icon "Next image" at bounding box center [933, 254] width 13 height 13
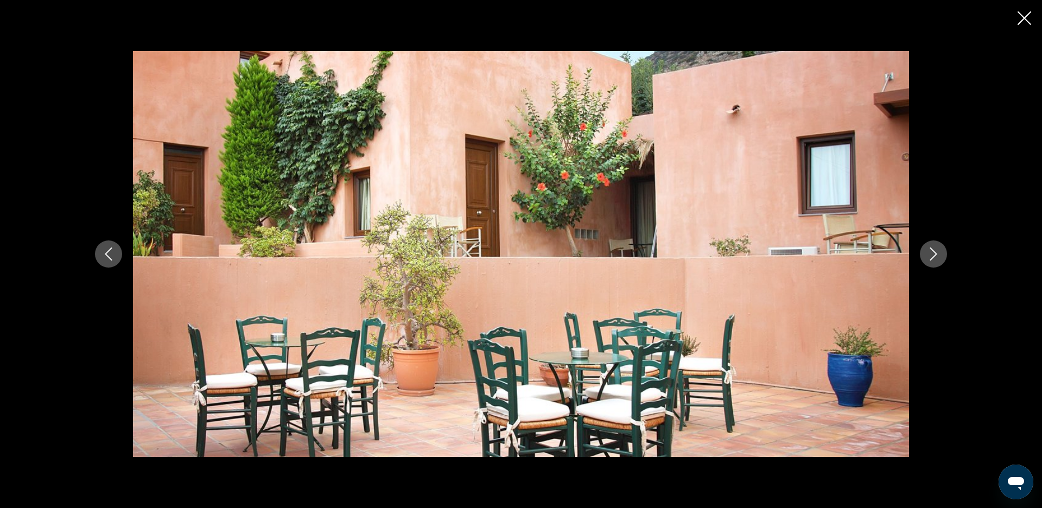
click at [935, 257] on icon "Next image" at bounding box center [933, 254] width 13 height 13
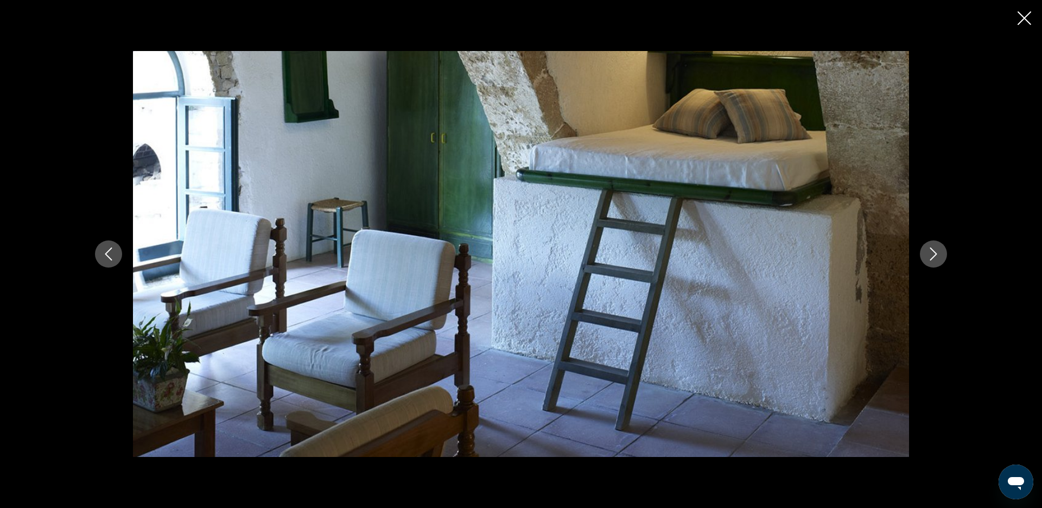
click at [935, 257] on icon "Next image" at bounding box center [933, 254] width 13 height 13
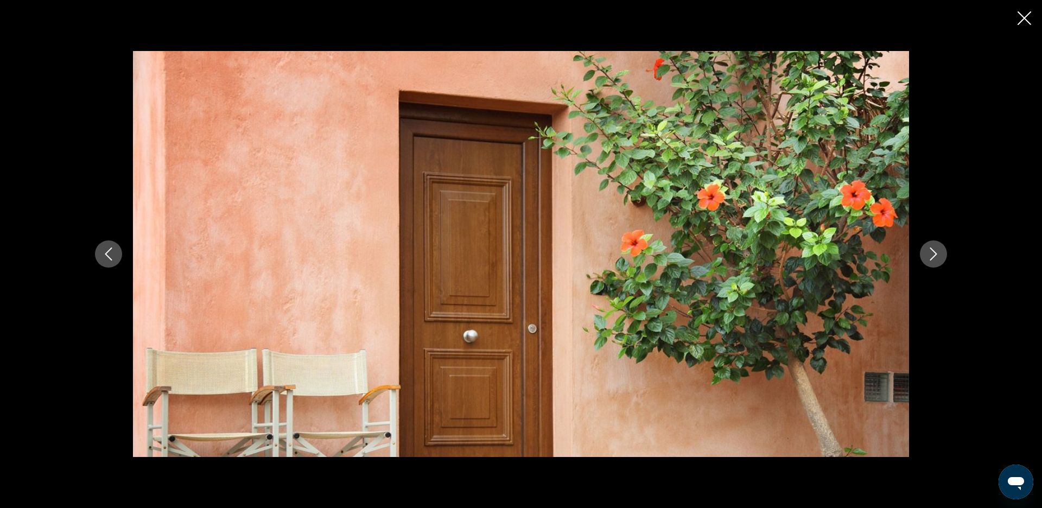
click at [935, 257] on icon "Next image" at bounding box center [933, 254] width 13 height 13
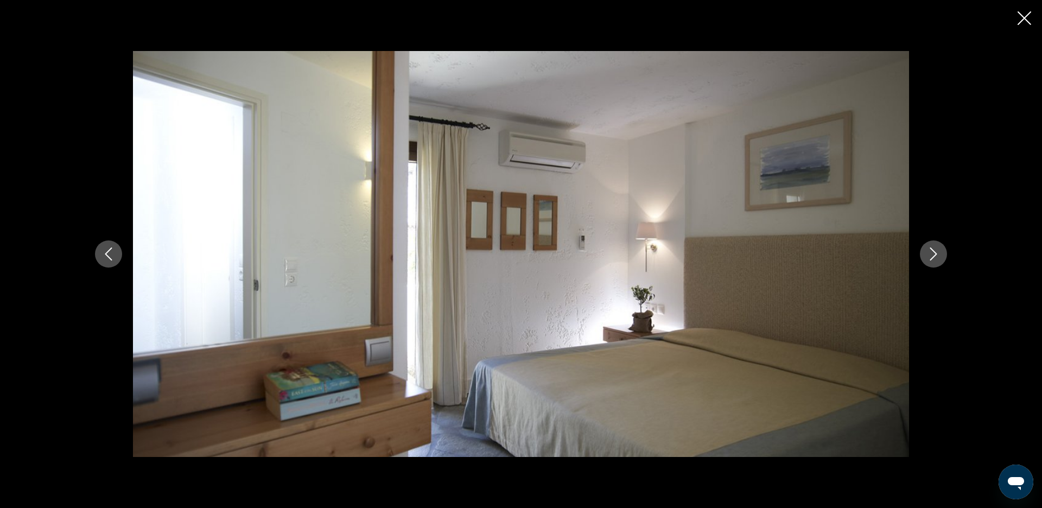
click at [935, 257] on icon "Next image" at bounding box center [933, 254] width 13 height 13
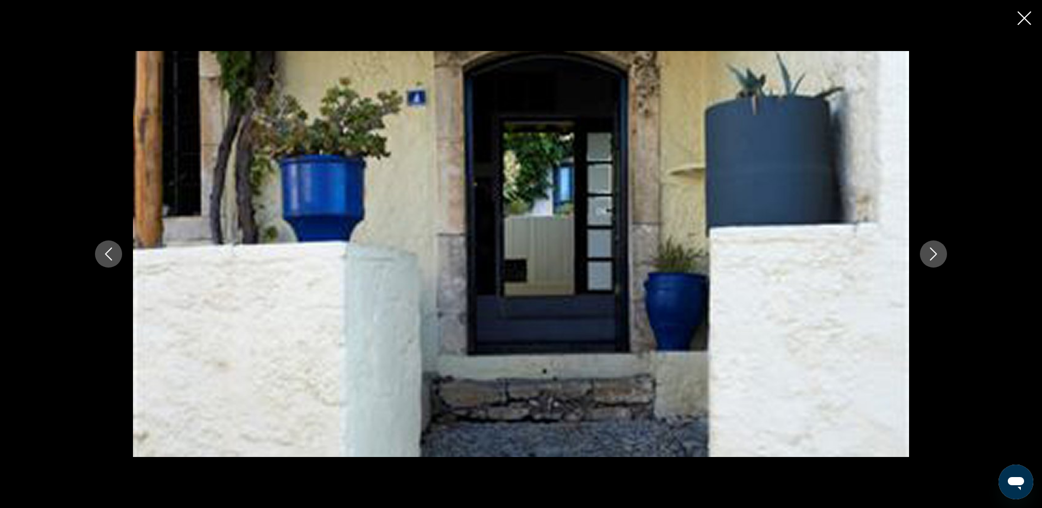
click at [935, 257] on icon "Next image" at bounding box center [933, 254] width 13 height 13
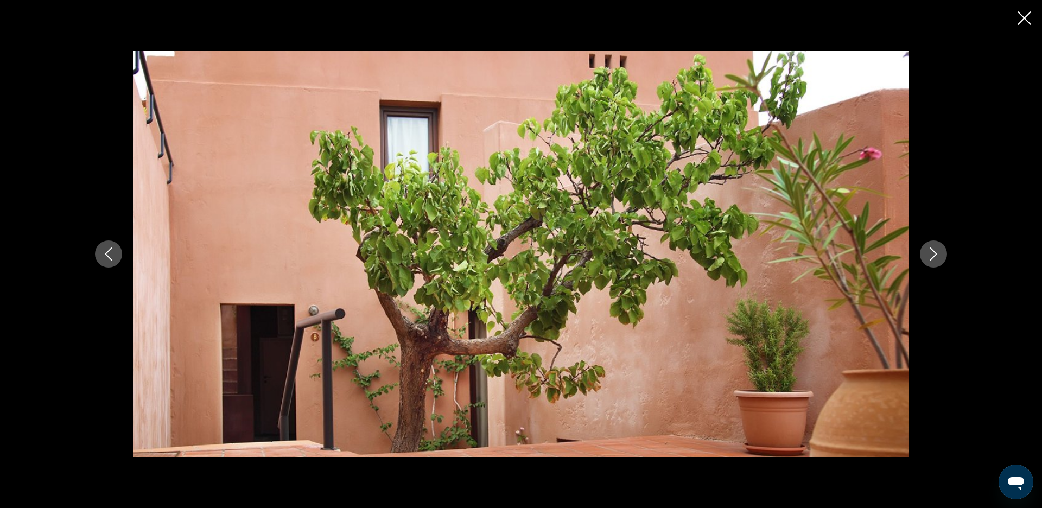
click at [935, 257] on icon "Next image" at bounding box center [933, 254] width 13 height 13
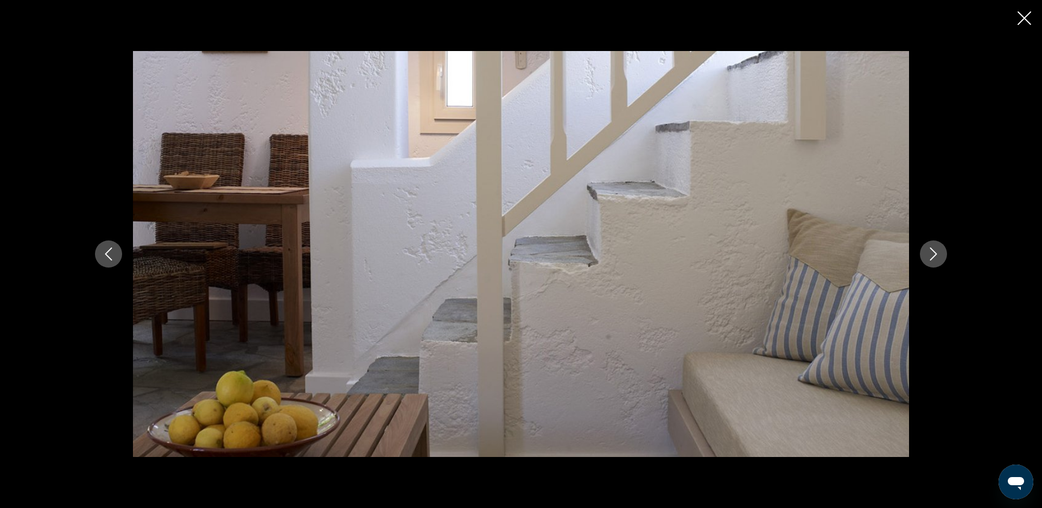
click at [935, 257] on icon "Next image" at bounding box center [933, 254] width 13 height 13
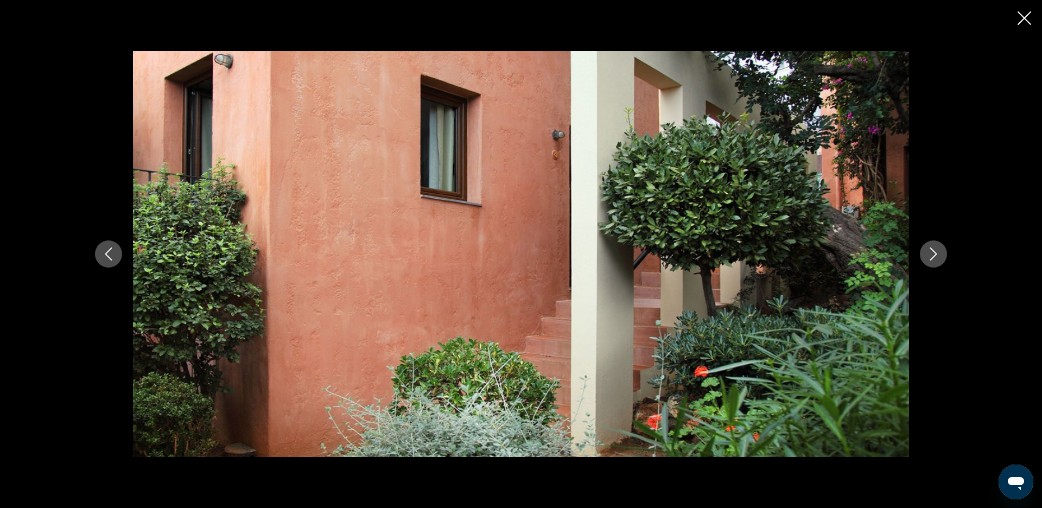
click at [935, 257] on icon "Next image" at bounding box center [933, 254] width 13 height 13
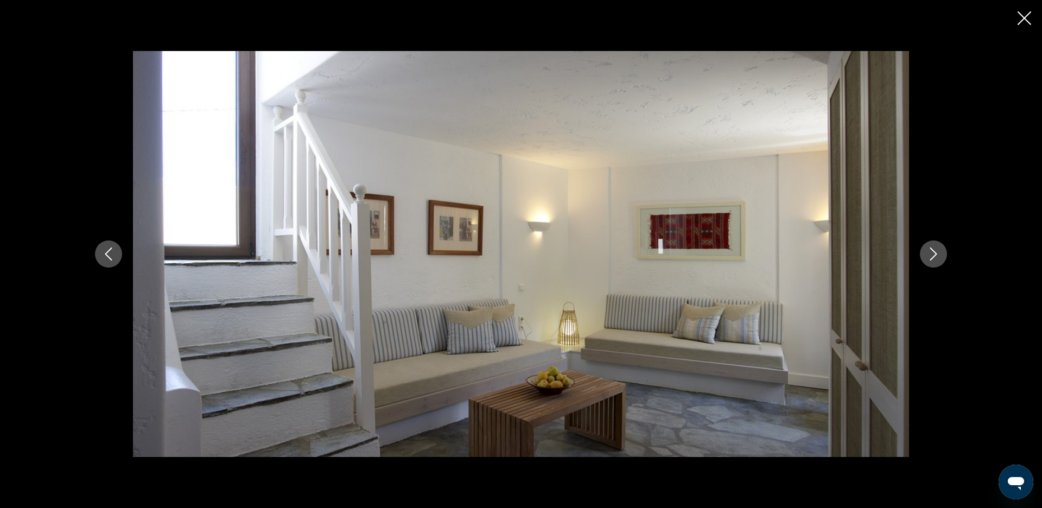
click at [935, 257] on icon "Next image" at bounding box center [933, 254] width 13 height 13
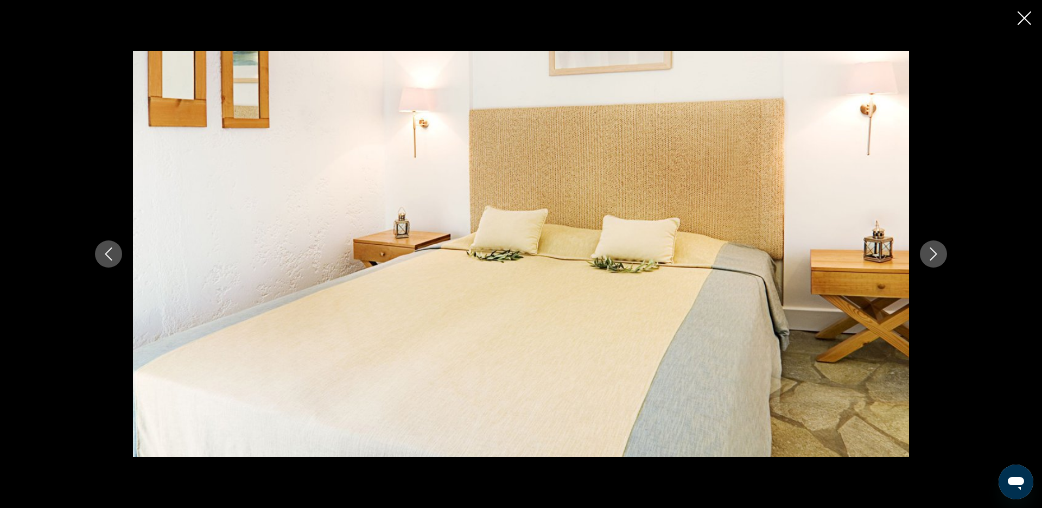
click at [935, 257] on icon "Next image" at bounding box center [933, 254] width 13 height 13
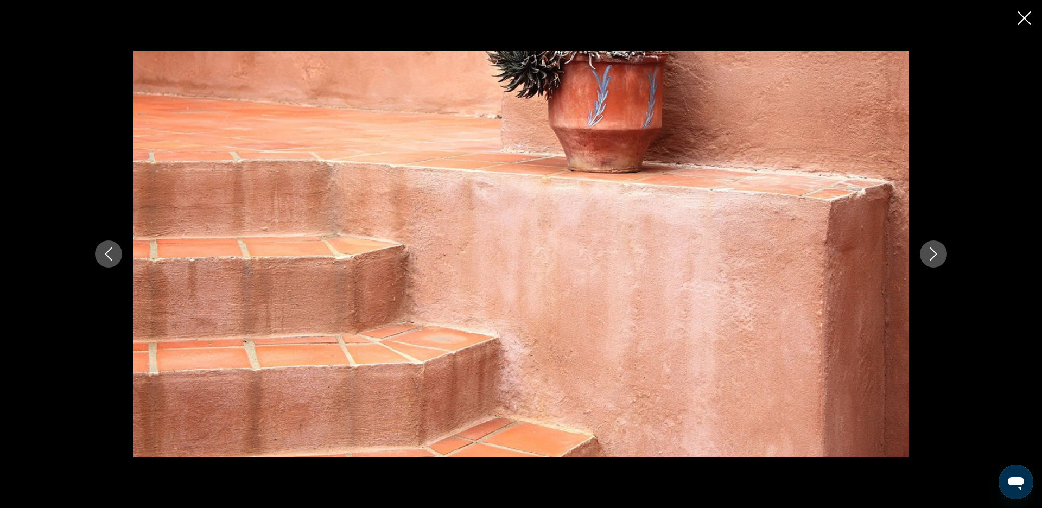
click at [935, 257] on icon "Next image" at bounding box center [933, 254] width 13 height 13
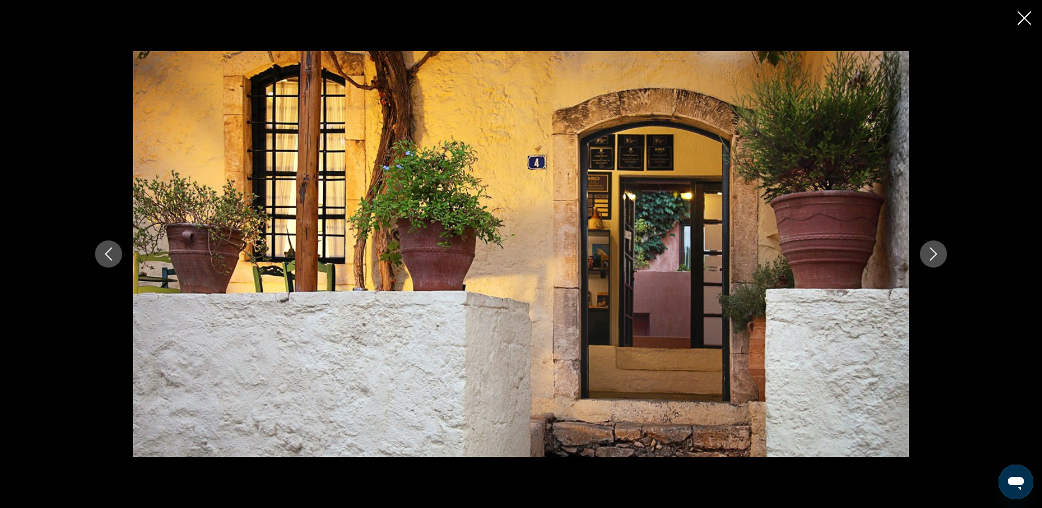
click at [935, 257] on icon "Next image" at bounding box center [933, 254] width 13 height 13
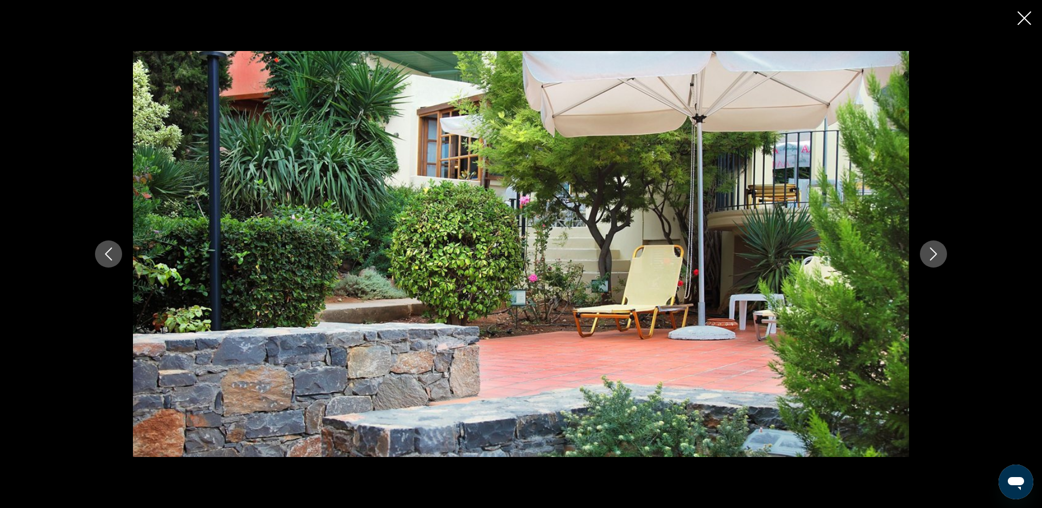
click at [935, 257] on icon "Next image" at bounding box center [933, 254] width 13 height 13
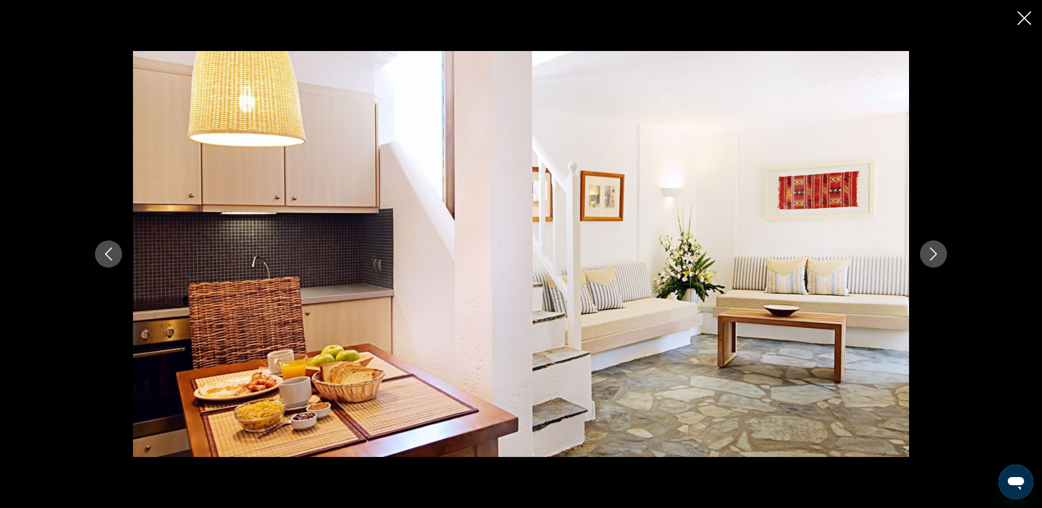
click at [935, 257] on icon "Next image" at bounding box center [933, 254] width 13 height 13
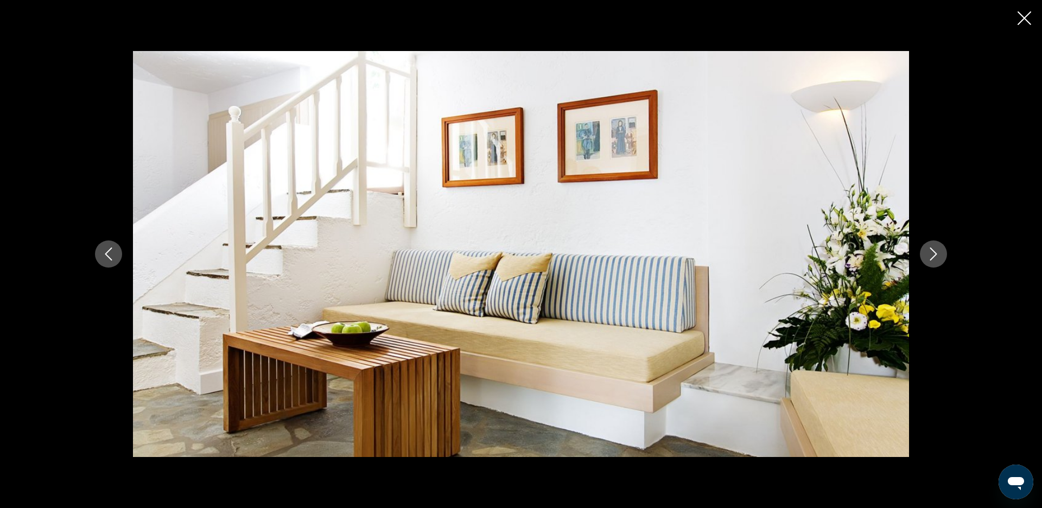
click at [935, 257] on icon "Next image" at bounding box center [933, 254] width 13 height 13
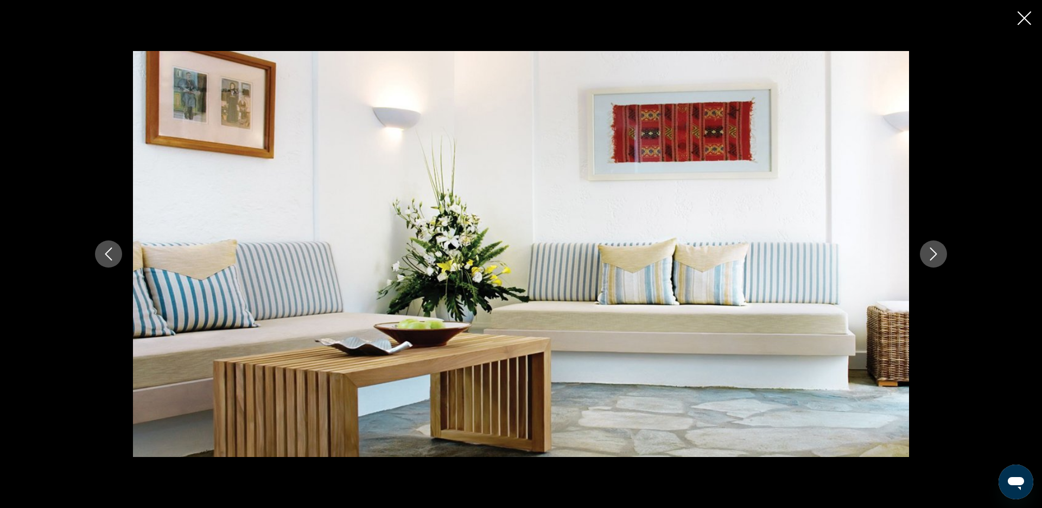
click at [935, 257] on icon "Next image" at bounding box center [933, 254] width 13 height 13
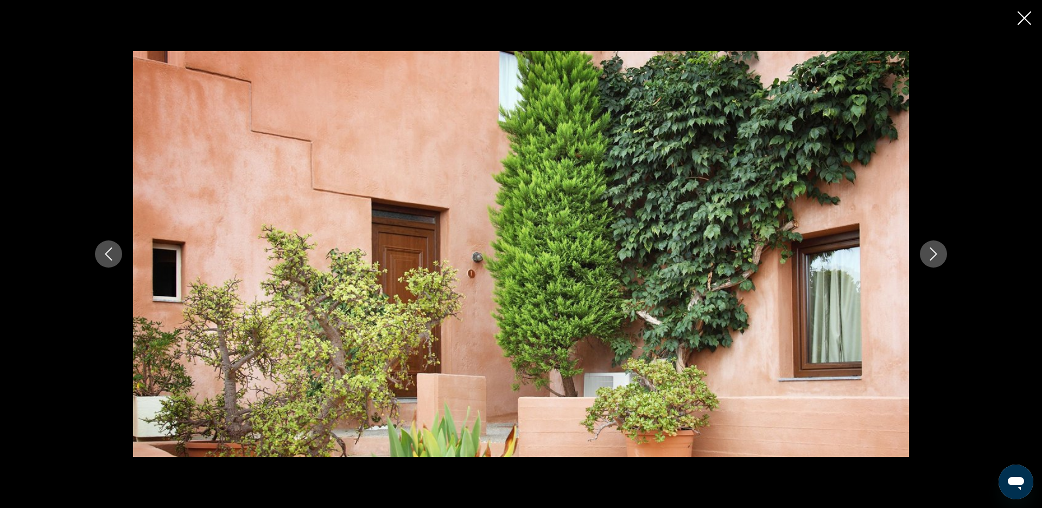
click at [1022, 25] on button "Close slideshow" at bounding box center [1025, 19] width 14 height 17
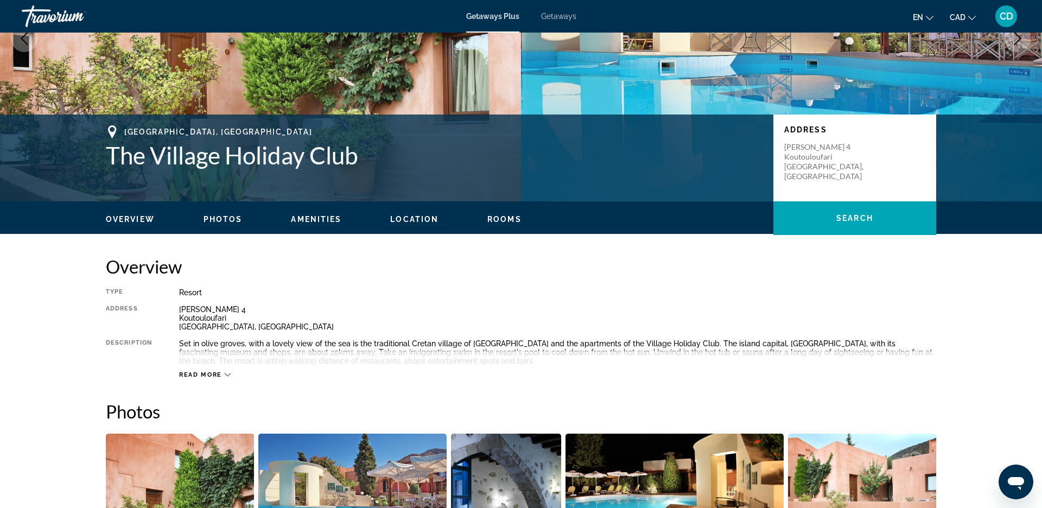
scroll to position [199, 0]
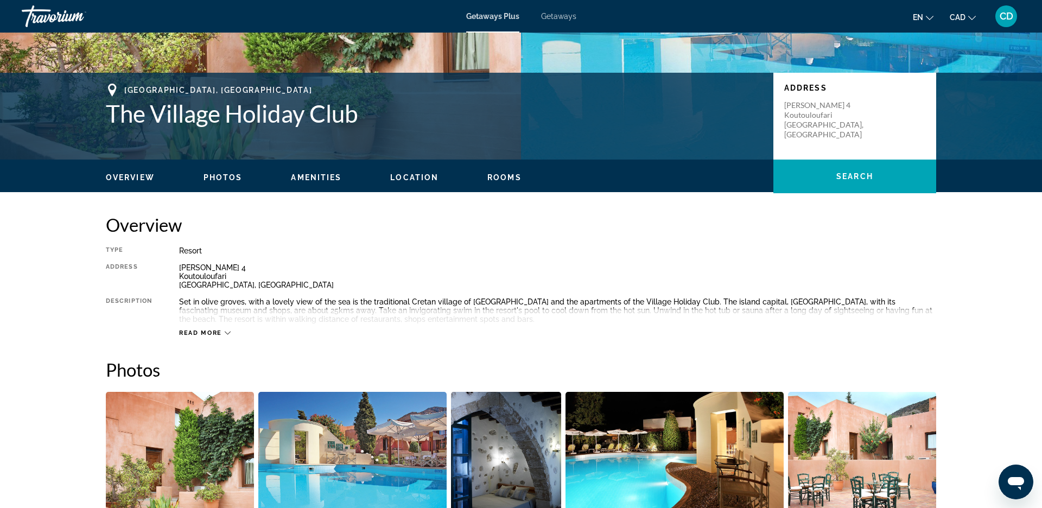
click at [423, 179] on span "Location" at bounding box center [414, 177] width 48 height 9
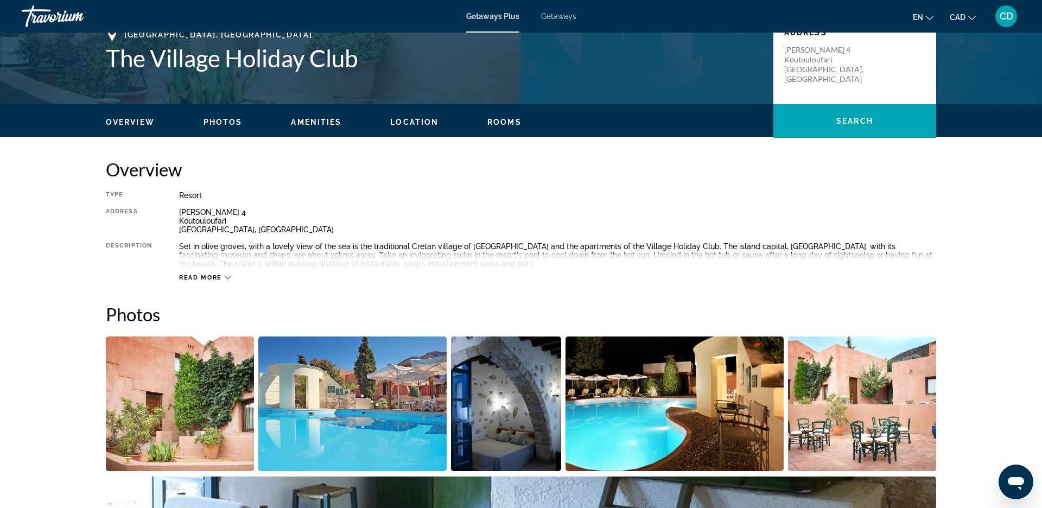
scroll to position [253, 0]
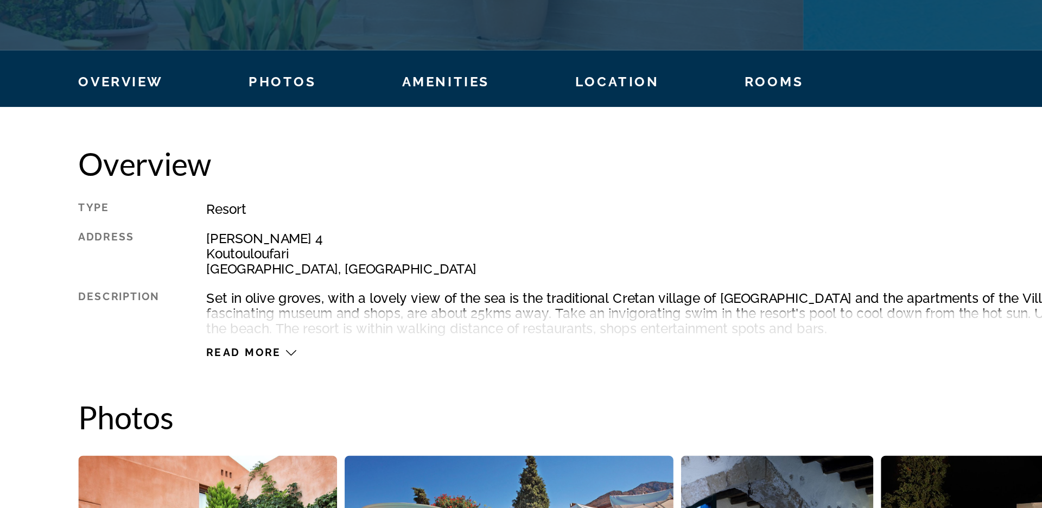
click at [205, 270] on div "Read more" at bounding box center [557, 268] width 757 height 30
click at [213, 280] on span "Read more" at bounding box center [200, 278] width 43 height 7
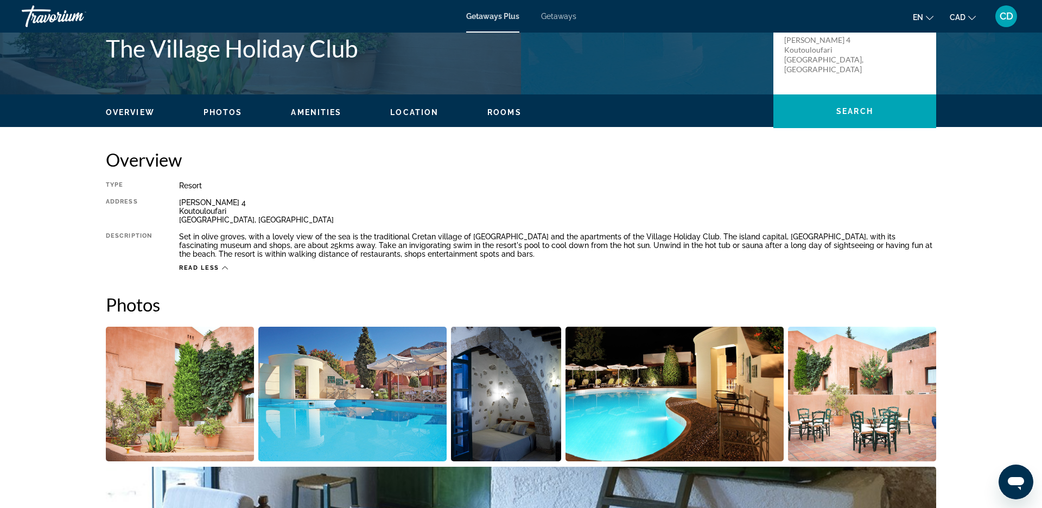
scroll to position [0, 0]
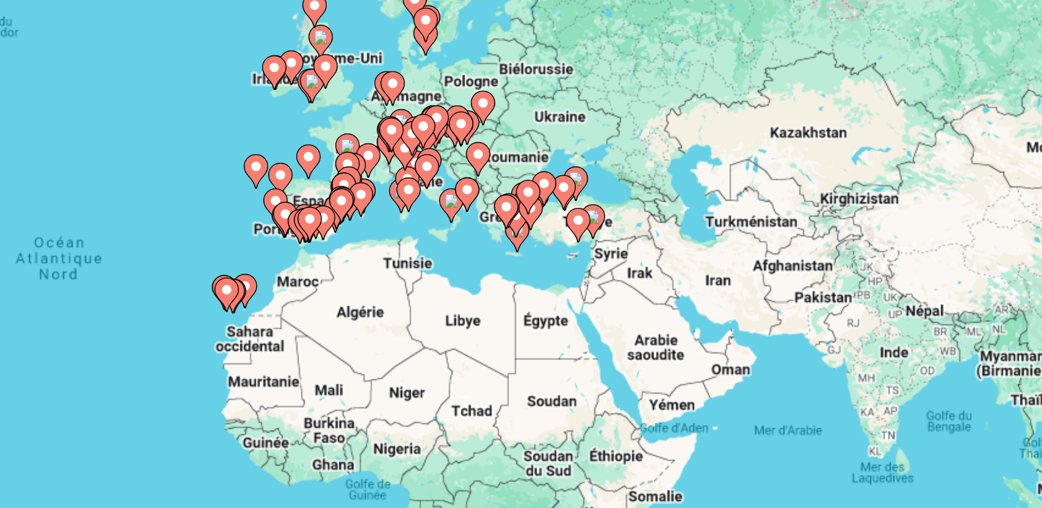
click at [688, 199] on image "Main content" at bounding box center [687, 198] width 7 height 7
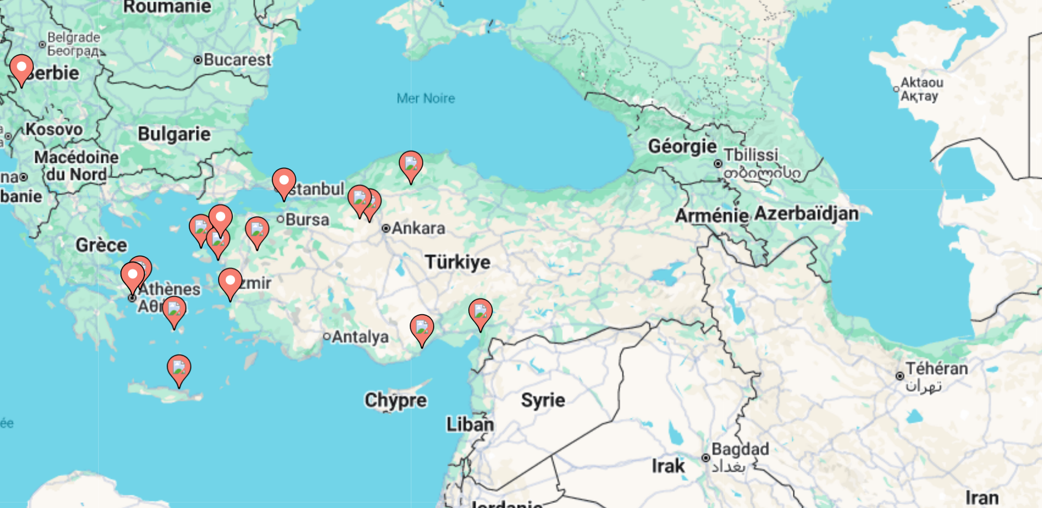
click at [542, 247] on icon "Main content" at bounding box center [540, 246] width 10 height 14
type input "**********"
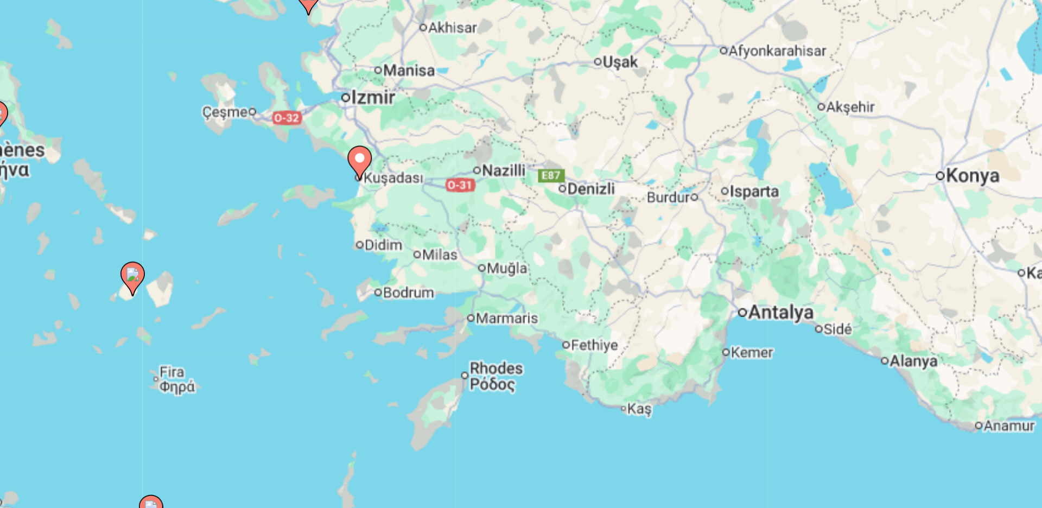
click at [521, 227] on image "Main content" at bounding box center [521, 228] width 7 height 7
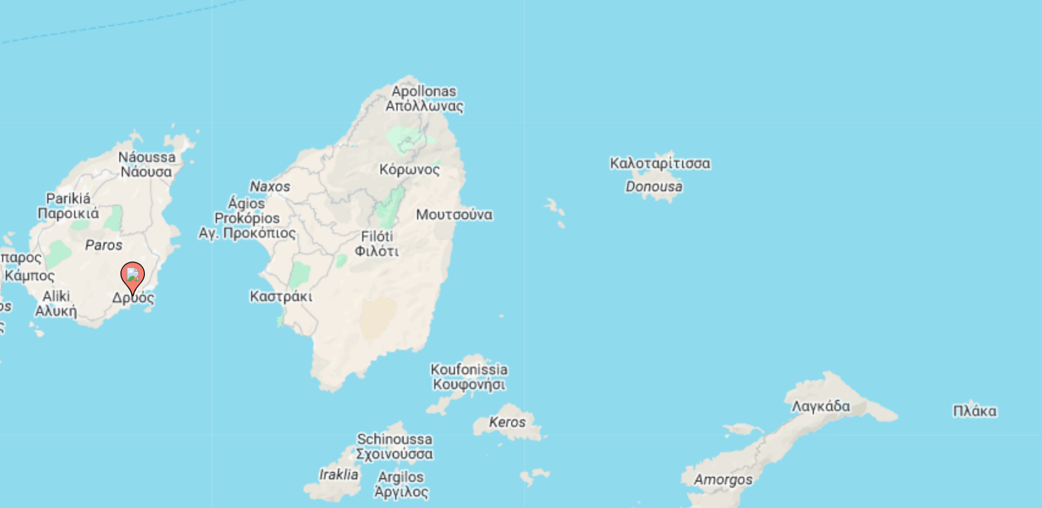
click at [522, 229] on image "Main content" at bounding box center [521, 228] width 7 height 7
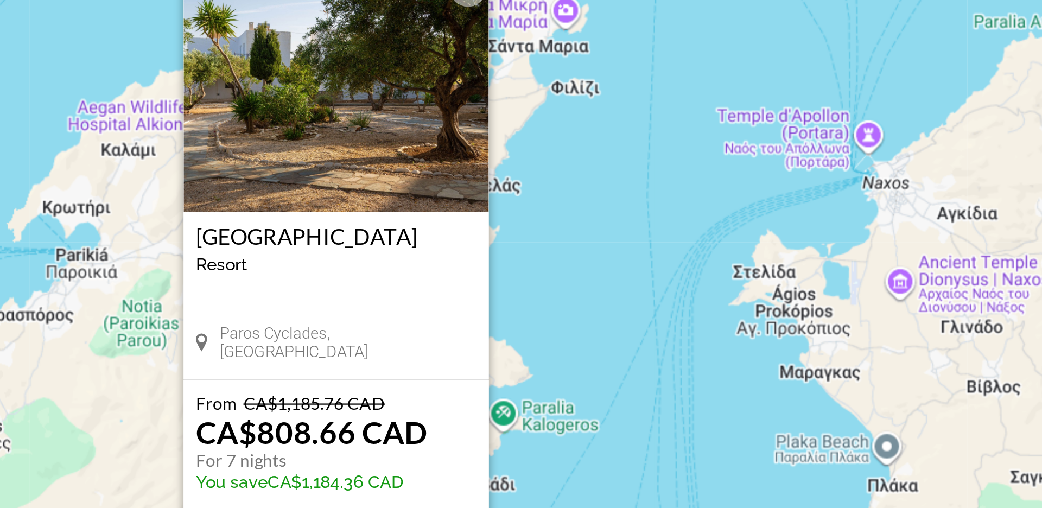
click at [479, 206] on h3 "[GEOGRAPHIC_DATA]" at bounding box center [521, 211] width 125 height 11
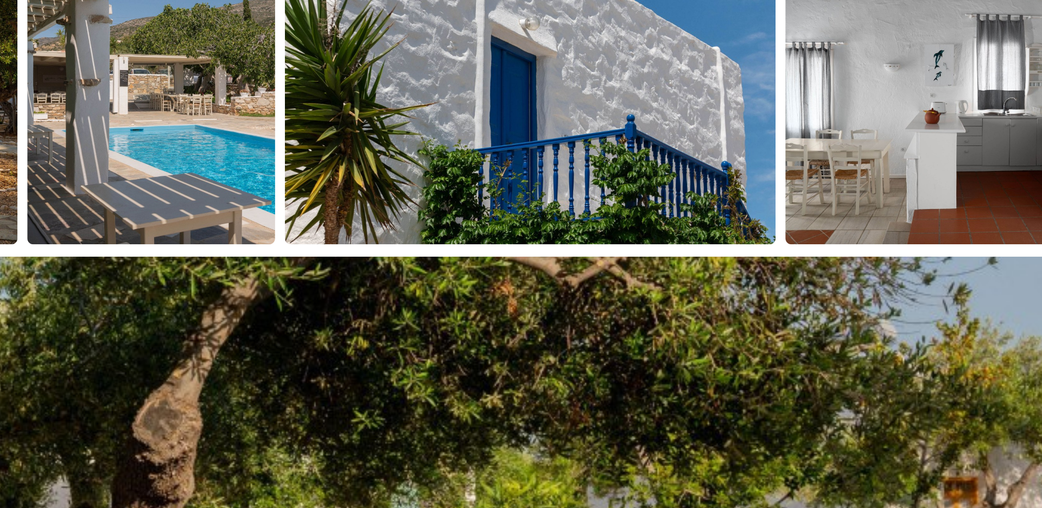
scroll to position [327, 0]
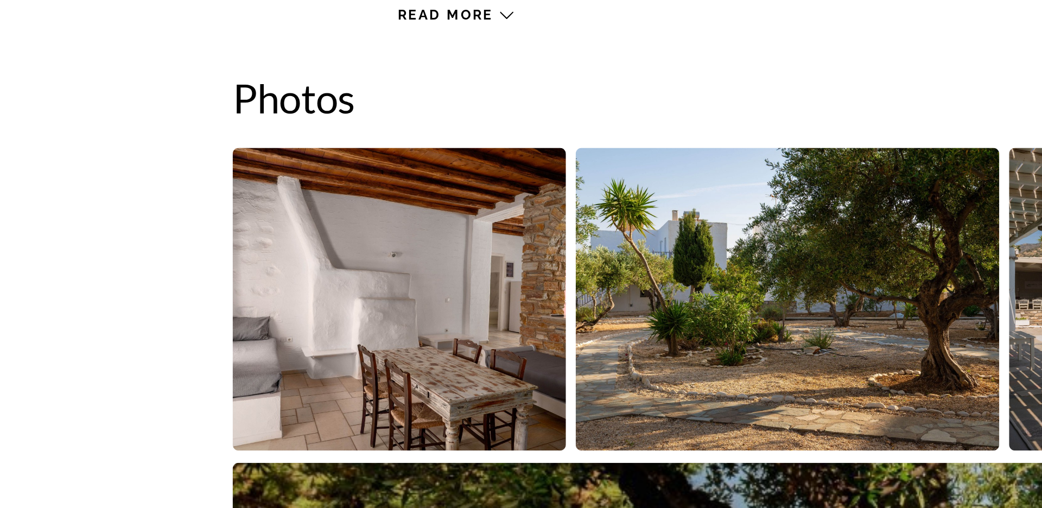
click at [185, 320] on img "Open full-screen image slider" at bounding box center [180, 322] width 148 height 135
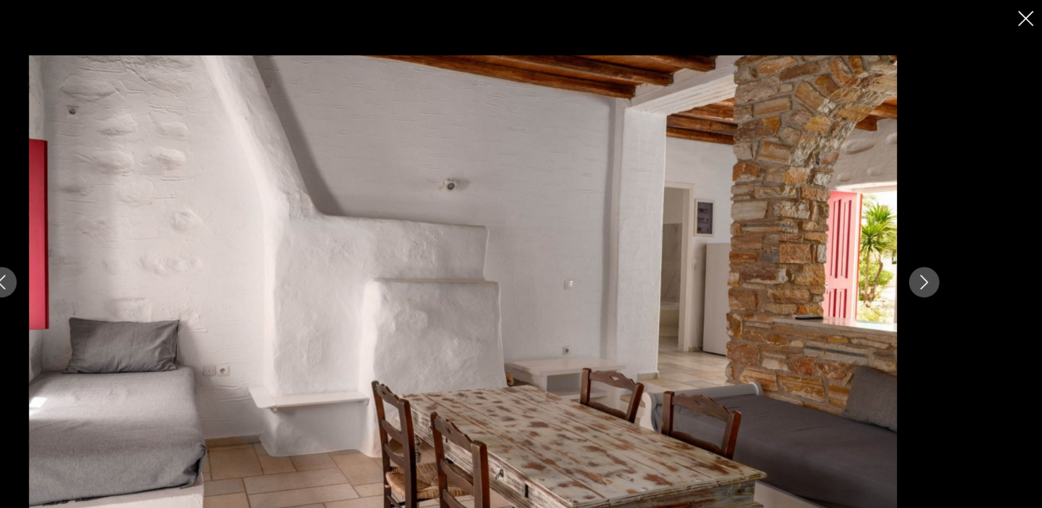
click at [930, 255] on icon "Next image" at bounding box center [933, 254] width 13 height 13
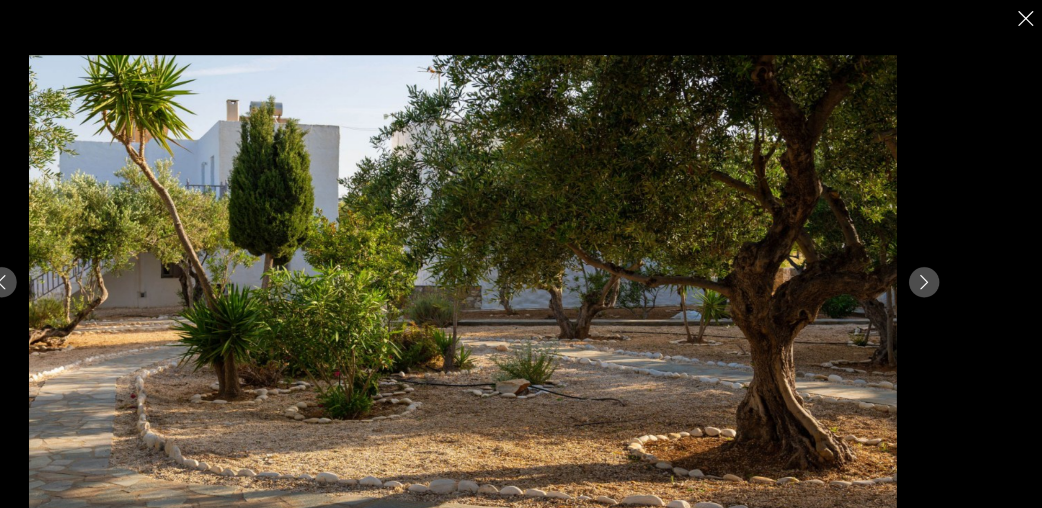
click at [930, 255] on icon "Next image" at bounding box center [933, 254] width 13 height 13
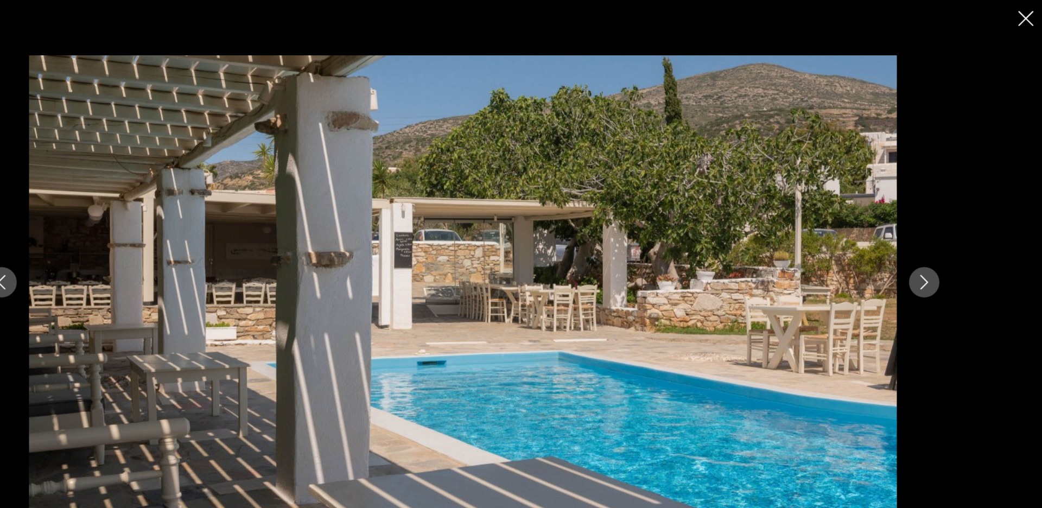
click at [935, 257] on icon "Next image" at bounding box center [933, 254] width 13 height 13
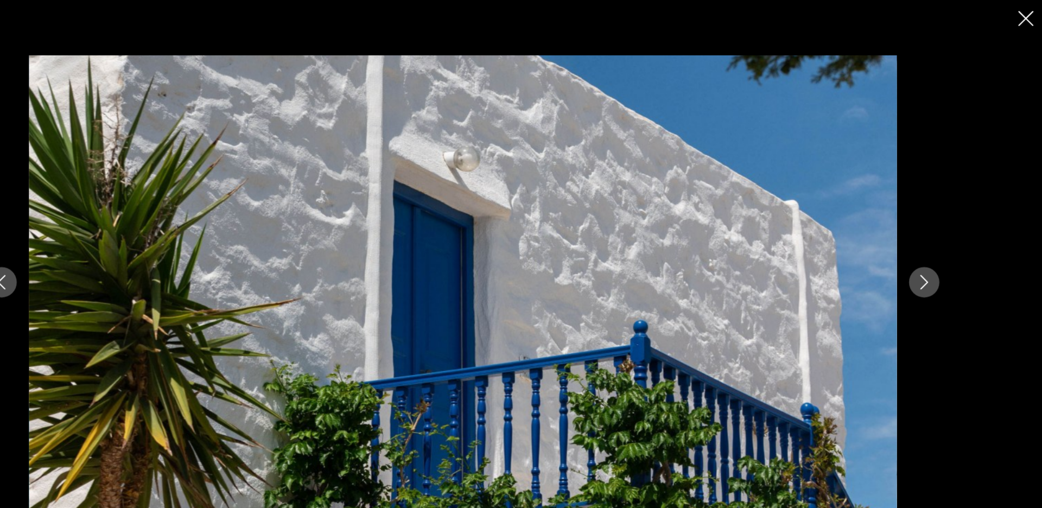
click at [940, 259] on icon "Next image" at bounding box center [933, 254] width 13 height 13
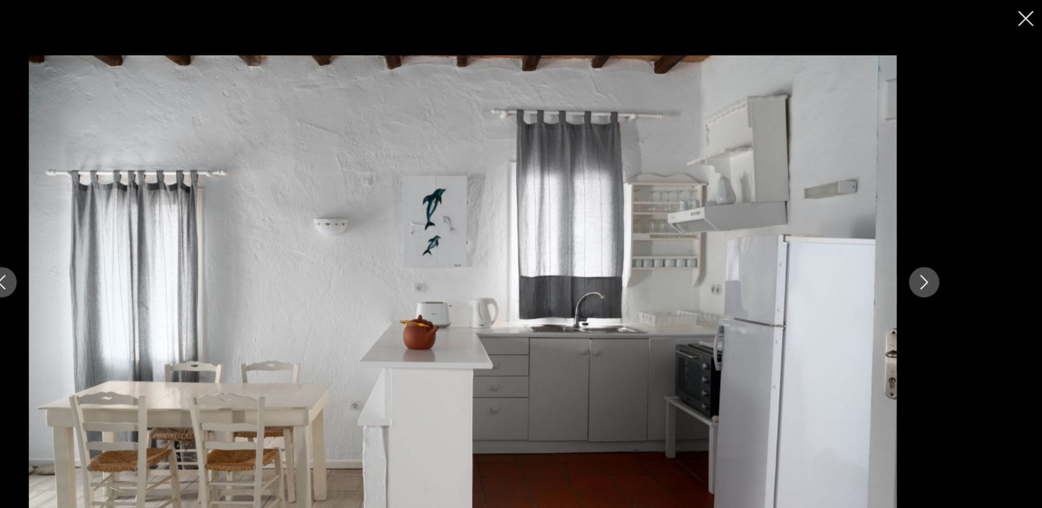
click at [940, 259] on icon "Next image" at bounding box center [933, 254] width 13 height 13
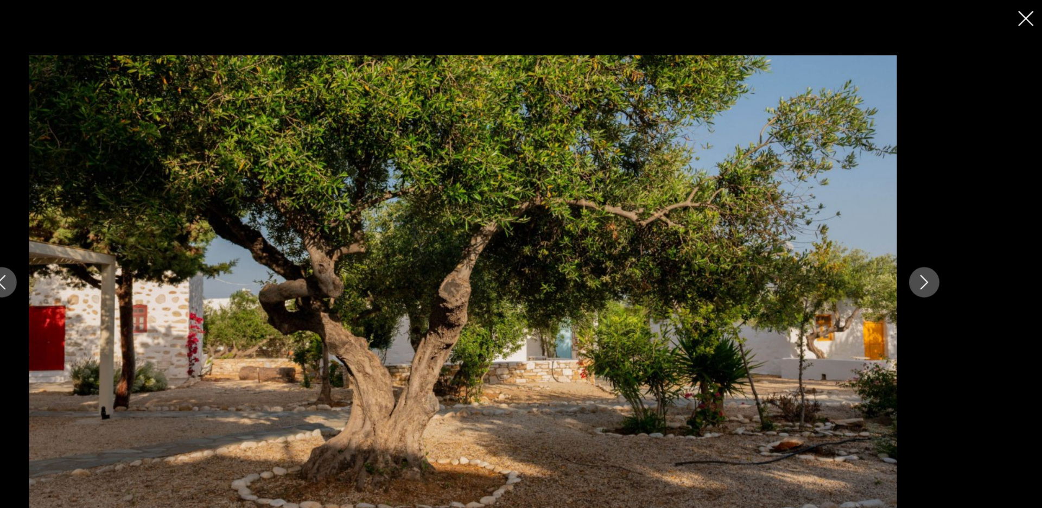
click at [115, 262] on button "Previous image" at bounding box center [108, 253] width 27 height 27
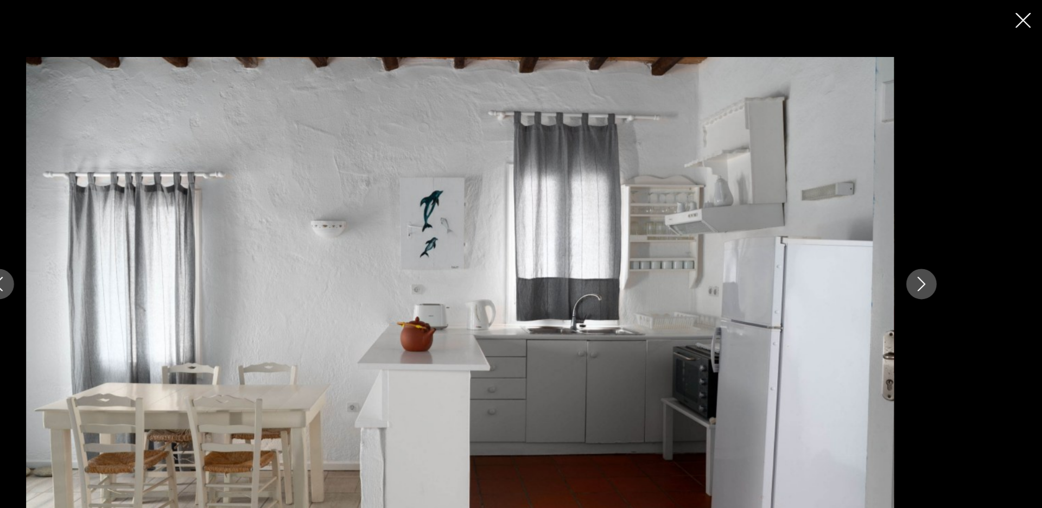
scroll to position [264, 0]
click at [937, 252] on icon "Next image" at bounding box center [933, 254] width 13 height 13
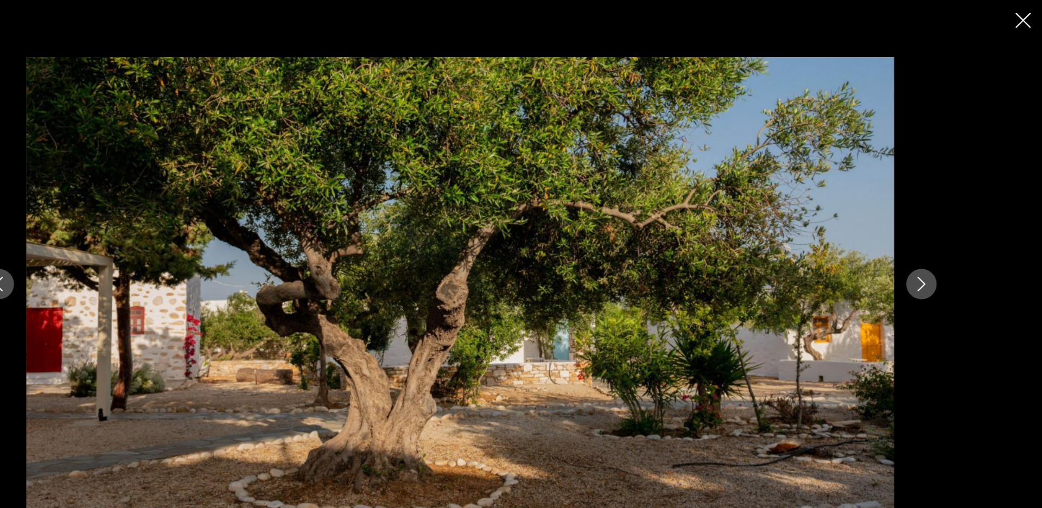
click at [936, 252] on icon "Next image" at bounding box center [933, 254] width 13 height 13
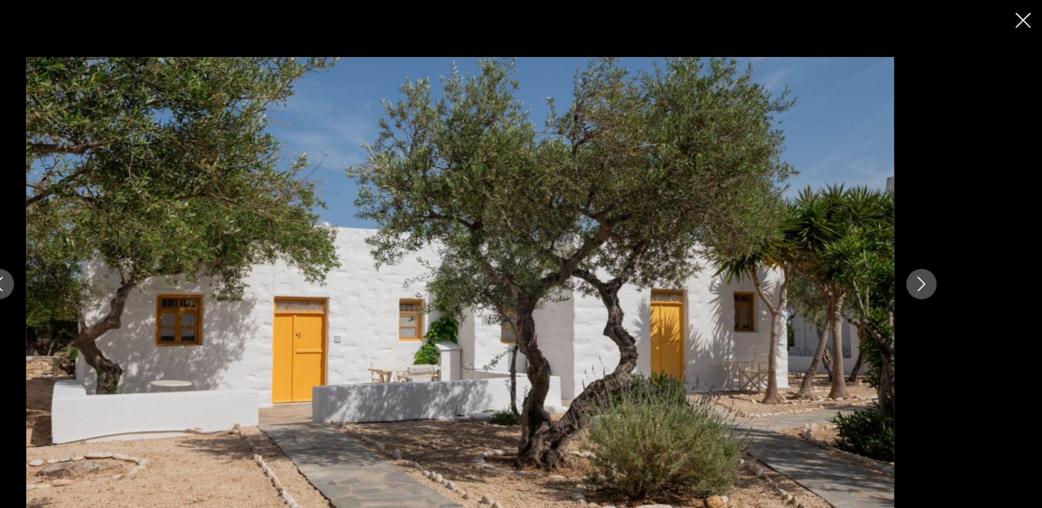
click at [936, 252] on icon "Next image" at bounding box center [933, 254] width 13 height 13
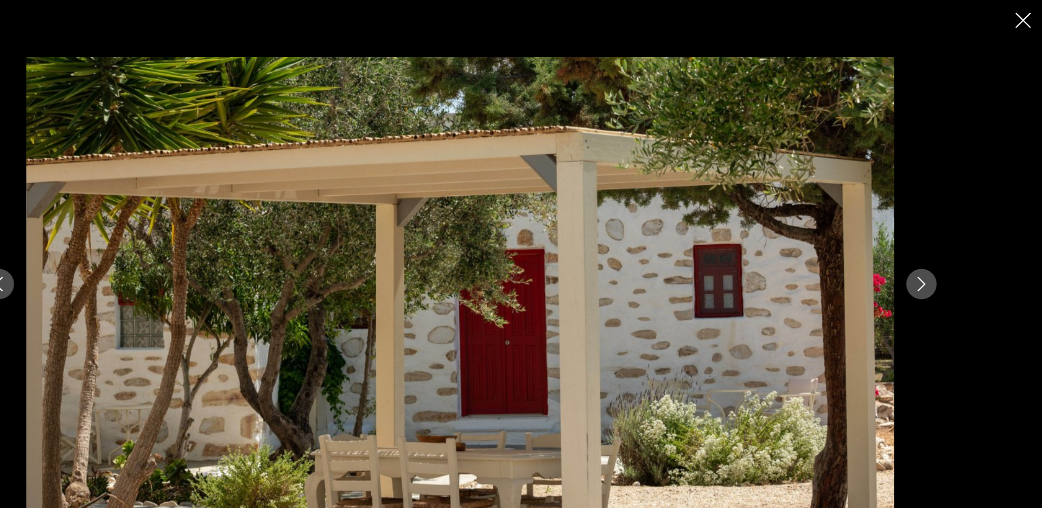
click at [936, 252] on icon "Next image" at bounding box center [933, 254] width 13 height 13
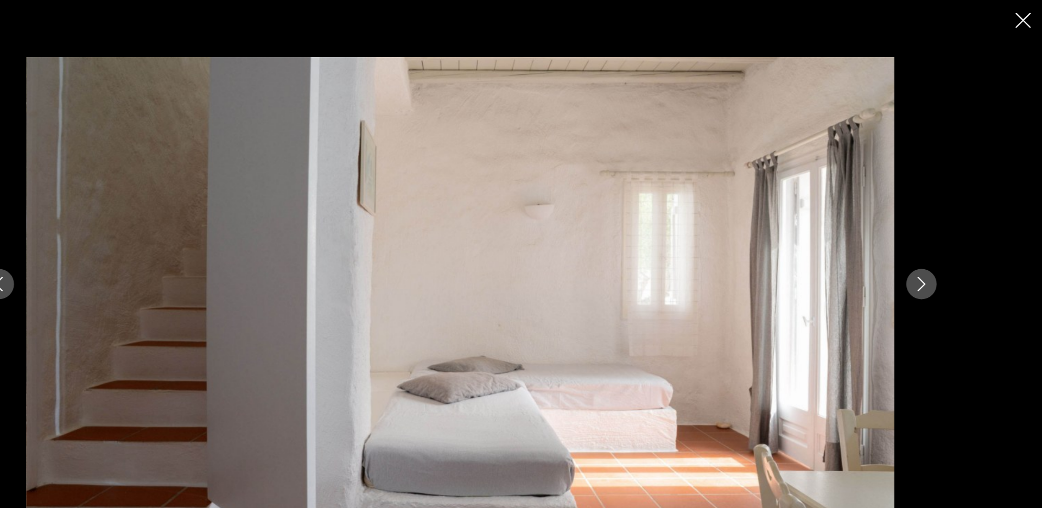
click at [936, 252] on icon "Next image" at bounding box center [933, 254] width 13 height 13
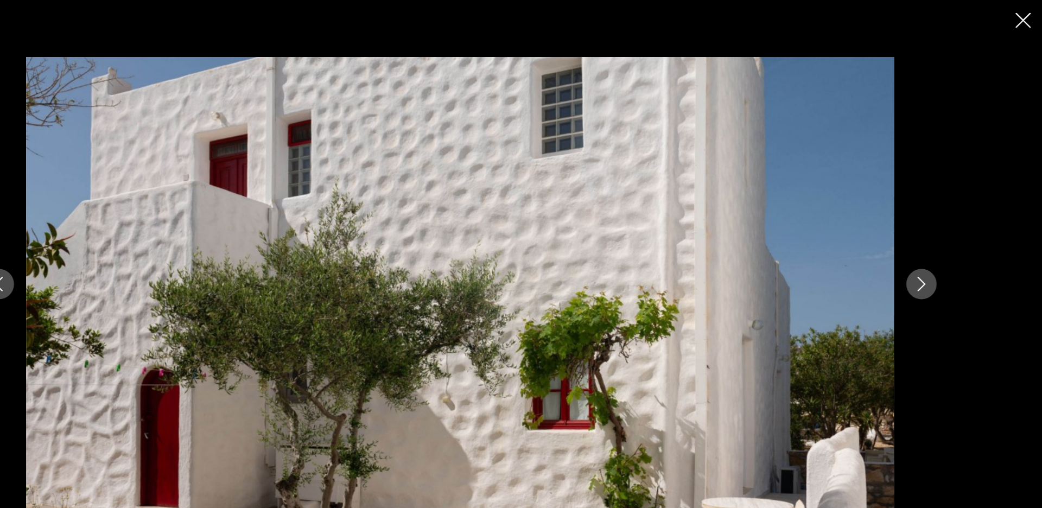
click at [936, 252] on icon "Next image" at bounding box center [933, 254] width 13 height 13
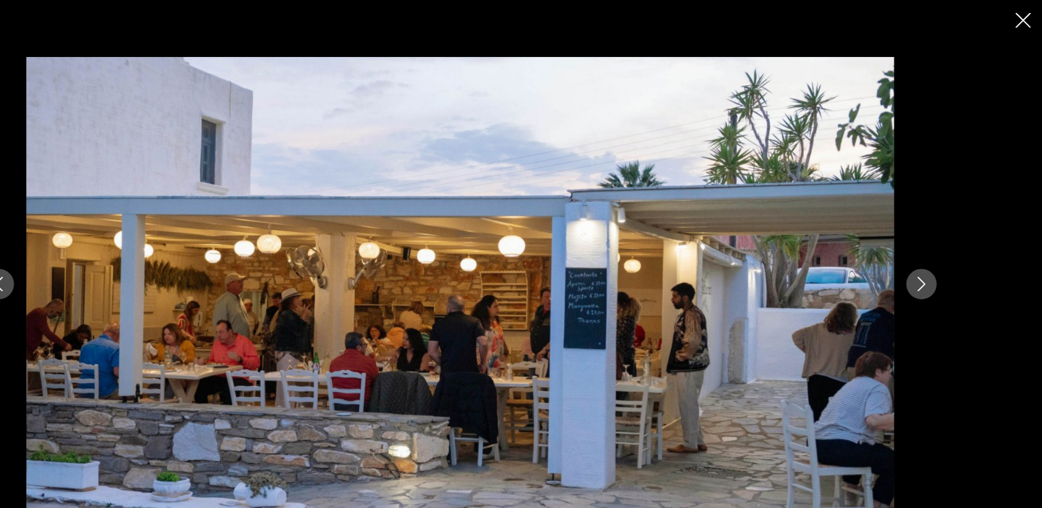
click at [936, 252] on icon "Next image" at bounding box center [933, 254] width 13 height 13
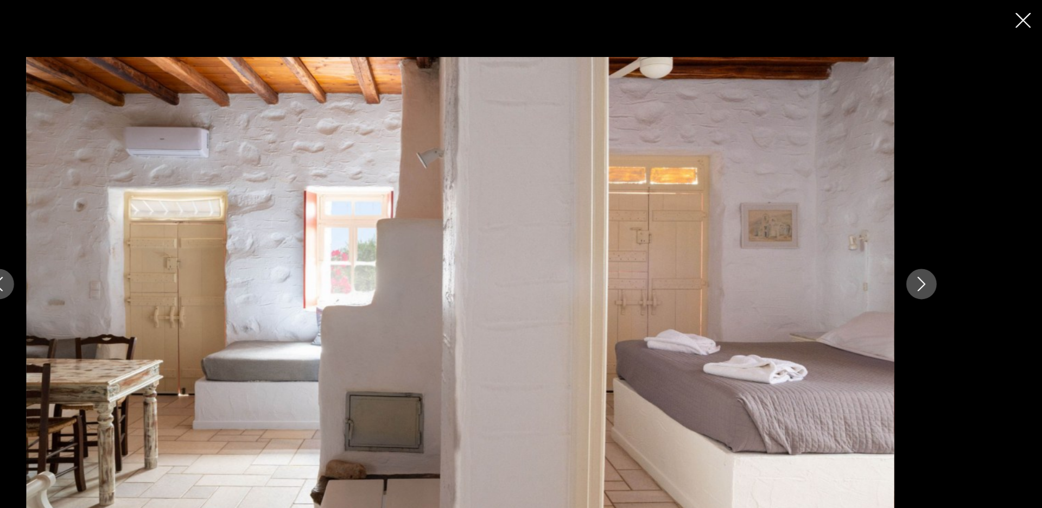
click at [936, 252] on icon "Next image" at bounding box center [933, 254] width 13 height 13
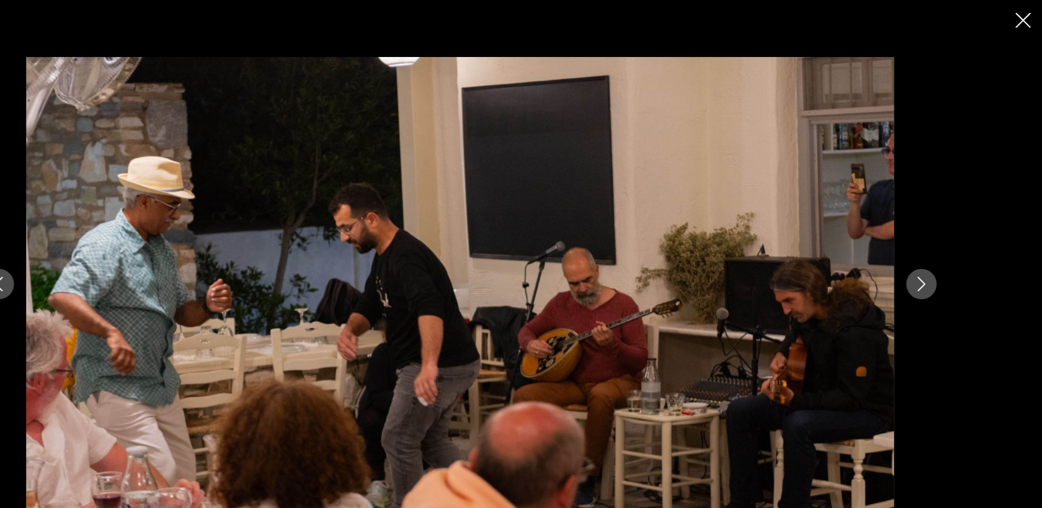
click at [936, 252] on icon "Next image" at bounding box center [933, 254] width 13 height 13
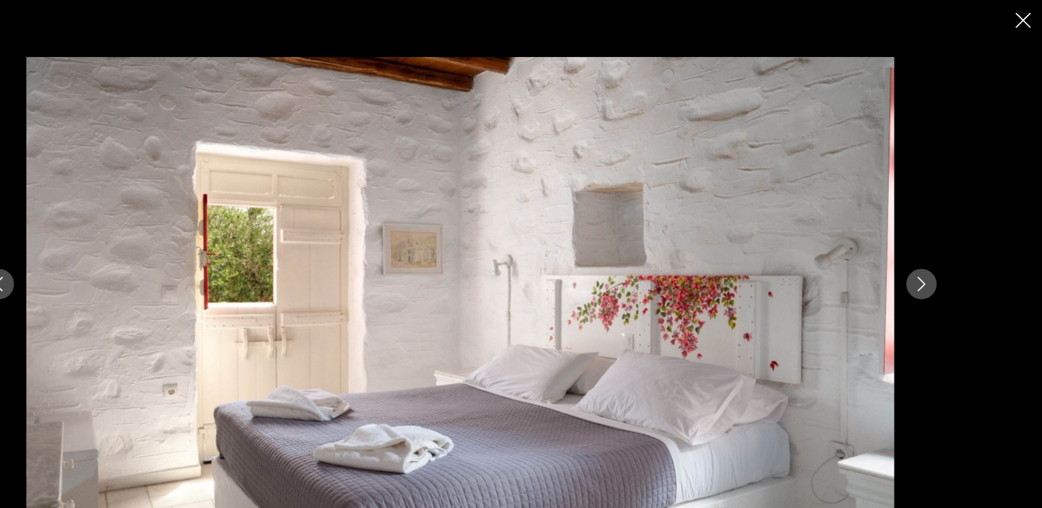
click at [936, 252] on icon "Next image" at bounding box center [933, 254] width 13 height 13
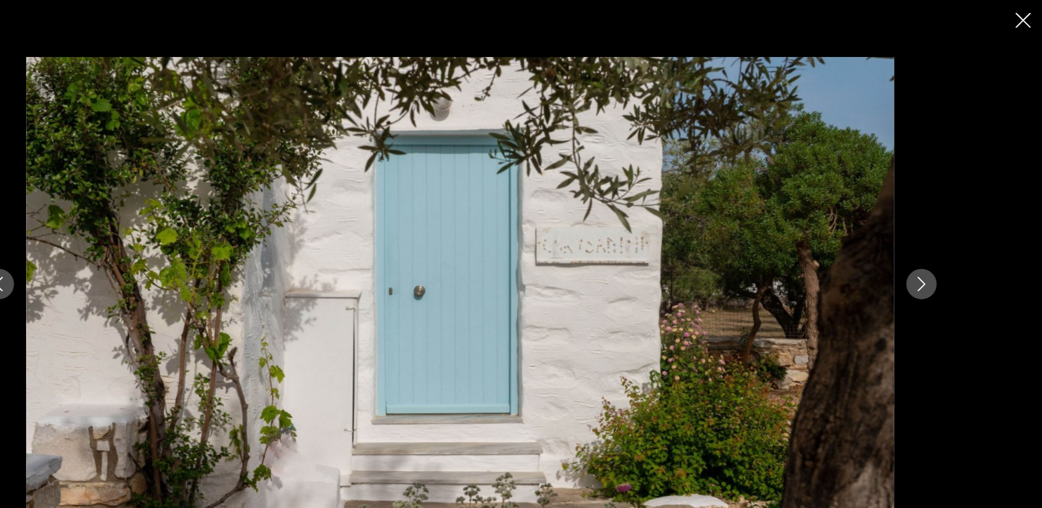
click at [115, 256] on button "Previous image" at bounding box center [108, 253] width 27 height 27
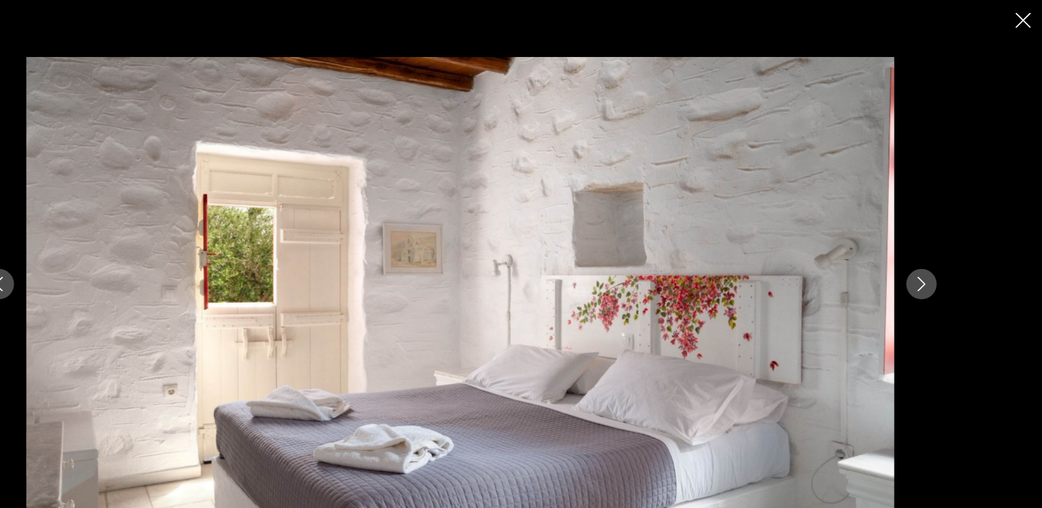
click at [930, 251] on icon "Next image" at bounding box center [933, 254] width 13 height 13
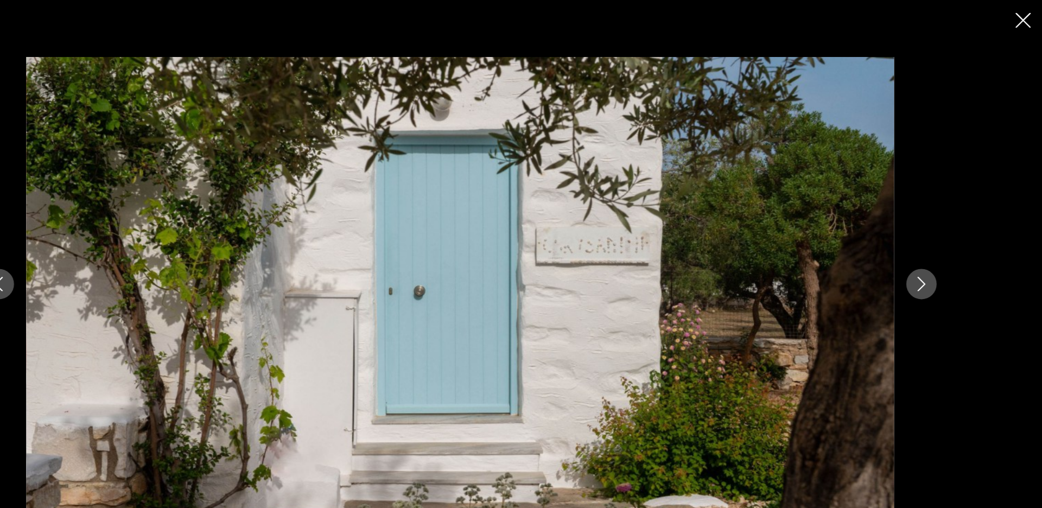
click at [930, 251] on icon "Next image" at bounding box center [933, 254] width 13 height 13
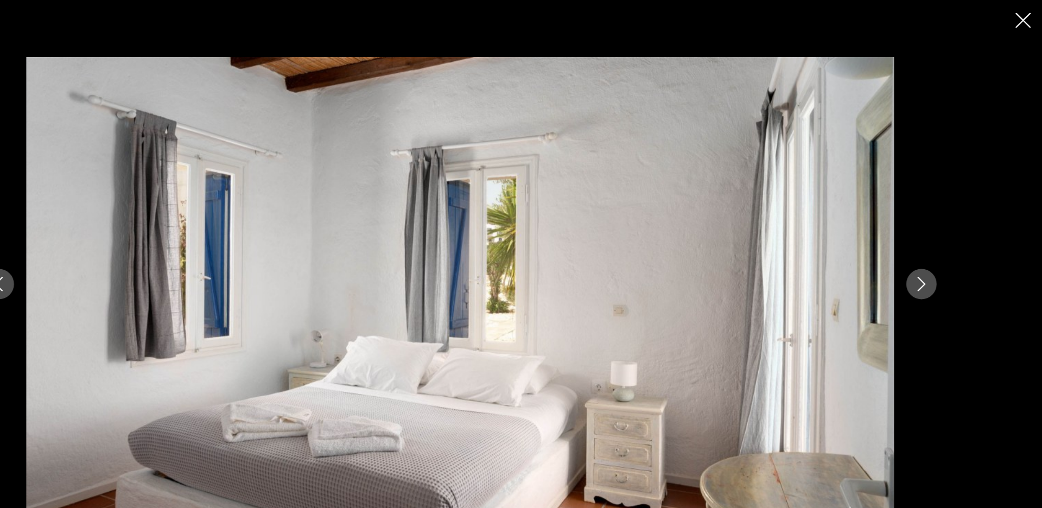
click at [930, 251] on icon "Next image" at bounding box center [933, 254] width 13 height 13
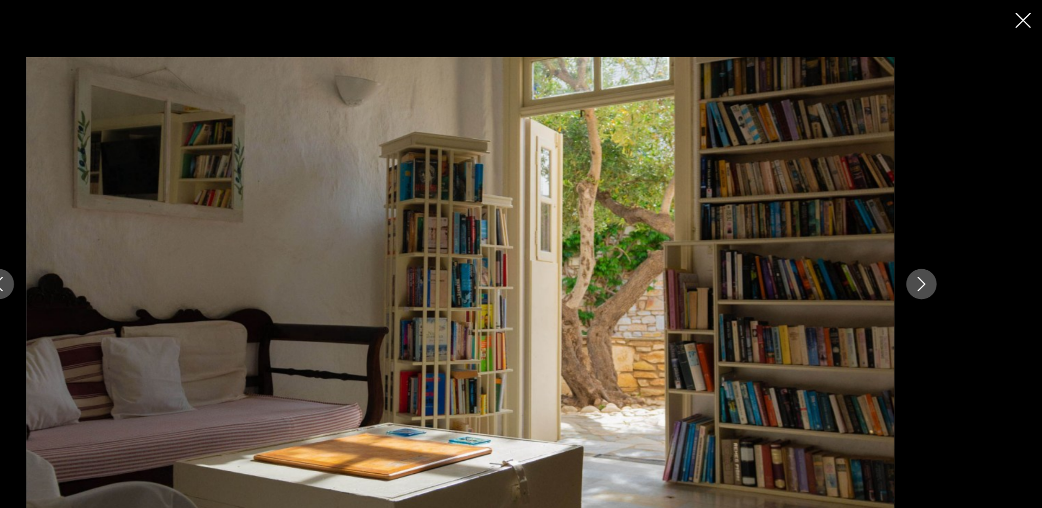
click at [930, 251] on icon "Next image" at bounding box center [933, 254] width 13 height 13
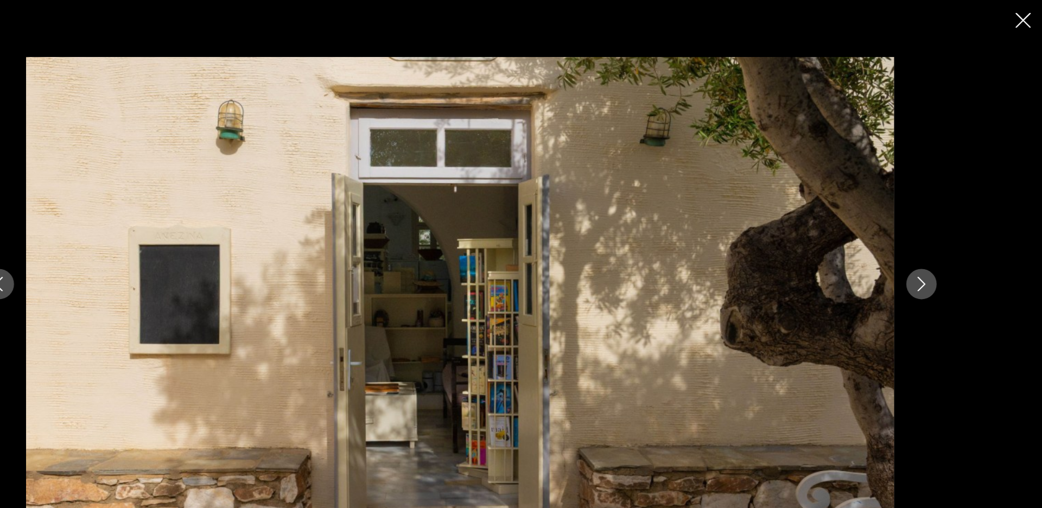
click at [930, 251] on icon "Next image" at bounding box center [933, 254] width 13 height 13
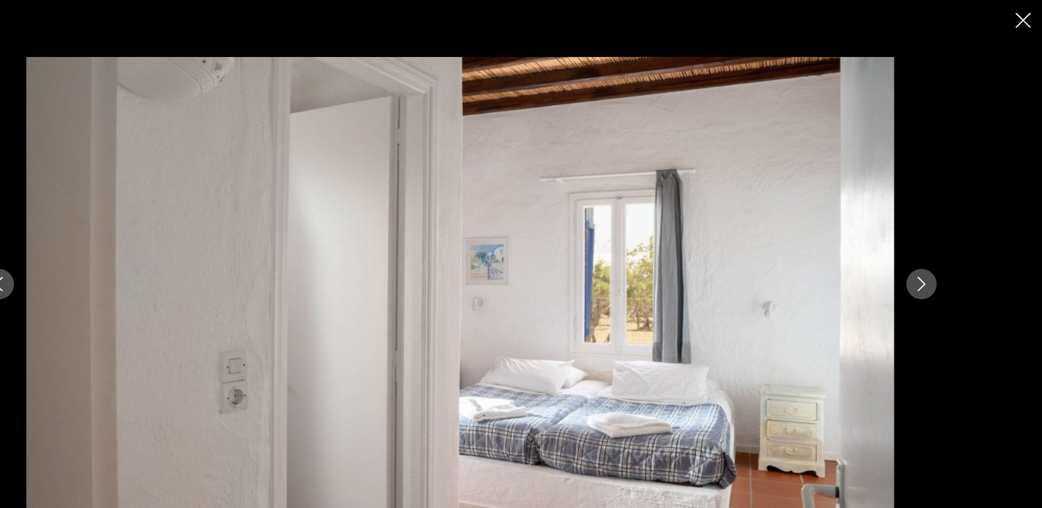
click at [930, 251] on icon "Next image" at bounding box center [933, 254] width 13 height 13
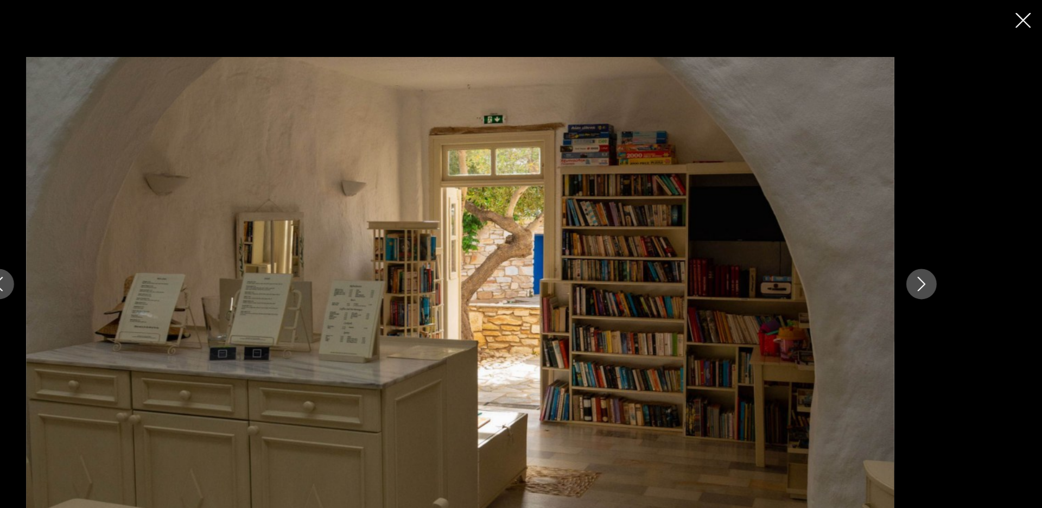
click at [930, 251] on icon "Next image" at bounding box center [933, 254] width 13 height 13
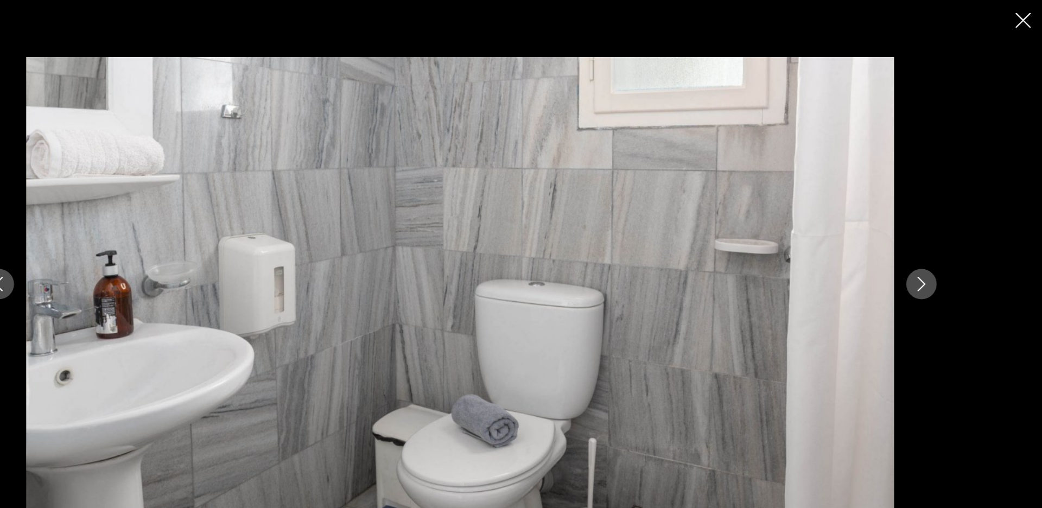
click at [930, 251] on icon "Next image" at bounding box center [933, 254] width 13 height 13
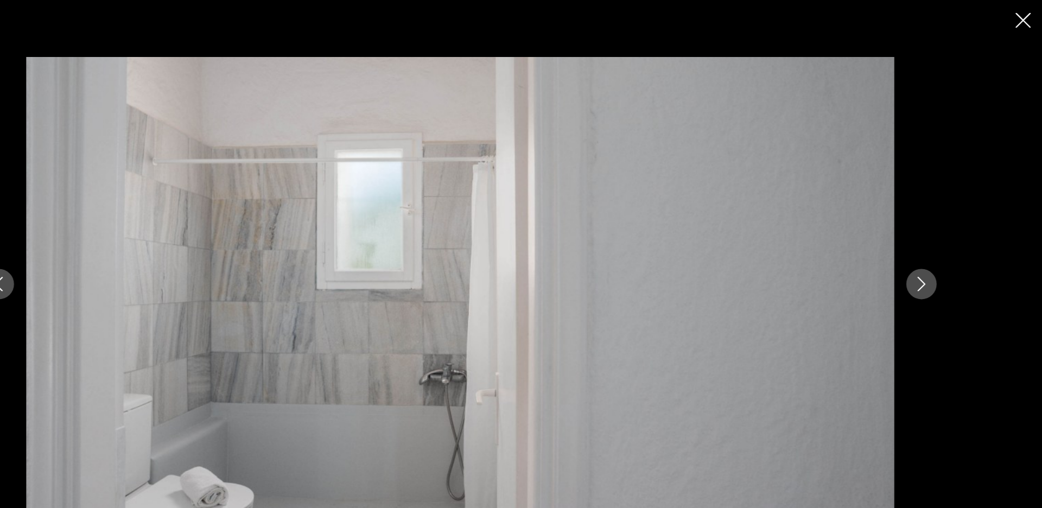
click at [930, 251] on icon "Next image" at bounding box center [933, 254] width 13 height 13
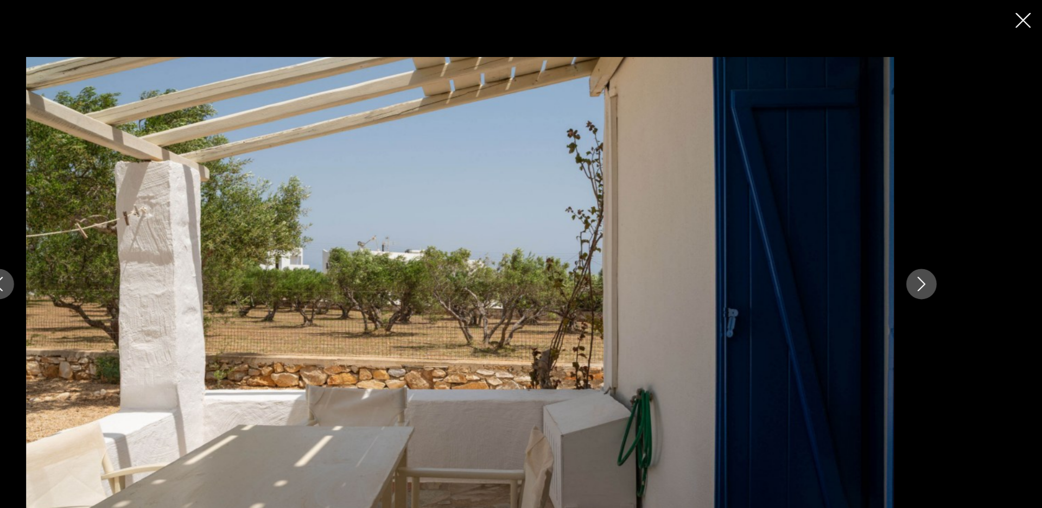
click at [930, 251] on icon "Next image" at bounding box center [933, 254] width 13 height 13
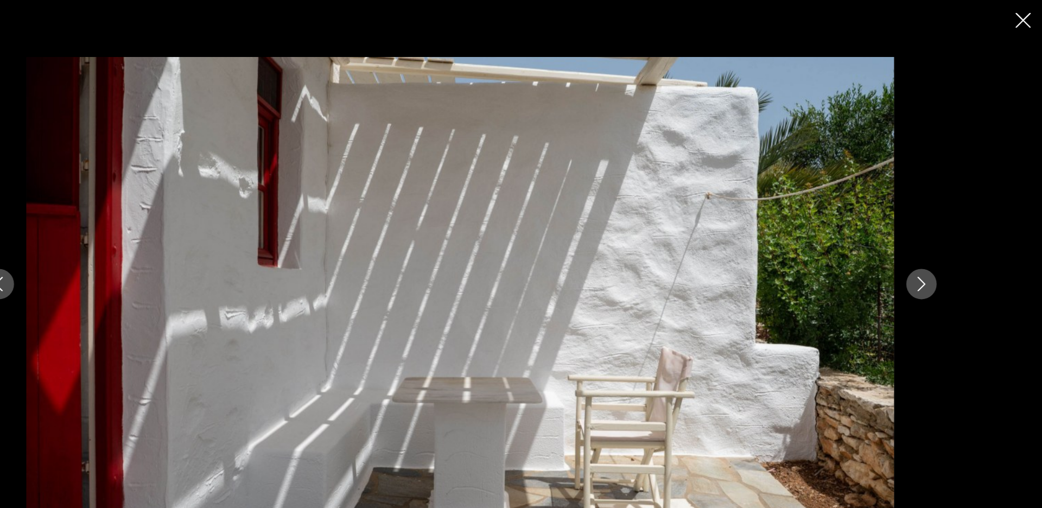
click at [930, 251] on icon "Next image" at bounding box center [933, 254] width 13 height 13
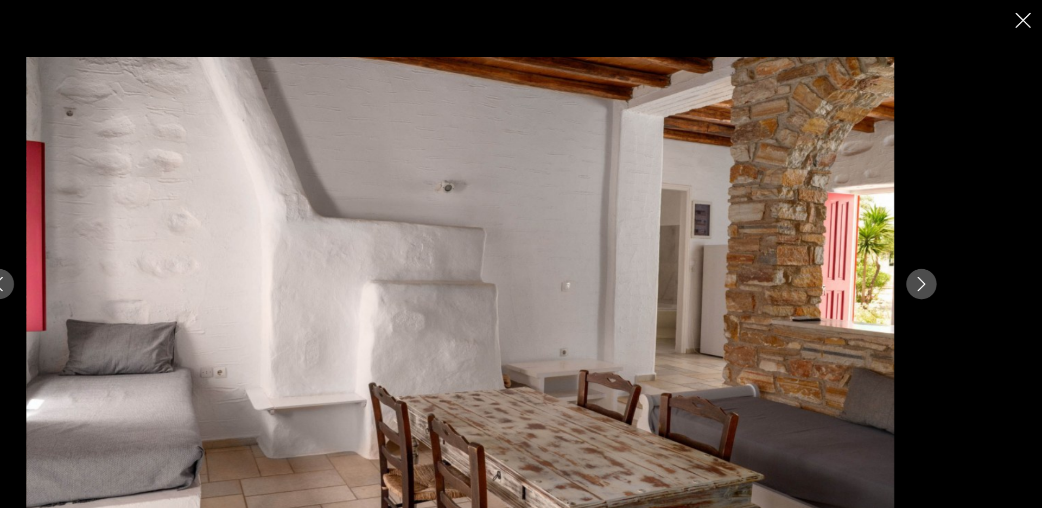
click at [1028, 22] on icon "Close slideshow" at bounding box center [1025, 18] width 14 height 14
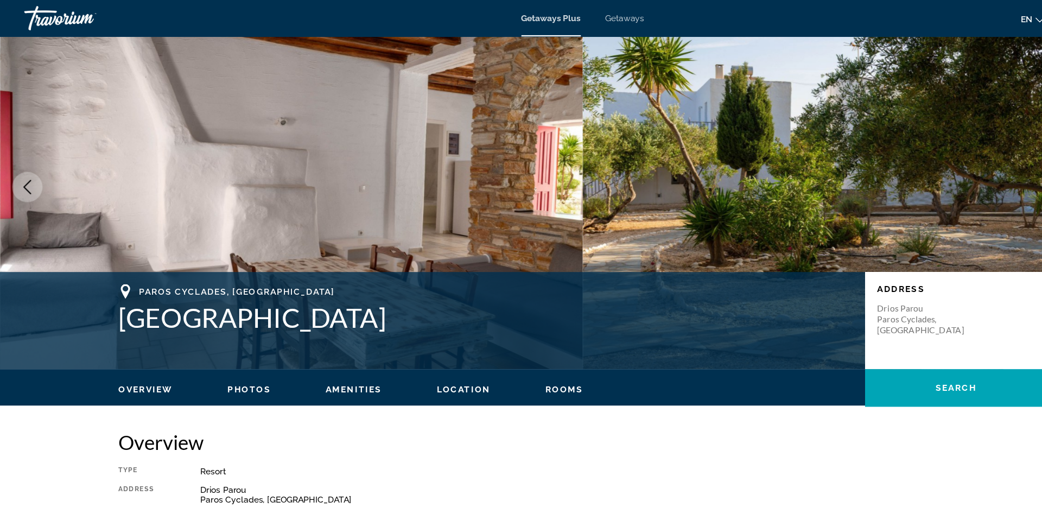
scroll to position [0, 0]
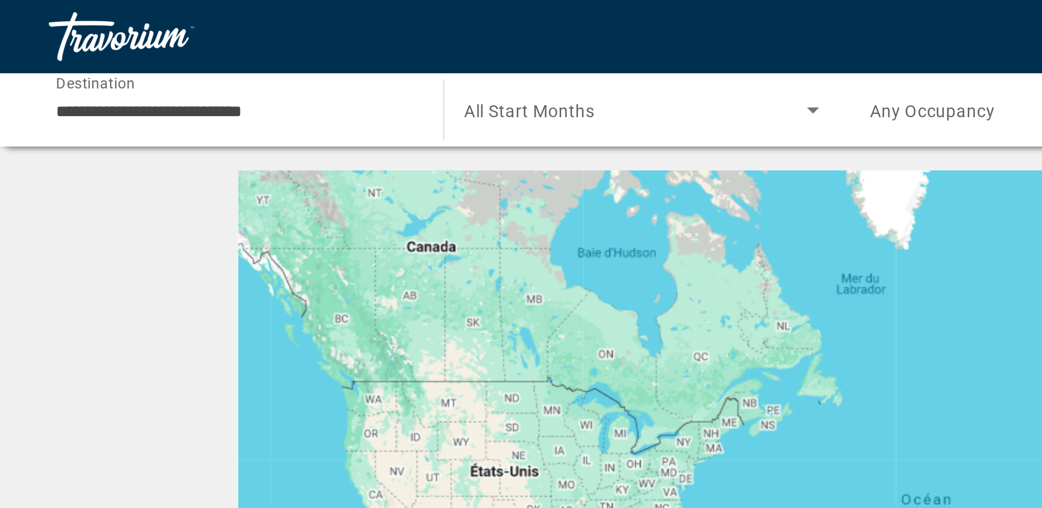
drag, startPoint x: 227, startPoint y: 166, endPoint x: 122, endPoint y: 186, distance: 107.2
click at [122, 184] on div "Pour activer le glissement avec le clavier, appuyez sur Alt+Entrée. Une fois ce…" at bounding box center [521, 239] width 831 height 326
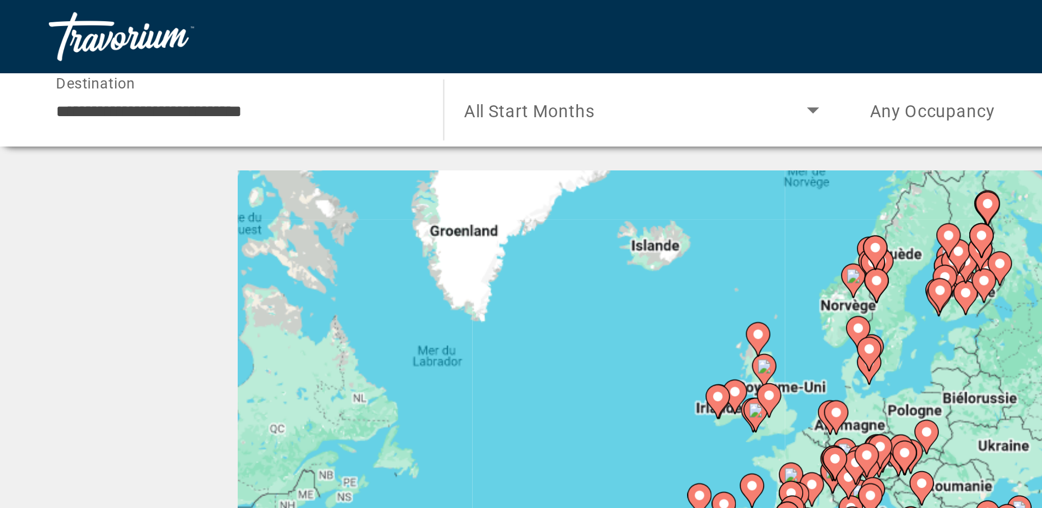
drag, startPoint x: 372, startPoint y: 131, endPoint x: 205, endPoint y: 159, distance: 168.9
click at [205, 155] on div "Pour activer le glissement avec le clavier, appuyez sur Alt+Entrée. Une fois ce…" at bounding box center [521, 239] width 831 height 326
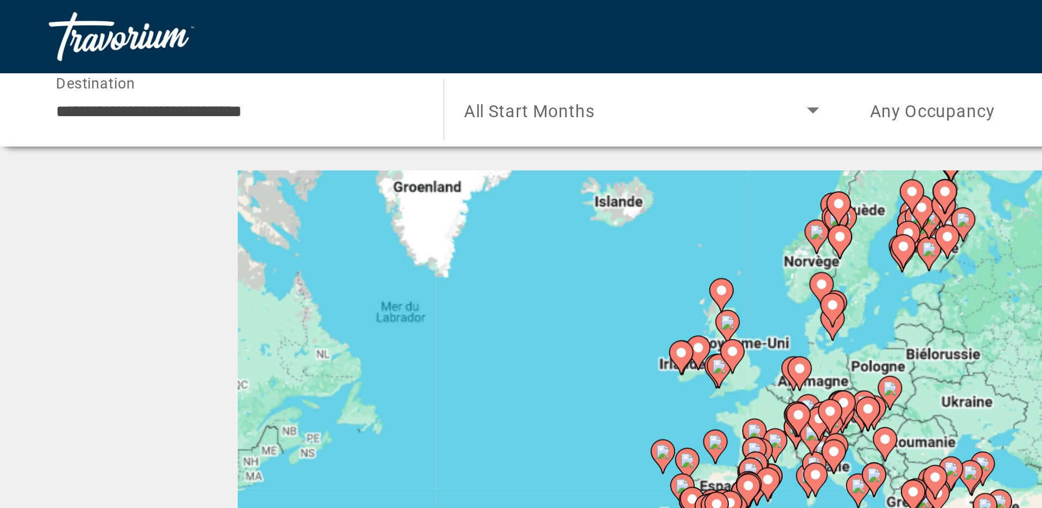
drag, startPoint x: 356, startPoint y: 143, endPoint x: 353, endPoint y: 102, distance: 41.3
click at [353, 107] on div "Pour activer le glissement avec le clavier, appuyez sur Alt+Entrée. Une fois ce…" at bounding box center [521, 239] width 831 height 326
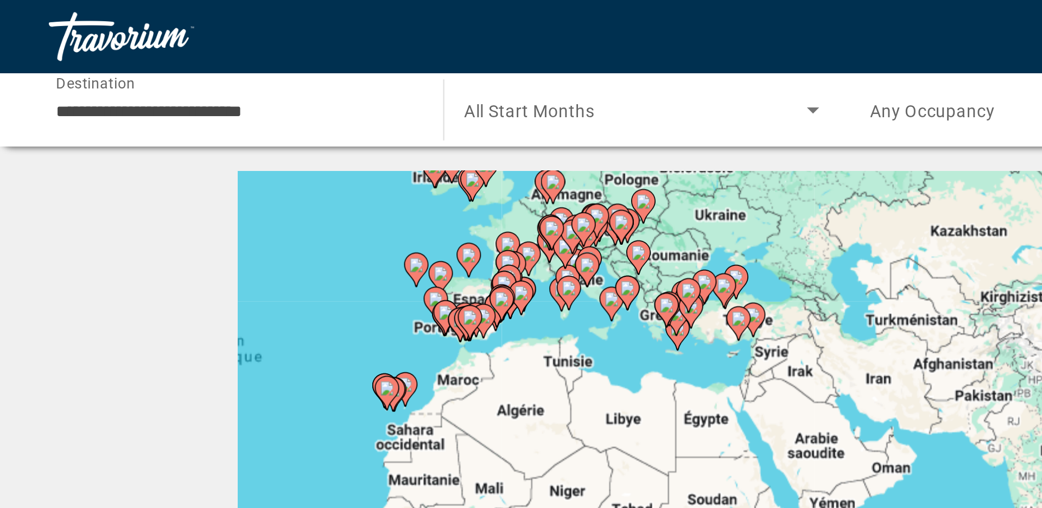
drag, startPoint x: 421, startPoint y: 172, endPoint x: 313, endPoint y: 122, distance: 119.3
click at [313, 122] on g "Main content" at bounding box center [313, 127] width 11 height 15
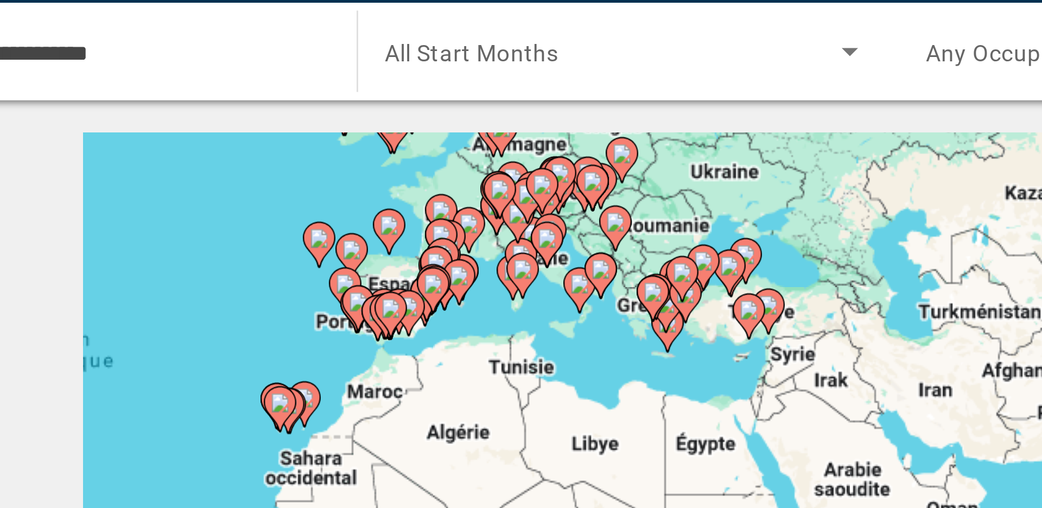
click at [319, 149] on div "Pour activer le glissement avec le clavier, appuyez sur Alt+Entrée. Une fois ce…" at bounding box center [521, 239] width 831 height 326
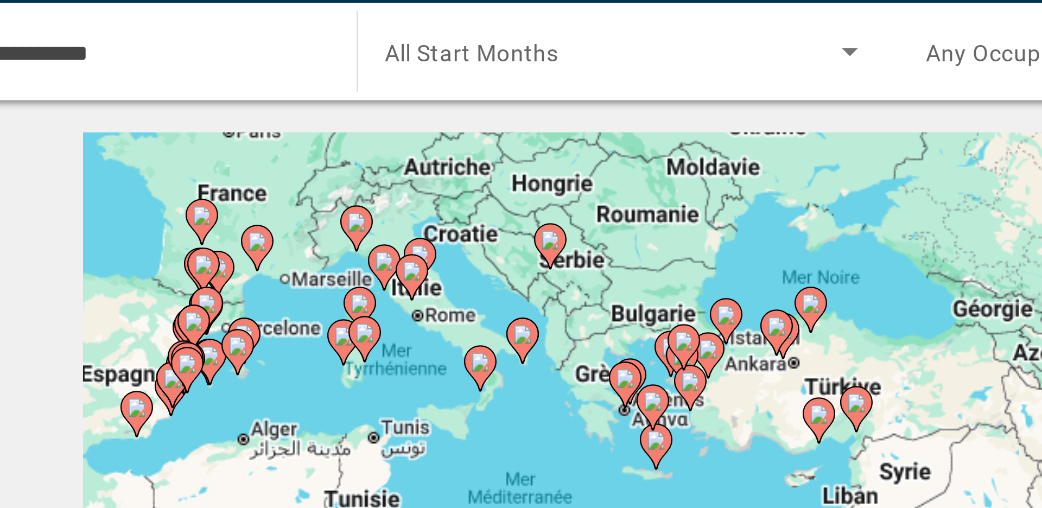
drag, startPoint x: 246, startPoint y: 107, endPoint x: 259, endPoint y: 147, distance: 41.7
click at [259, 147] on div "Pour activer le glissement avec le clavier, appuyez sur Alt+Entrée. Une fois ce…" at bounding box center [521, 239] width 831 height 326
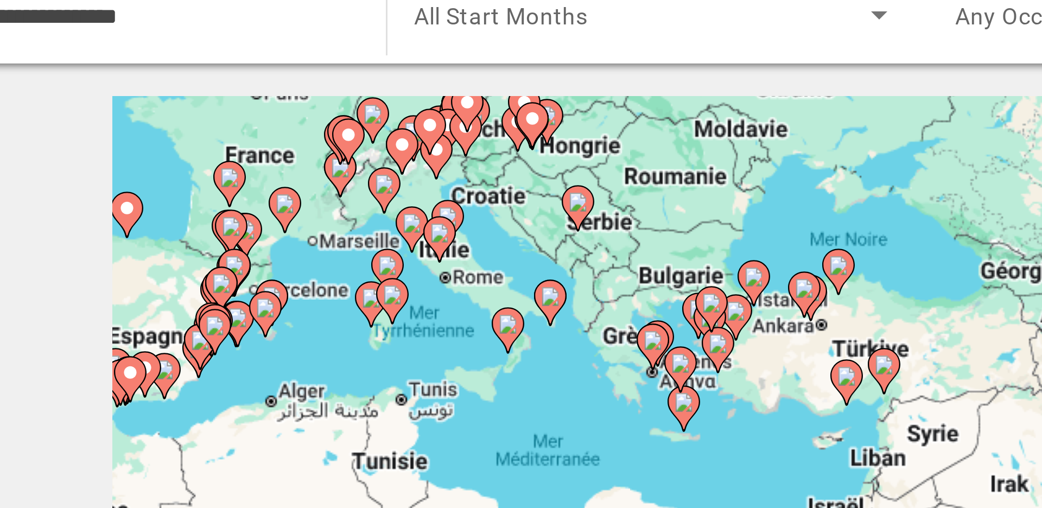
click at [246, 153] on div "Pour activer le glissement avec le clavier, appuyez sur Alt+Entrée. Une fois ce…" at bounding box center [521, 239] width 831 height 326
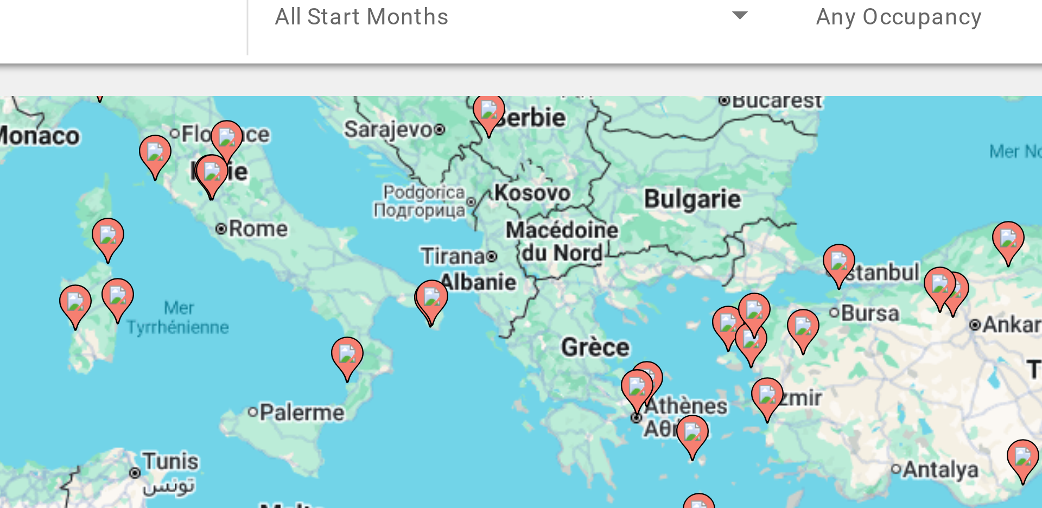
click at [347, 166] on div "Pour activer le glissement avec le clavier, appuyez sur Alt+Entrée. Une fois ce…" at bounding box center [521, 239] width 831 height 326
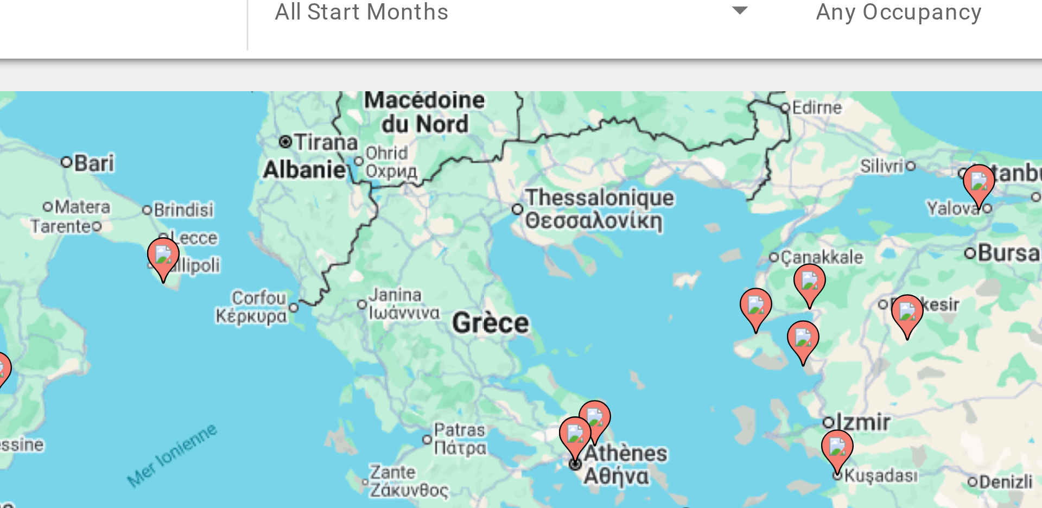
click at [305, 188] on image "Main content" at bounding box center [306, 190] width 7 height 7
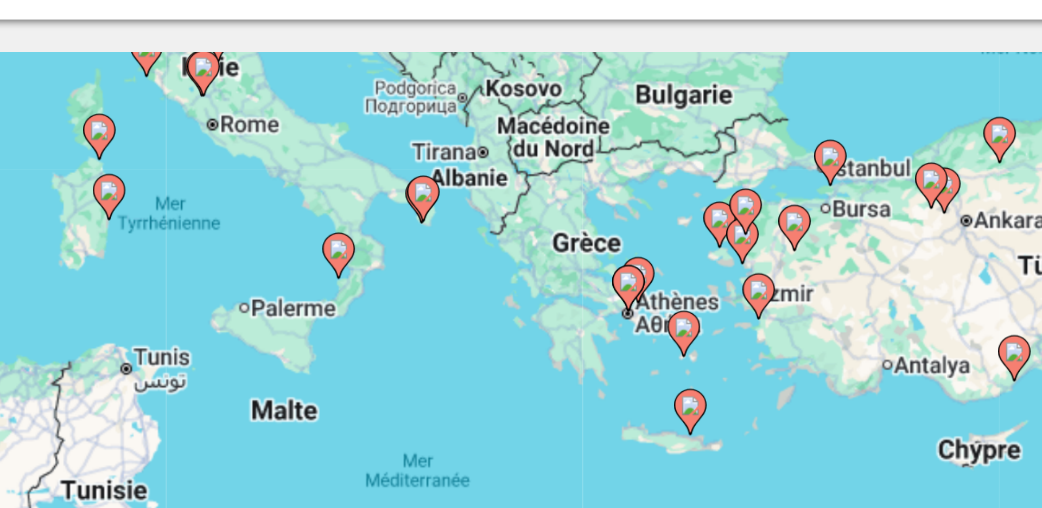
drag, startPoint x: 500, startPoint y: 175, endPoint x: 453, endPoint y: 99, distance: 89.2
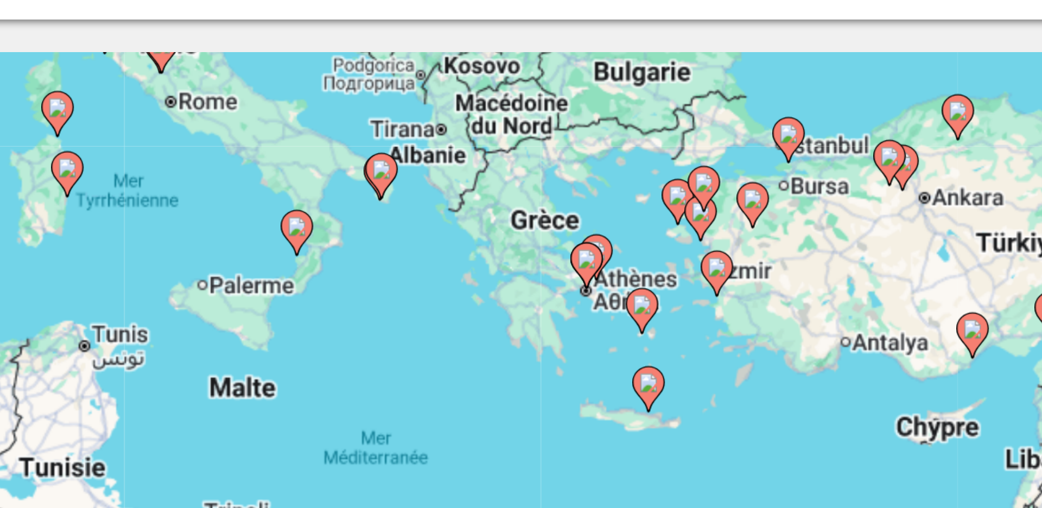
click at [474, 144] on image "Main content" at bounding box center [471, 145] width 7 height 7
type input "**********"
click at [474, 144] on div "Pour activer le glissement avec le clavier, appuyez sur Alt+Entrée. Une fois ce…" at bounding box center [521, 239] width 831 height 326
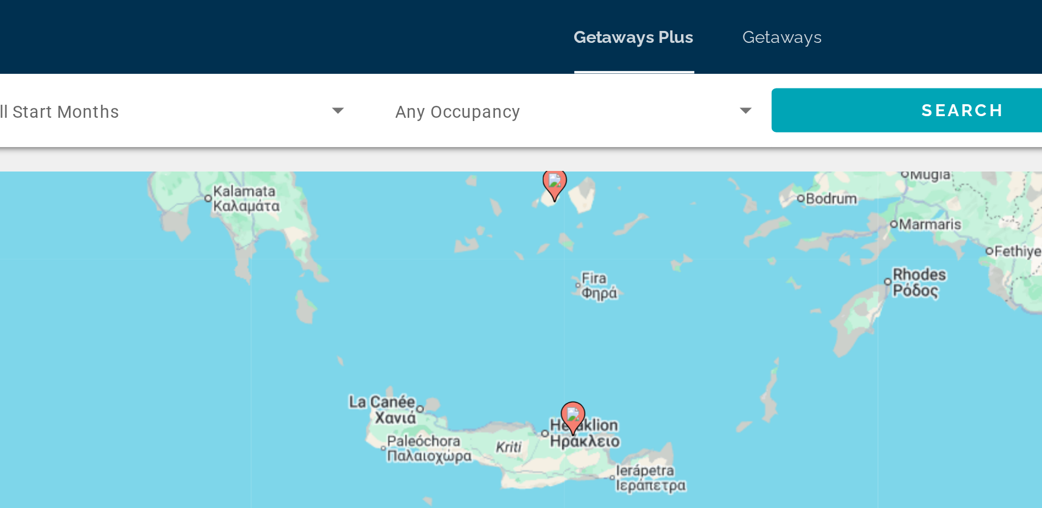
click at [404, 167] on div "Pour activer le glissement avec le clavier, appuyez sur Alt+Entrée. Une fois ce…" at bounding box center [521, 239] width 831 height 326
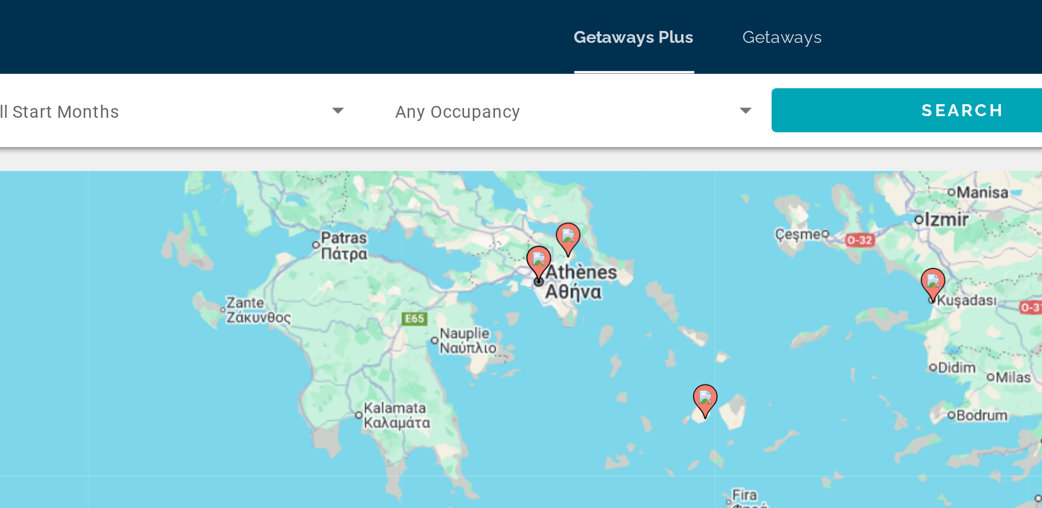
drag, startPoint x: 400, startPoint y: 98, endPoint x: 465, endPoint y: 206, distance: 125.7
click at [465, 205] on div "Pour activer le glissement avec le clavier, appuyez sur Alt+Entrée. Une fois ce…" at bounding box center [521, 239] width 831 height 326
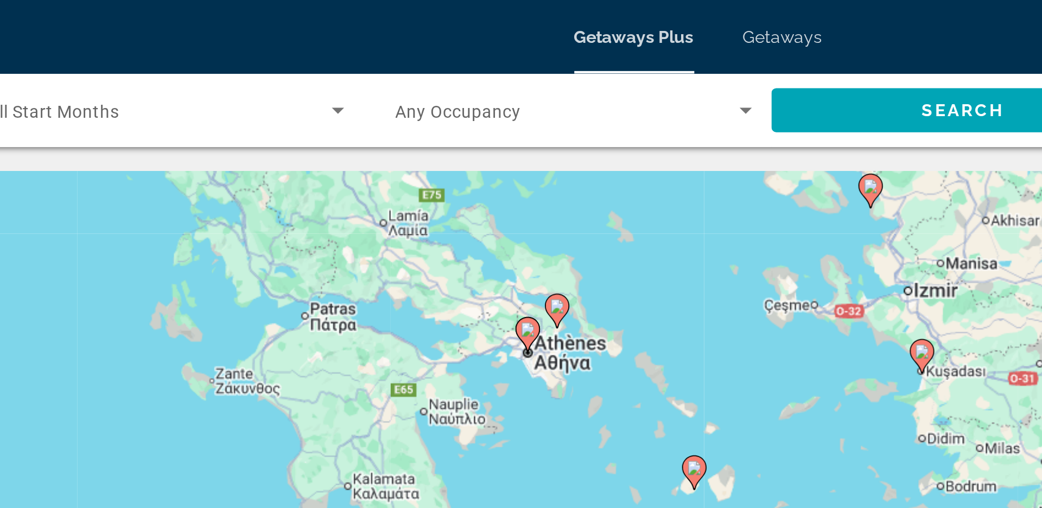
click at [445, 148] on image "Main content" at bounding box center [445, 146] width 7 height 7
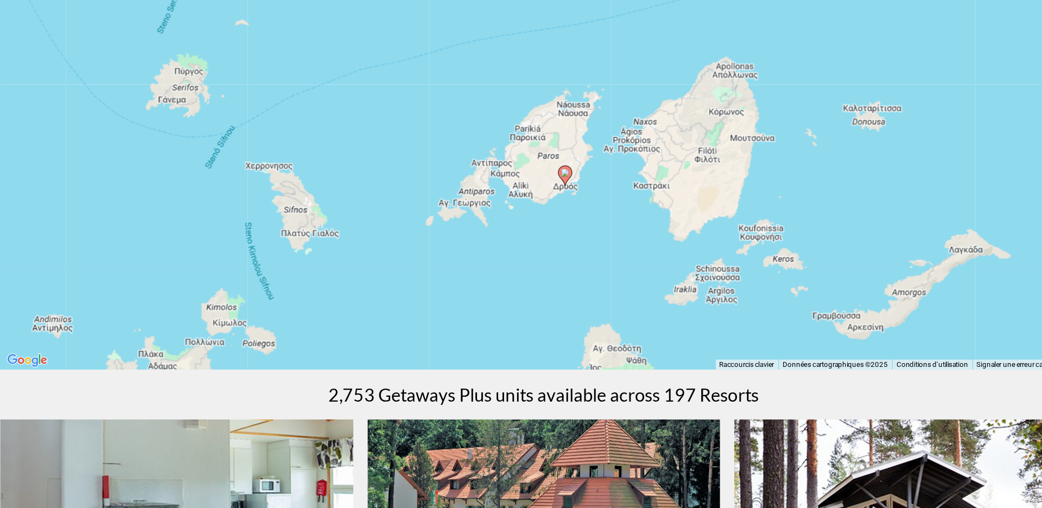
drag, startPoint x: 510, startPoint y: 217, endPoint x: 538, endPoint y: 410, distance: 195.3
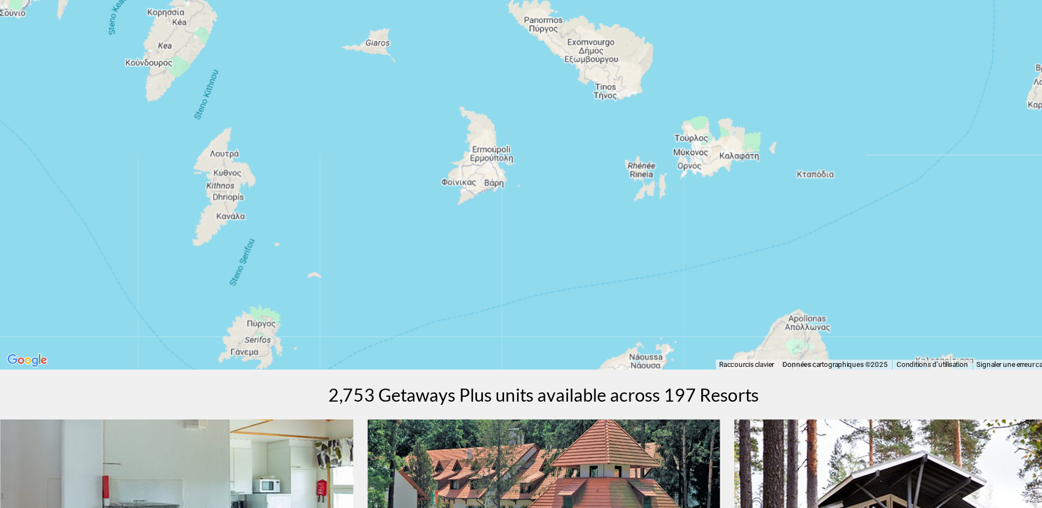
drag, startPoint x: 518, startPoint y: 273, endPoint x: 576, endPoint y: 479, distance: 213.6
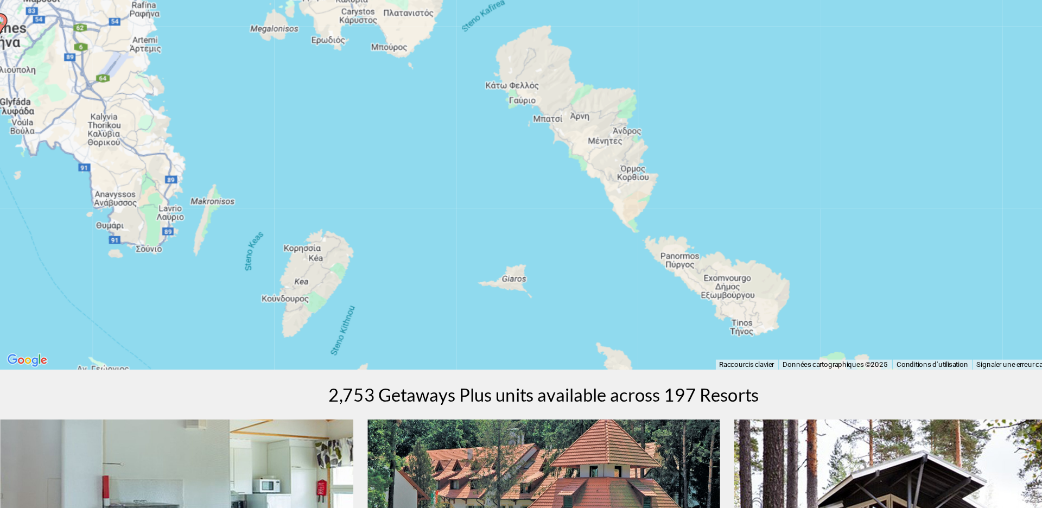
drag, startPoint x: 484, startPoint y: 306, endPoint x: 606, endPoint y: 487, distance: 218.3
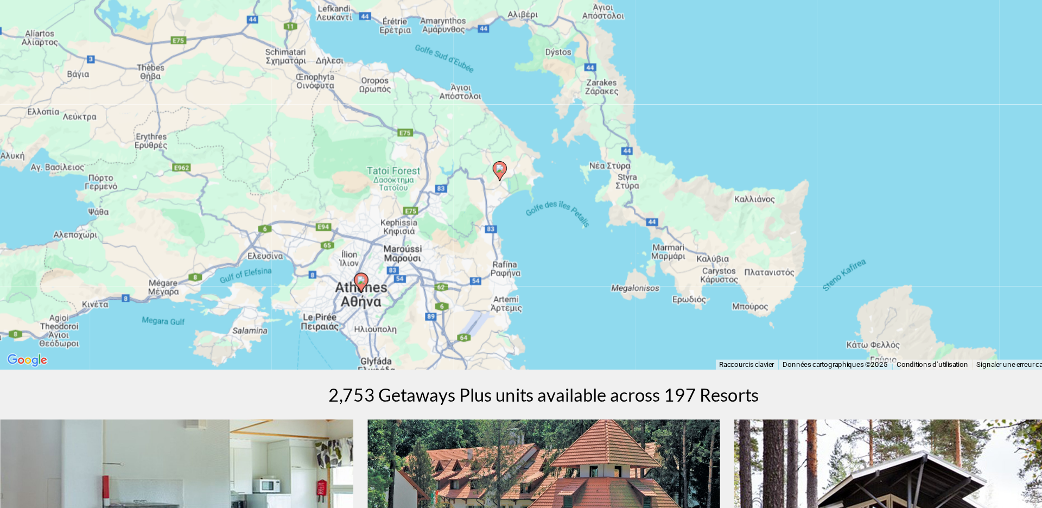
drag, startPoint x: 373, startPoint y: 293, endPoint x: 631, endPoint y: 480, distance: 319.0
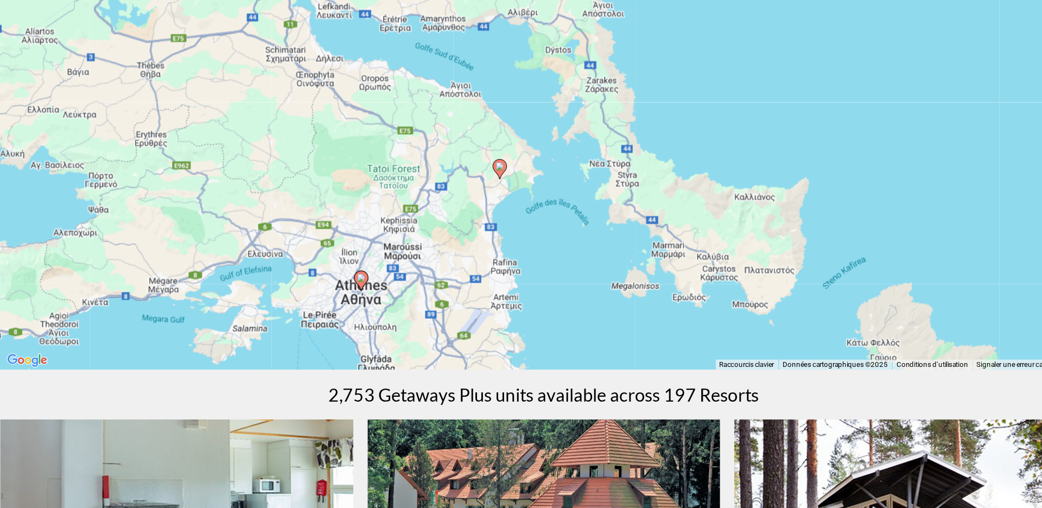
click at [384, 332] on image "Main content" at bounding box center [381, 331] width 7 height 7
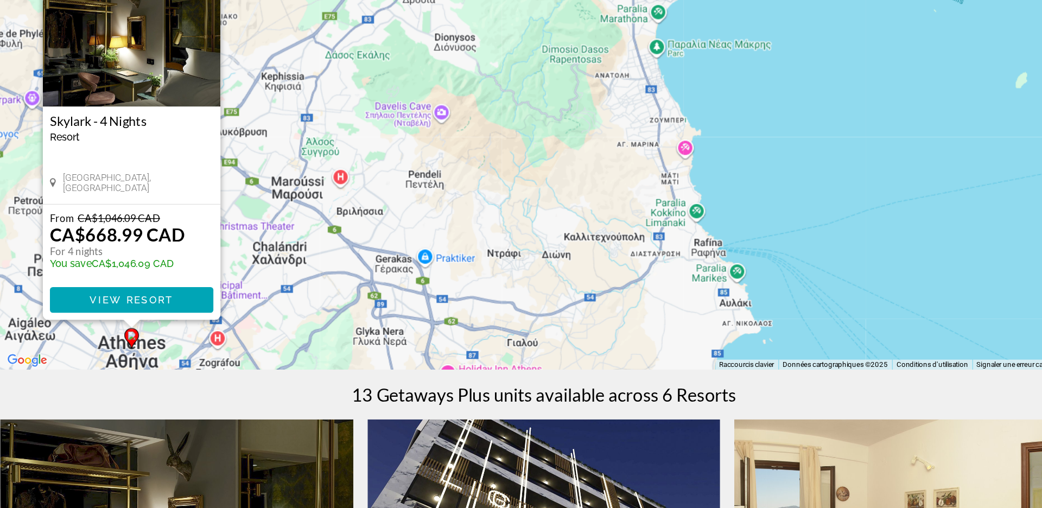
click at [167, 206] on h3 "Skylark - 4 Nights" at bounding box center [206, 211] width 125 height 11
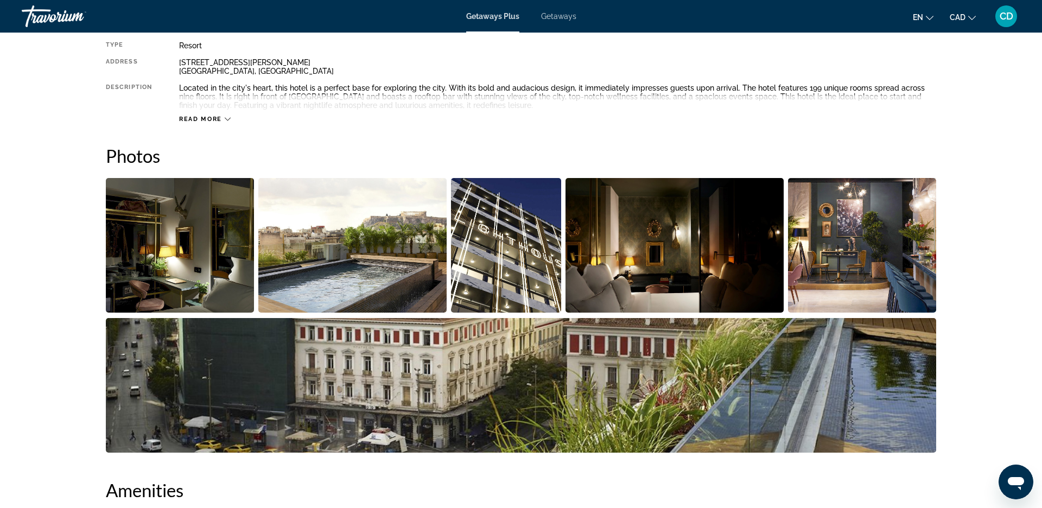
scroll to position [400, 0]
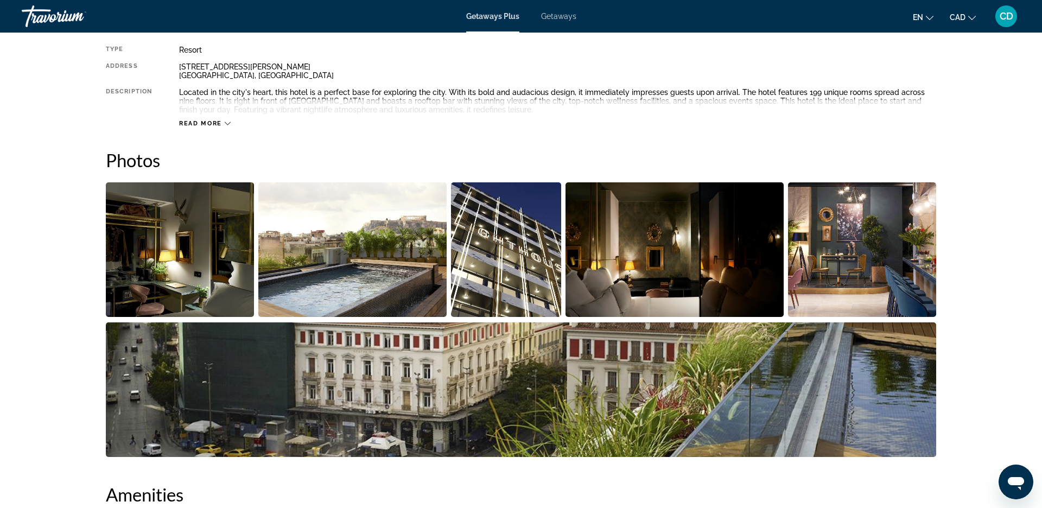
click at [665, 283] on img "Open full-screen image slider" at bounding box center [675, 249] width 219 height 135
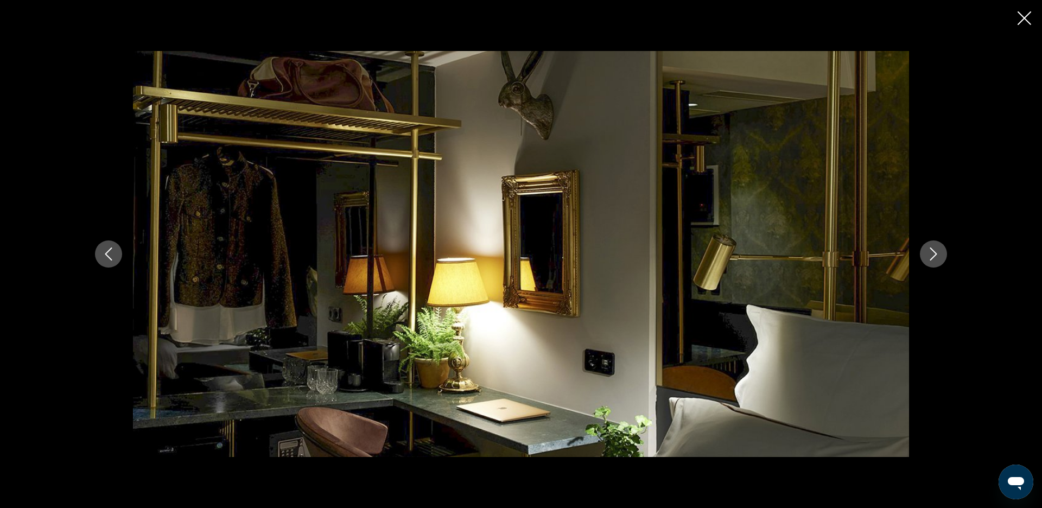
click at [934, 252] on icon "Next image" at bounding box center [933, 254] width 13 height 13
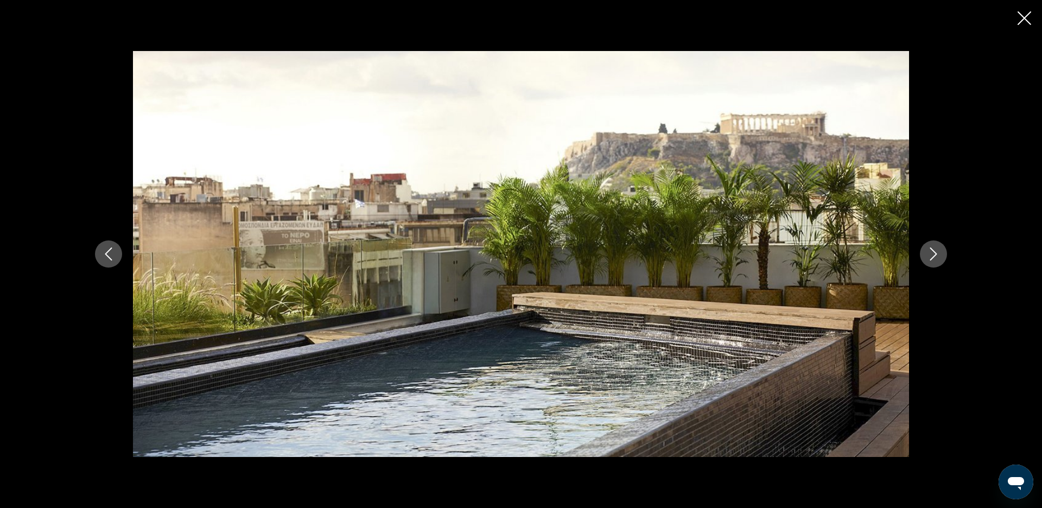
click at [934, 252] on icon "Next image" at bounding box center [933, 254] width 13 height 13
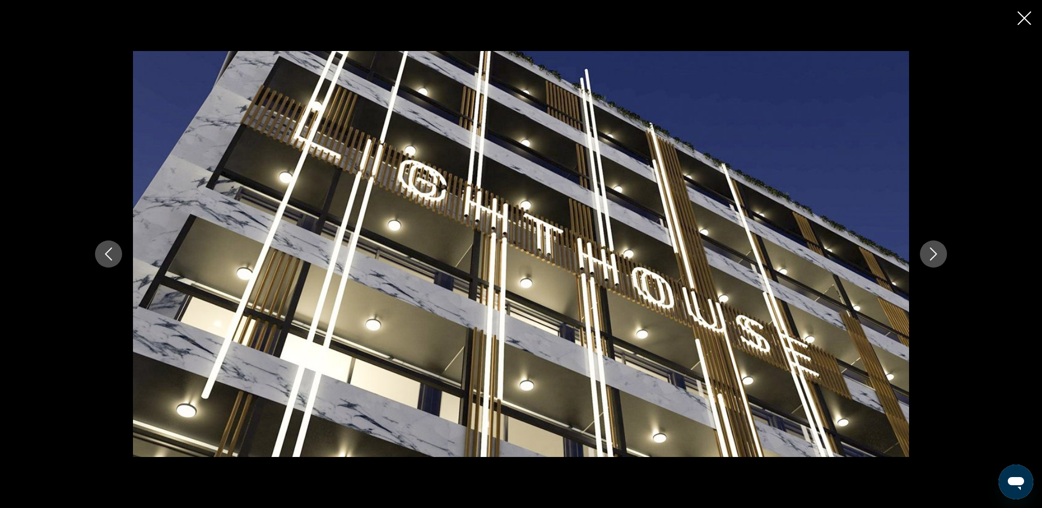
click at [934, 252] on icon "Next image" at bounding box center [933, 254] width 13 height 13
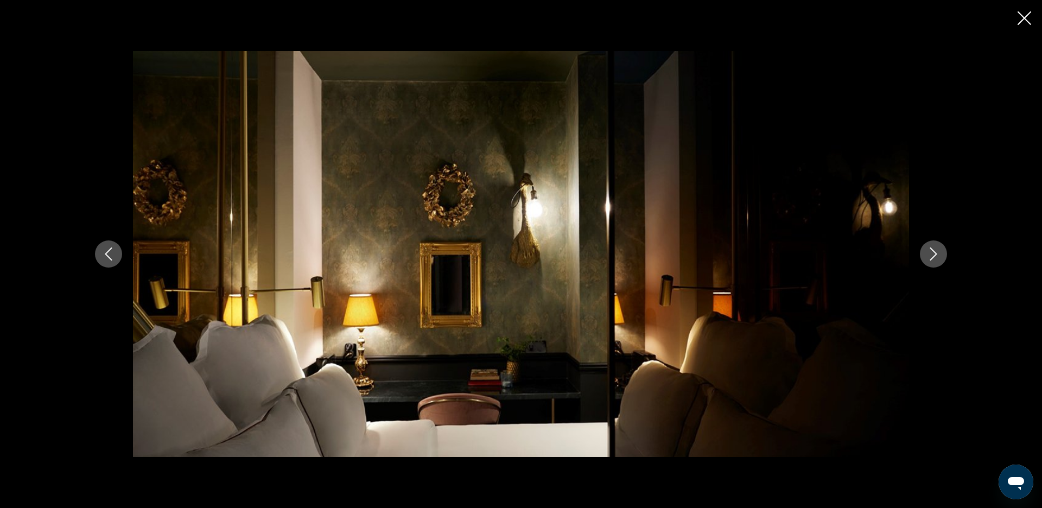
click at [934, 252] on icon "Next image" at bounding box center [933, 254] width 13 height 13
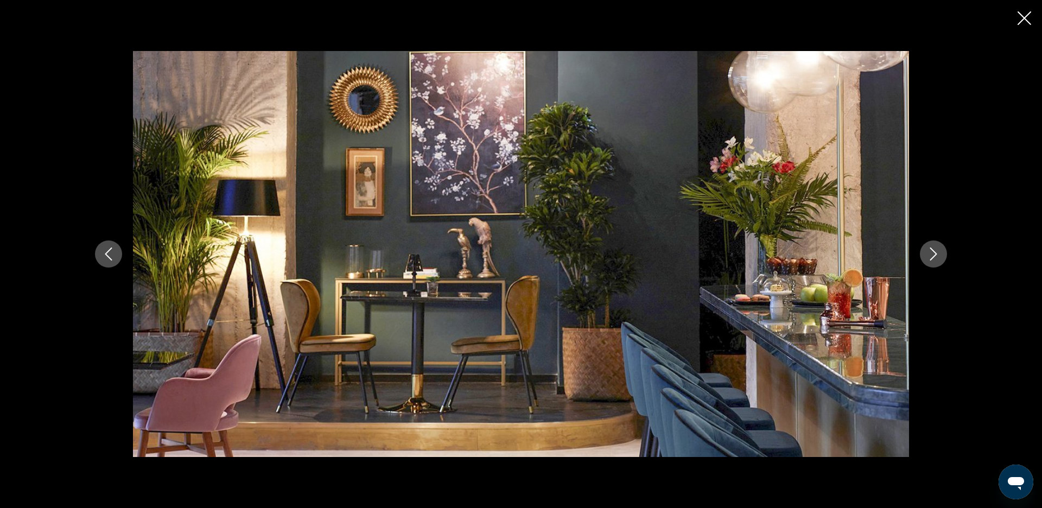
click at [934, 252] on icon "Next image" at bounding box center [933, 254] width 13 height 13
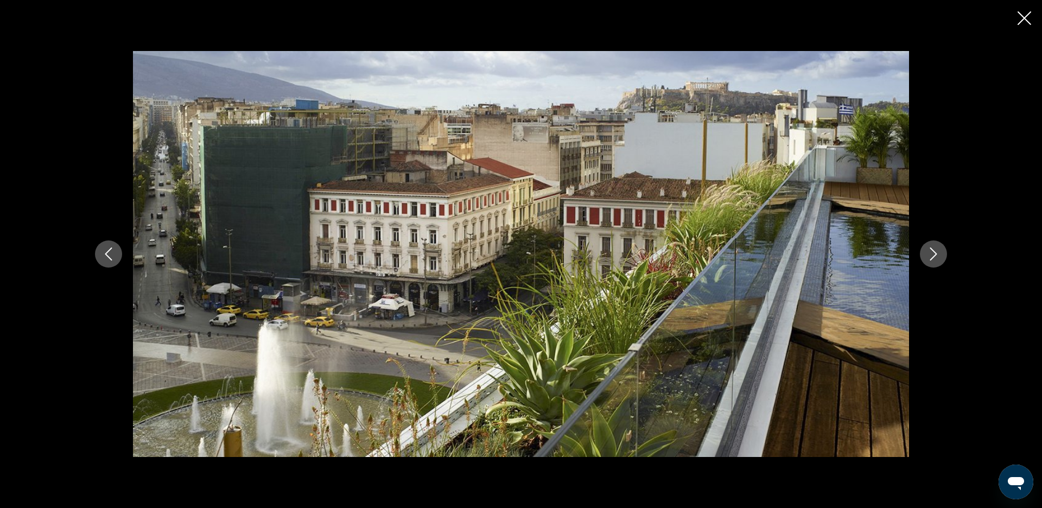
click at [934, 252] on icon "Next image" at bounding box center [933, 254] width 13 height 13
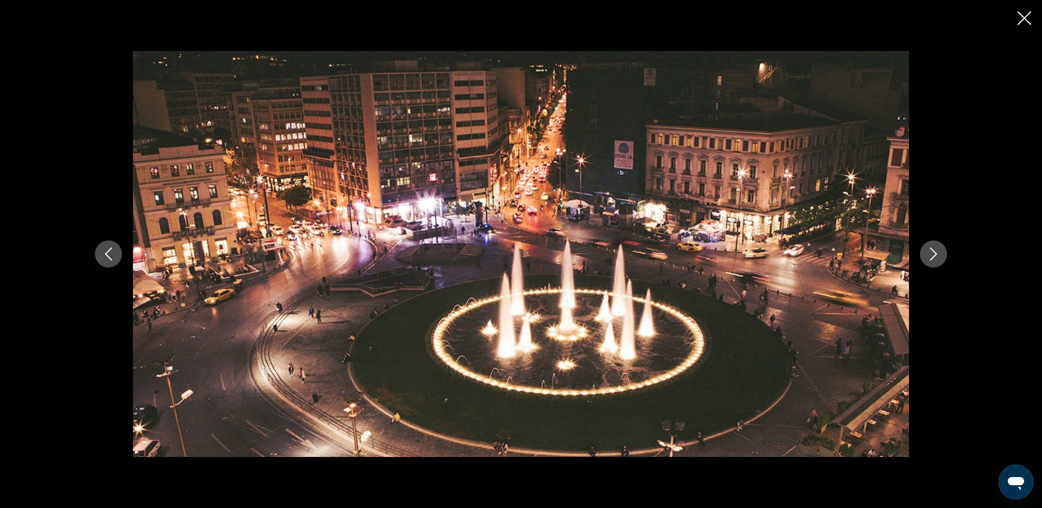
click at [934, 252] on icon "Next image" at bounding box center [933, 254] width 13 height 13
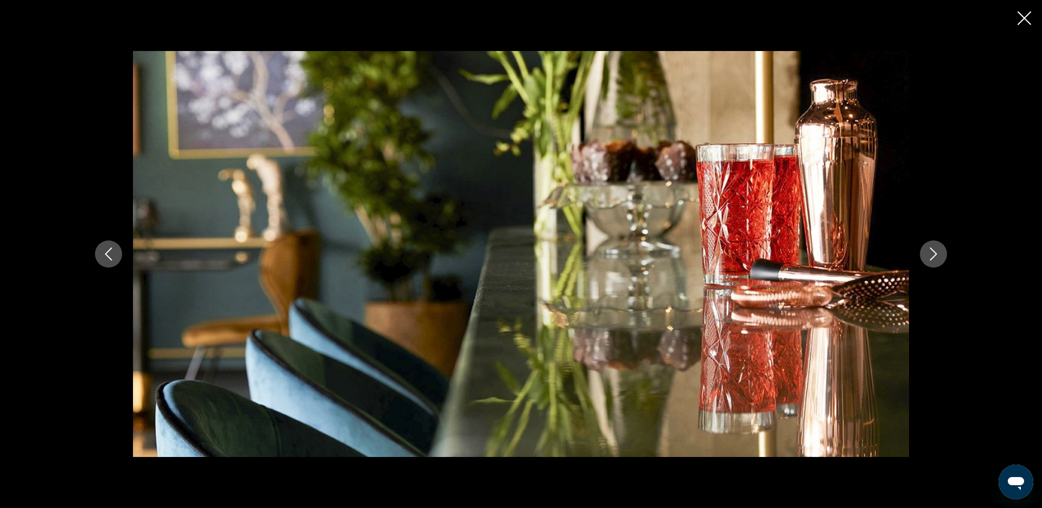
click at [934, 252] on icon "Next image" at bounding box center [933, 254] width 13 height 13
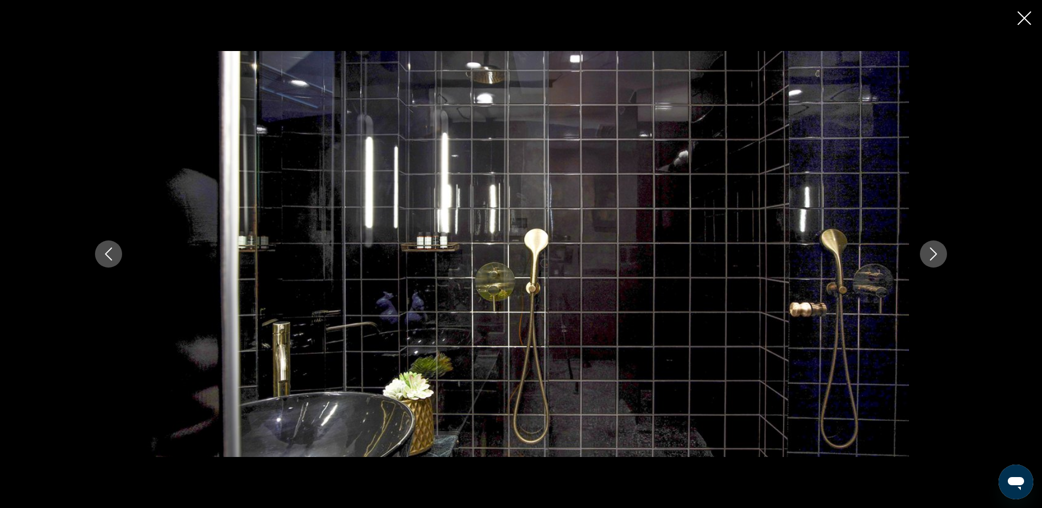
click at [934, 252] on icon "Next image" at bounding box center [933, 254] width 13 height 13
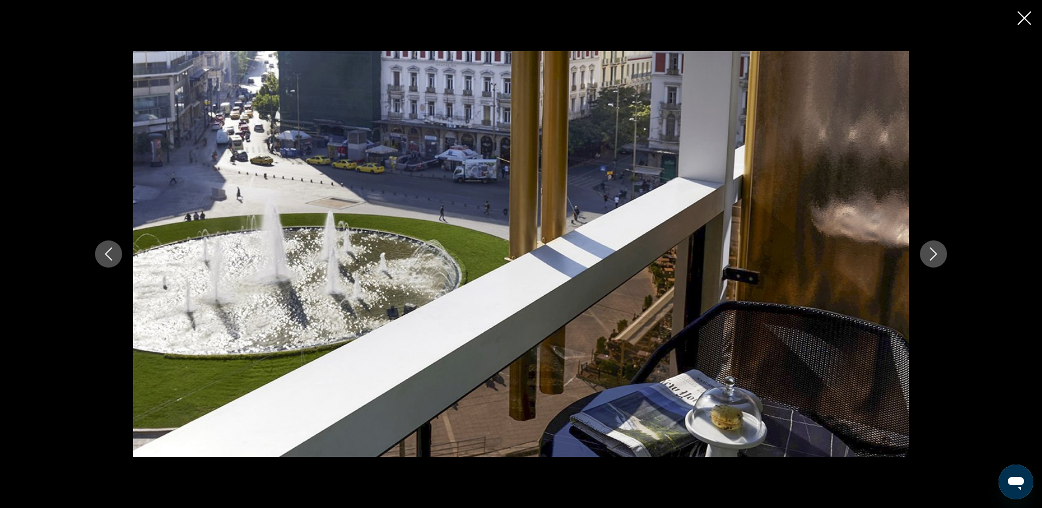
click at [1029, 21] on icon "Close slideshow" at bounding box center [1025, 18] width 14 height 14
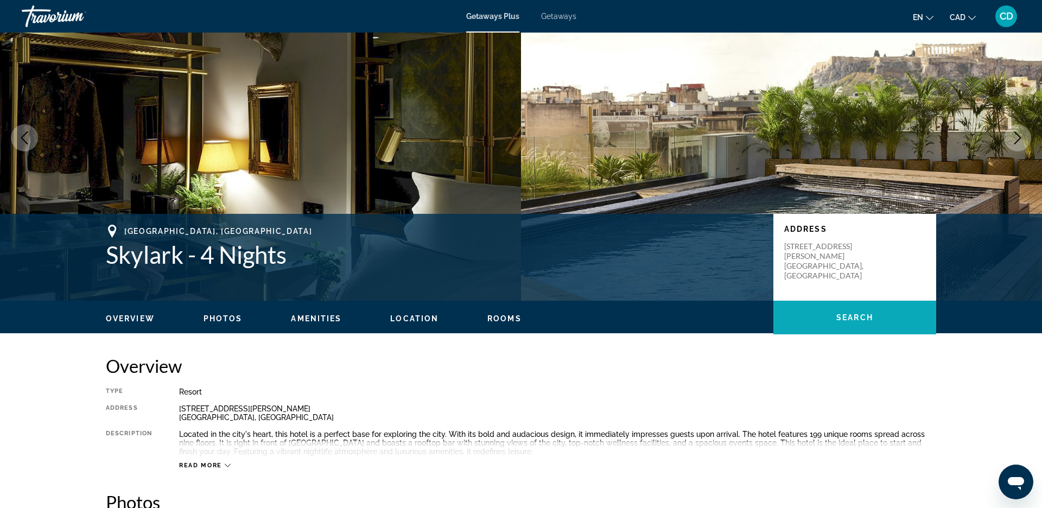
scroll to position [0, 0]
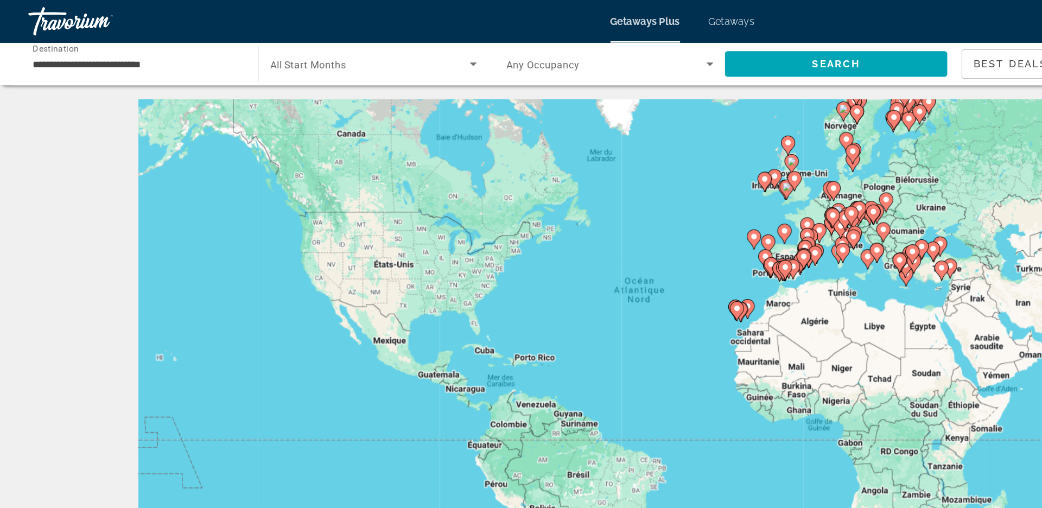
drag, startPoint x: 544, startPoint y: 217, endPoint x: 549, endPoint y: 232, distance: 16.0
click at [549, 232] on div "Pour activer le glissement avec le clavier, appuyez sur Alt+Entrée. Une fois ce…" at bounding box center [521, 239] width 831 height 326
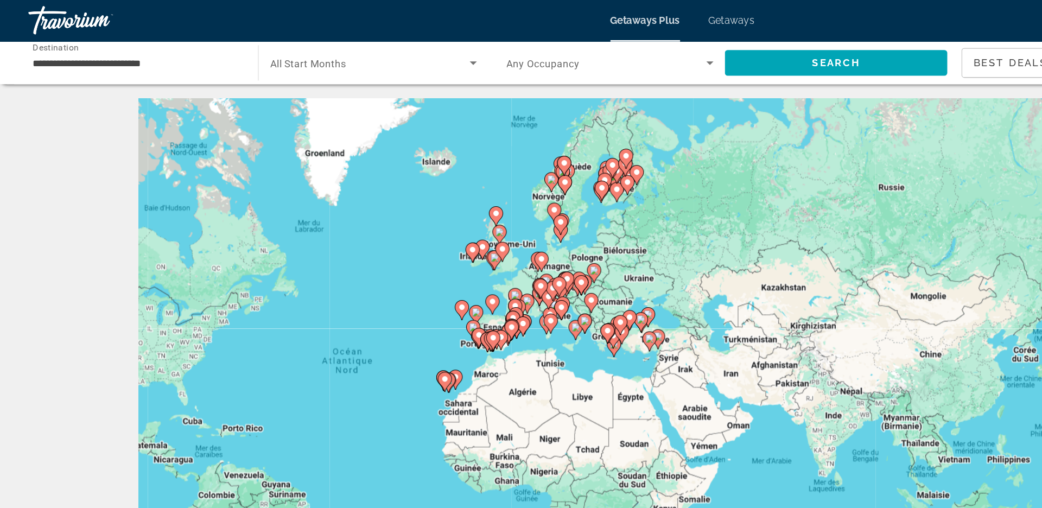
drag, startPoint x: 714, startPoint y: 223, endPoint x: 490, endPoint y: 270, distance: 229.1
click at [490, 270] on div "Pour naviguer, appuyez sur les touches fléchées. Pour activer le glissement ave…" at bounding box center [521, 239] width 831 height 326
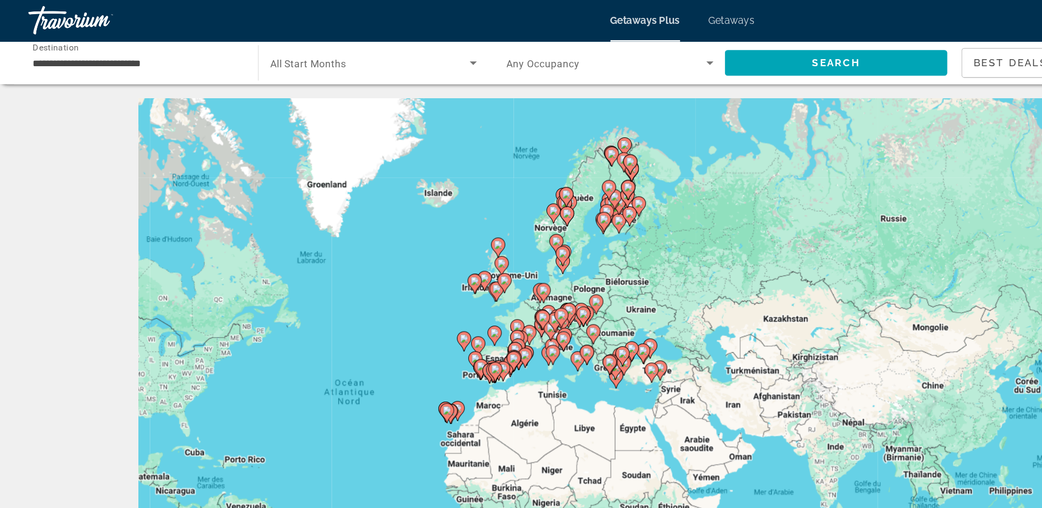
click at [330, 227] on div "Pour activer le glissement avec le clavier, appuyez sur Alt+Entrée. Une fois ce…" at bounding box center [521, 239] width 831 height 326
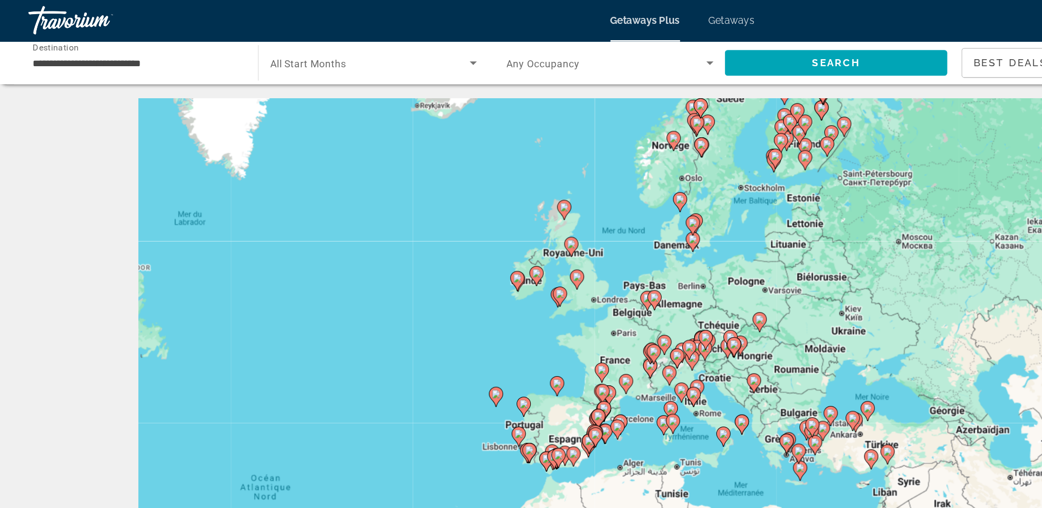
click at [330, 227] on div "Pour activer le glissement avec le clavier, appuyez sur Alt+Entrée. Une fois ce…" at bounding box center [521, 239] width 831 height 326
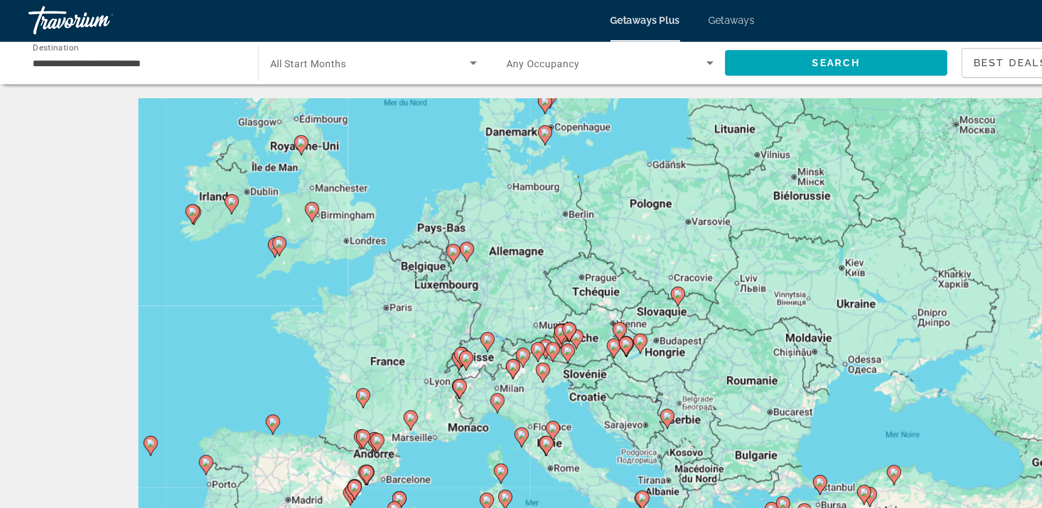
drag, startPoint x: 636, startPoint y: 306, endPoint x: 321, endPoint y: 258, distance: 317.9
click at [321, 258] on div "Pour activer le glissement avec le clavier, appuyez sur Alt+Entrée. Une fois ce…" at bounding box center [521, 239] width 831 height 326
click at [339, 318] on div "Pour activer le glissement avec le clavier, appuyez sur Alt+Entrée. Une fois ce…" at bounding box center [521, 239] width 831 height 326
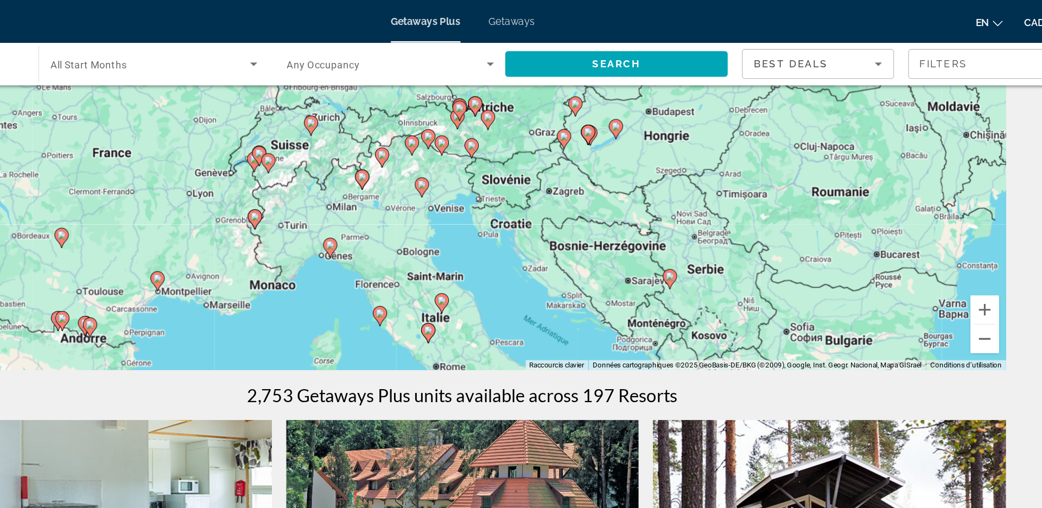
scroll to position [91, 0]
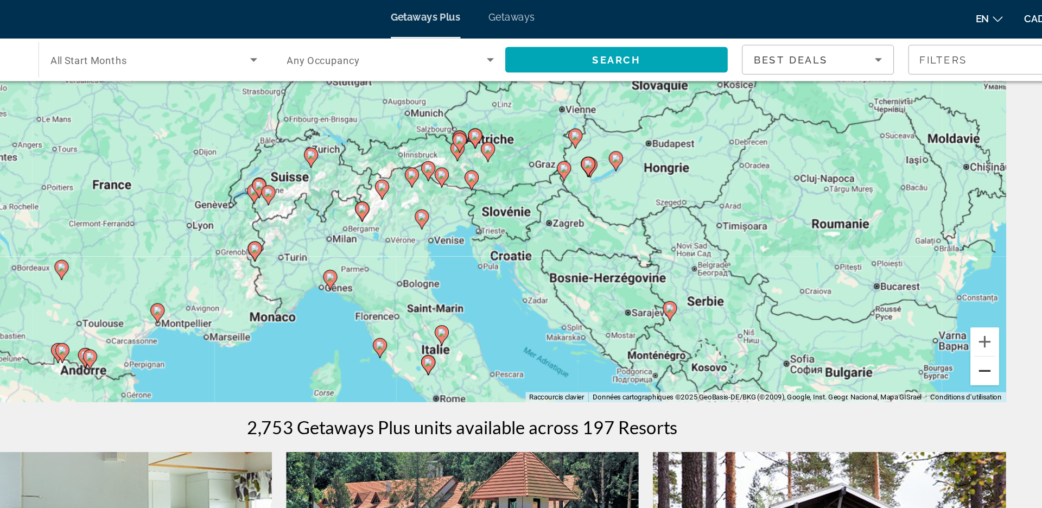
click at [916, 287] on button "Zoom arrière" at bounding box center [920, 287] width 22 height 22
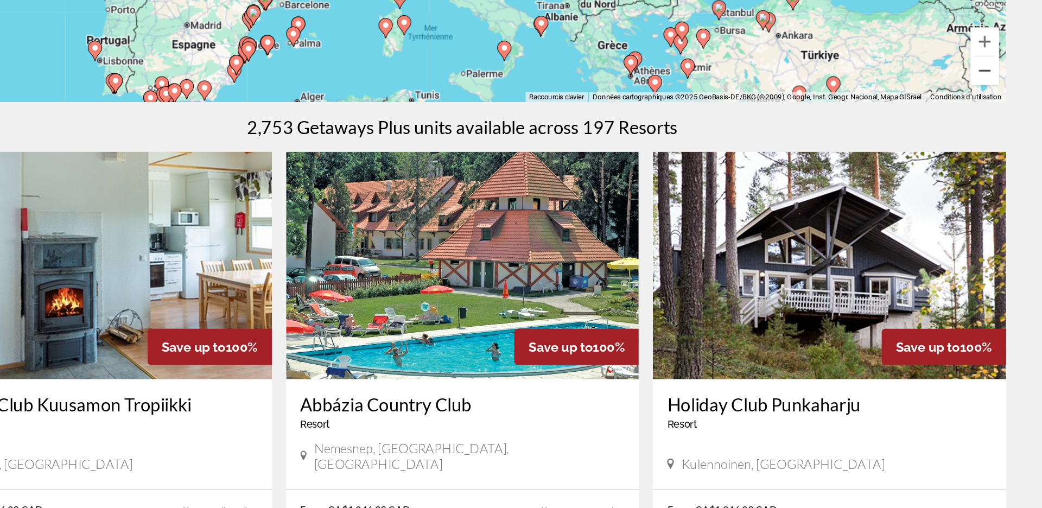
scroll to position [206, 0]
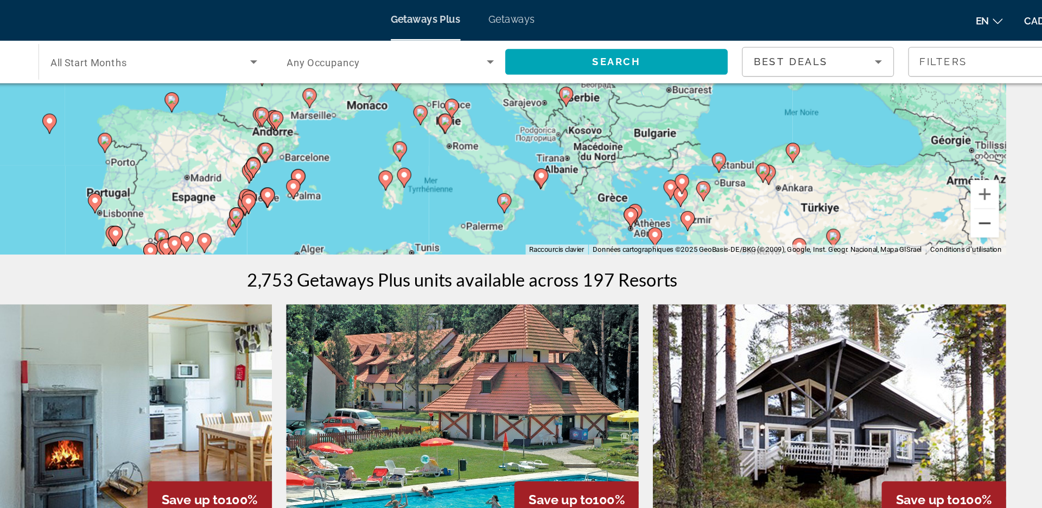
click at [914, 175] on button "Zoom arrière" at bounding box center [920, 172] width 22 height 22
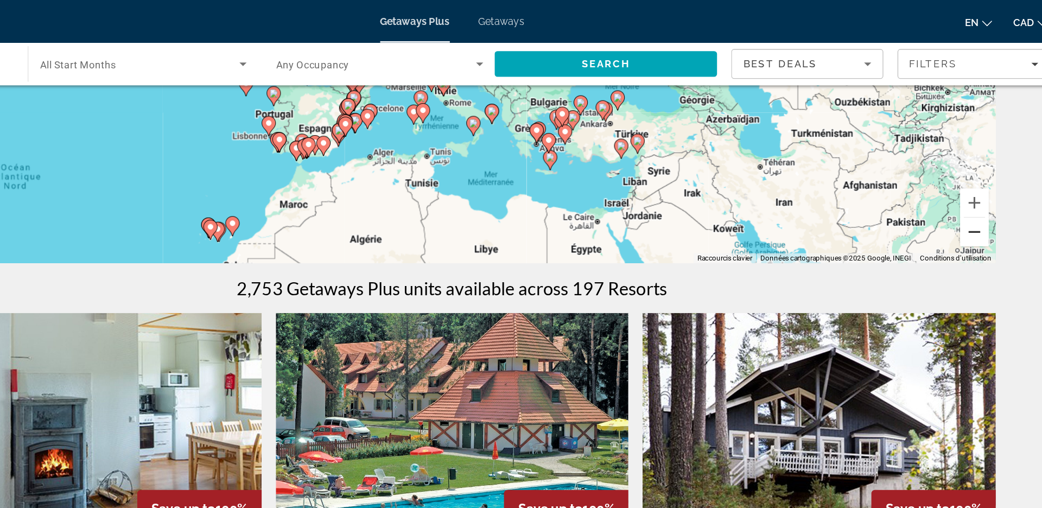
scroll to position [0, 0]
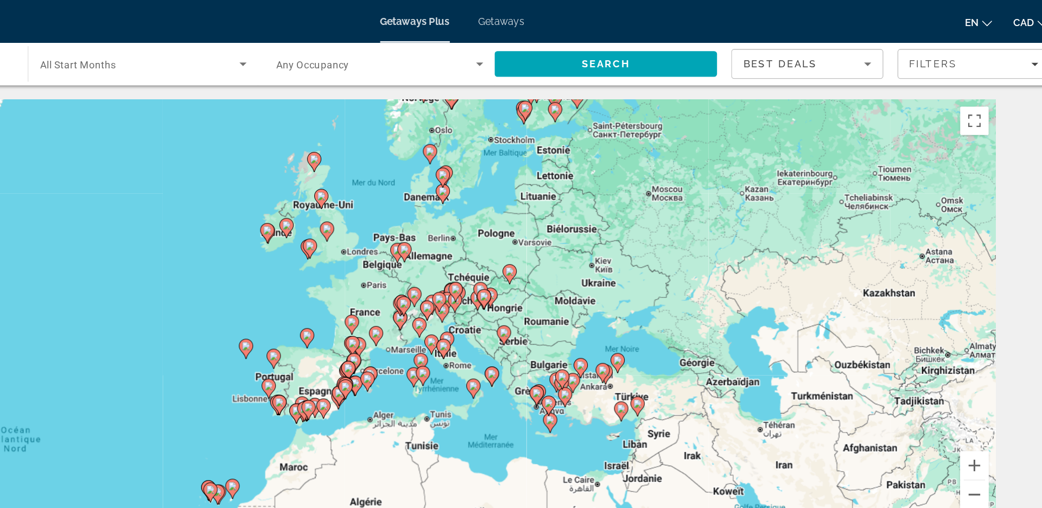
click at [599, 209] on div "Pour activer le glissement avec le clavier, appuyez sur Alt+Entrée. Une fois ce…" at bounding box center [521, 239] width 831 height 326
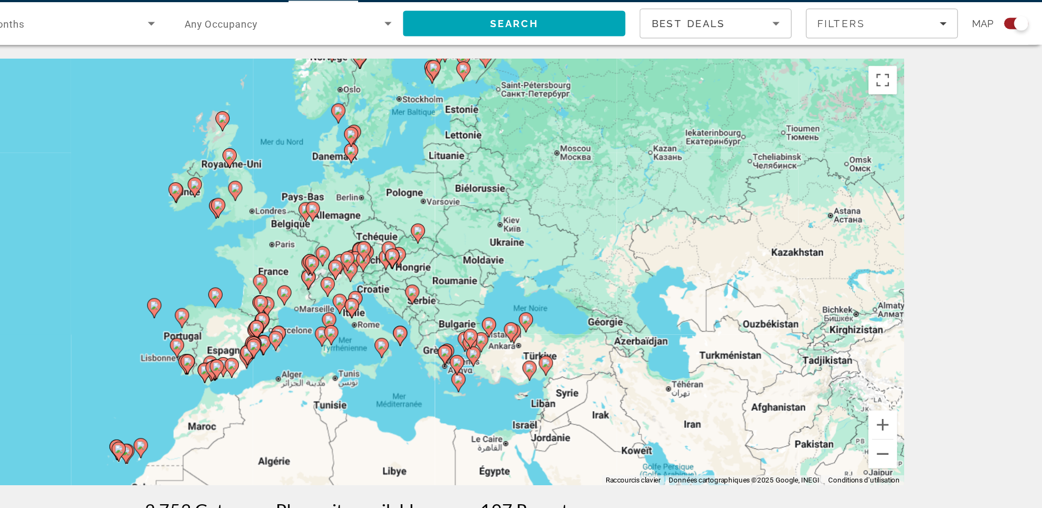
click at [441, 195] on div "Pour activer le glissement avec le clavier, appuyez sur Alt+Entrée. Une fois ce…" at bounding box center [521, 239] width 831 height 326
click at [444, 195] on div "Pour activer le glissement avec le clavier, appuyez sur Alt+Entrée. Une fois ce…" at bounding box center [521, 239] width 831 height 326
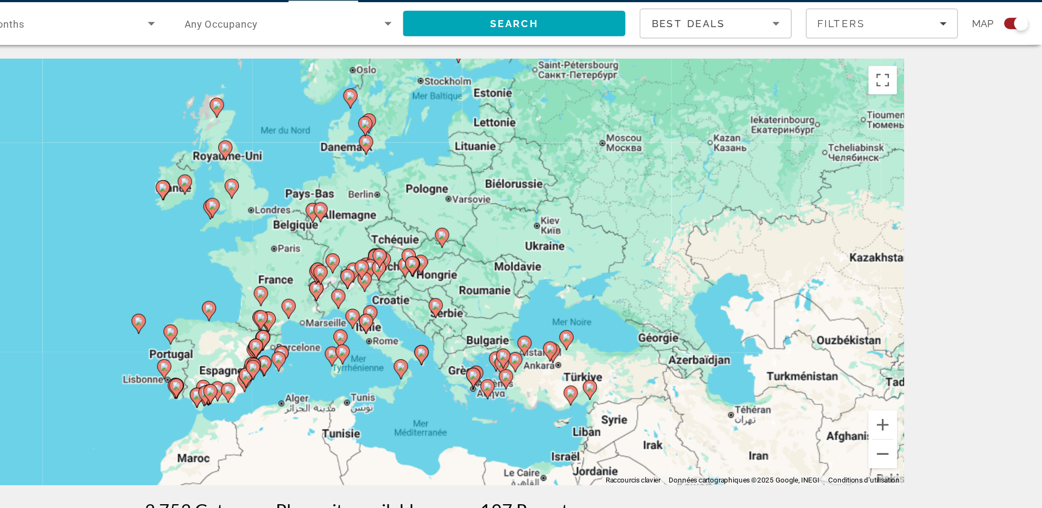
click at [444, 195] on div "Pour activer le glissement avec le clavier, appuyez sur Alt+Entrée. Une fois ce…" at bounding box center [521, 239] width 831 height 326
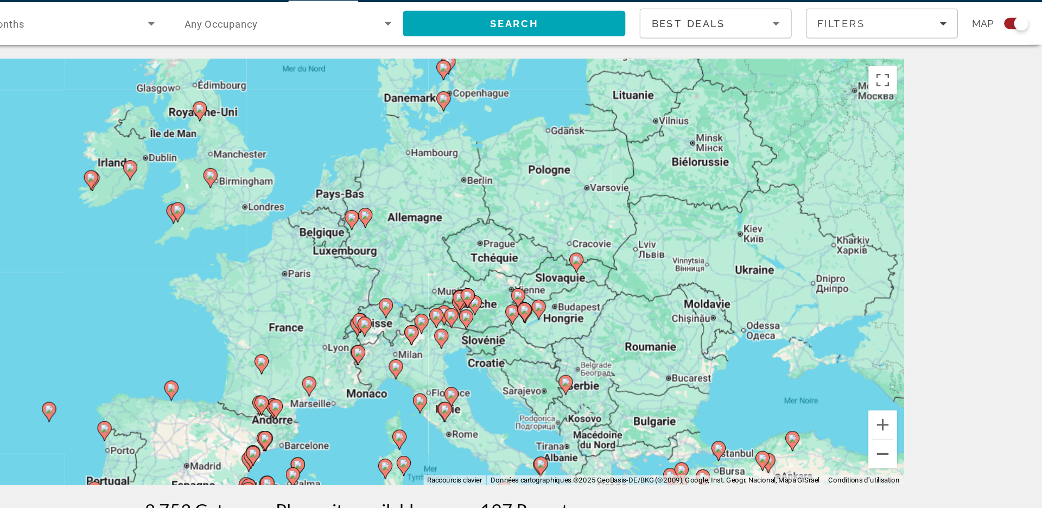
click at [444, 195] on div "Pour activer le glissement avec le clavier, appuyez sur Alt+Entrée. Une fois ce…" at bounding box center [521, 239] width 831 height 326
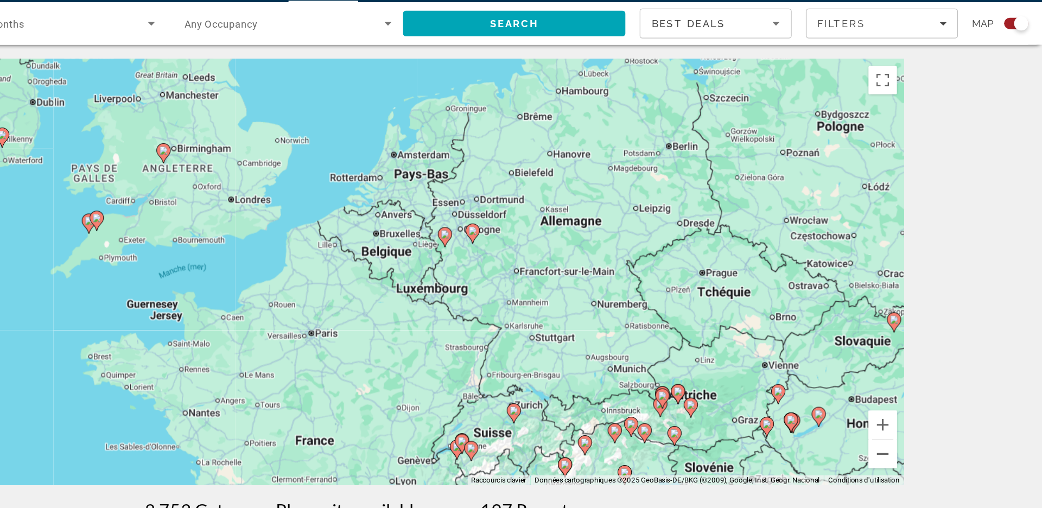
click at [444, 195] on div "Pour activer le glissement avec le clavier, appuyez sur Alt+Entrée. Une fois ce…" at bounding box center [521, 239] width 831 height 326
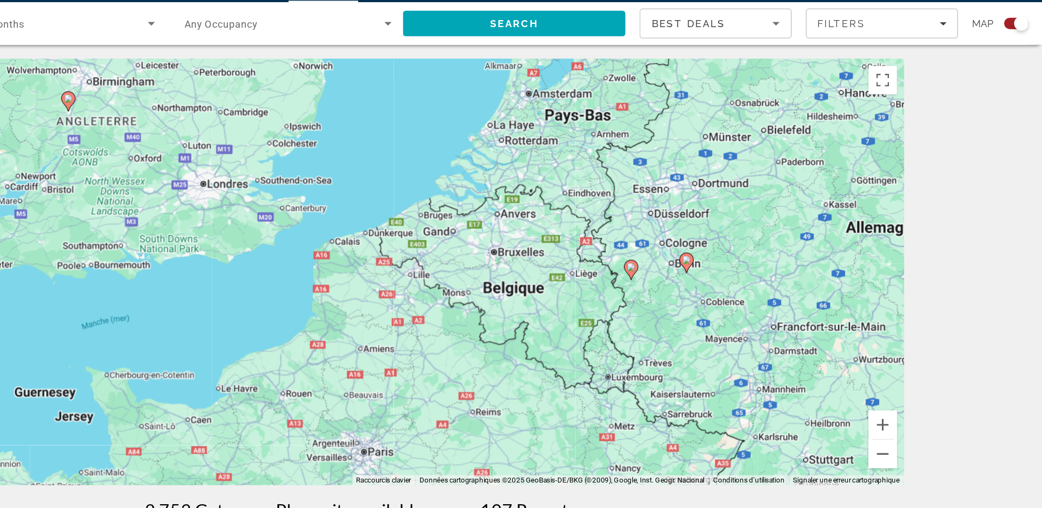
click at [444, 195] on div "Pour activer le glissement avec le clavier, appuyez sur Alt+Entrée. Une fois ce…" at bounding box center [521, 239] width 831 height 326
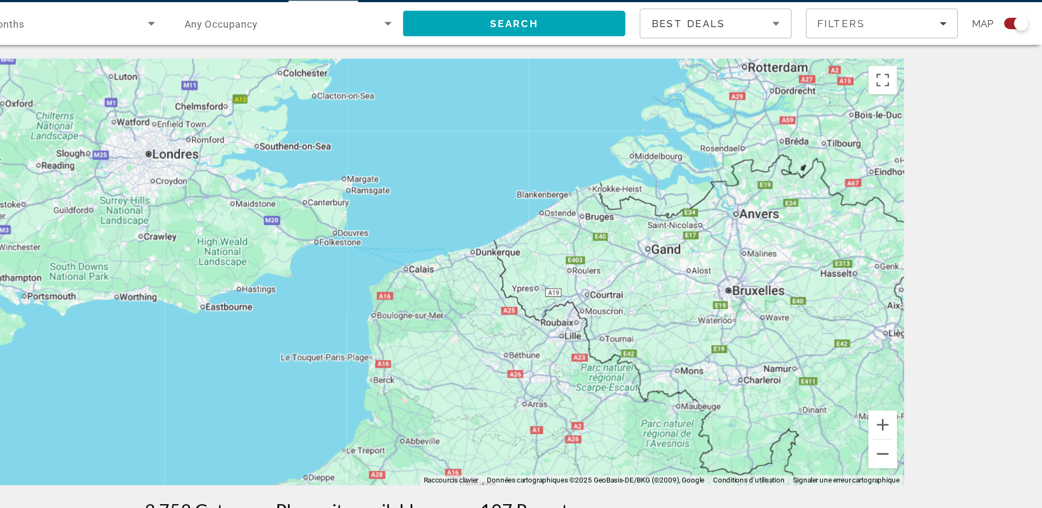
click at [444, 195] on div "Pour activer le glissement avec le clavier, appuyez sur Alt+Entrée. Une fois ce…" at bounding box center [521, 239] width 831 height 326
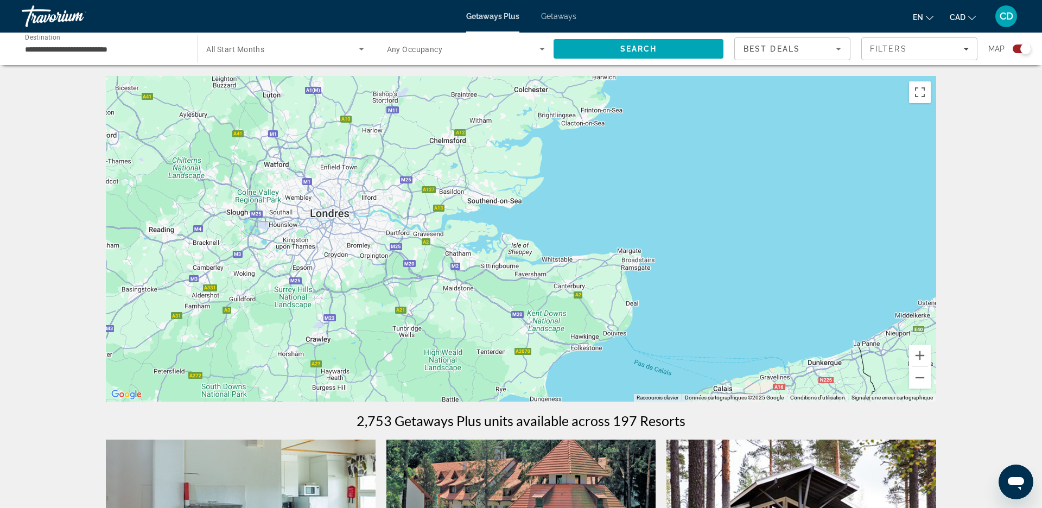
drag, startPoint x: 324, startPoint y: 208, endPoint x: 379, endPoint y: 325, distance: 129.7
click at [379, 325] on div "Main content" at bounding box center [521, 239] width 831 height 326
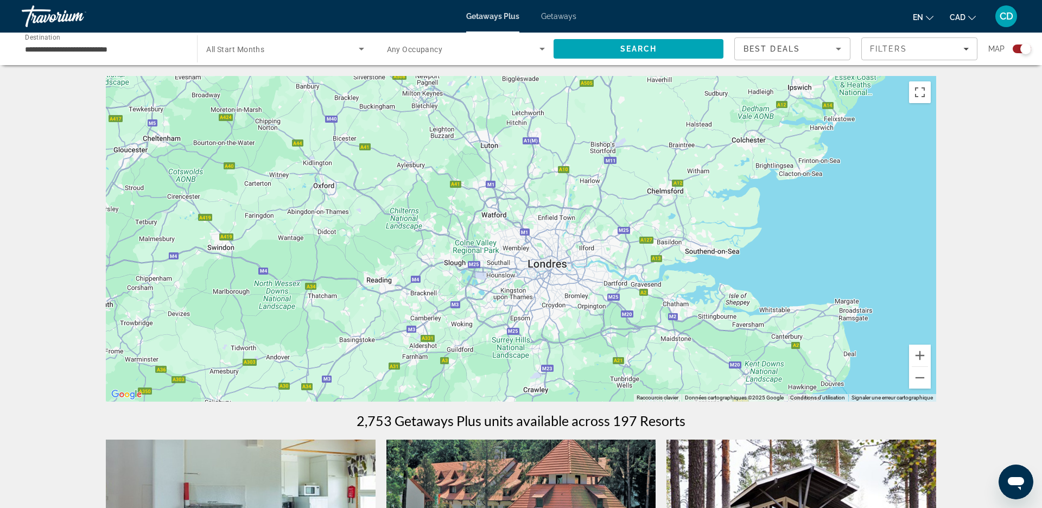
drag, startPoint x: 389, startPoint y: 325, endPoint x: 615, endPoint y: 372, distance: 230.2
click at [615, 372] on div "Main content" at bounding box center [521, 239] width 831 height 326
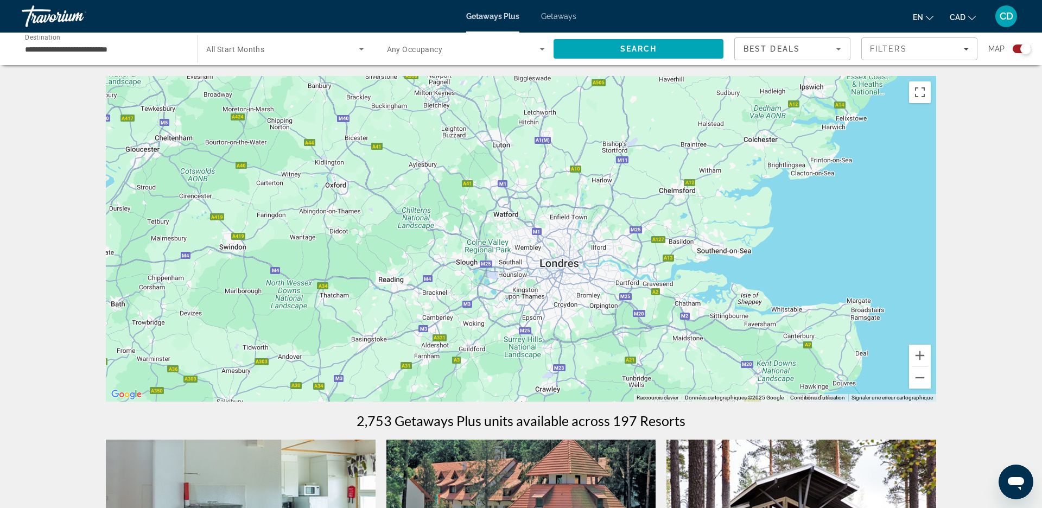
click at [563, 274] on div "Pour activer le glissement avec le clavier, appuyez sur Alt+Entrée. Une fois ce…" at bounding box center [521, 239] width 831 height 326
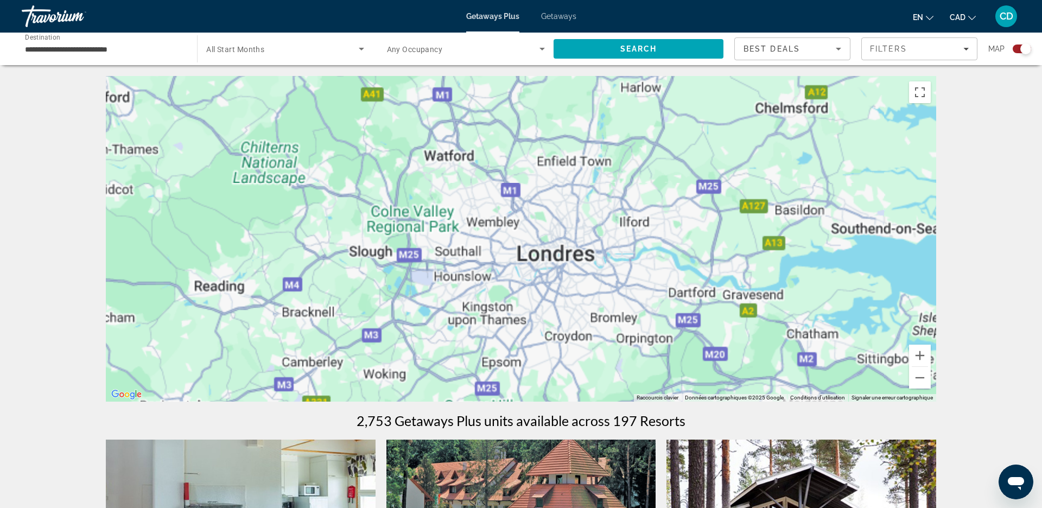
click at [563, 274] on div "Main content" at bounding box center [521, 239] width 831 height 326
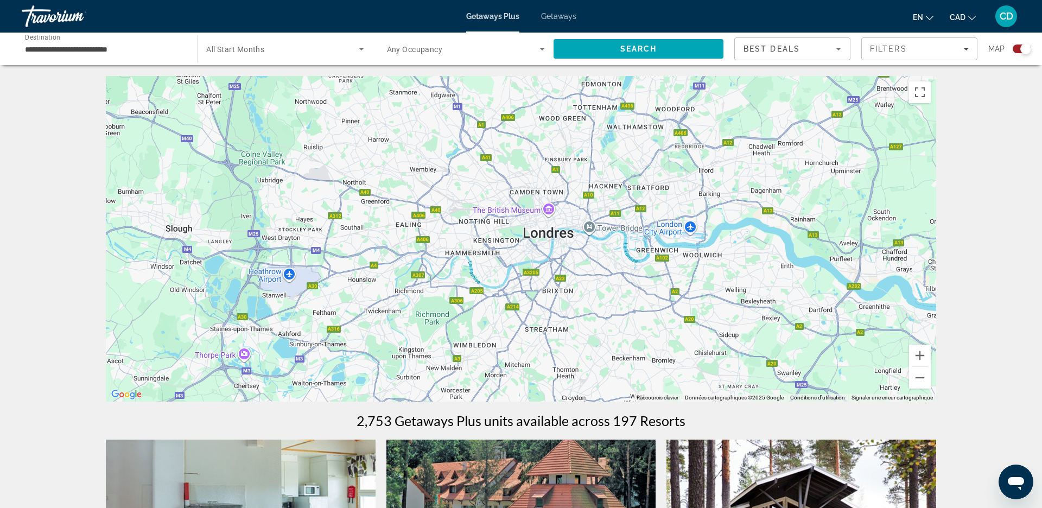
click at [555, 262] on div "Main content" at bounding box center [521, 239] width 831 height 326
click at [916, 99] on button "Passer en plein écran" at bounding box center [920, 92] width 22 height 22
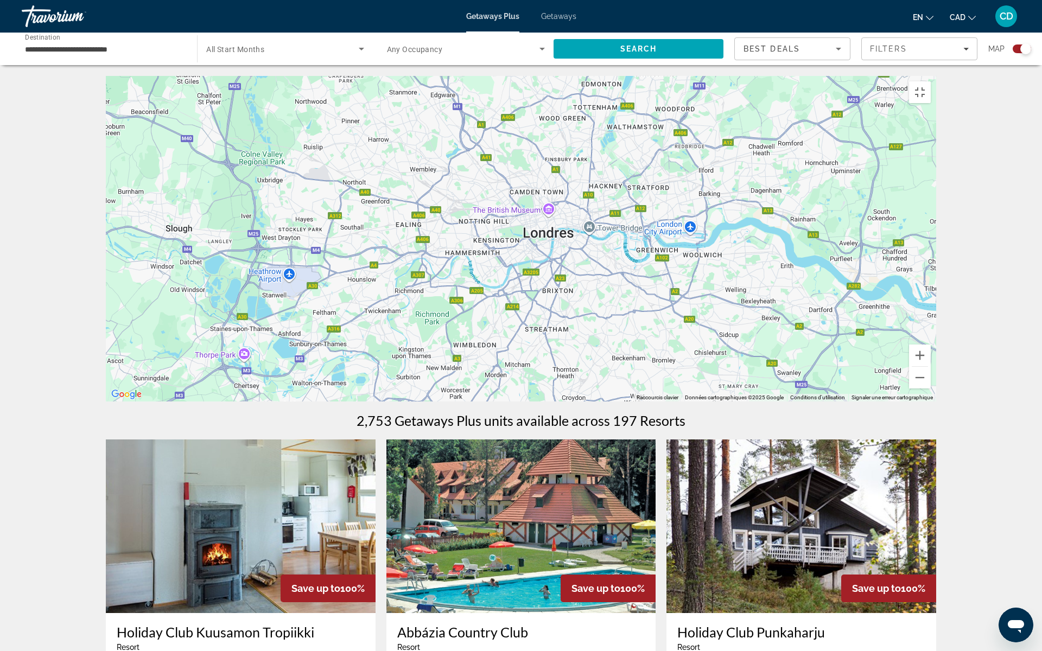
click at [505, 76] on div "Main content" at bounding box center [521, 239] width 831 height 326
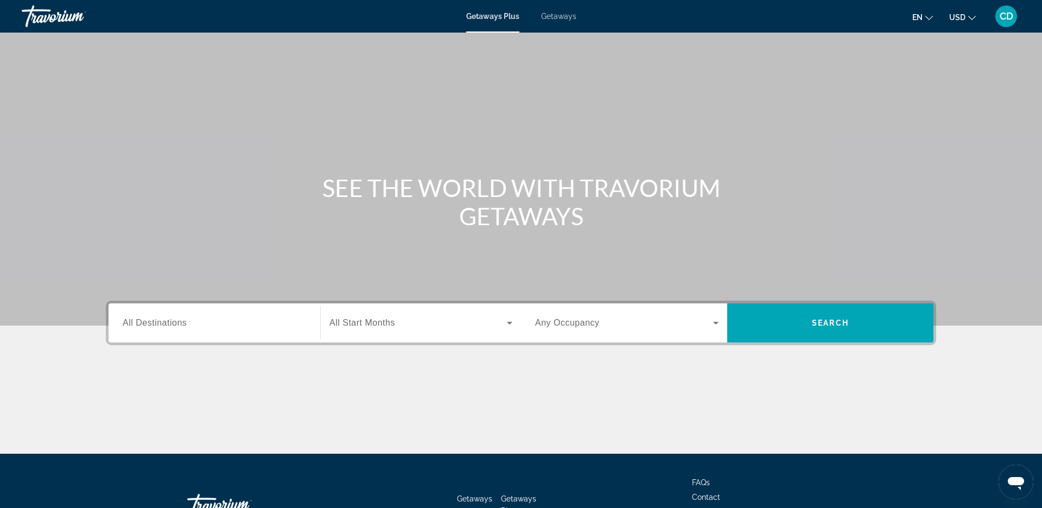
click at [140, 338] on div "Search widget" at bounding box center [214, 323] width 183 height 31
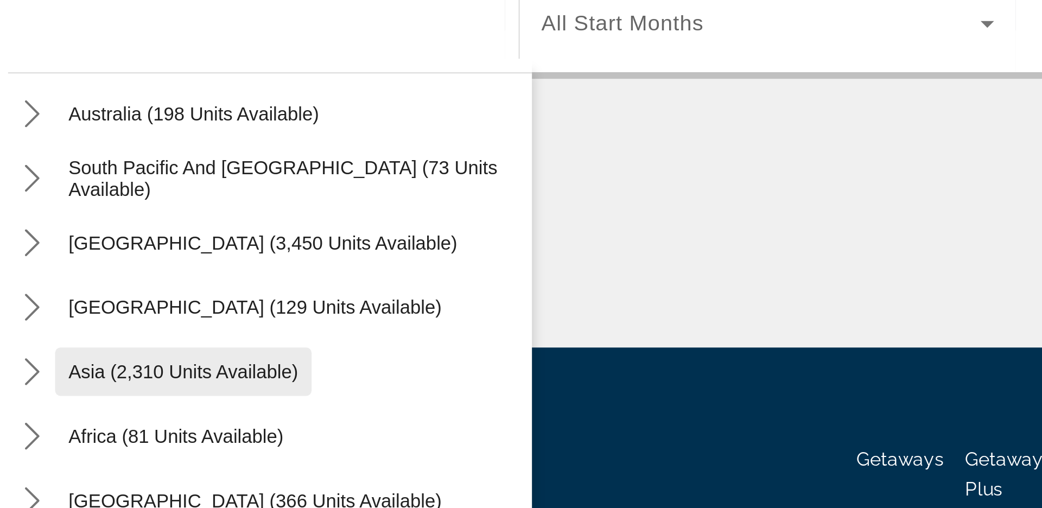
scroll to position [176, 0]
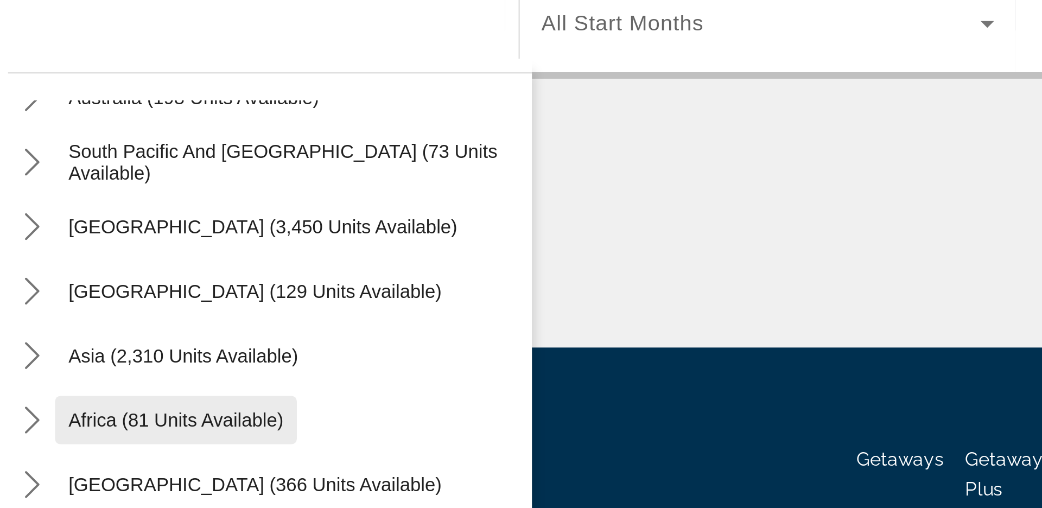
click at [174, 404] on span "Africa (81 units available)" at bounding box center [181, 405] width 87 height 9
type input "**********"
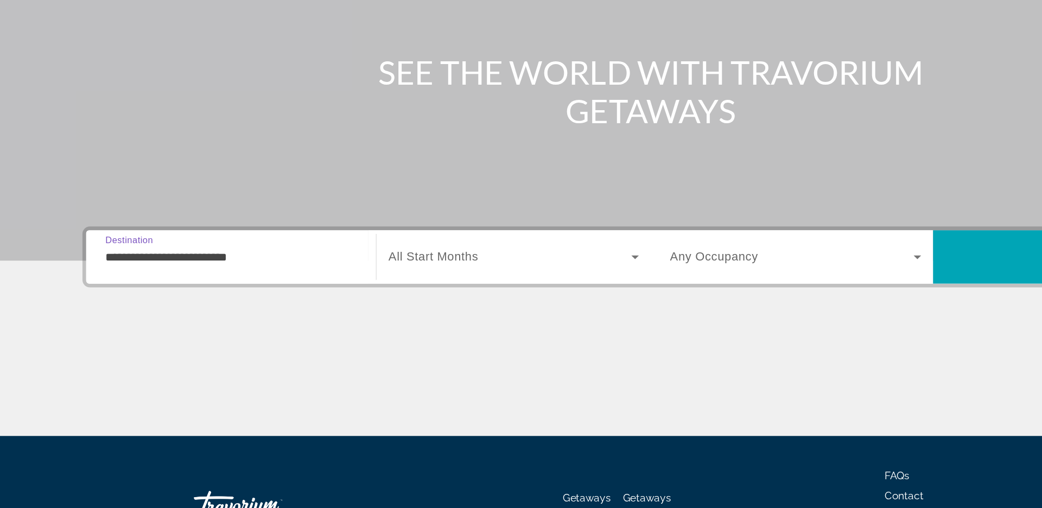
click at [385, 257] on div "Search widget" at bounding box center [421, 245] width 183 height 30
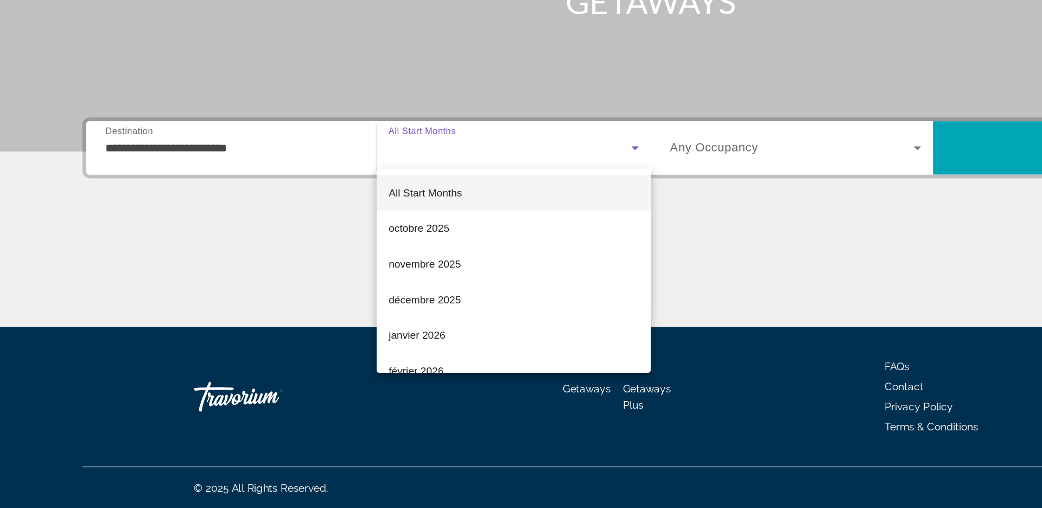
click at [772, 258] on div at bounding box center [521, 254] width 1042 height 508
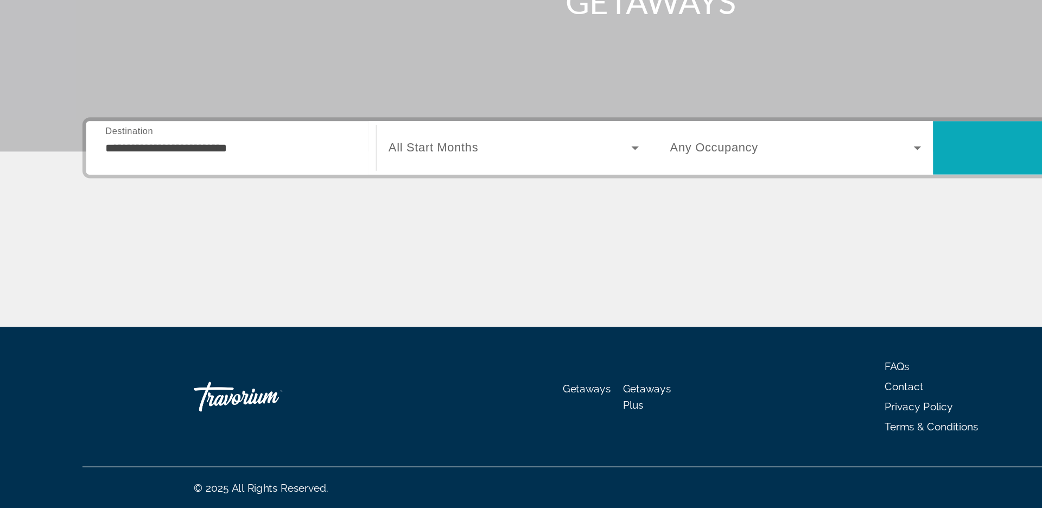
click at [791, 246] on span "Search" at bounding box center [830, 245] width 206 height 26
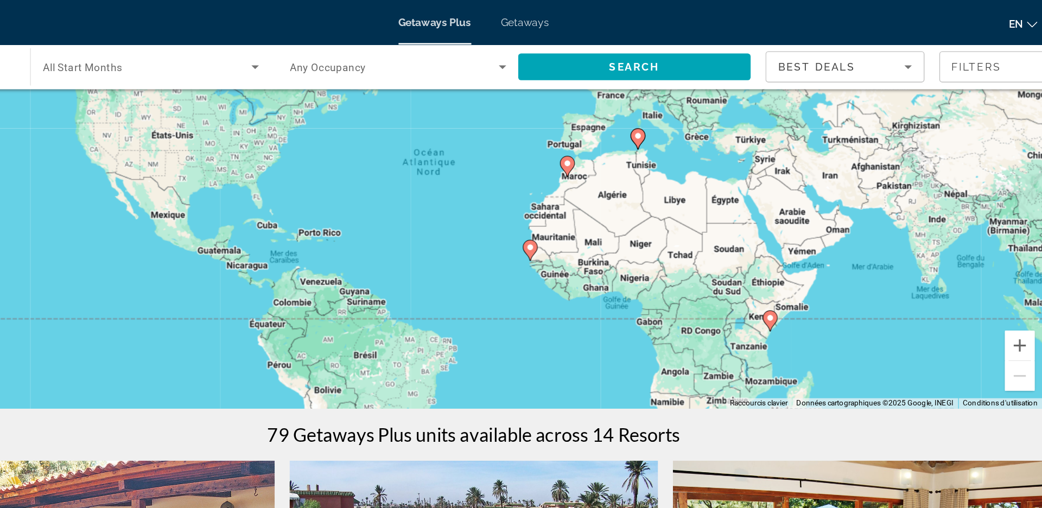
scroll to position [98, 0]
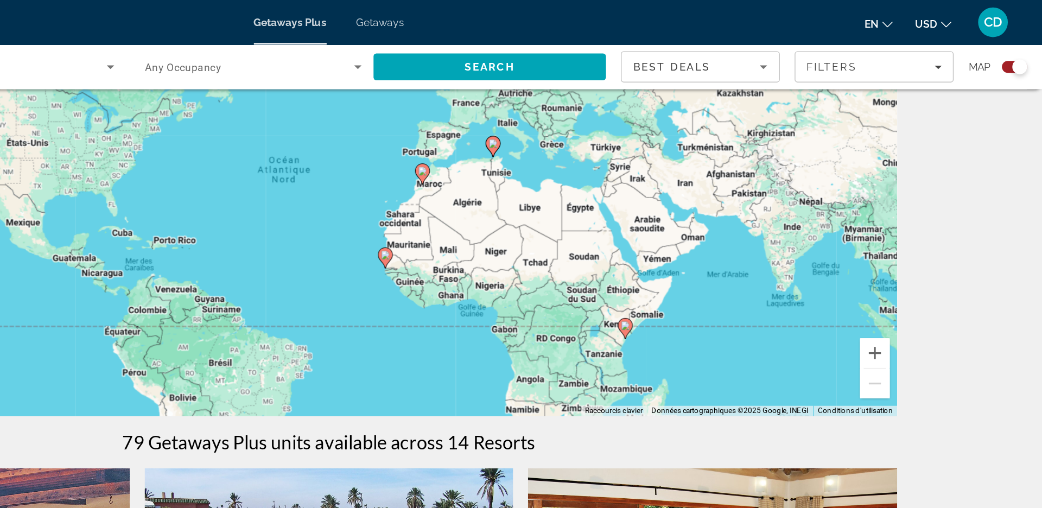
click at [972, 16] on icon "Change currency" at bounding box center [972, 18] width 8 height 8
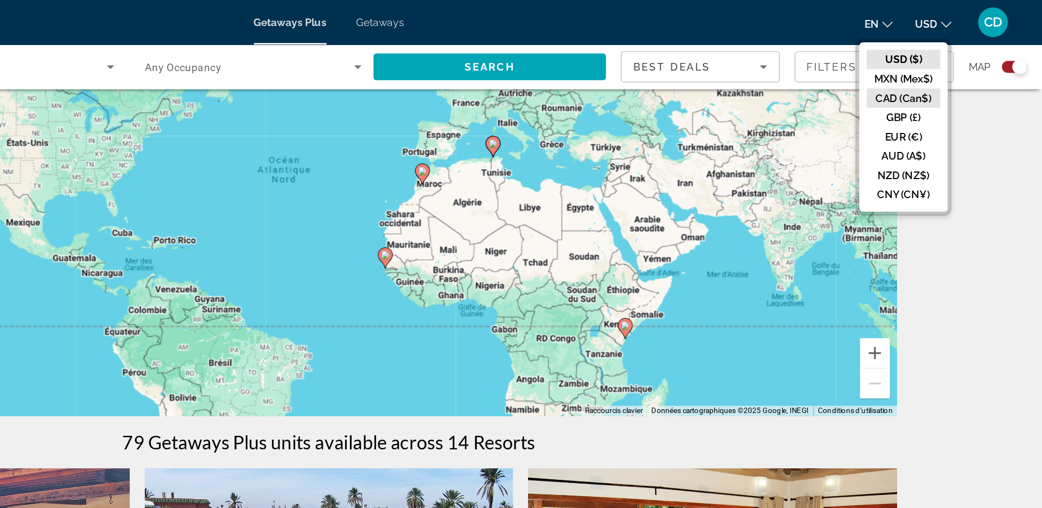
click at [920, 74] on button "CAD (Can$)" at bounding box center [941, 72] width 54 height 14
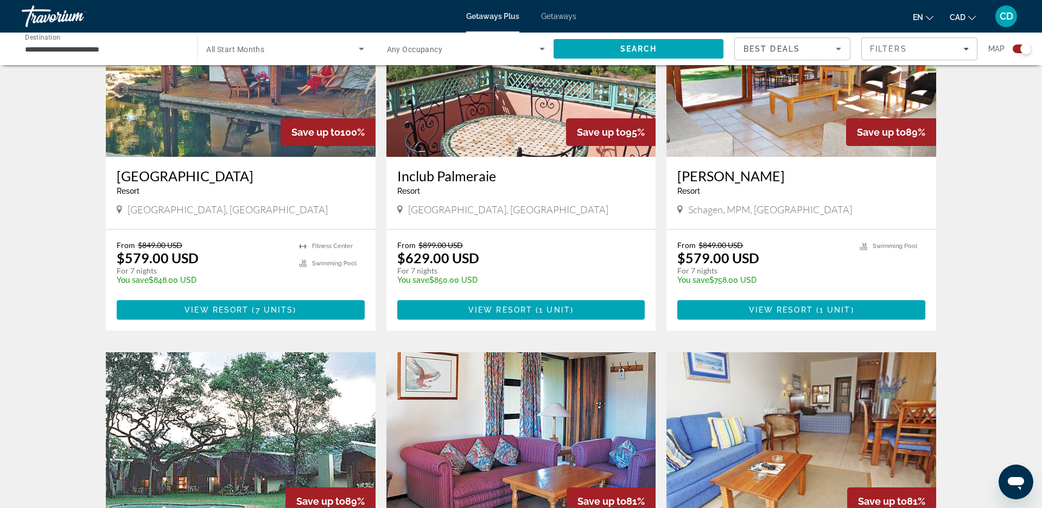
scroll to position [458, 0]
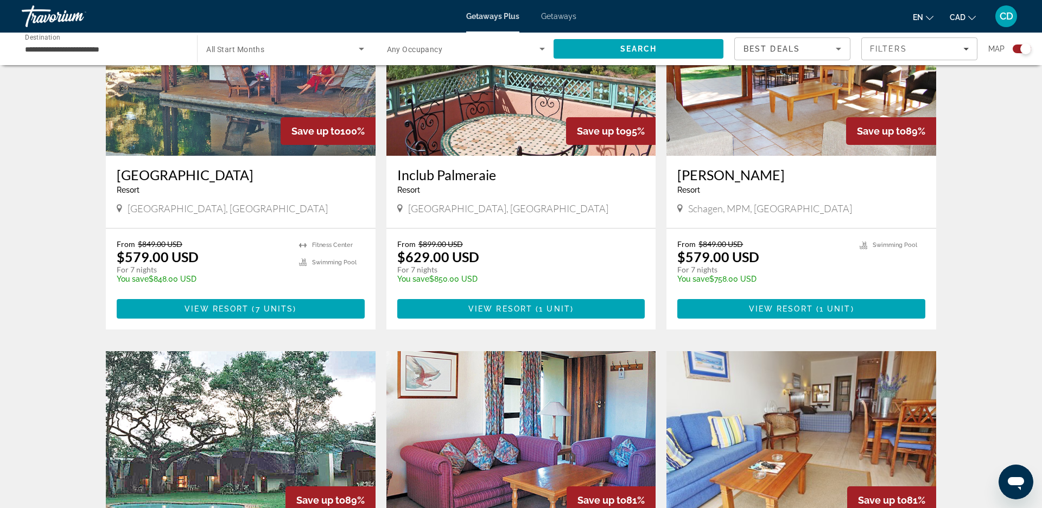
click at [960, 10] on button "CAD USD ($) MXN (Mex$) CAD (Can$) GBP (£) EUR (€) AUD (A$) NZD (NZ$) CNY (CN¥)" at bounding box center [963, 17] width 26 height 16
click at [938, 71] on button "CAD (Can$)" at bounding box center [941, 72] width 54 height 14
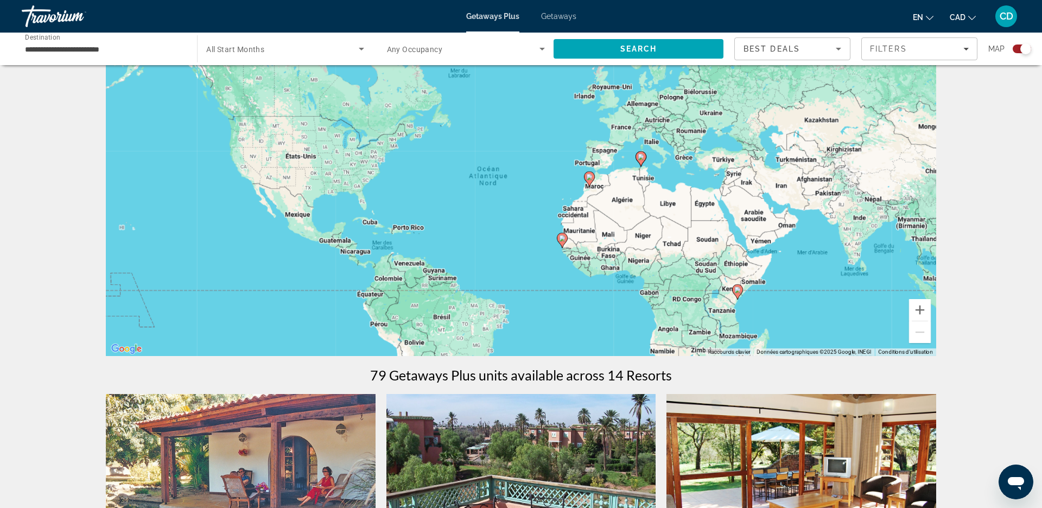
scroll to position [0, 0]
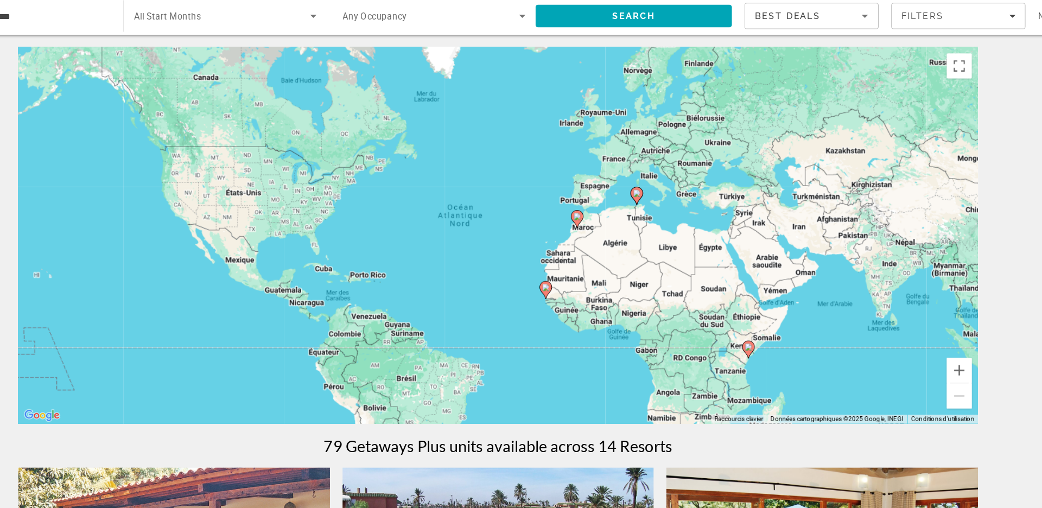
click at [130, 43] on input "**********" at bounding box center [104, 49] width 158 height 13
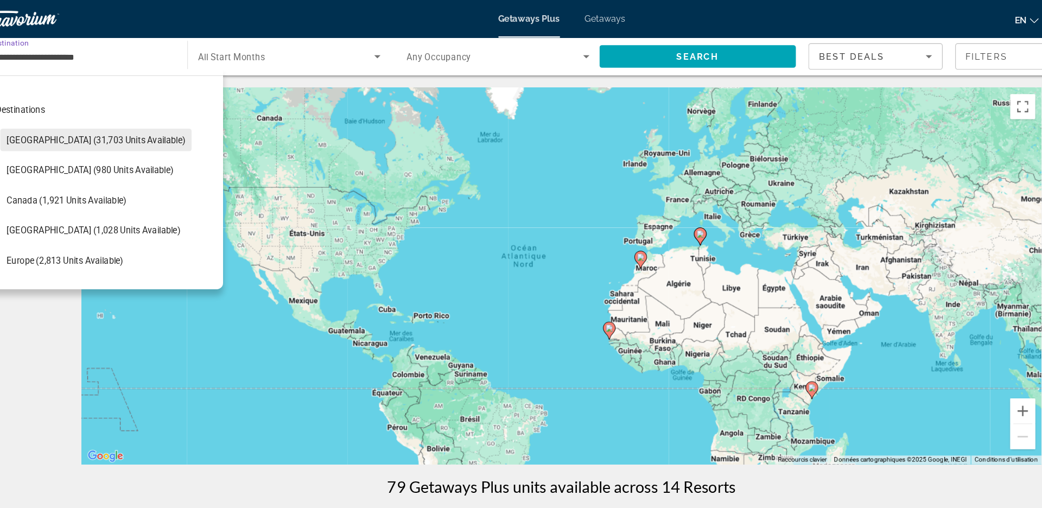
click at [125, 117] on span "[GEOGRAPHIC_DATA] (31,703 units available)" at bounding box center [118, 121] width 155 height 9
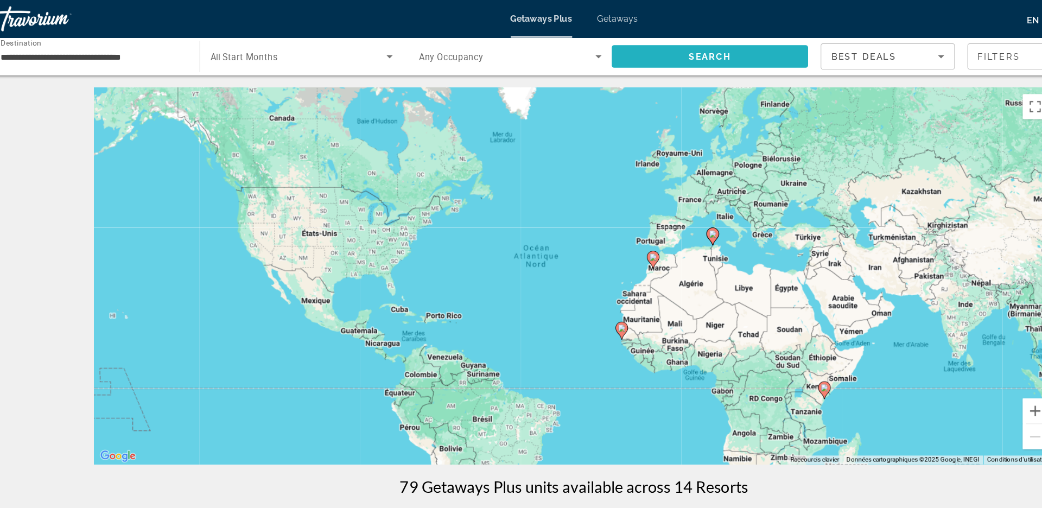
click at [617, 54] on span "Search" at bounding box center [639, 49] width 170 height 26
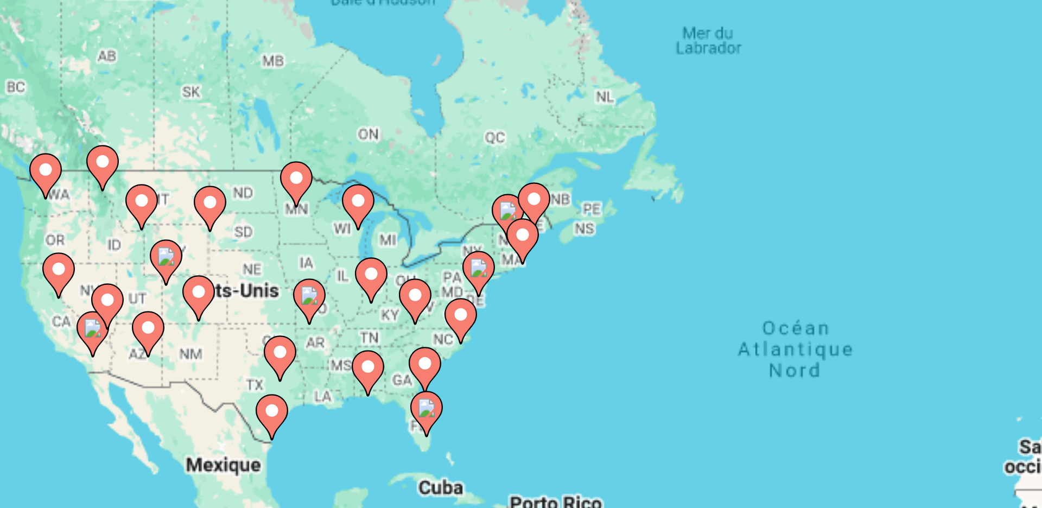
click at [366, 244] on icon "Main content" at bounding box center [365, 243] width 10 height 14
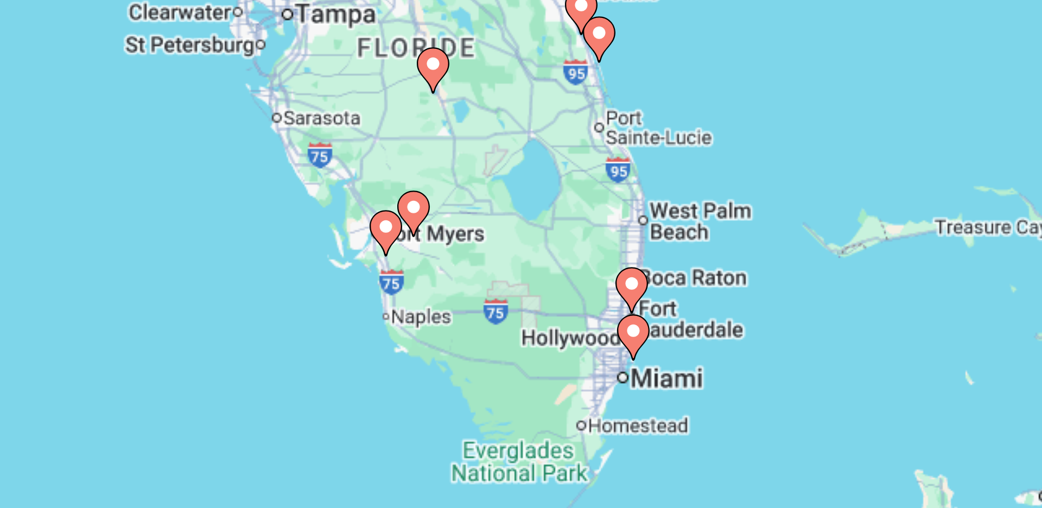
click at [519, 239] on image "Main content" at bounding box center [520, 236] width 7 height 7
type input "**********"
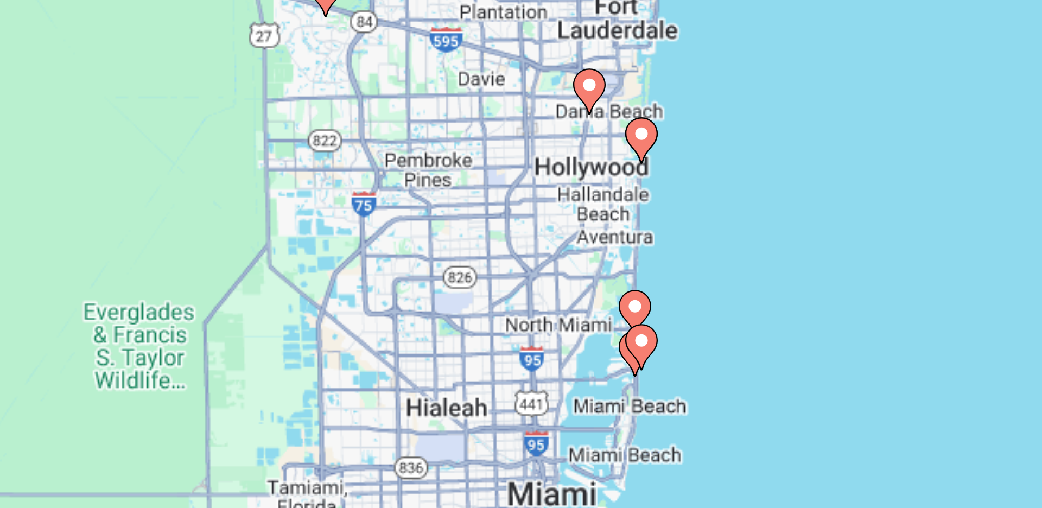
click at [524, 170] on image "Main content" at bounding box center [523, 171] width 7 height 7
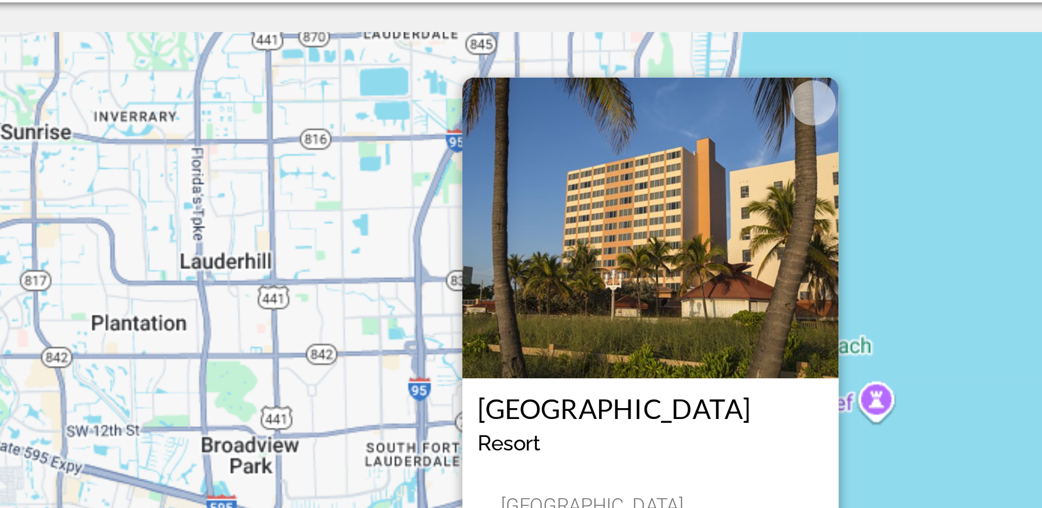
click at [564, 136] on img "Main content" at bounding box center [521, 146] width 136 height 109
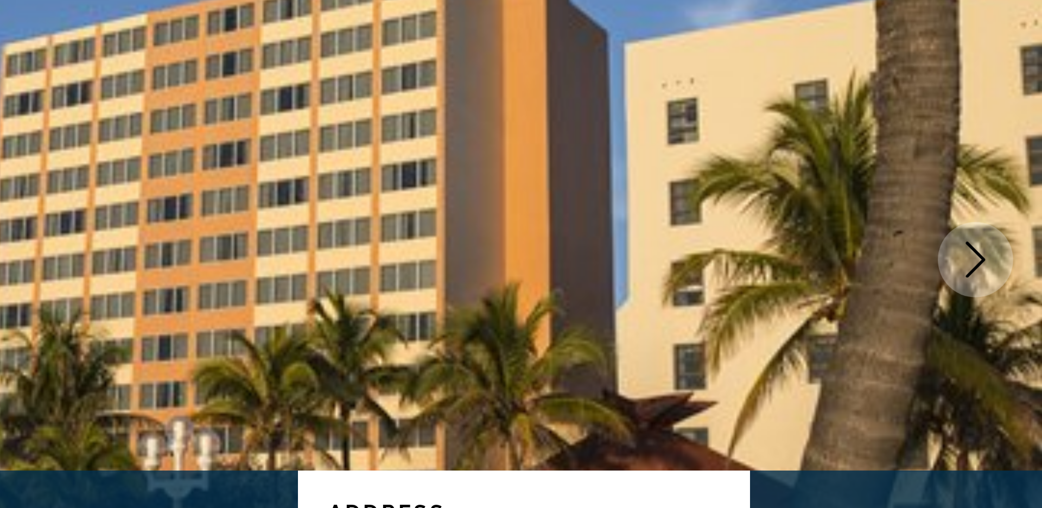
click at [1012, 192] on icon "Next image" at bounding box center [1017, 195] width 13 height 13
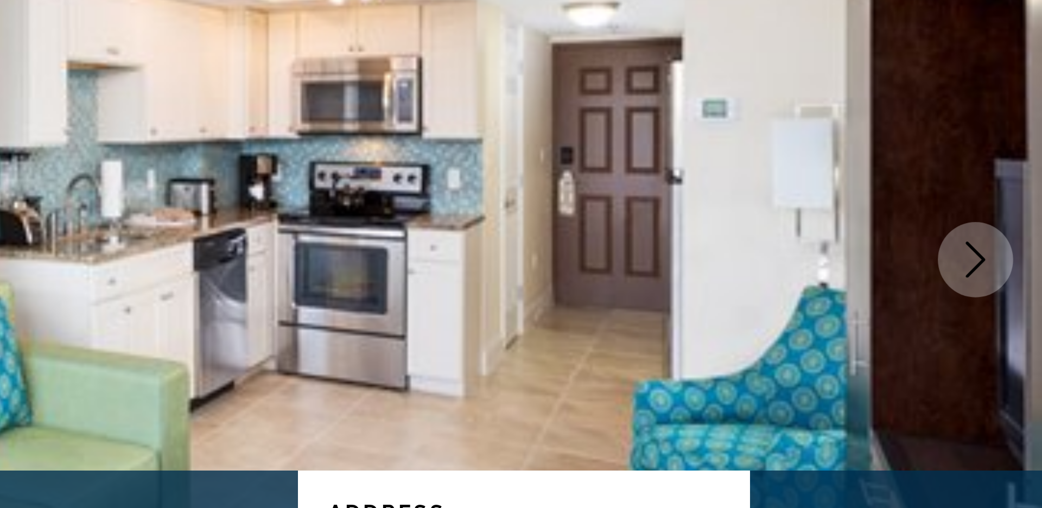
click at [1012, 192] on icon "Next image" at bounding box center [1017, 195] width 13 height 13
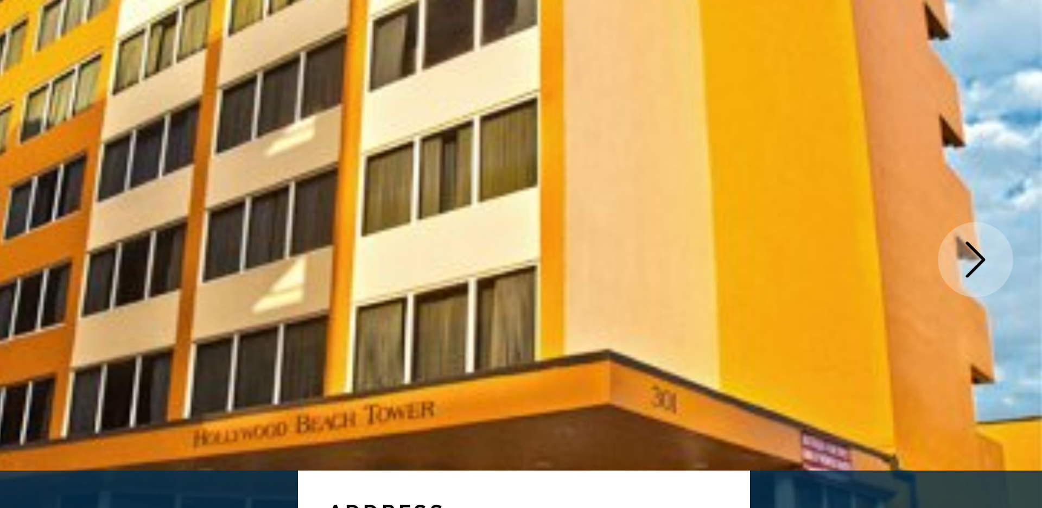
click at [1012, 192] on icon "Next image" at bounding box center [1017, 195] width 13 height 13
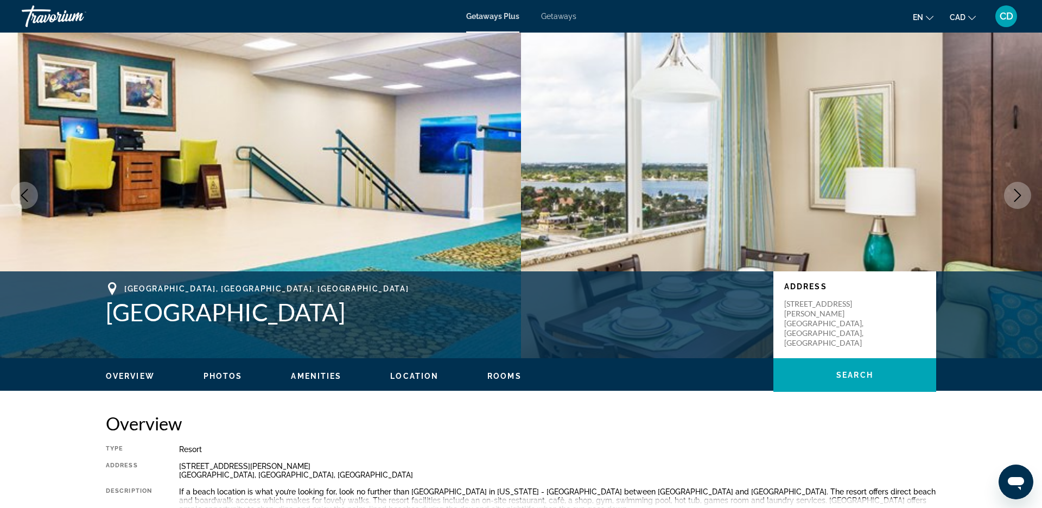
click at [1030, 195] on button "Next image" at bounding box center [1017, 195] width 27 height 27
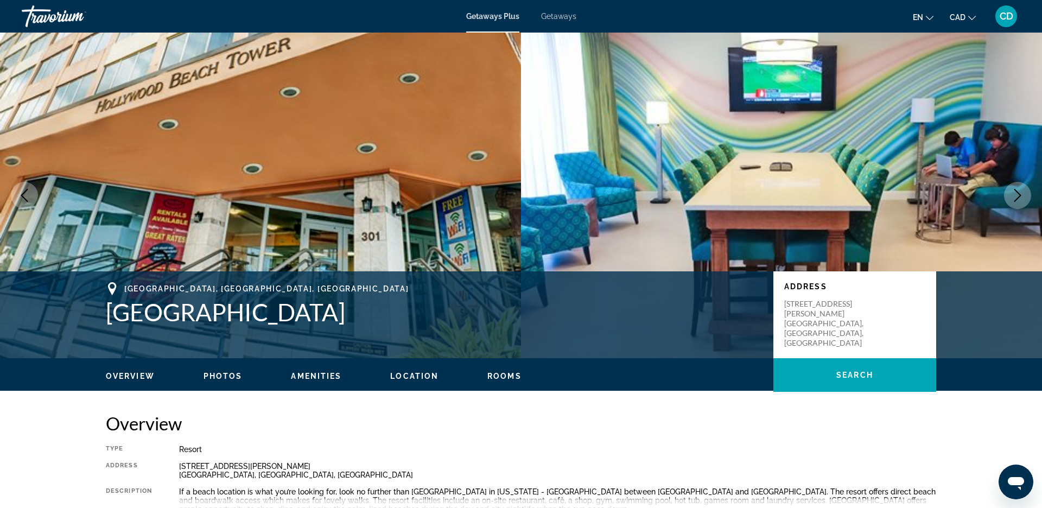
click at [1030, 195] on button "Next image" at bounding box center [1017, 195] width 27 height 27
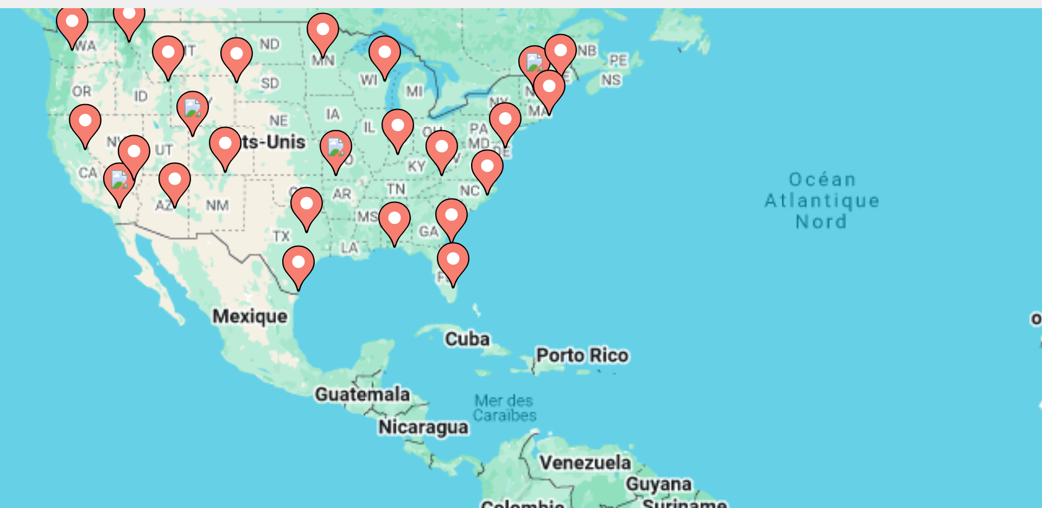
drag, startPoint x: 388, startPoint y: 191, endPoint x: 337, endPoint y: 105, distance: 99.6
click at [337, 105] on div "Pour activer le glissement avec le clavier, appuyez sur Alt+Entrée. Une fois ce…" at bounding box center [521, 239] width 831 height 326
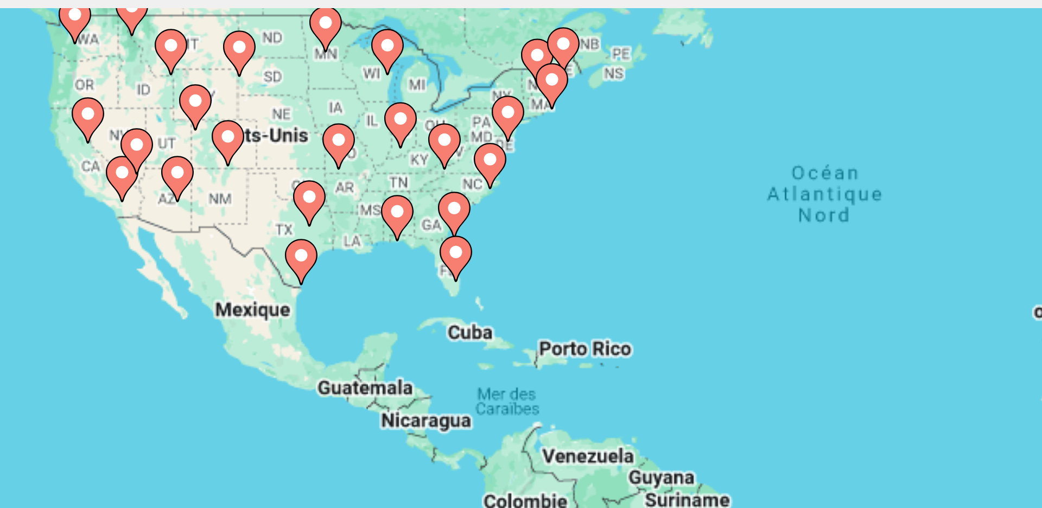
click at [335, 138] on div "Pour activer le glissement avec le clavier, appuyez sur Alt+Entrée. Une fois ce…" at bounding box center [521, 239] width 831 height 326
click at [317, 160] on image "Main content" at bounding box center [315, 157] width 7 height 7
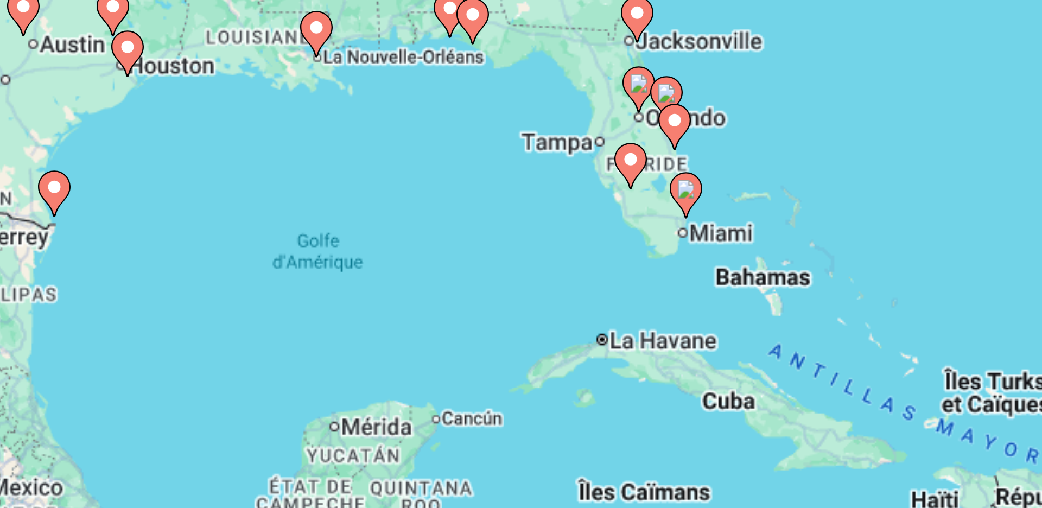
click at [505, 190] on image "Main content" at bounding box center [505, 192] width 7 height 7
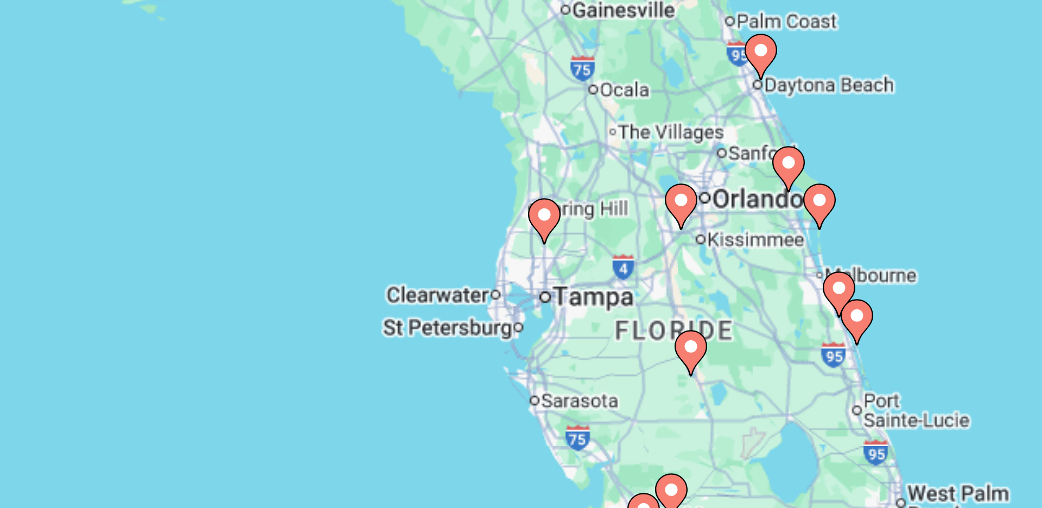
click at [567, 232] on image "Main content" at bounding box center [565, 231] width 7 height 7
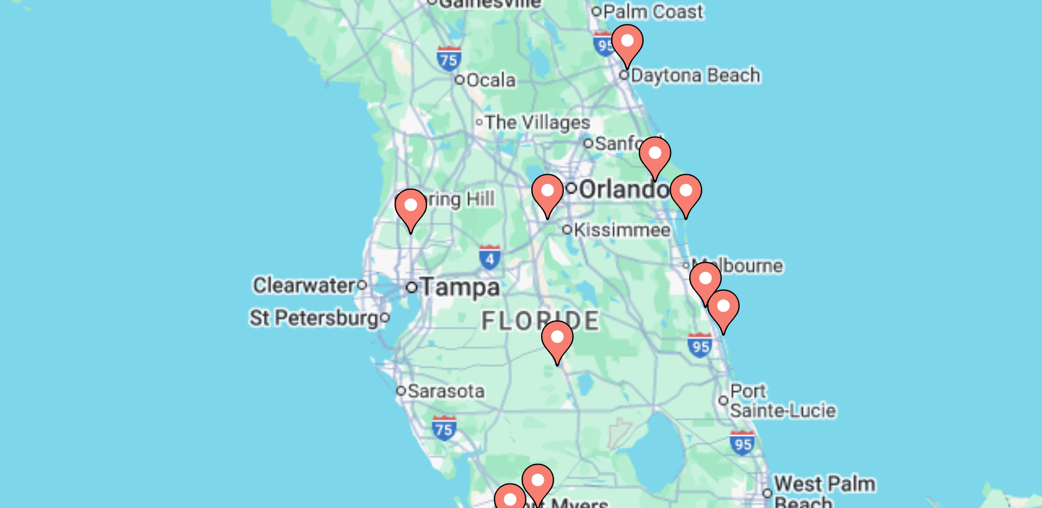
click at [520, 227] on image "Main content" at bounding box center [521, 228] width 7 height 7
type input "**********"
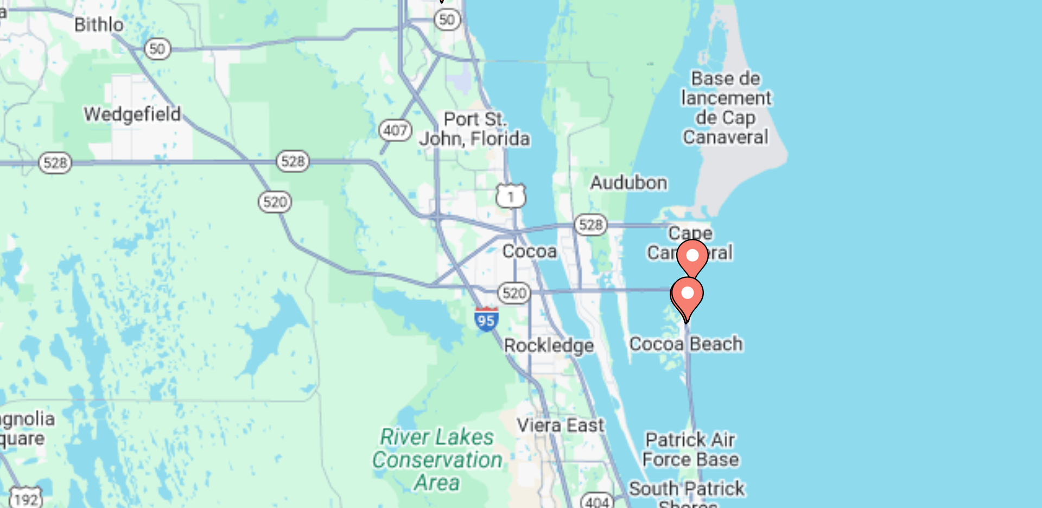
click at [521, 229] on image "Main content" at bounding box center [521, 228] width 7 height 7
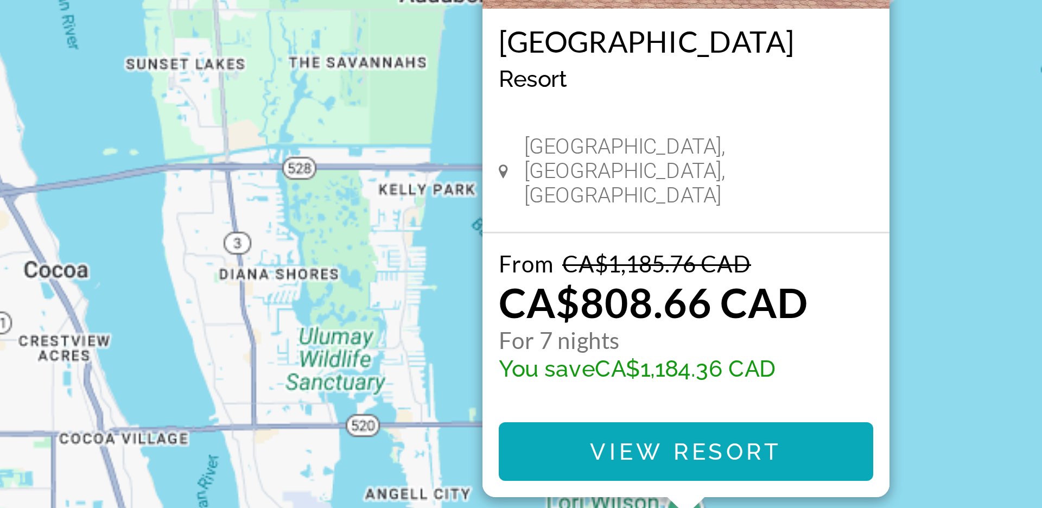
click at [511, 347] on span "View Resort" at bounding box center [521, 348] width 64 height 9
